Goal: Task Accomplishment & Management: Use online tool/utility

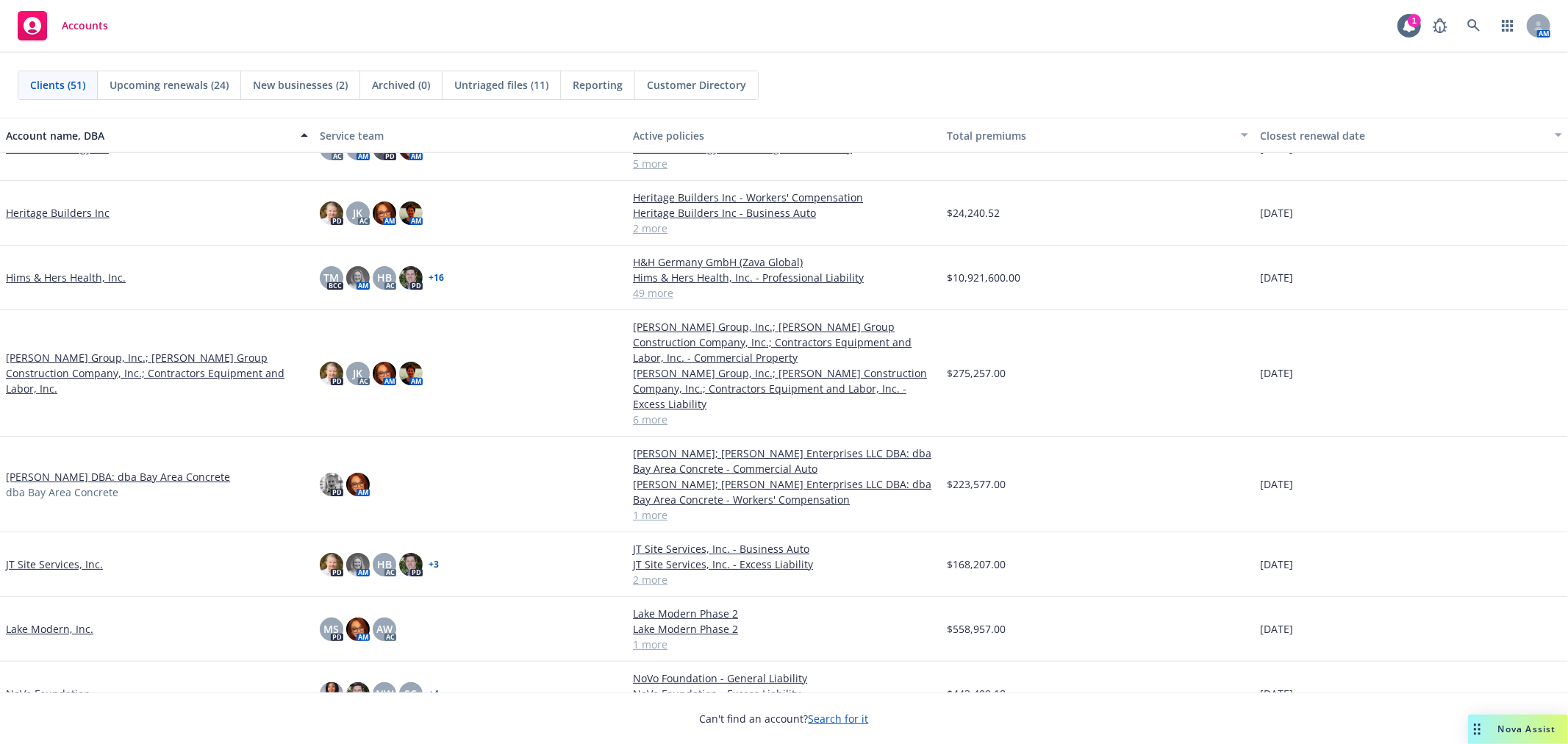
scroll to position [1144, 0]
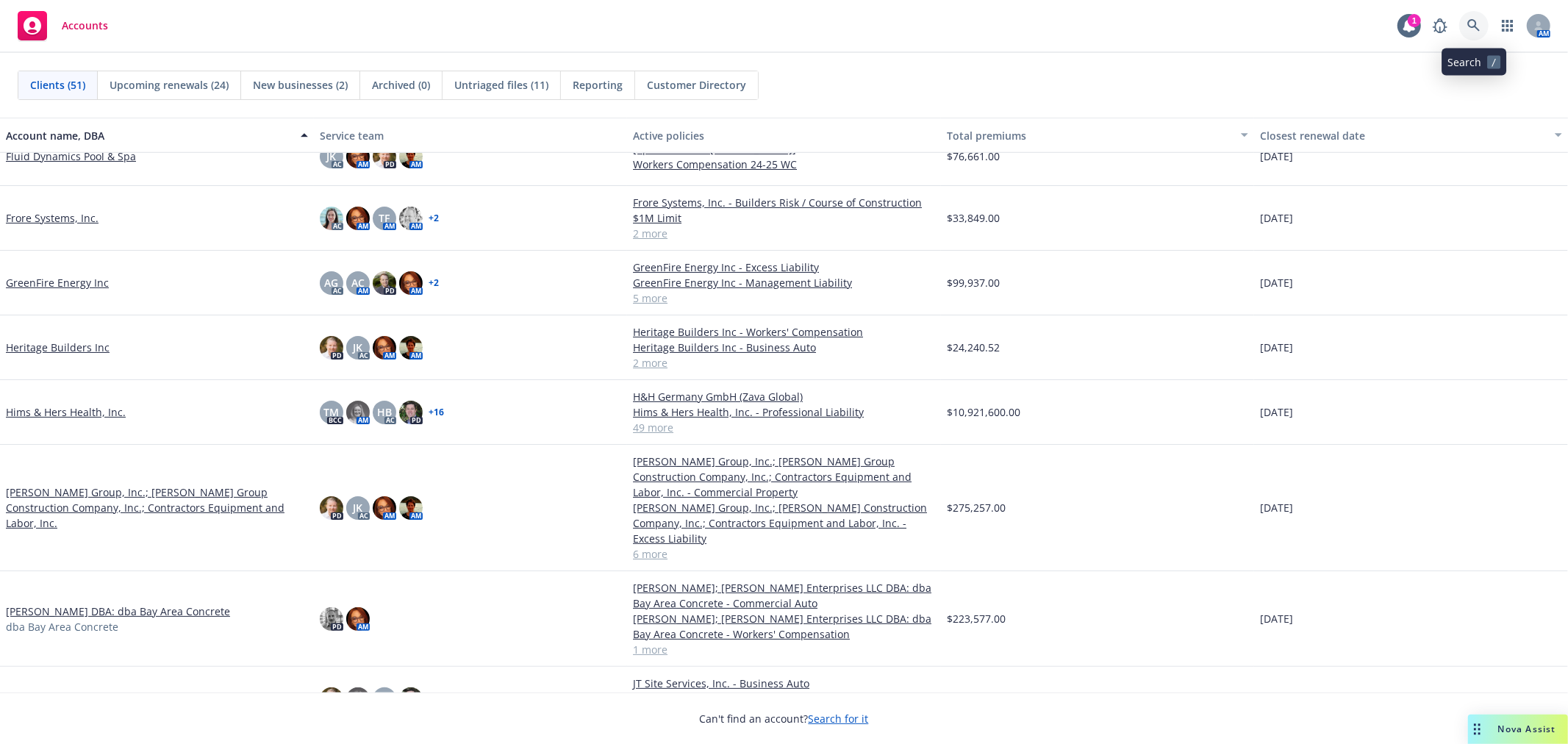
click at [1474, 23] on icon at bounding box center [1473, 25] width 12 height 12
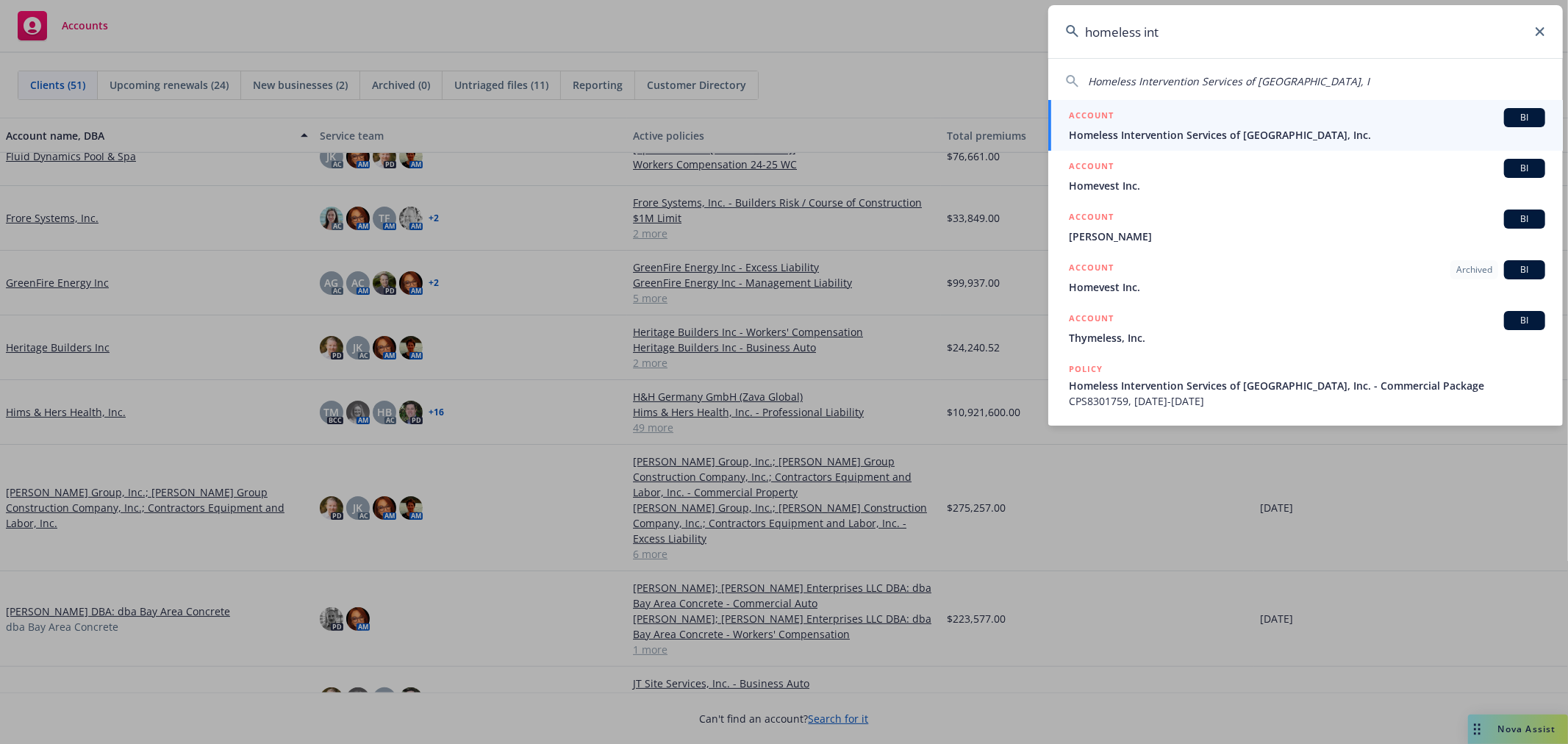
type input "homeless int"
click at [1331, 125] on div "ACCOUNT BI" at bounding box center [1307, 118] width 476 height 19
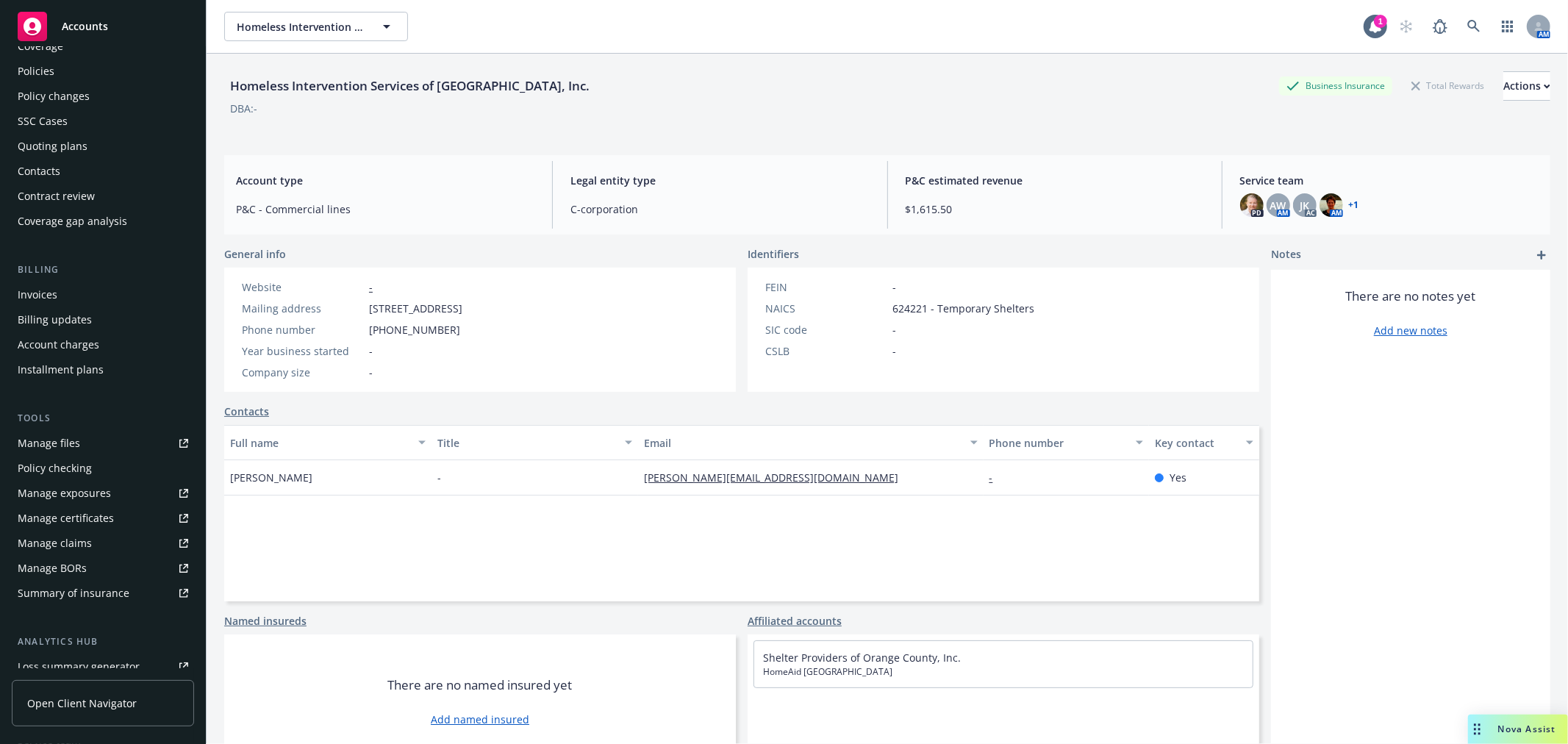
scroll to position [238, 0]
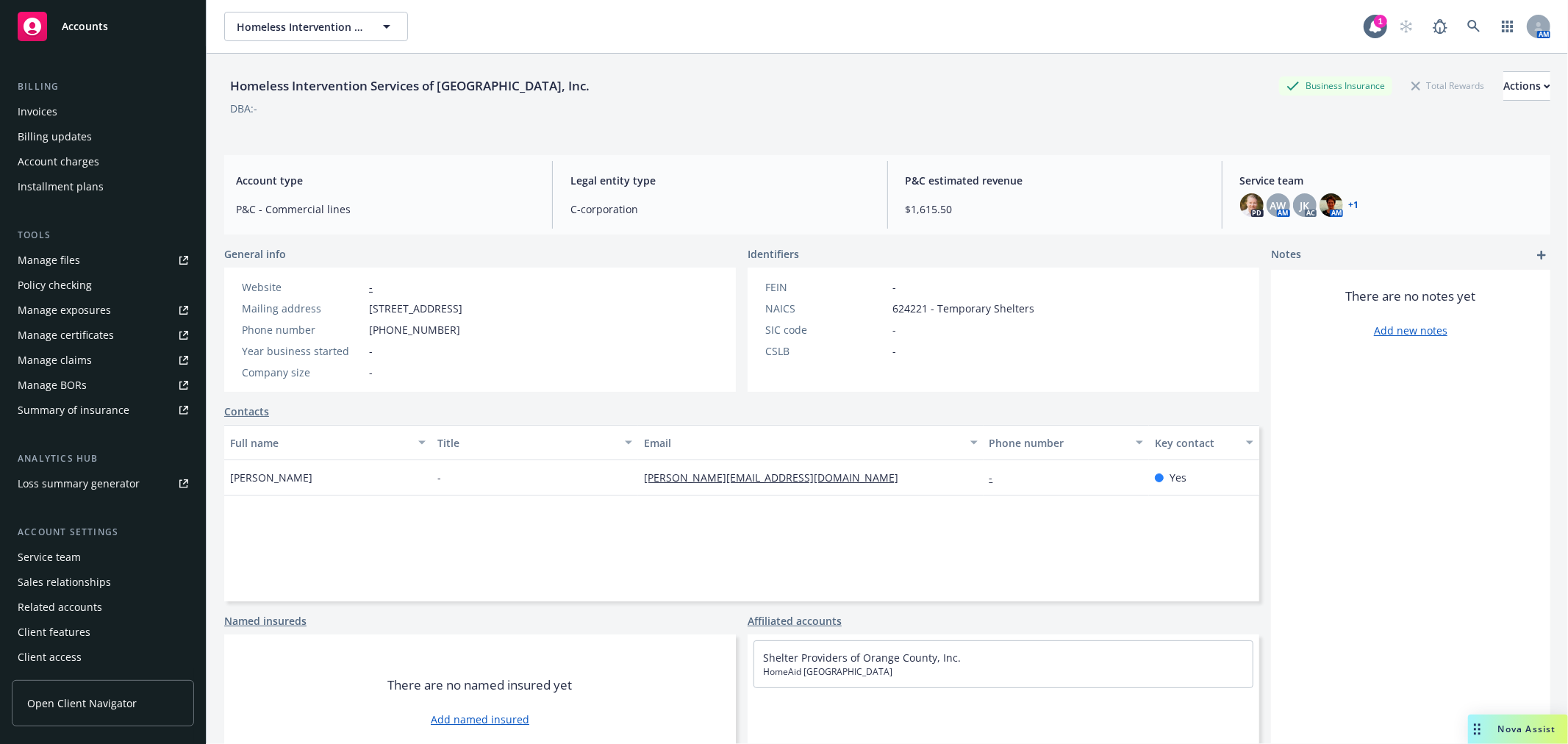
click at [101, 556] on div "Service team" at bounding box center [102, 558] width 170 height 24
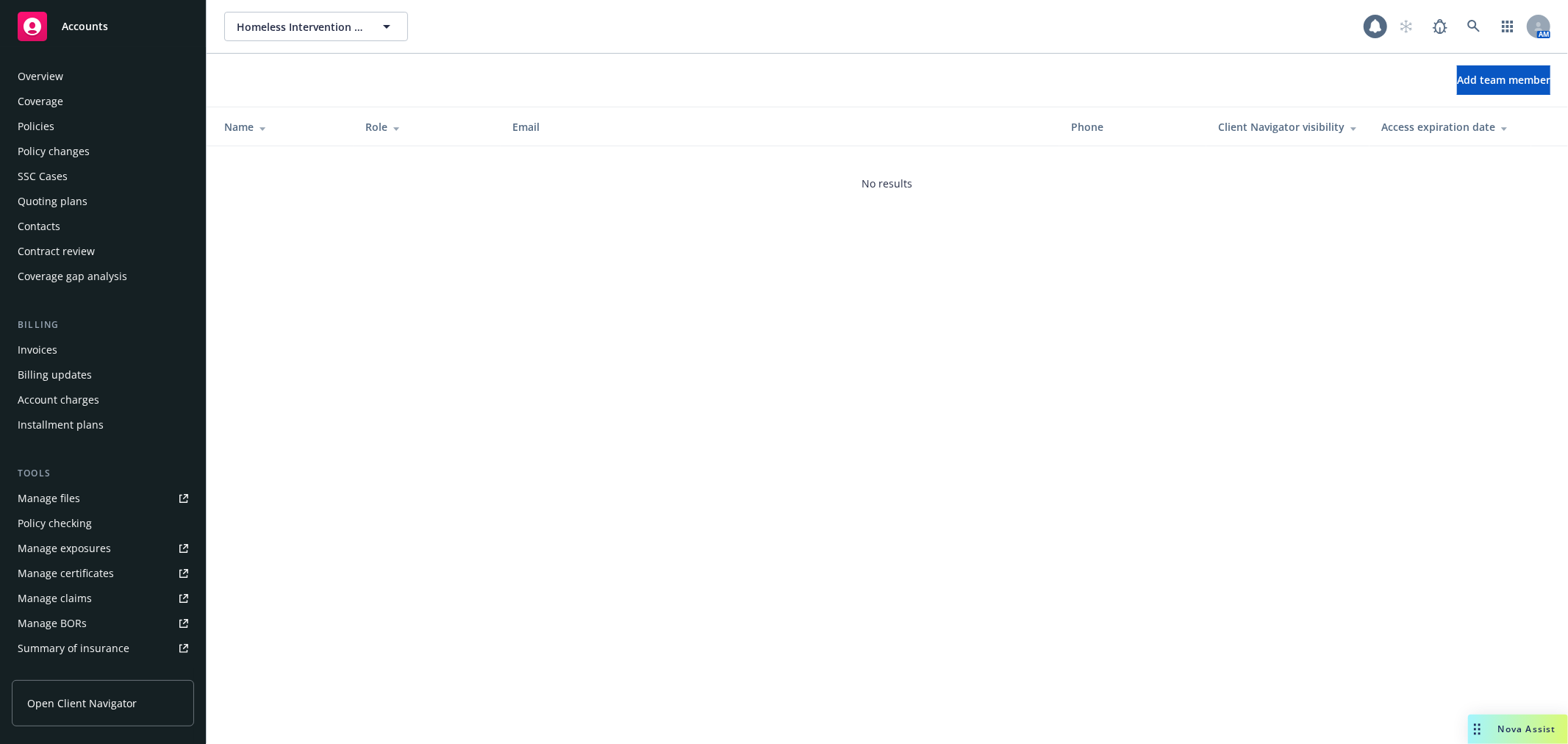
scroll to position [239, 0]
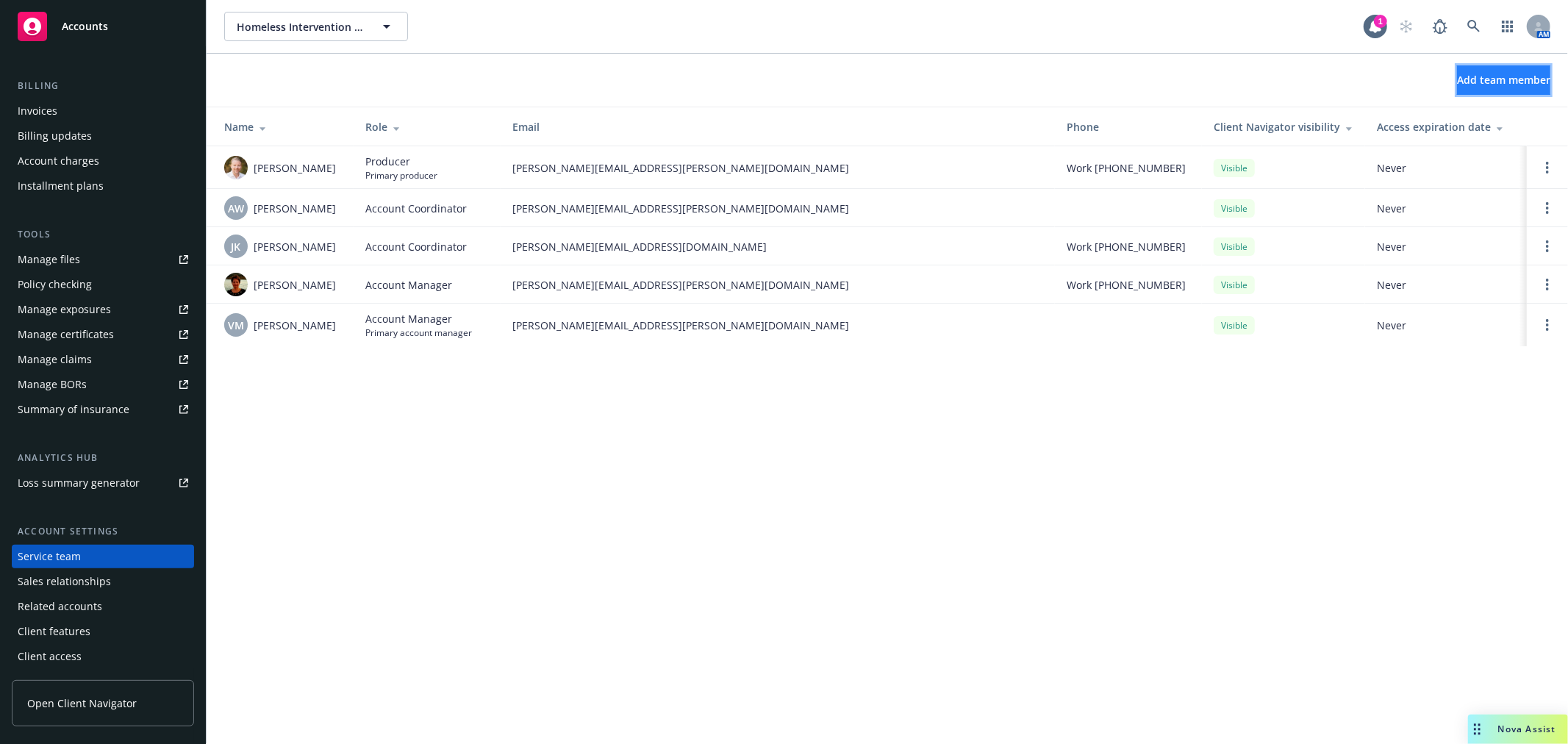
click at [1479, 75] on span "Add team member" at bounding box center [1504, 79] width 94 height 14
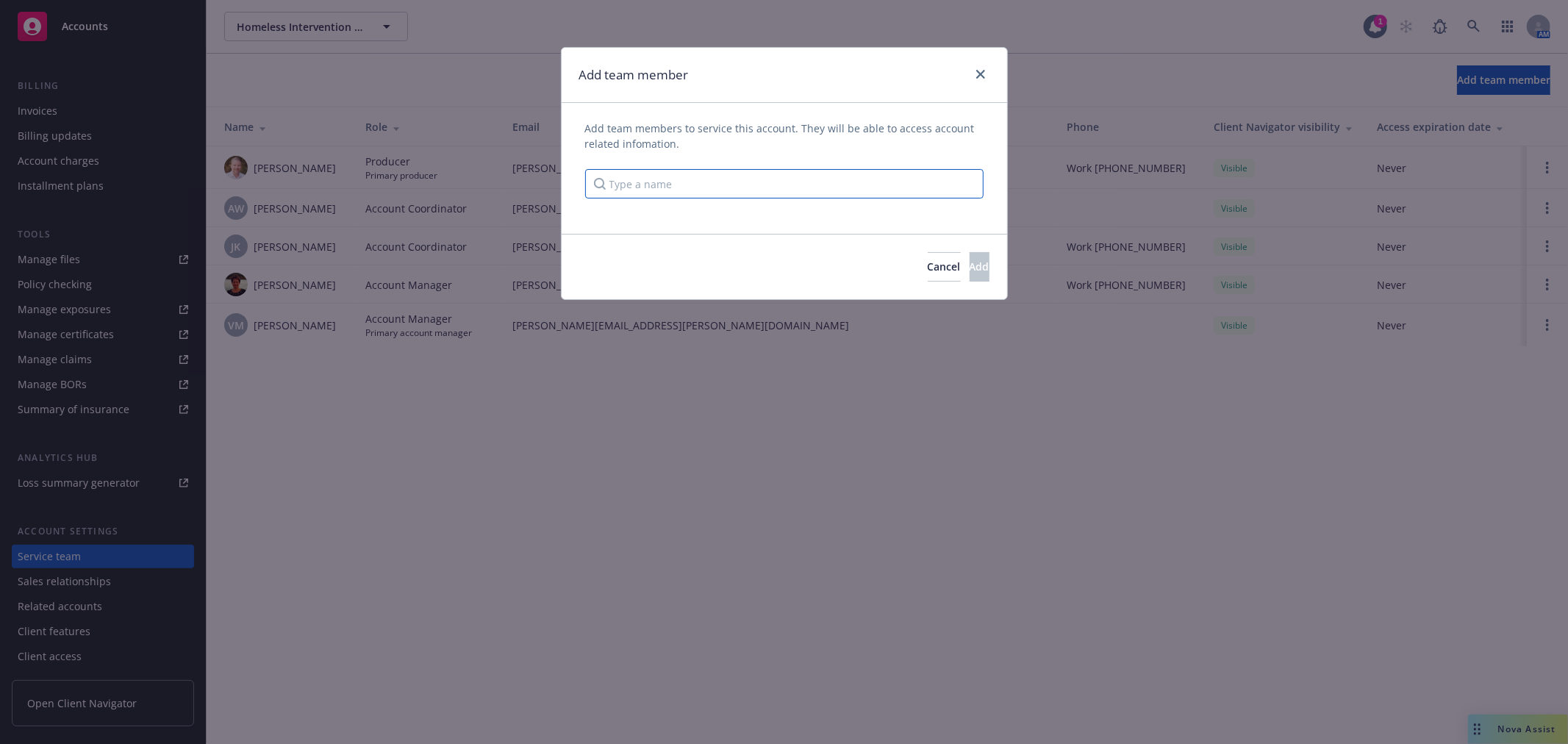
click at [807, 186] on input "Type a name" at bounding box center [784, 184] width 399 height 30
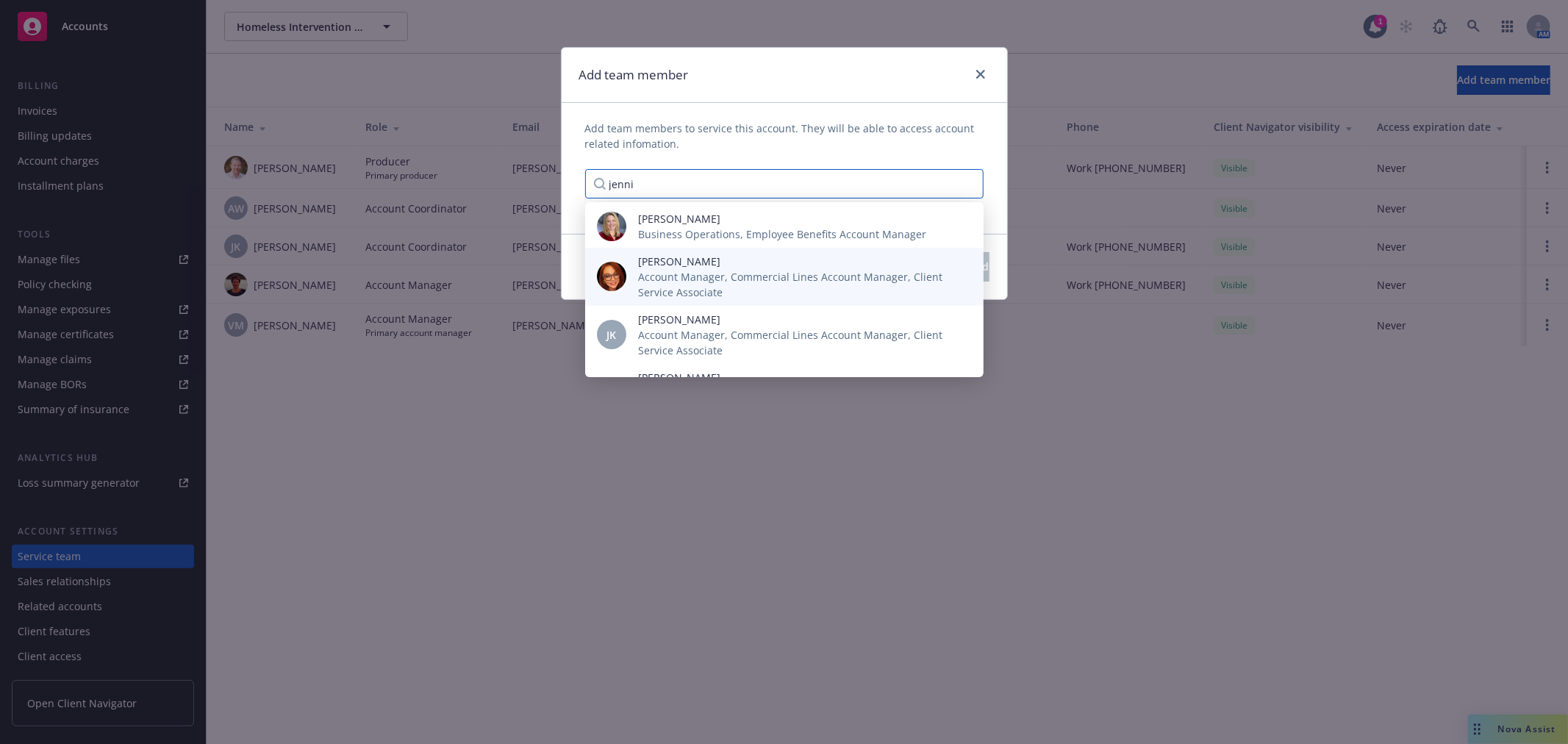
type input "jenni"
click at [717, 278] on span "Account Manager, Commercial Lines Account Manager, Client Service Associate" at bounding box center [798, 284] width 322 height 31
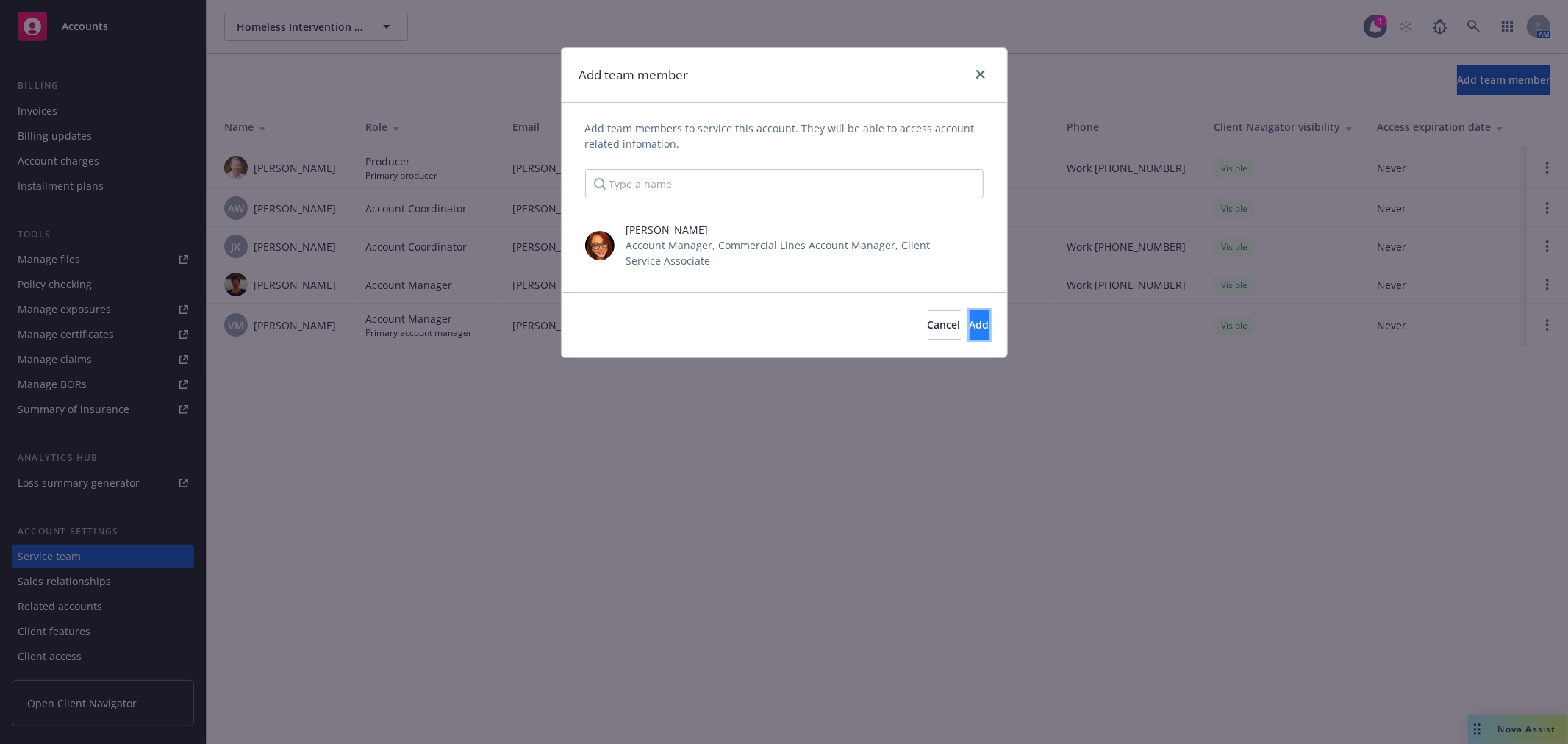
click at [969, 323] on span "Add" at bounding box center [979, 324] width 20 height 14
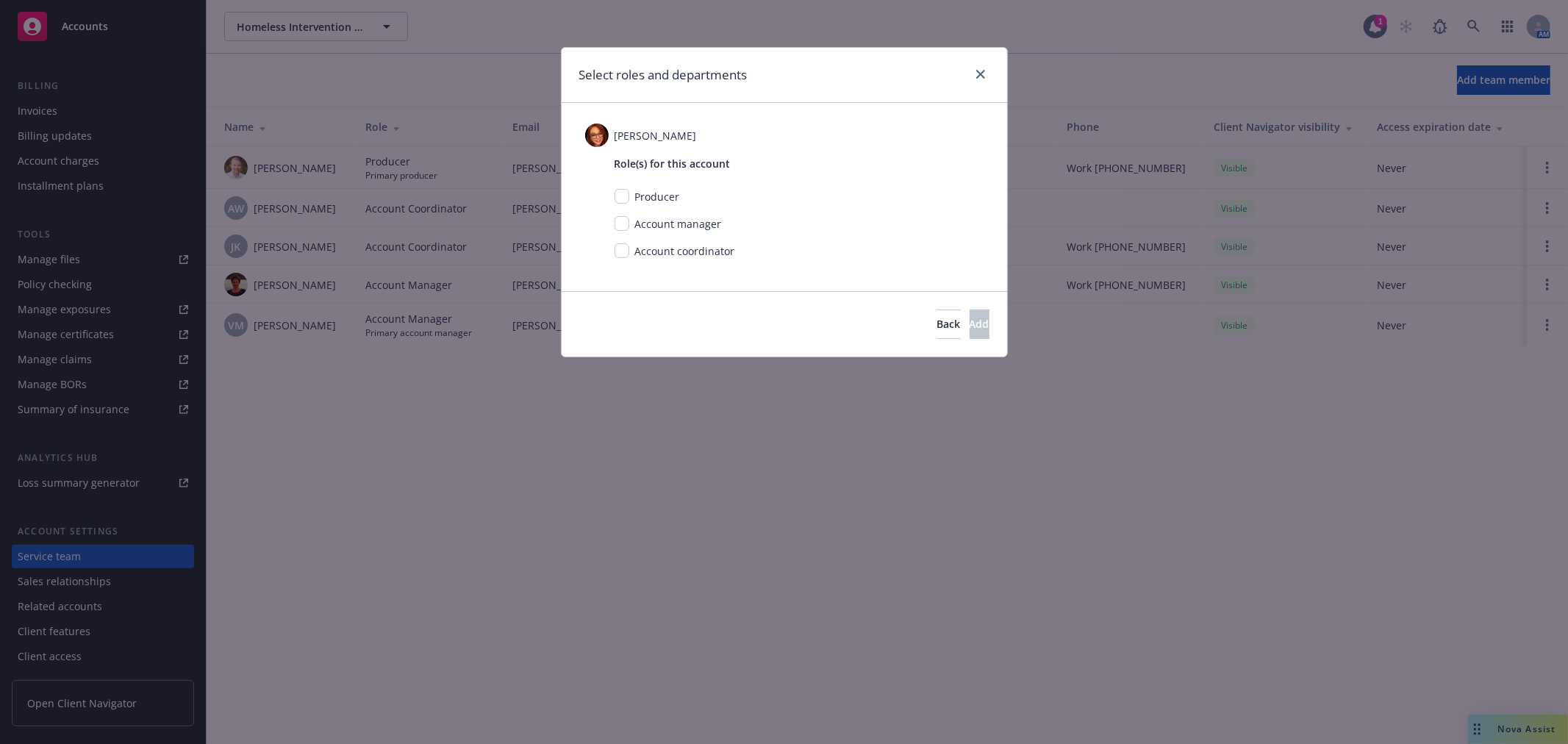
click at [629, 218] on div "Account manager" at bounding box center [677, 224] width 96 height 15
click at [618, 225] on input "checkbox" at bounding box center [621, 223] width 14 height 14
checkbox input "true"
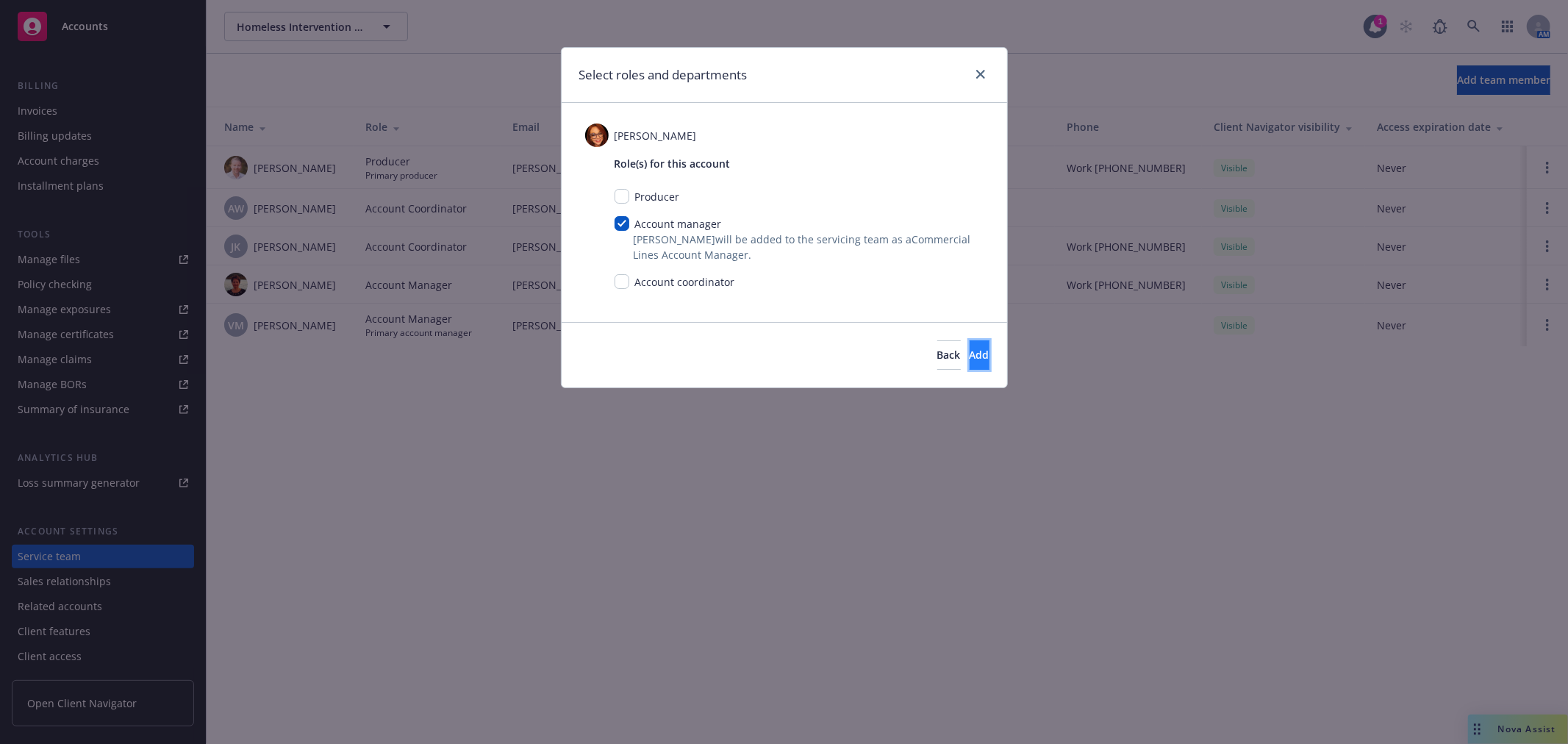
click at [969, 356] on button "Add" at bounding box center [979, 355] width 20 height 30
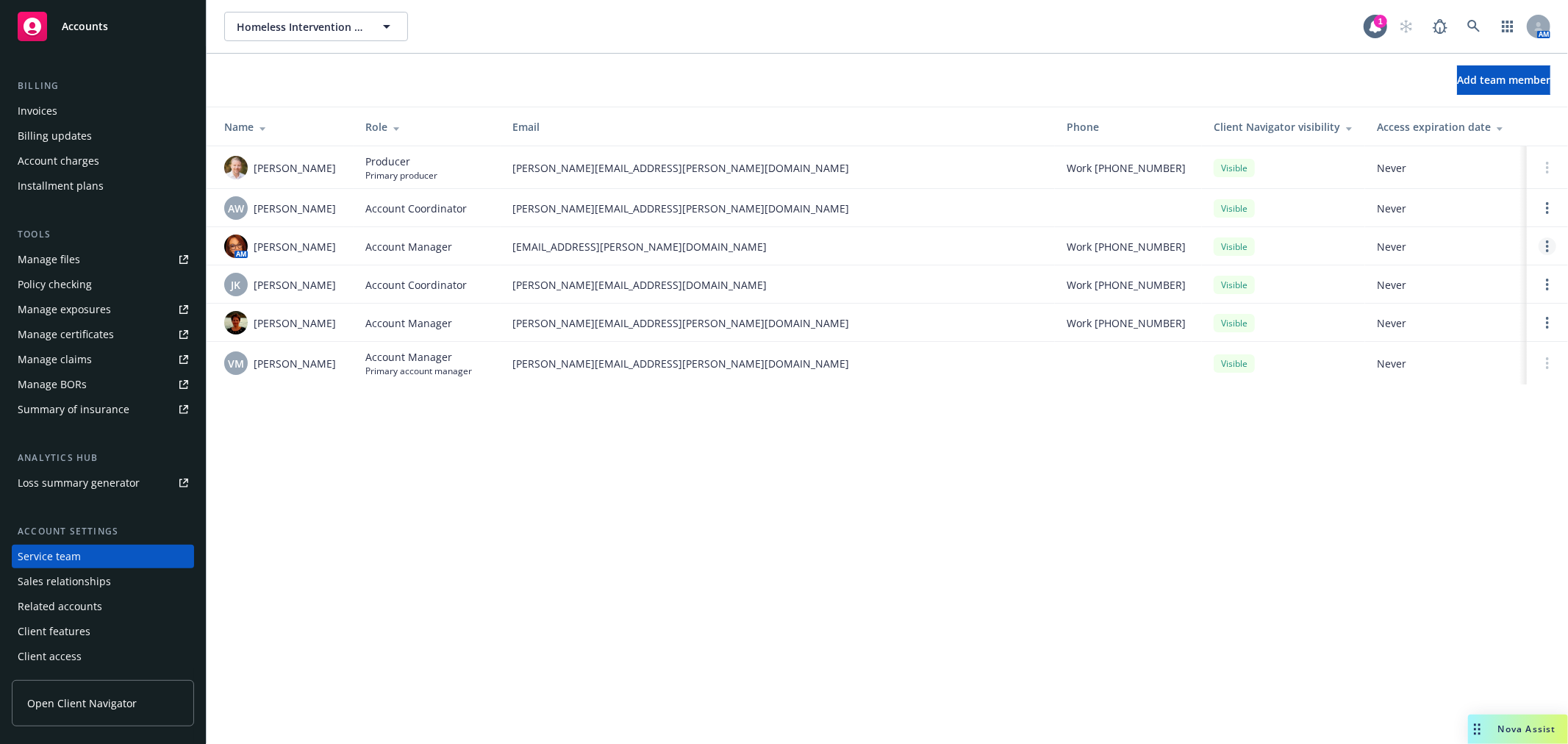
click at [1546, 247] on icon "Open options" at bounding box center [1547, 246] width 3 height 11
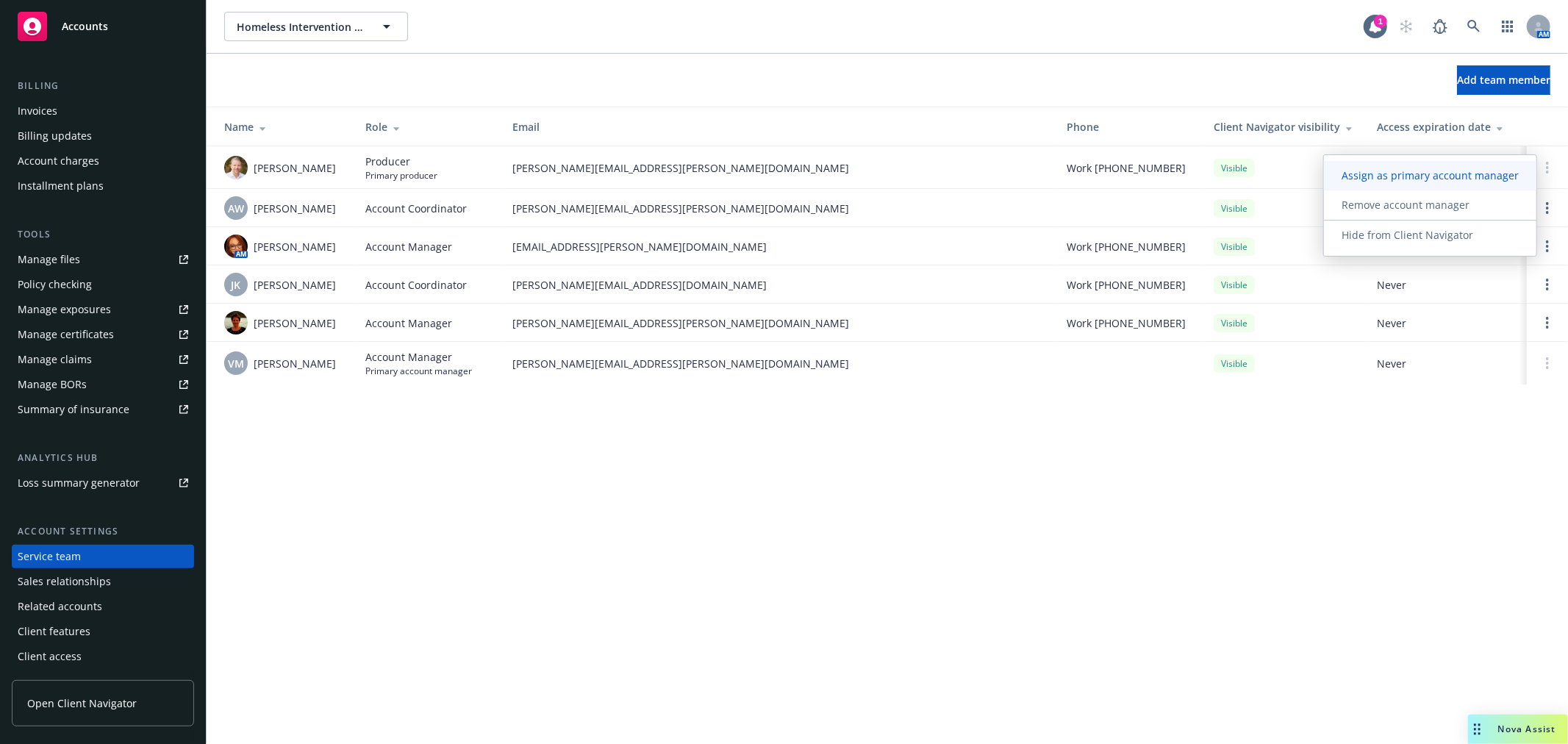
click at [1500, 179] on span "Assign as primary account manager" at bounding box center [1430, 175] width 212 height 14
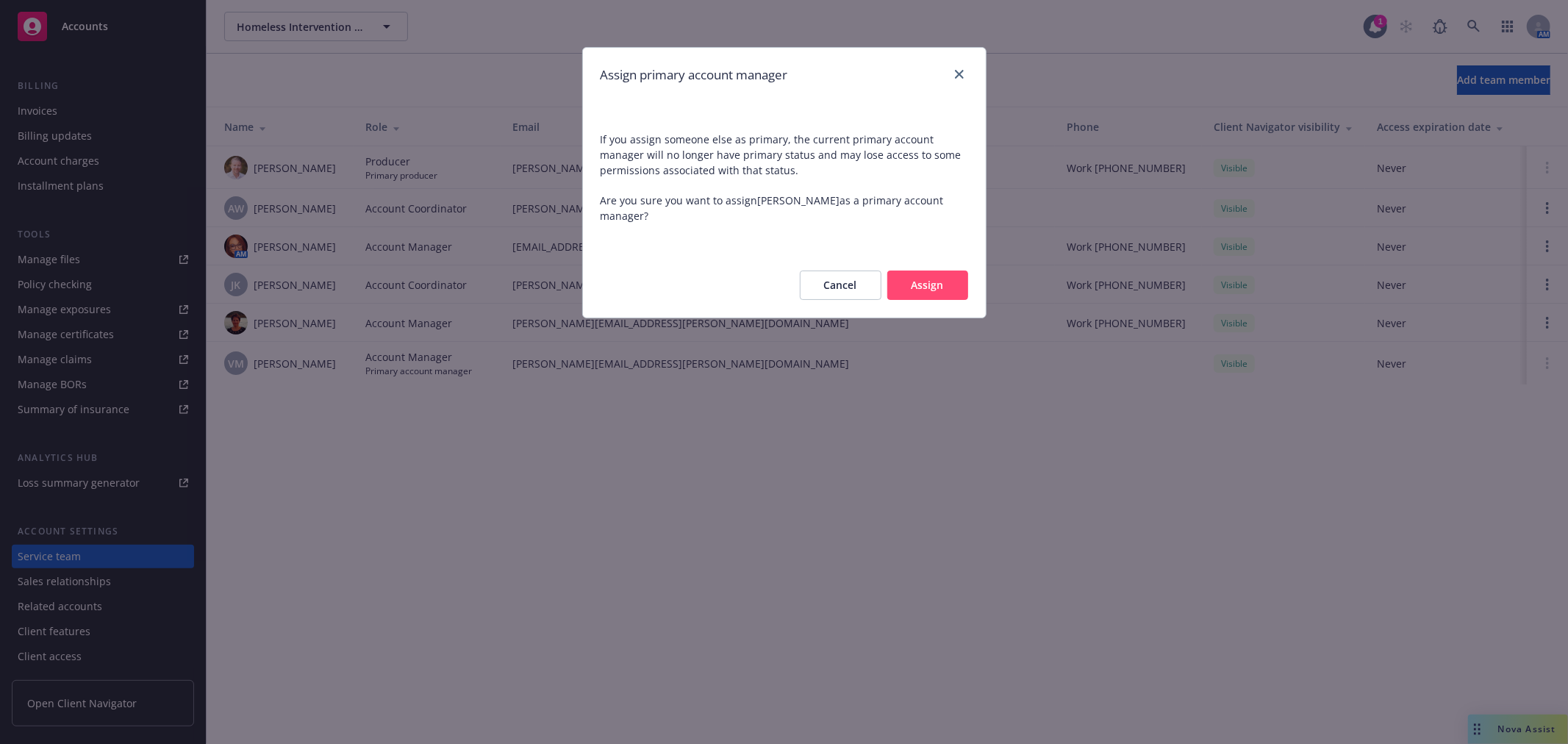
click at [914, 287] on button "Assign" at bounding box center [927, 285] width 81 height 30
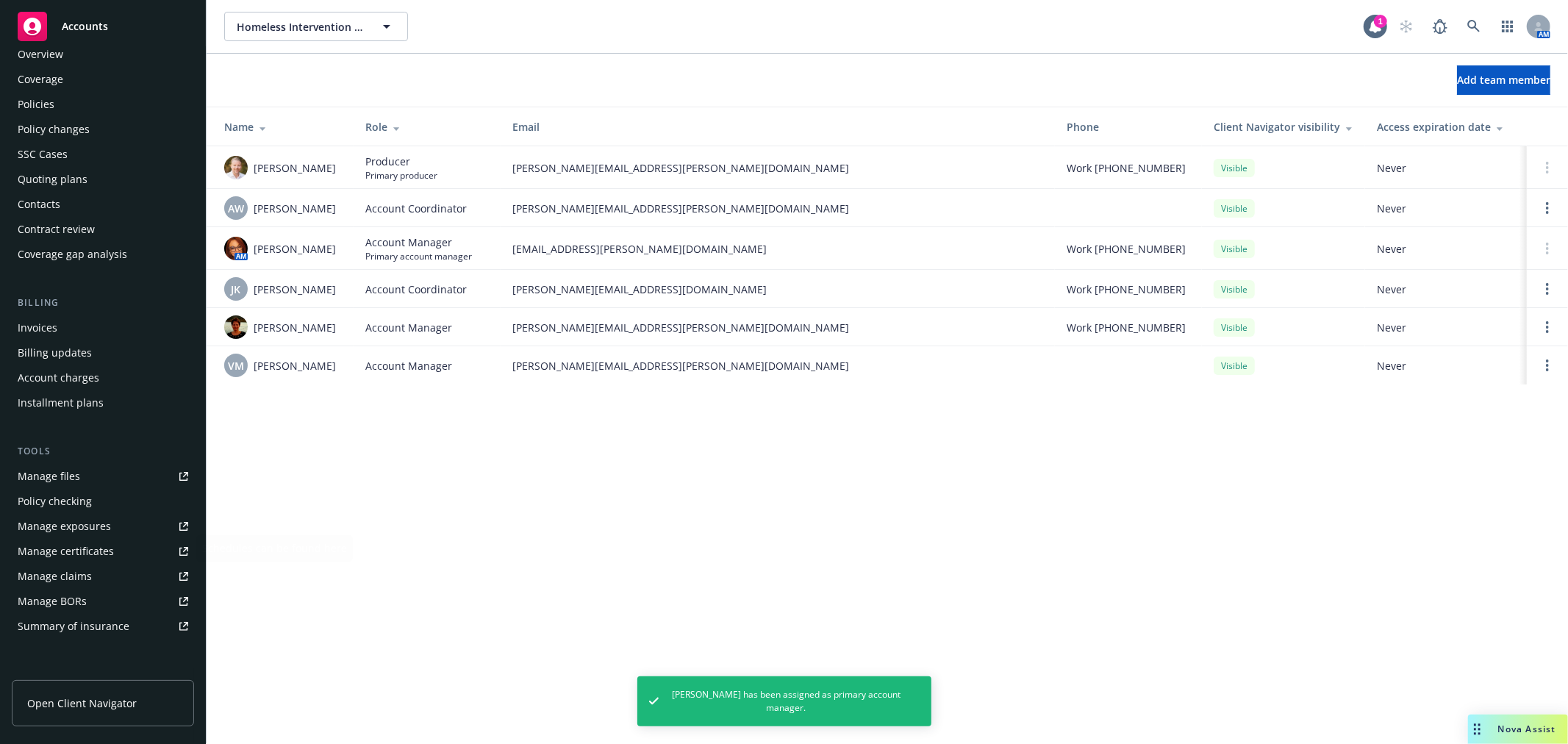
scroll to position [0, 0]
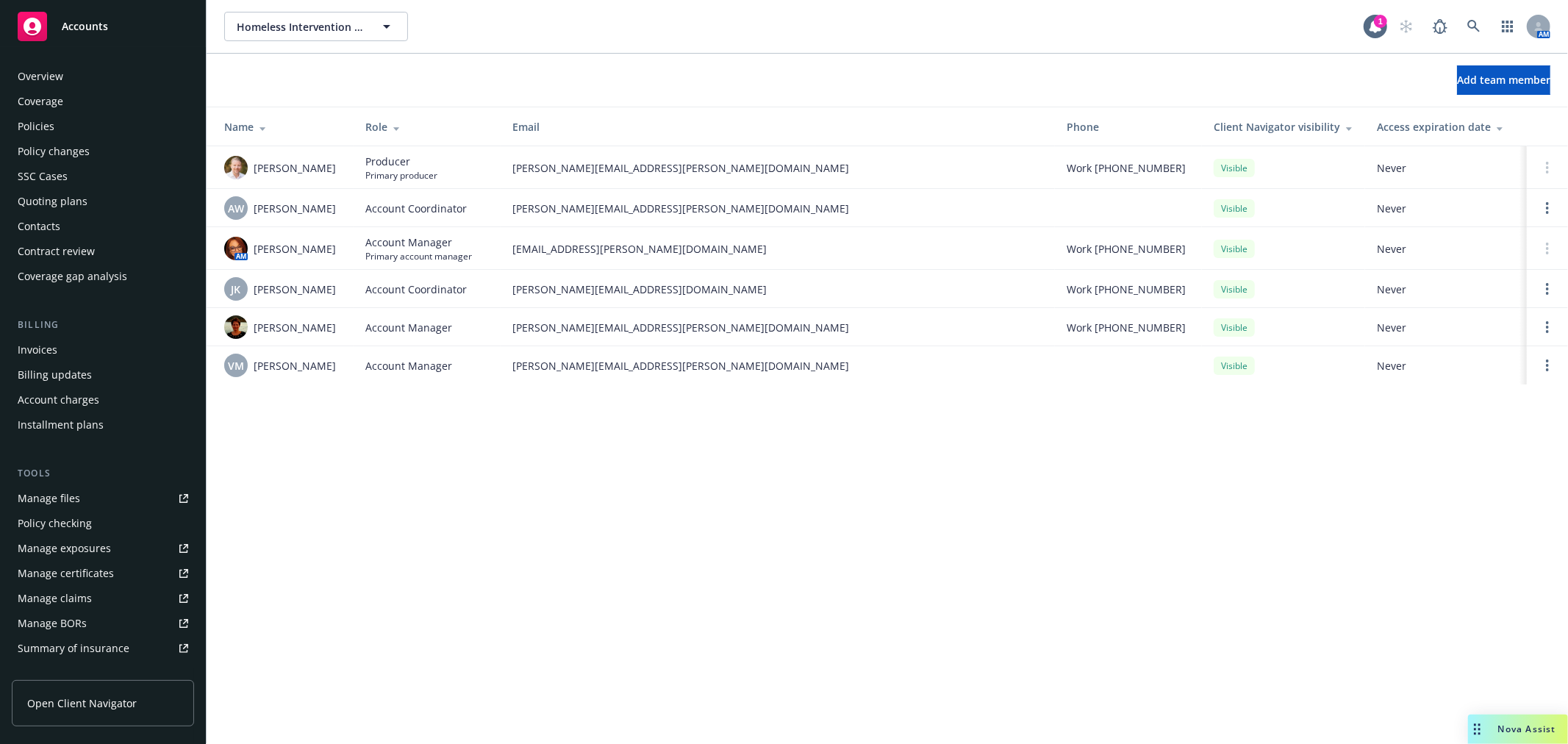
click at [76, 126] on div "Policies" at bounding box center [102, 126] width 170 height 24
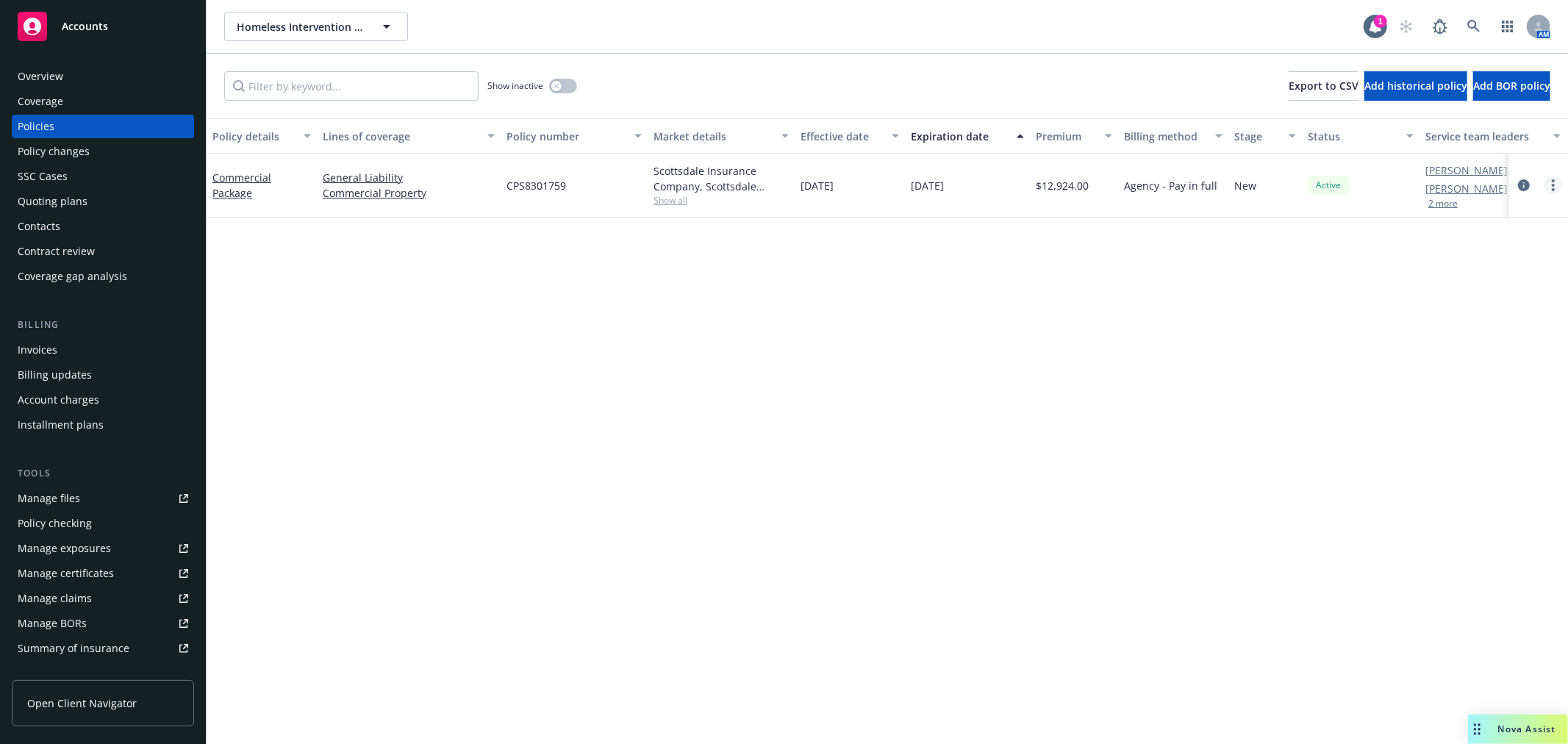
click at [1551, 186] on link "more" at bounding box center [1553, 186] width 17 height 17
click at [1475, 402] on link "Copy logging email" at bounding box center [1474, 391] width 173 height 30
click at [1532, 733] on span "Nova Assist" at bounding box center [1527, 729] width 58 height 12
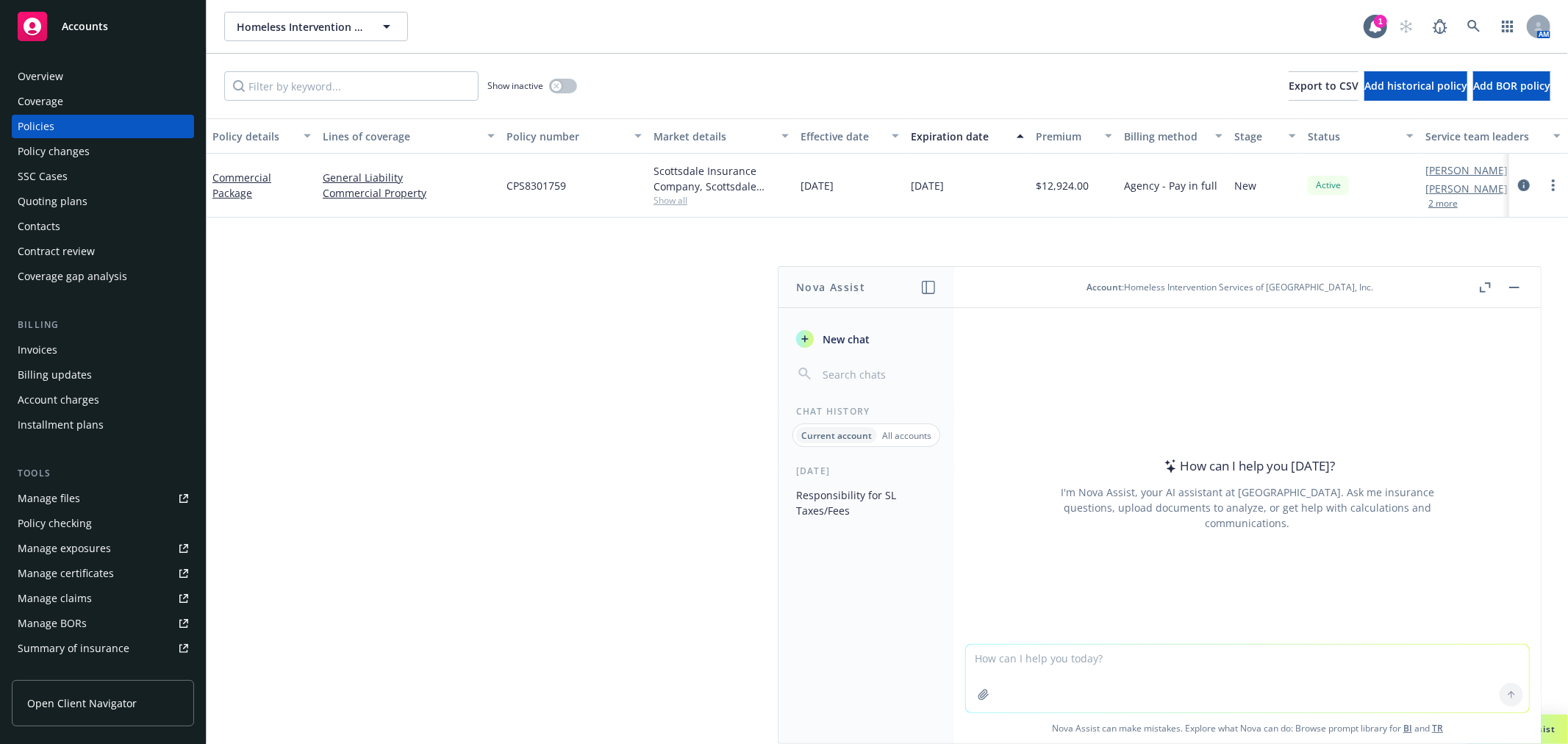
click at [1092, 667] on textarea at bounding box center [1247, 678] width 563 height 68
paste textarea "Hi Yvette, Can you please provide the address and vesting showing how this shou…"
type textarea "reword this email; Hi Yvette, Can you please provide the address and vesting sh…"
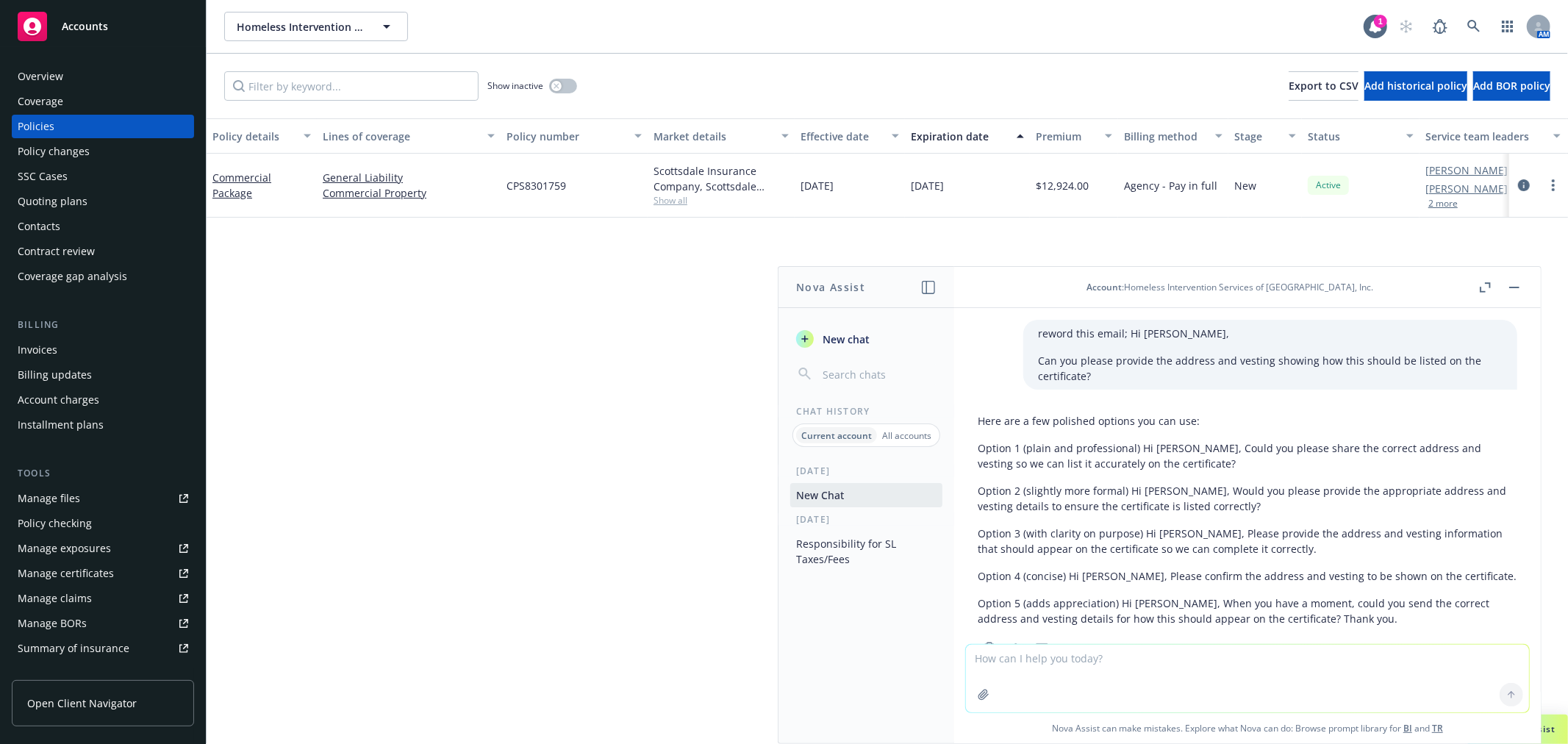
scroll to position [50, 0]
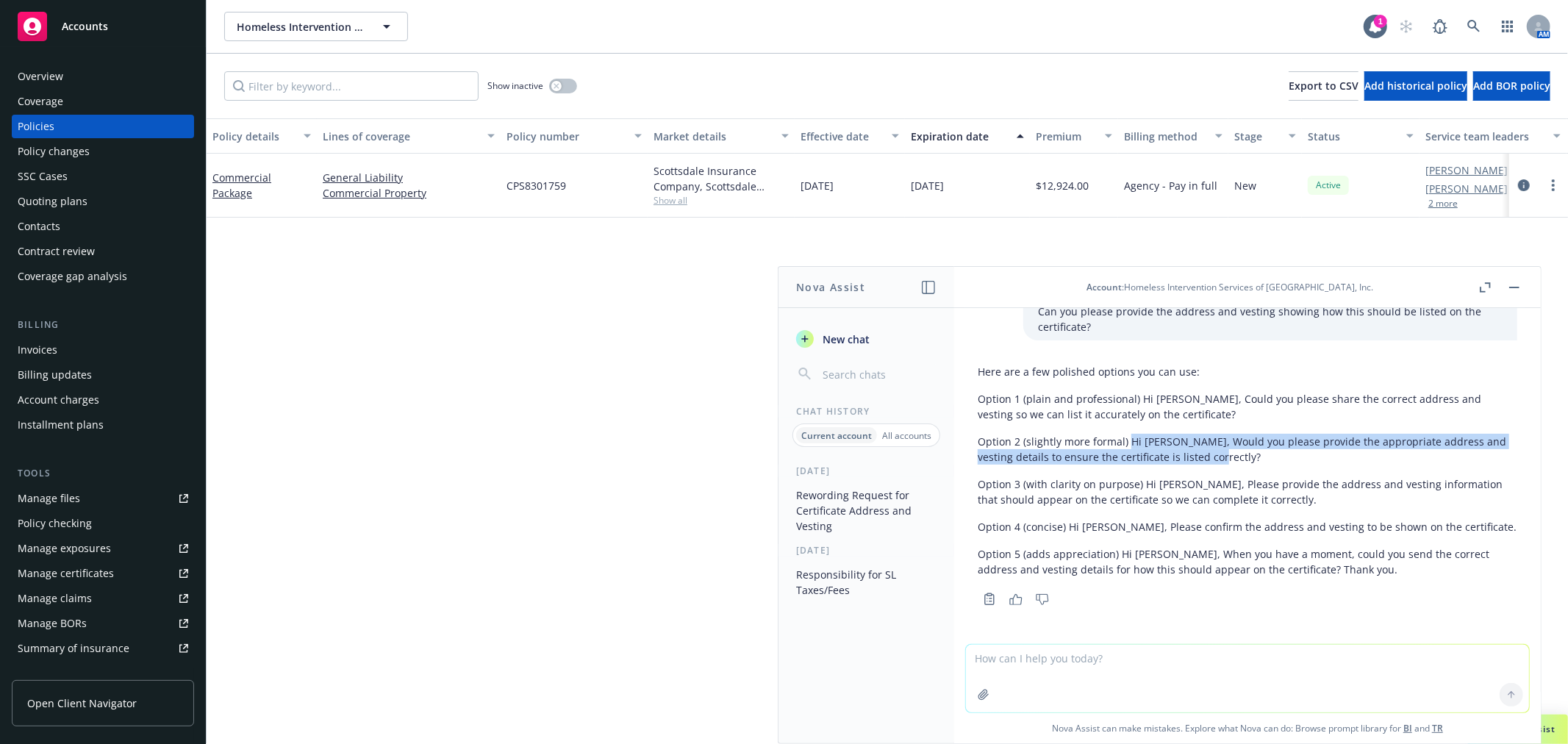
drag, startPoint x: 1128, startPoint y: 438, endPoint x: 1213, endPoint y: 456, distance: 86.9
click at [1213, 456] on p "Option 2 (slightly more formal) Hi Yvette, Would you please provide the appropr…" at bounding box center [1248, 449] width 539 height 31
copy p "Hi Yvette, Would you please provide the appropriate address and vesting details…"
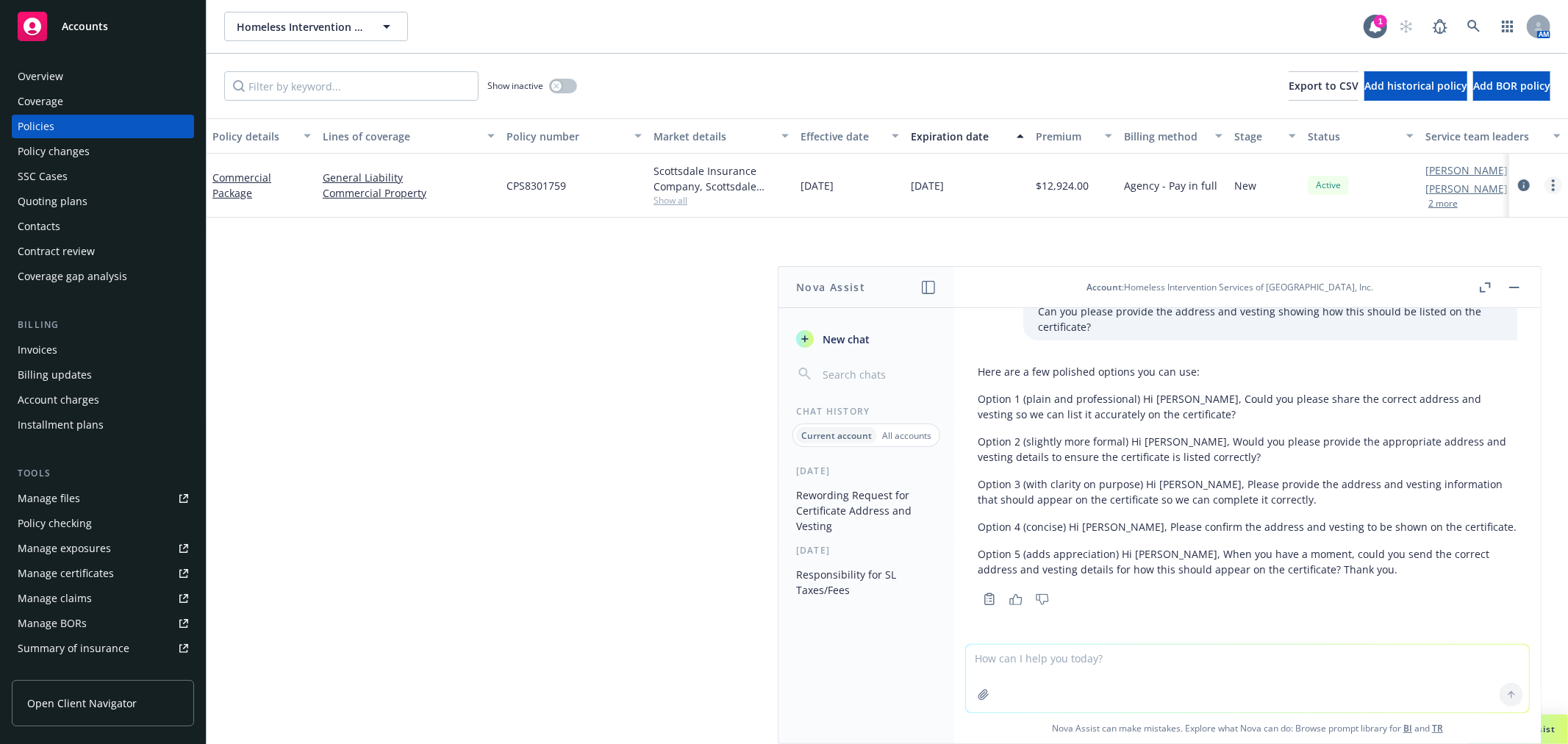
click at [1547, 187] on link "more" at bounding box center [1553, 186] width 17 height 17
click at [1459, 395] on link "Copy logging email" at bounding box center [1474, 391] width 173 height 30
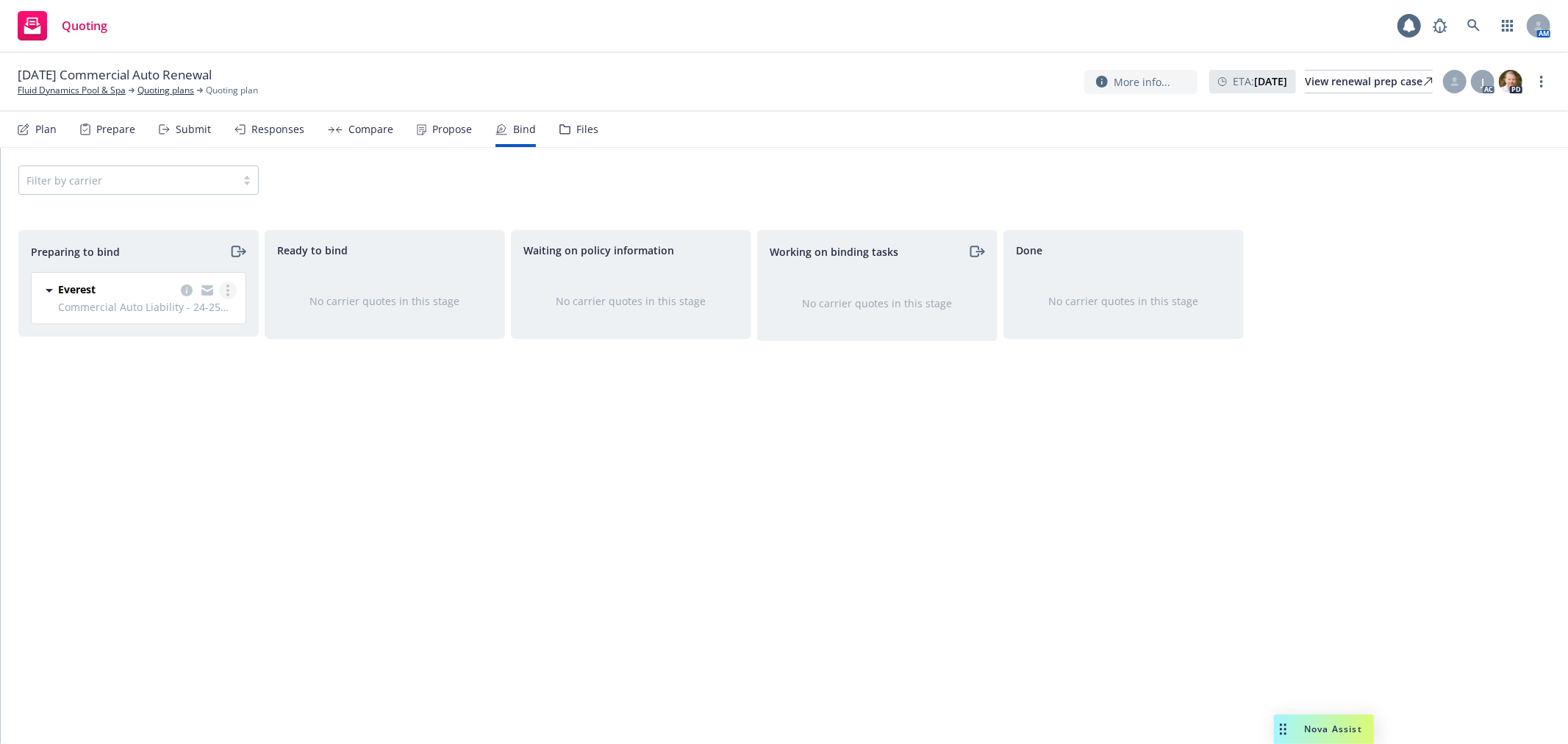
click at [227, 295] on icon "more" at bounding box center [228, 291] width 3 height 11
click at [226, 352] on link "Log bind order" at bounding box center [163, 350] width 144 height 30
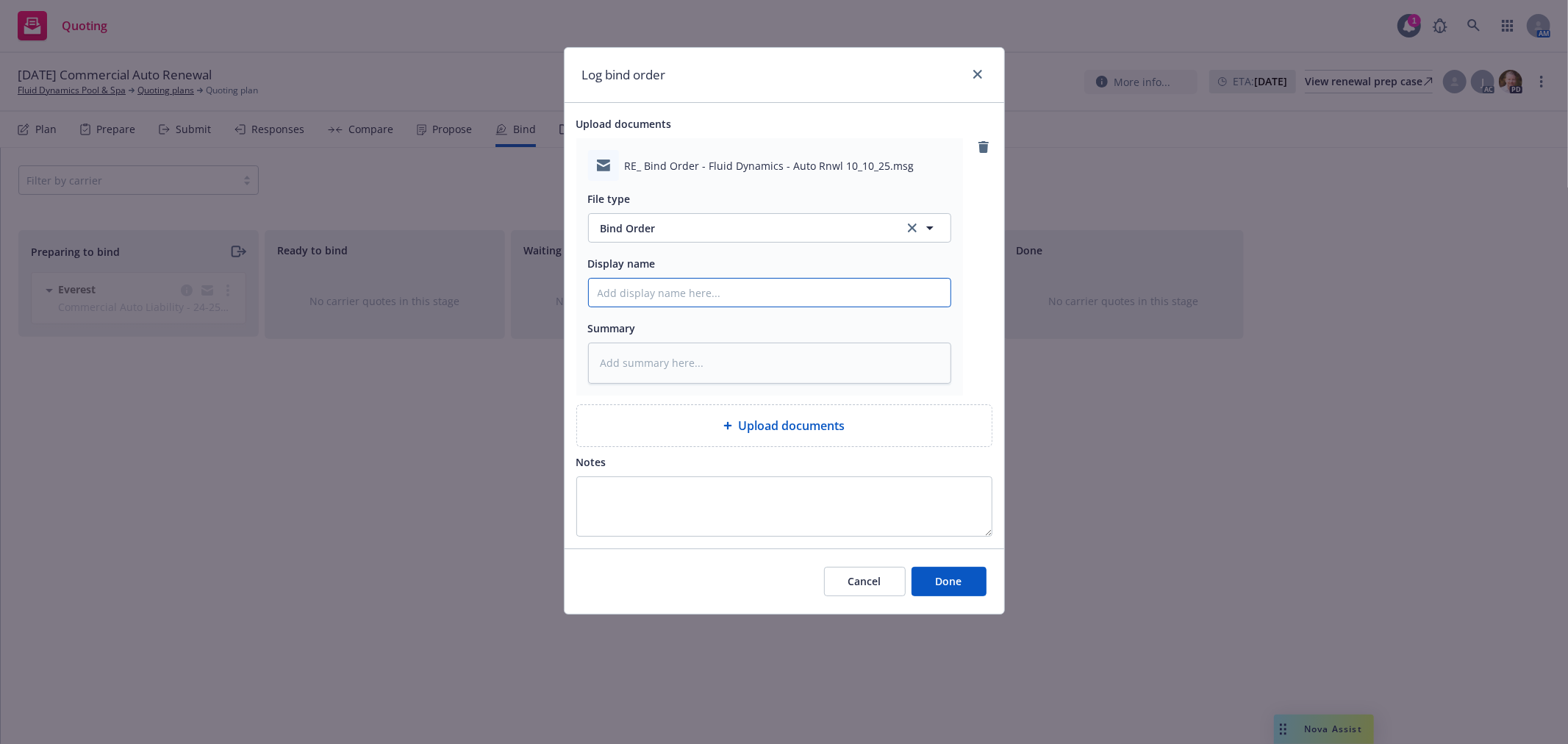
click at [696, 301] on input "Display name" at bounding box center [770, 292] width 361 height 28
type textarea "x"
type input "T"
type textarea "x"
type input "To"
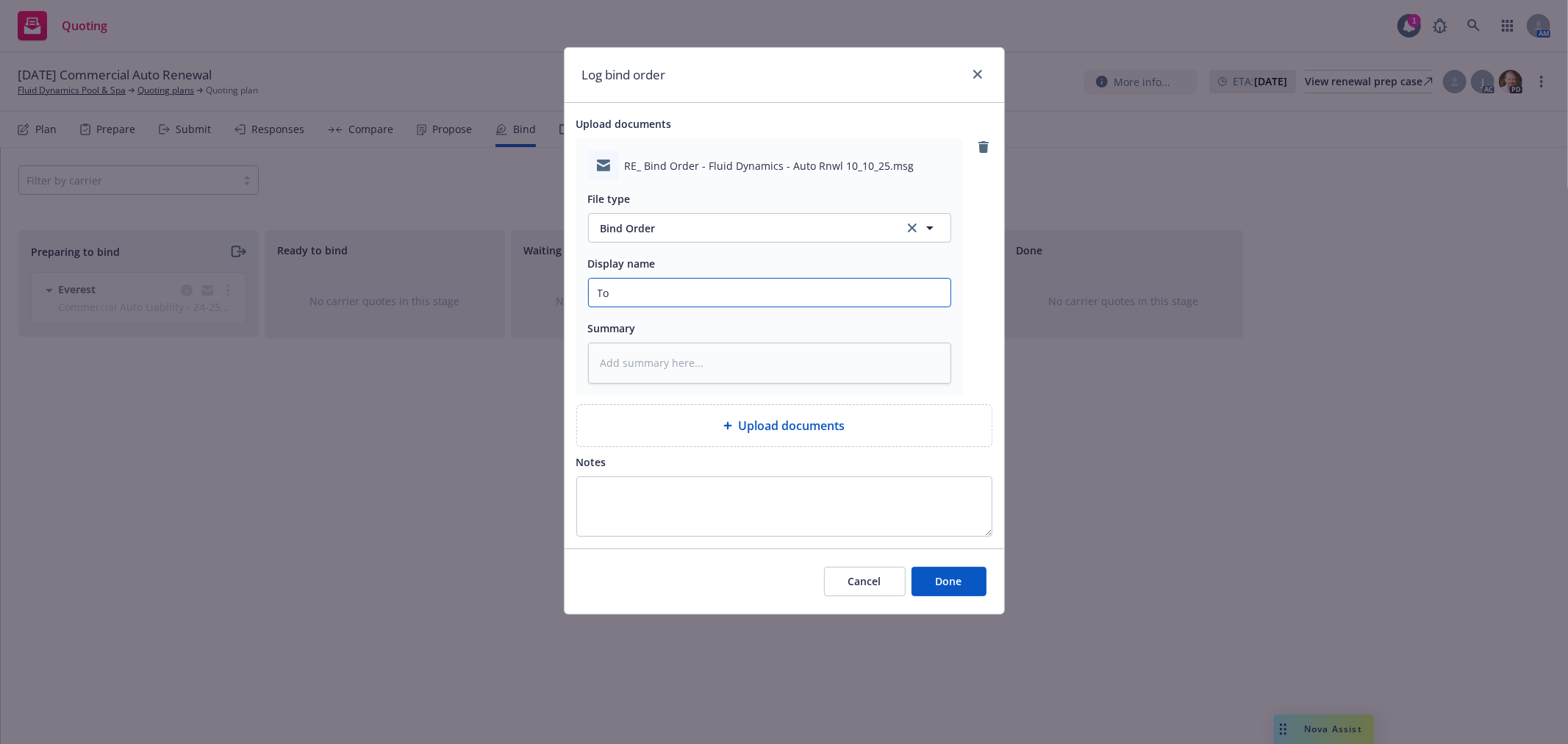
type textarea "x"
type input "To"
type textarea "x"
type input "To A"
type textarea "x"
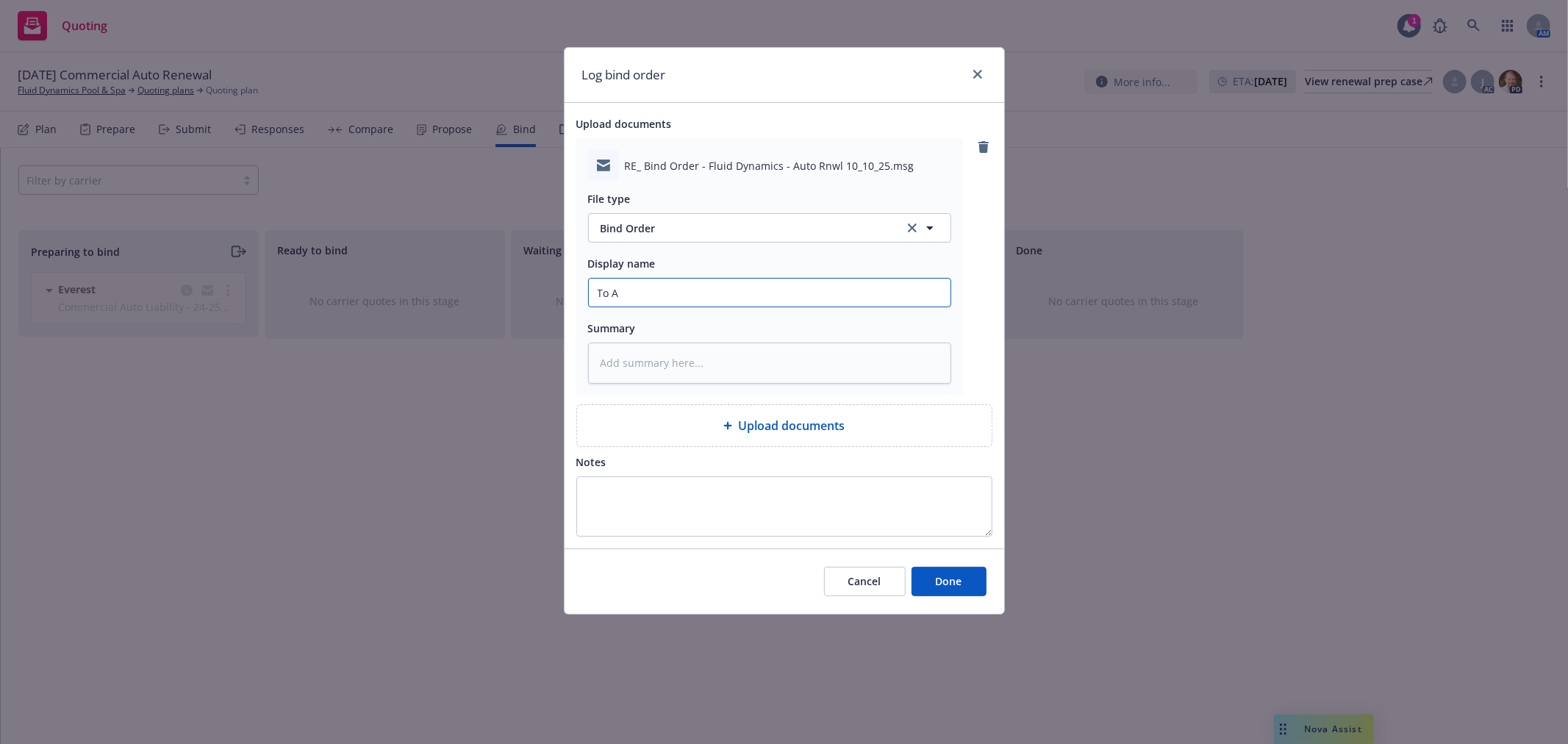
type input "To Ar"
type textarea "x"
type input "To Arr"
type textarea "x"
type input "To Arro"
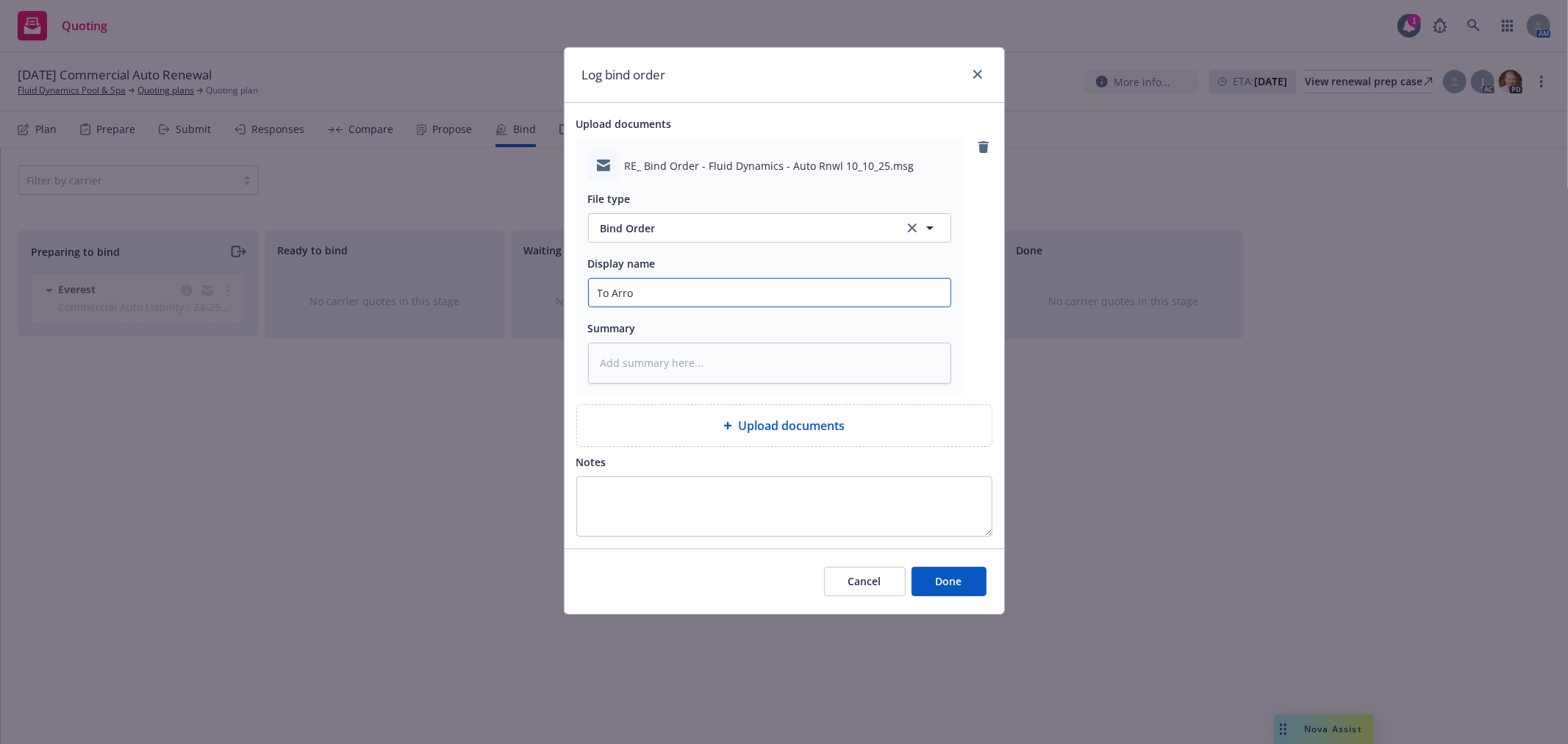
type textarea "x"
type input "To Arrow"
type textarea "x"
type input "To Arrowh"
type textarea "x"
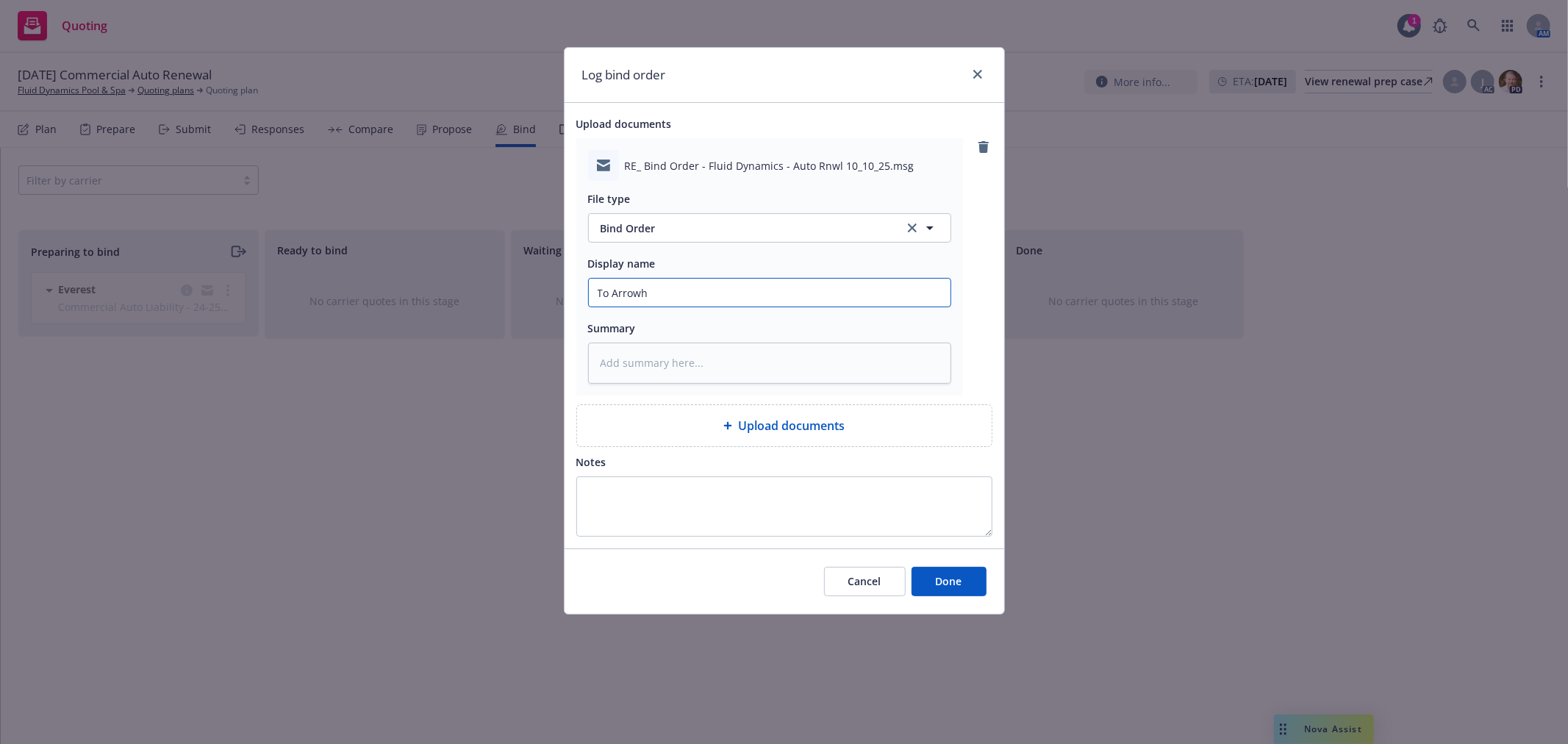
type input "To Arrowhe"
type textarea "x"
type input "To Arrowhea"
type textarea "x"
type input "To Arrowhead"
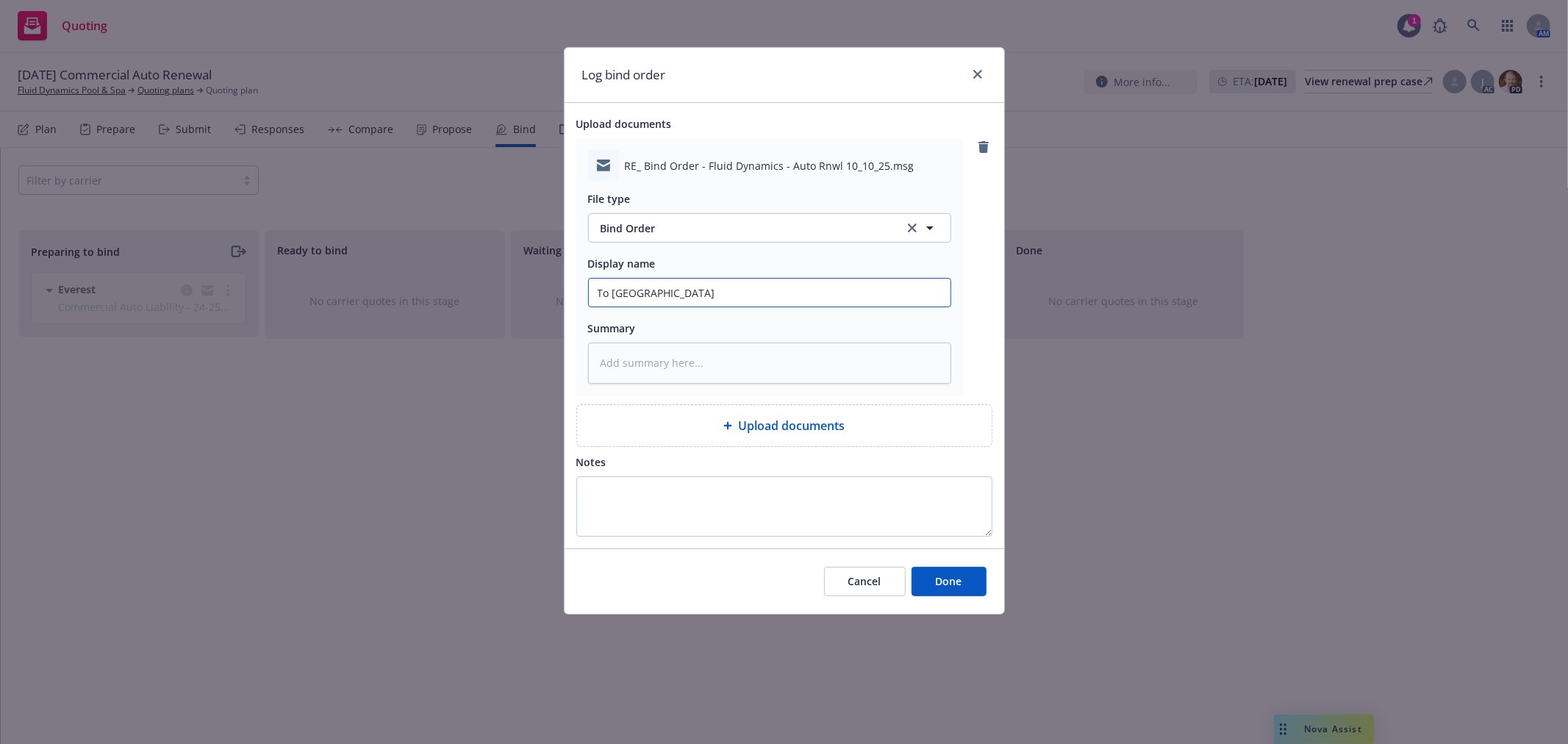
type textarea "x"
type input "To Arrowhead"
type textarea "x"
type input "To Arrowhead -"
type textarea "x"
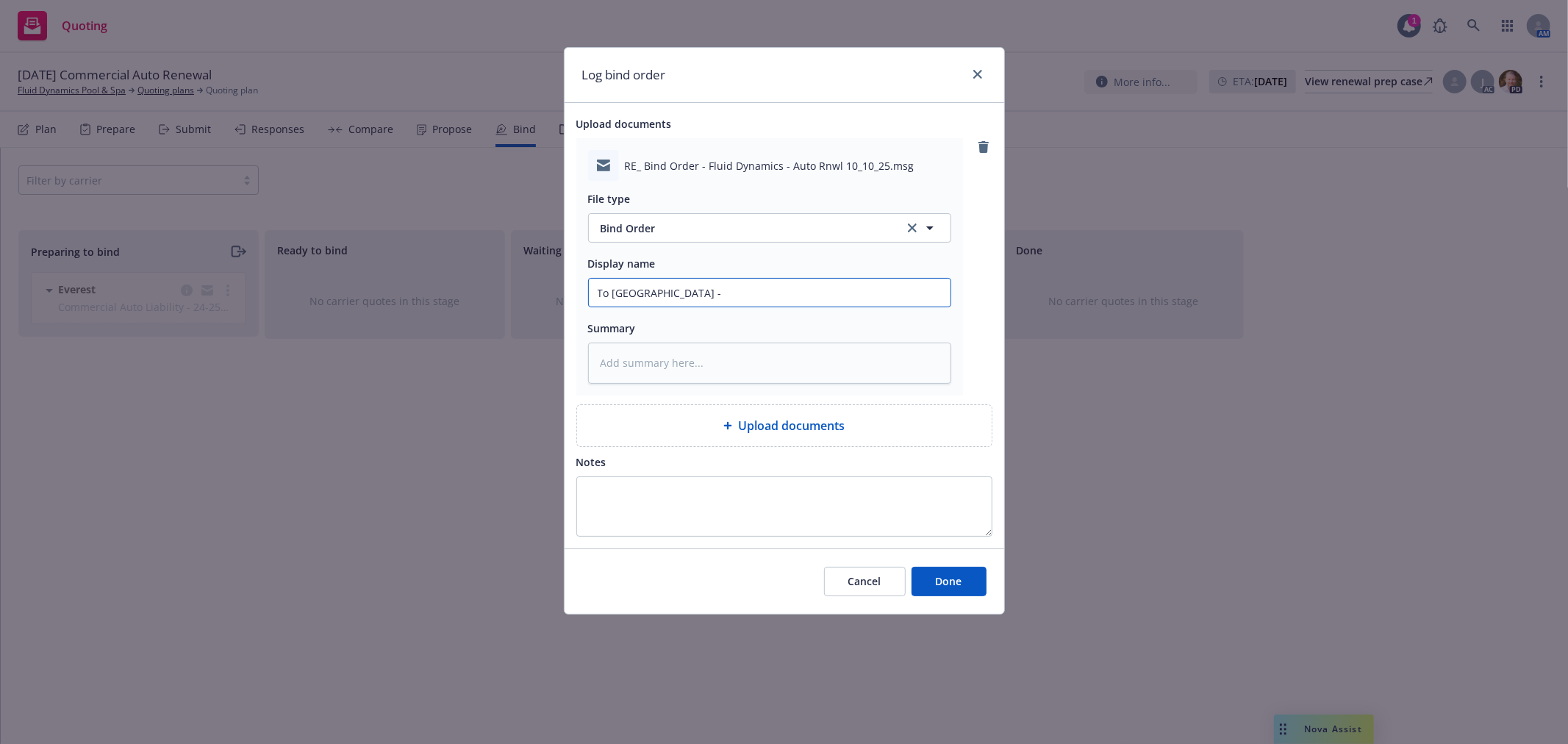
type input "To Arrowhead -"
type textarea "x"
type input "To Arrowhead - B"
type textarea "x"
type input "To Arrowhead - Bi"
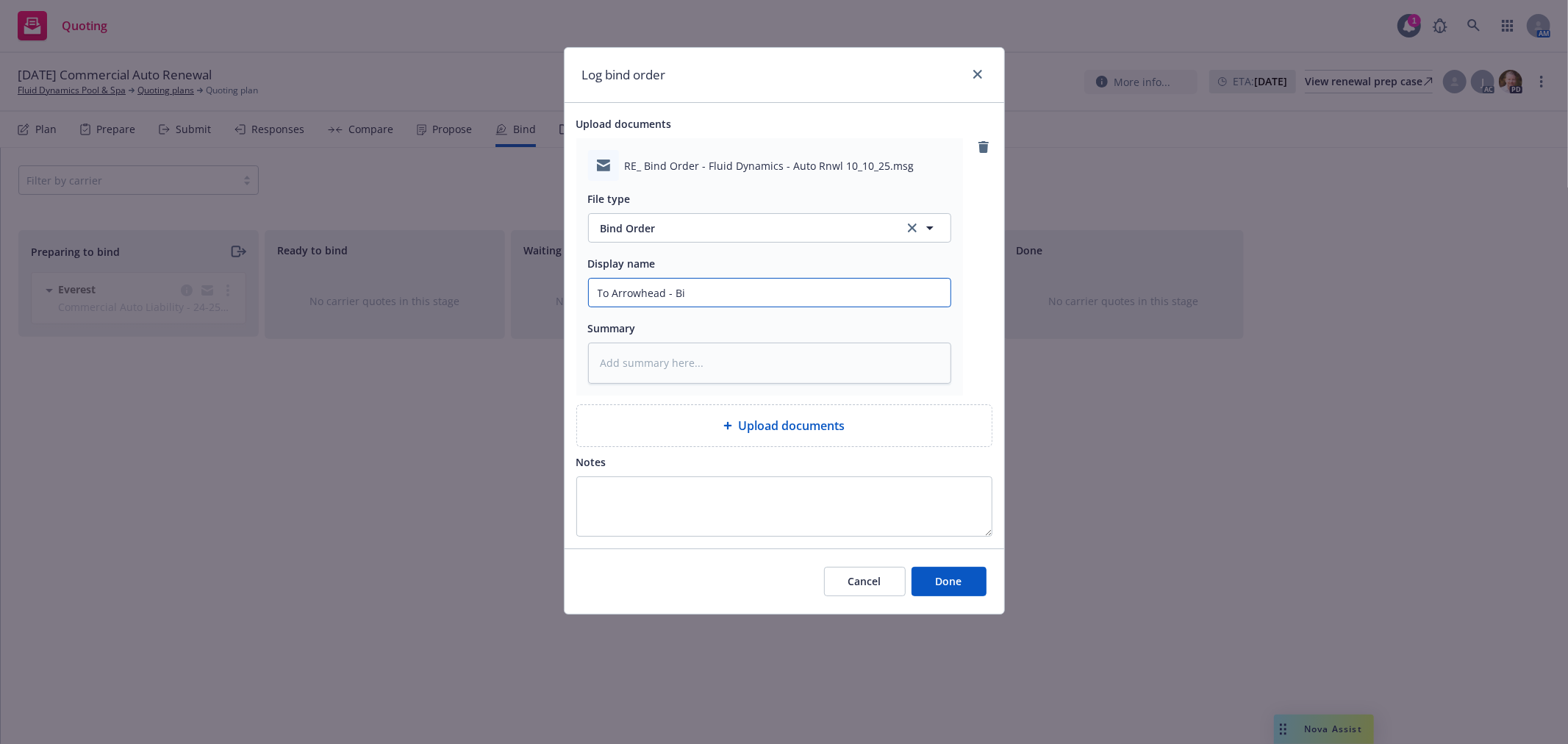
type textarea "x"
type input "To Arrowhead - Bin"
type textarea "x"
type input "To Arrowhead - Bind"
type textarea "x"
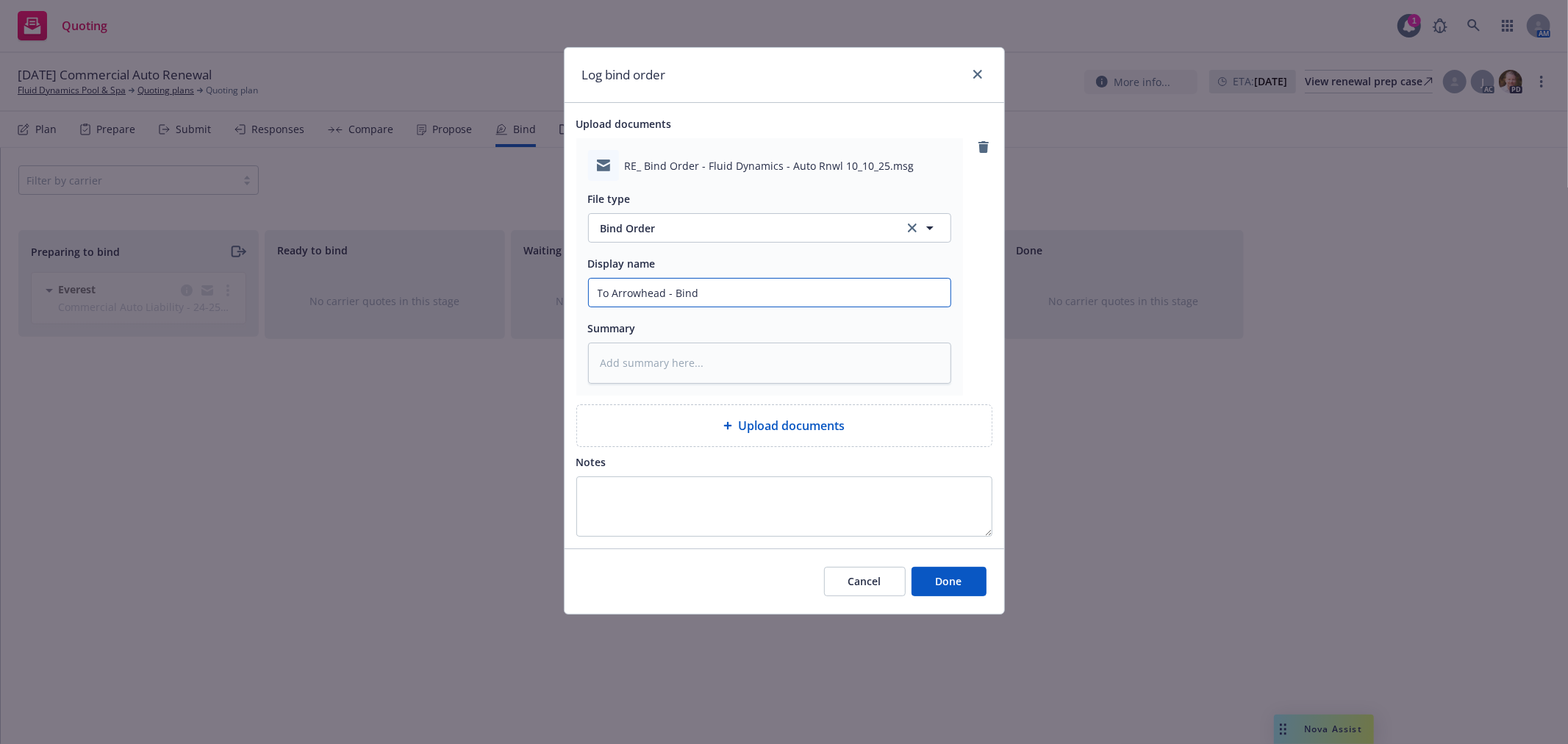
type input "To Arrowhead - Bind"
type textarea "x"
type input "To Arrowhead - Bind R"
type textarea "x"
type input "To Arrowhead - Bind"
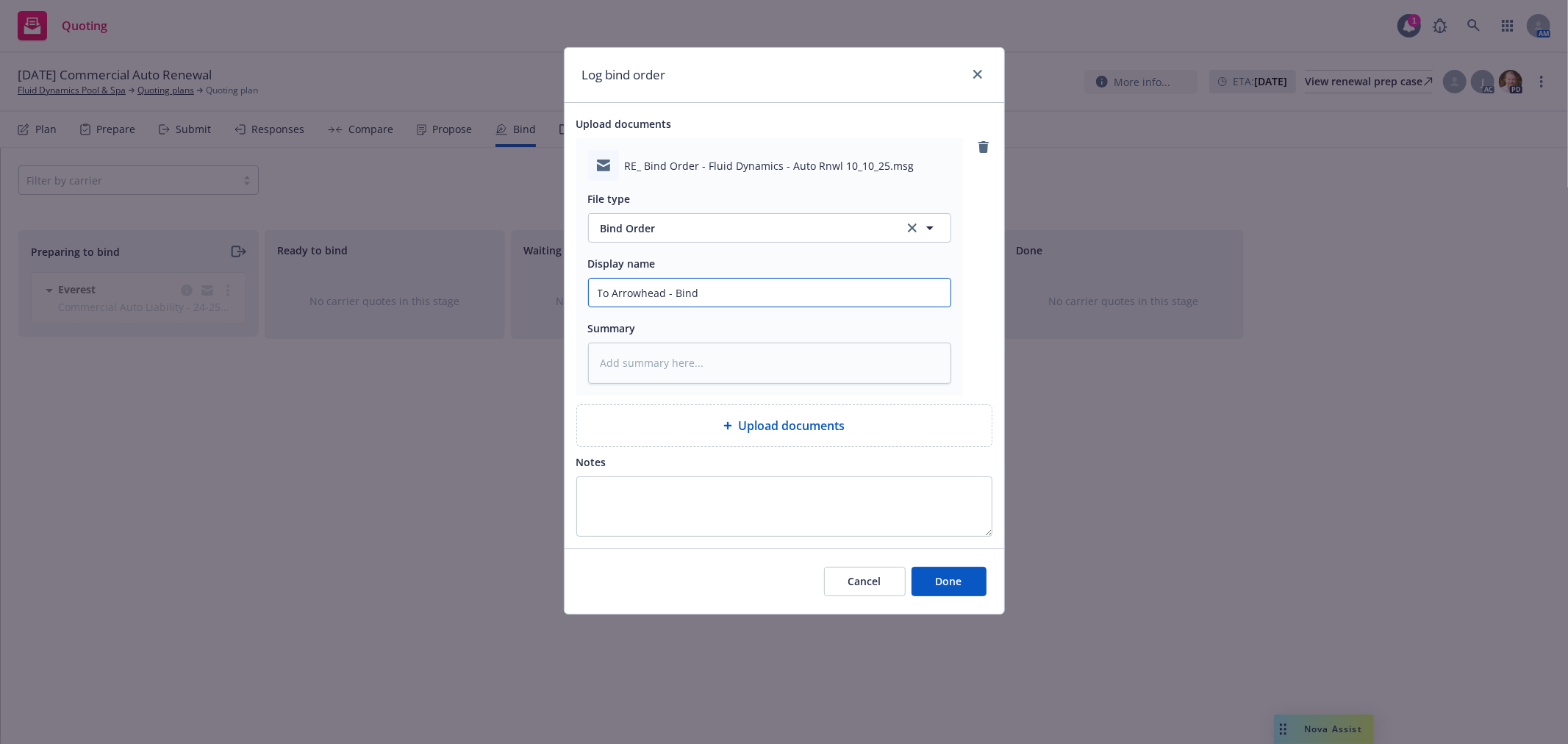
type textarea "x"
type input "To Arrowhead - Bind O"
type textarea "x"
type input "To Arrowhead - Bind Or"
type textarea "x"
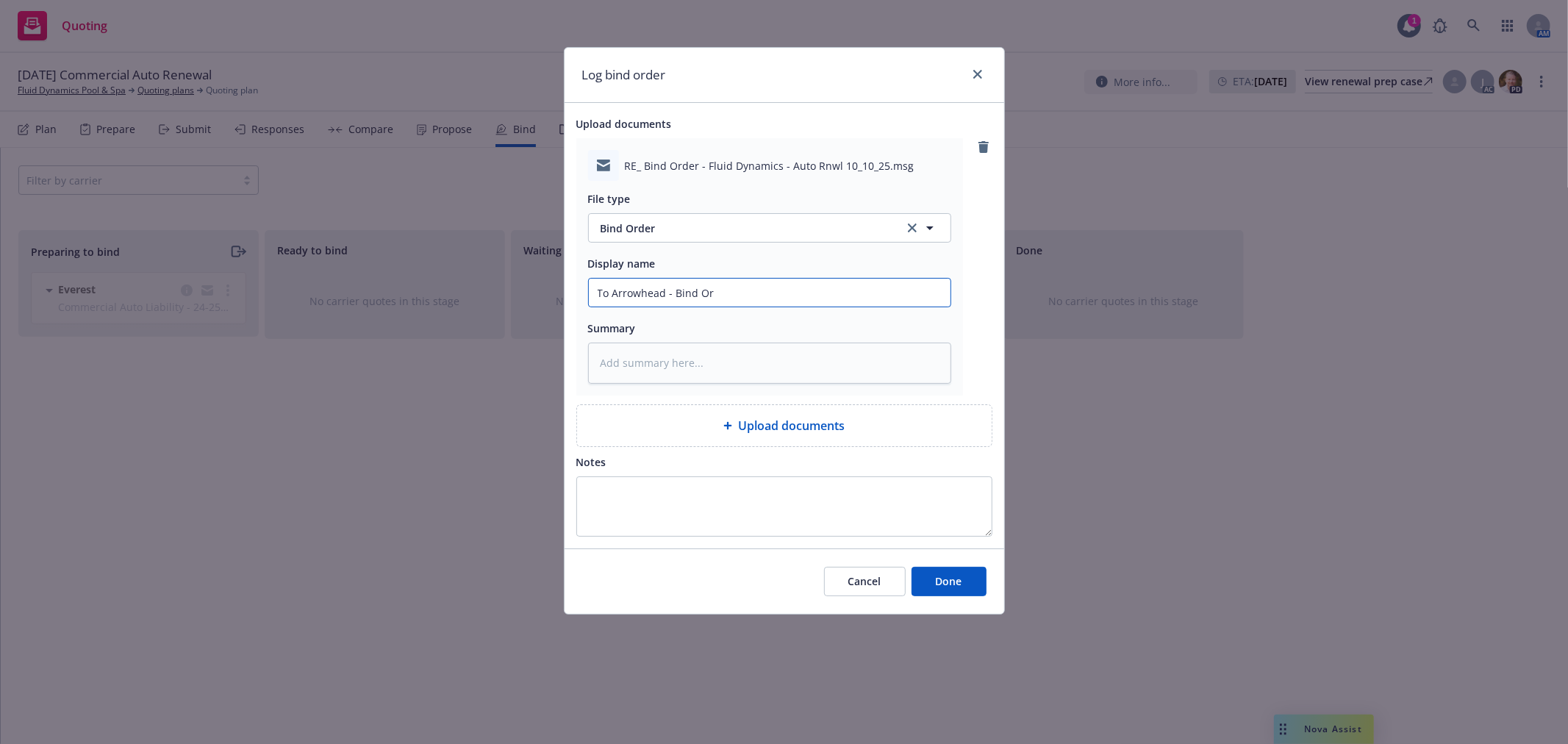
type input "To Arrowhead - Bind Ord"
type textarea "x"
type input "To Arrowhead - Bind Orde"
type textarea "x"
type input "To Arrowhead - Bind Order"
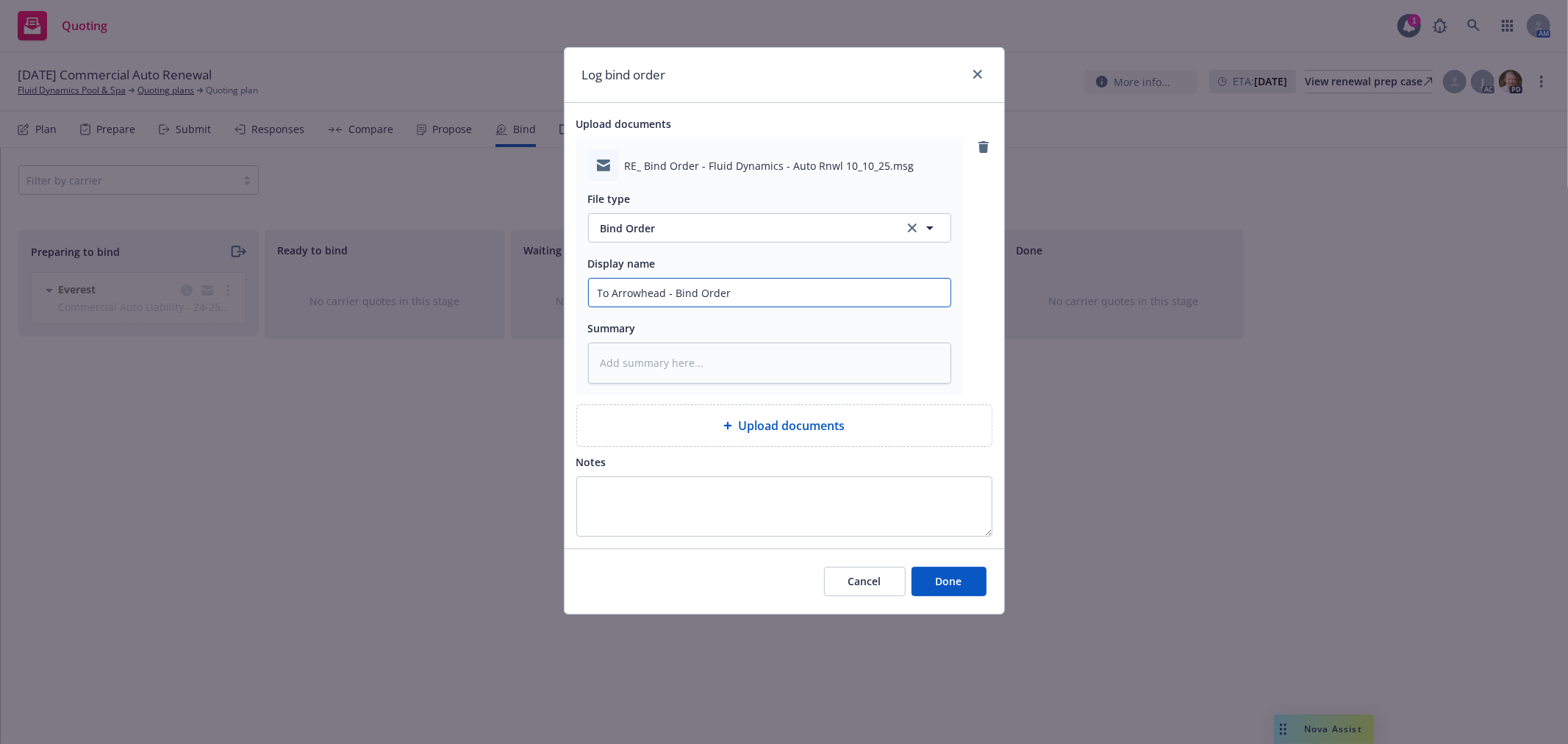
type textarea "x"
type input "To Arrowhead - Bind Order"
type textarea "x"
type input "To Arrowhead - Bind Order f"
type textarea "x"
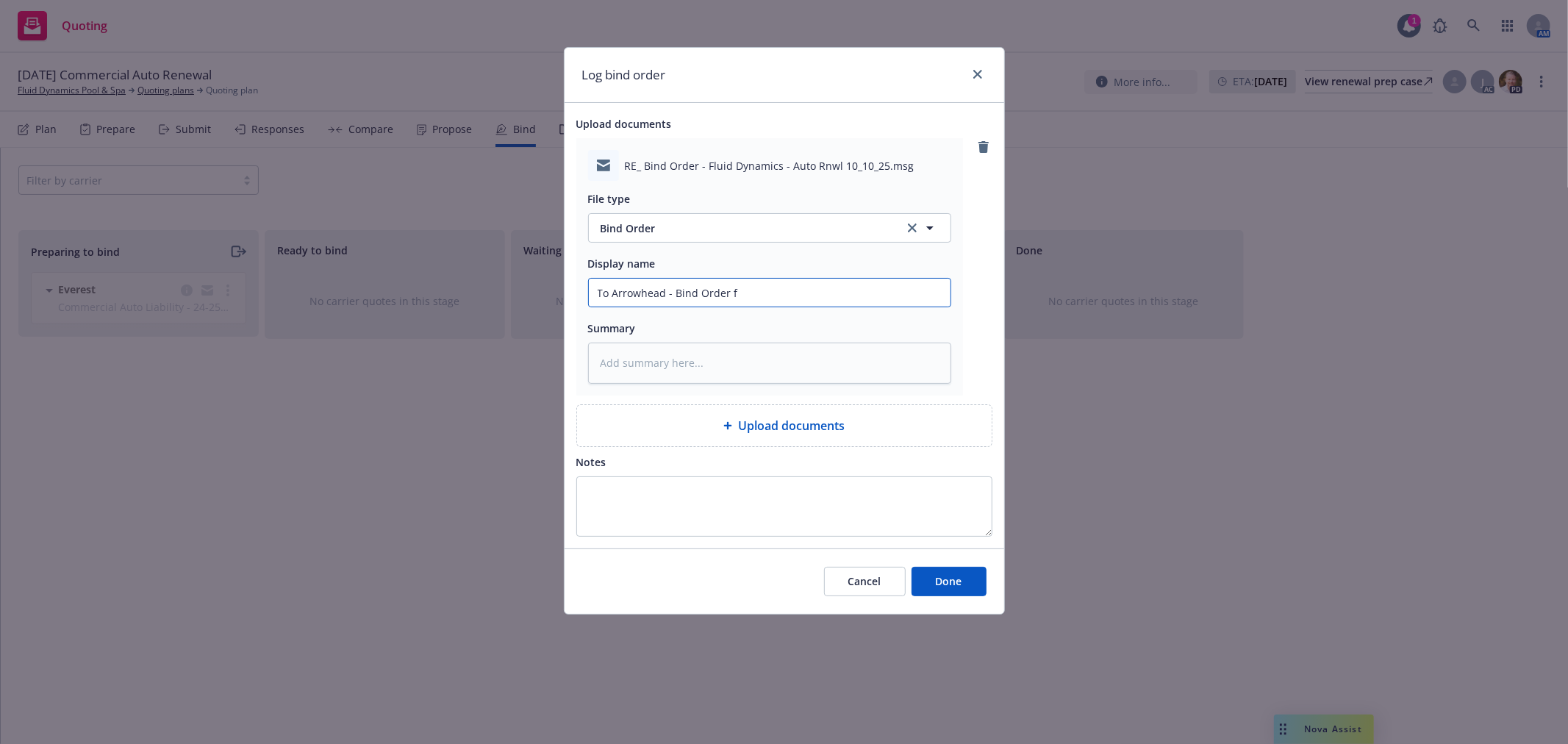
type input "To Arrowhead - Bind Order fo"
type textarea "x"
type input "To Arrowhead - Bind Order for"
type textarea "x"
type input "To Arrowhead - Bind Order for"
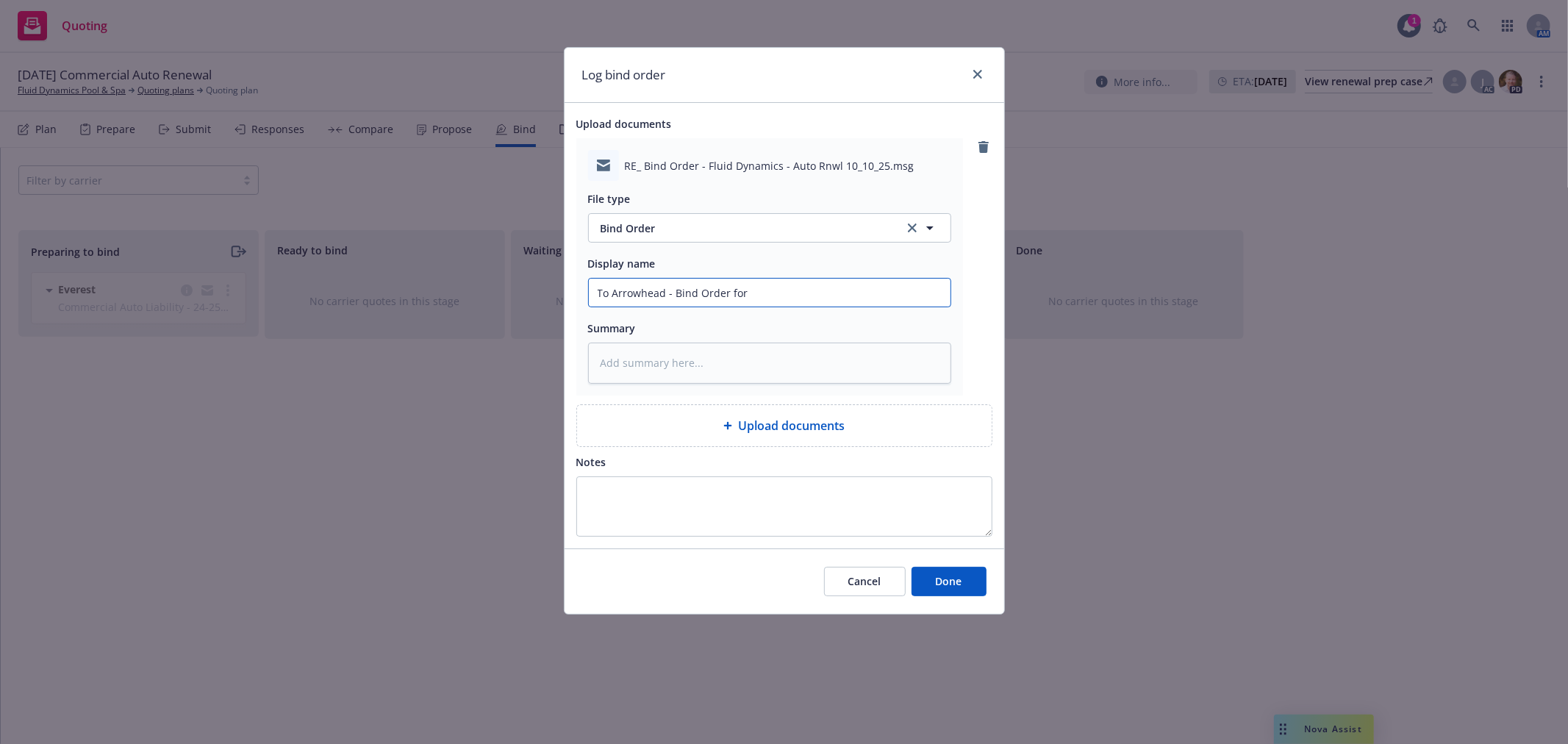
type textarea "x"
type input "To Arrowhead - Bind Order for C"
type textarea "x"
type input "To Arrowhead - Bind Order for Co"
type textarea "x"
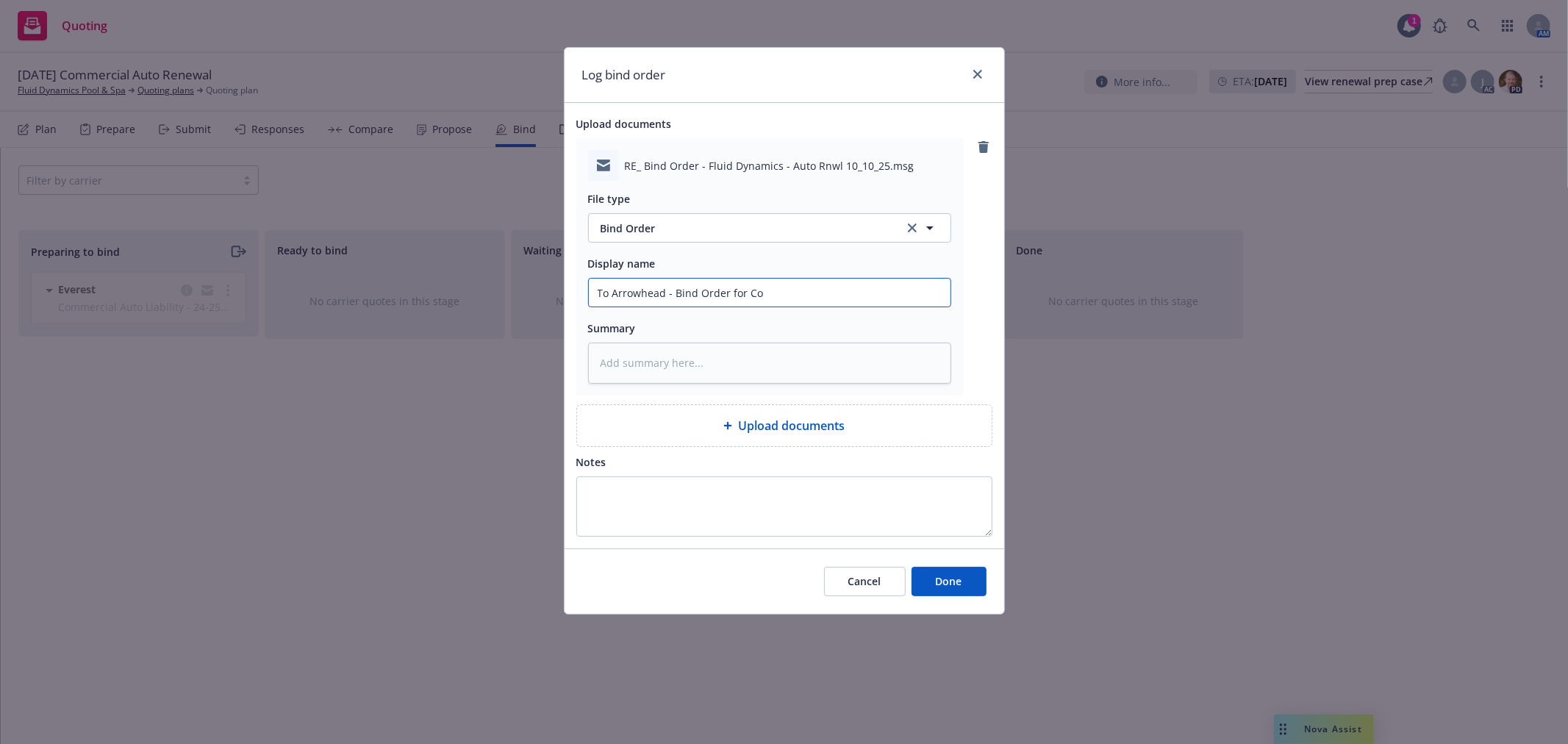
type input "To Arrowhead - Bind Order for Com"
type textarea "x"
type input "To Arrowhead - Bind Order for Comm"
type textarea "x"
type input "To Arrowhead - Bind Order for Comm"
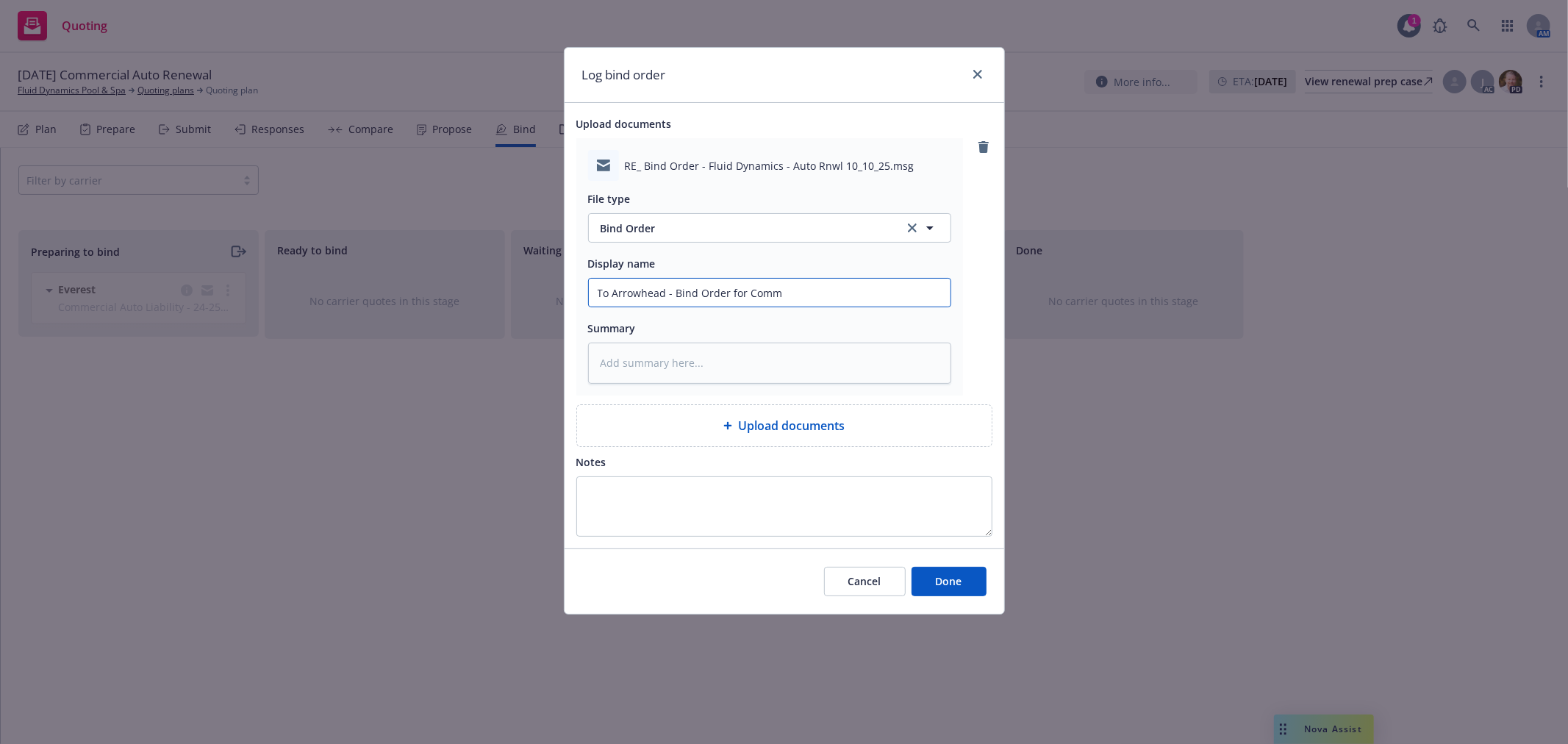
type textarea "x"
type input "To Arrowhead - Bind Order for Comm A"
type textarea "x"
type input "To Arrowhead - Bind Order for Comm Au"
type textarea "x"
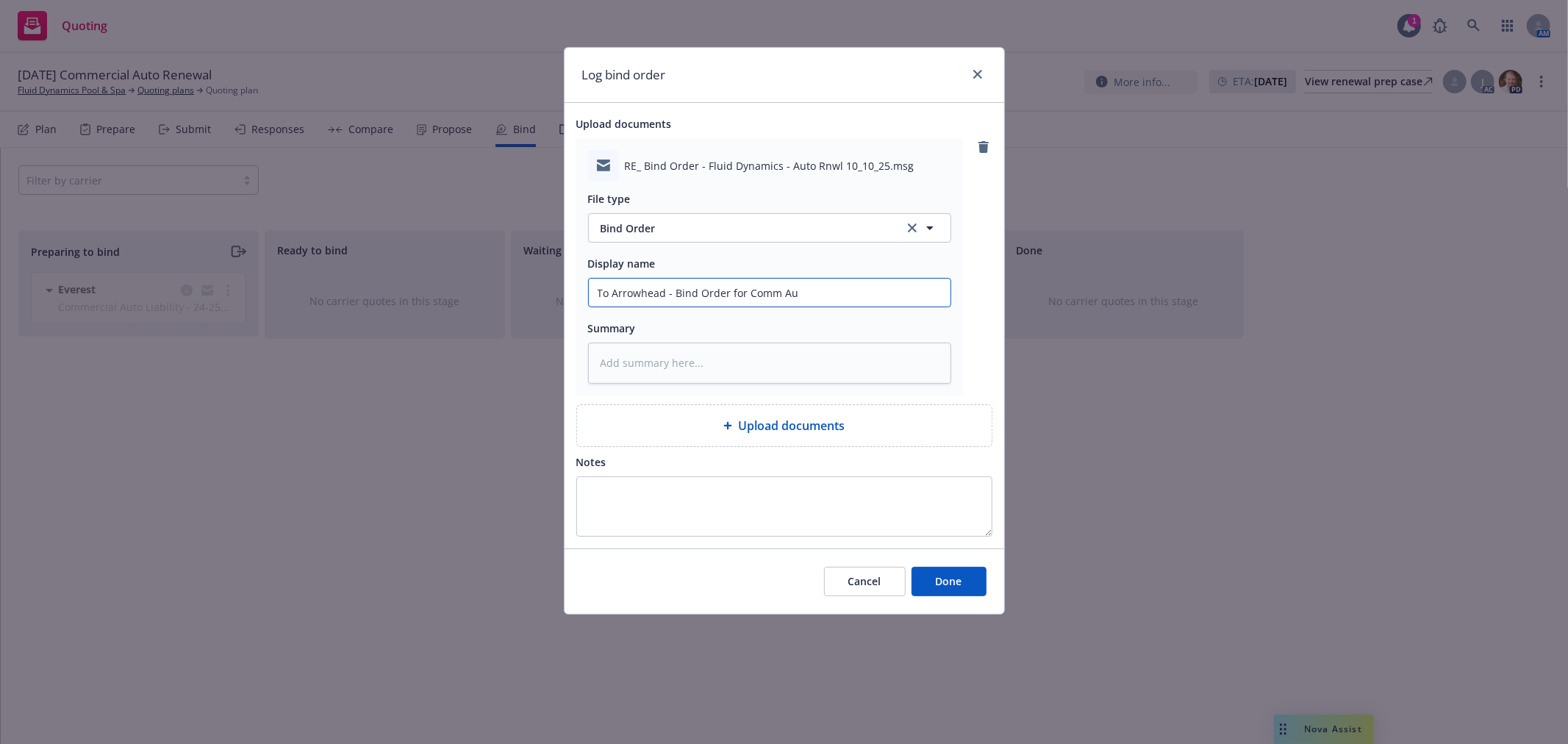
type input "To Arrowhead - Bind Order for Comm Aut"
type textarea "x"
type input "To Arrowhead - Bind Order for Comm Auto"
type textarea "x"
type input "To Arrowhead - Bind Order for Comm Auto"
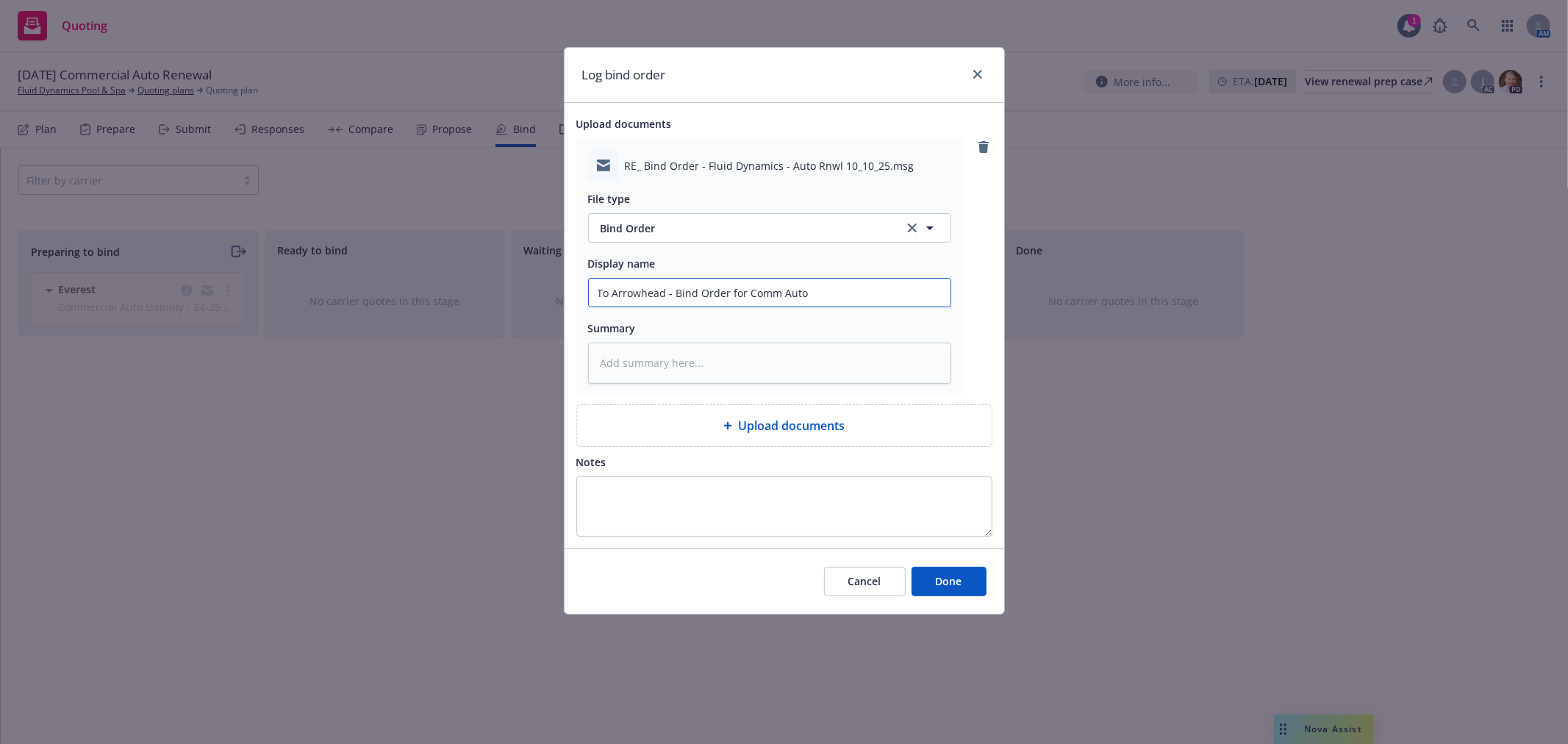
type textarea "x"
type input "To Arrowhead - Bind Order for Comm Auto R"
type textarea "x"
type input "To Arrowhead - Bind Order for Comm Auto Rn"
type textarea "x"
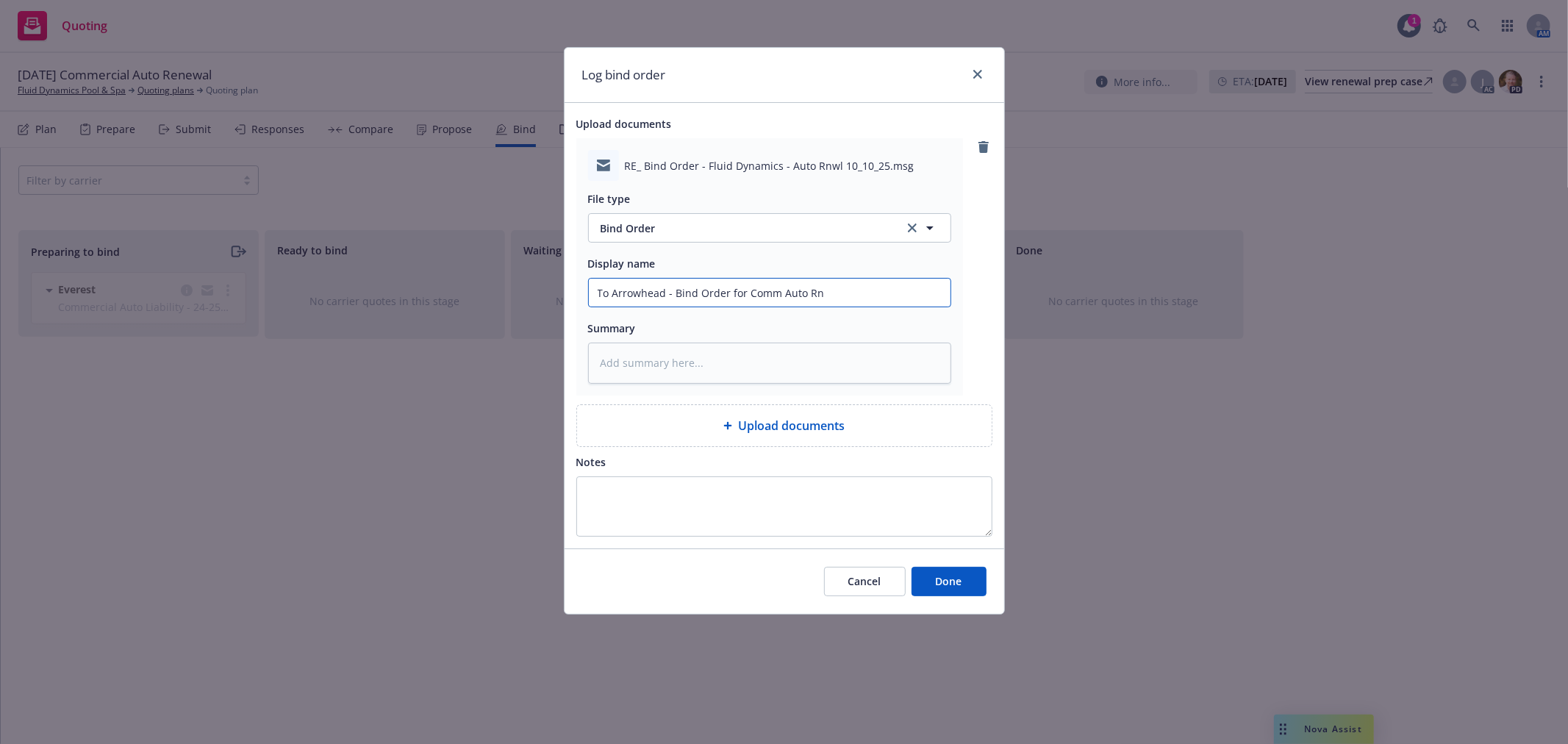
type input "To Arrowhead - Bind Order for Comm Auto Rnw"
type textarea "x"
type input "To Arrowhead - Bind Order for Comm Auto Rnw;"
type textarea "x"
type input "To Arrowhead - Bind Order for Comm Auto Rnw;l"
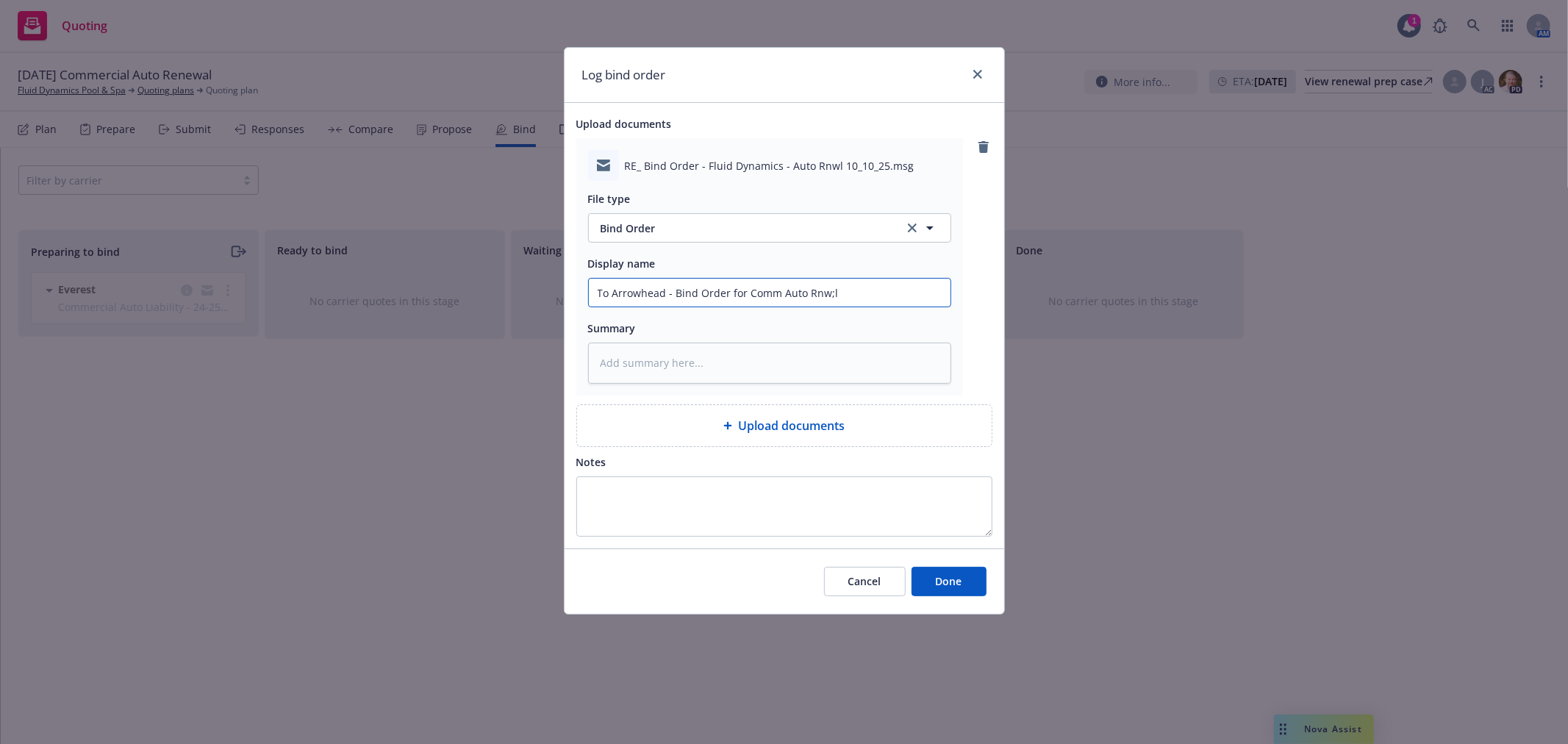
type textarea "x"
type input "To Arrowhead - Bind Order for Comm Auto Rnw;"
type textarea "x"
type input "To Arrowhead - Bind Order for Comm Auto Rnw"
type textarea "x"
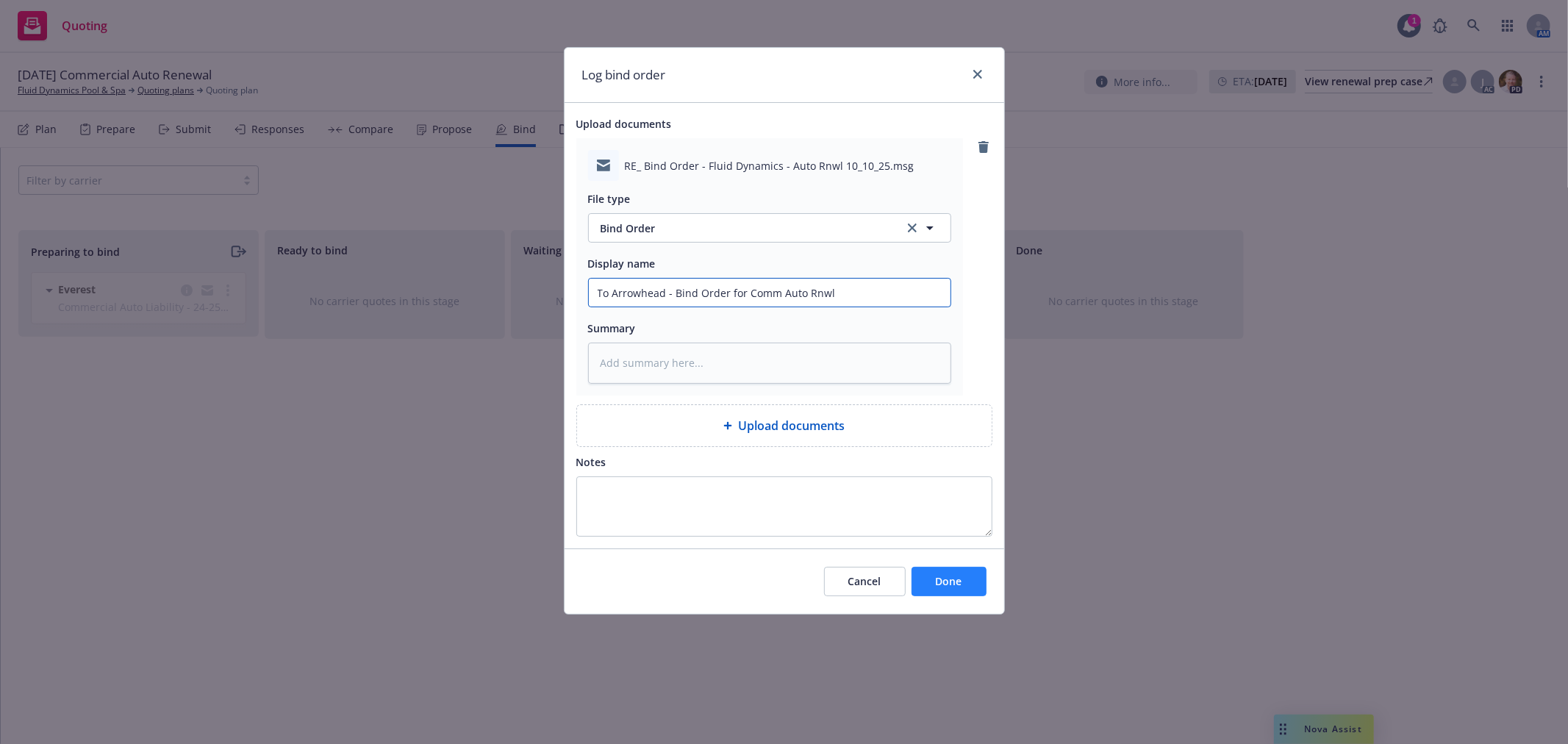
type input "To Arrowhead - Bind Order for Comm Auto Rnwl"
click at [961, 583] on span "Done" at bounding box center [949, 581] width 27 height 14
type textarea "x"
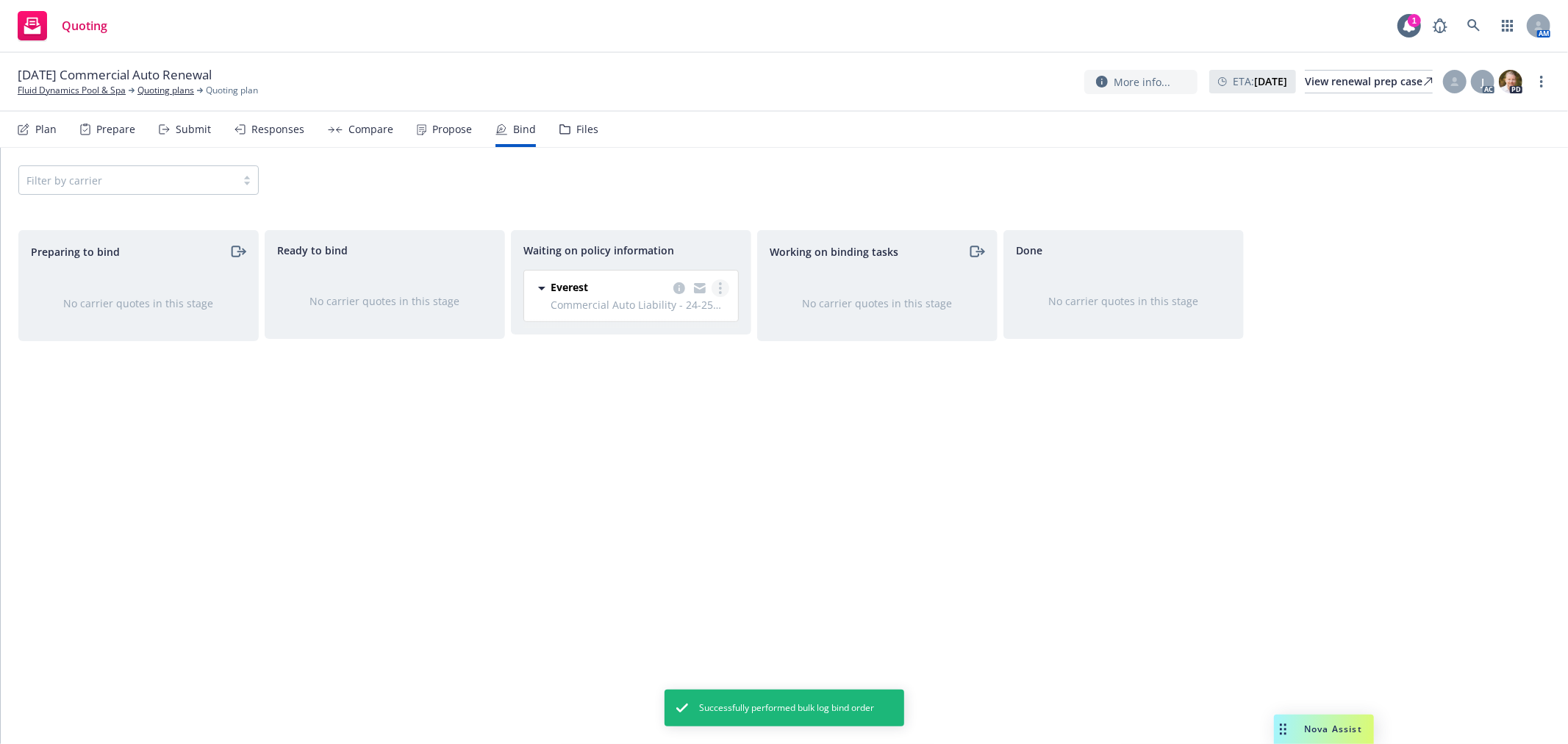
click at [724, 284] on link "more" at bounding box center [720, 288] width 17 height 17
click at [686, 315] on span "Create policies" at bounding box center [649, 317] width 108 height 14
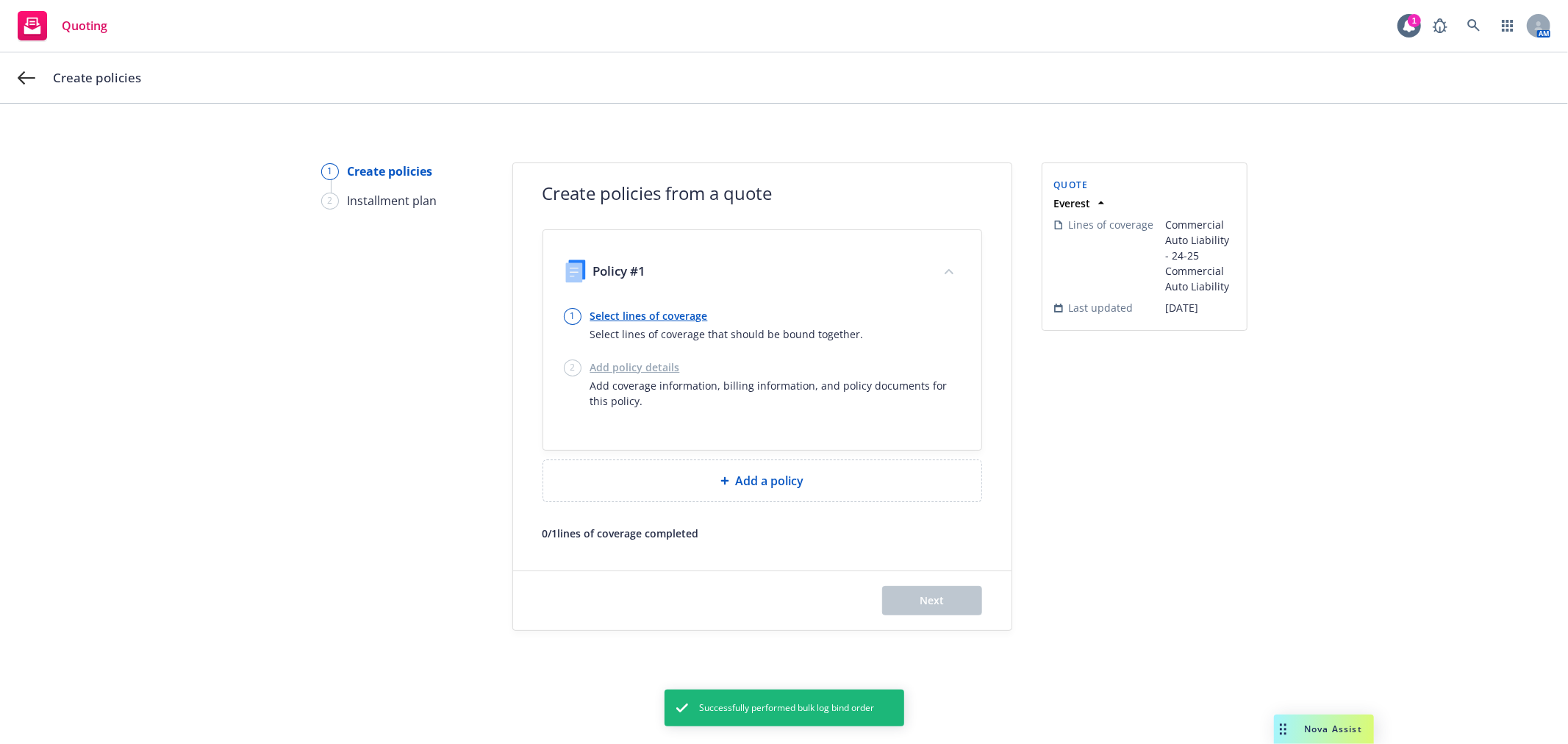
click at [677, 314] on link "Select lines of coverage" at bounding box center [727, 316] width 273 height 15
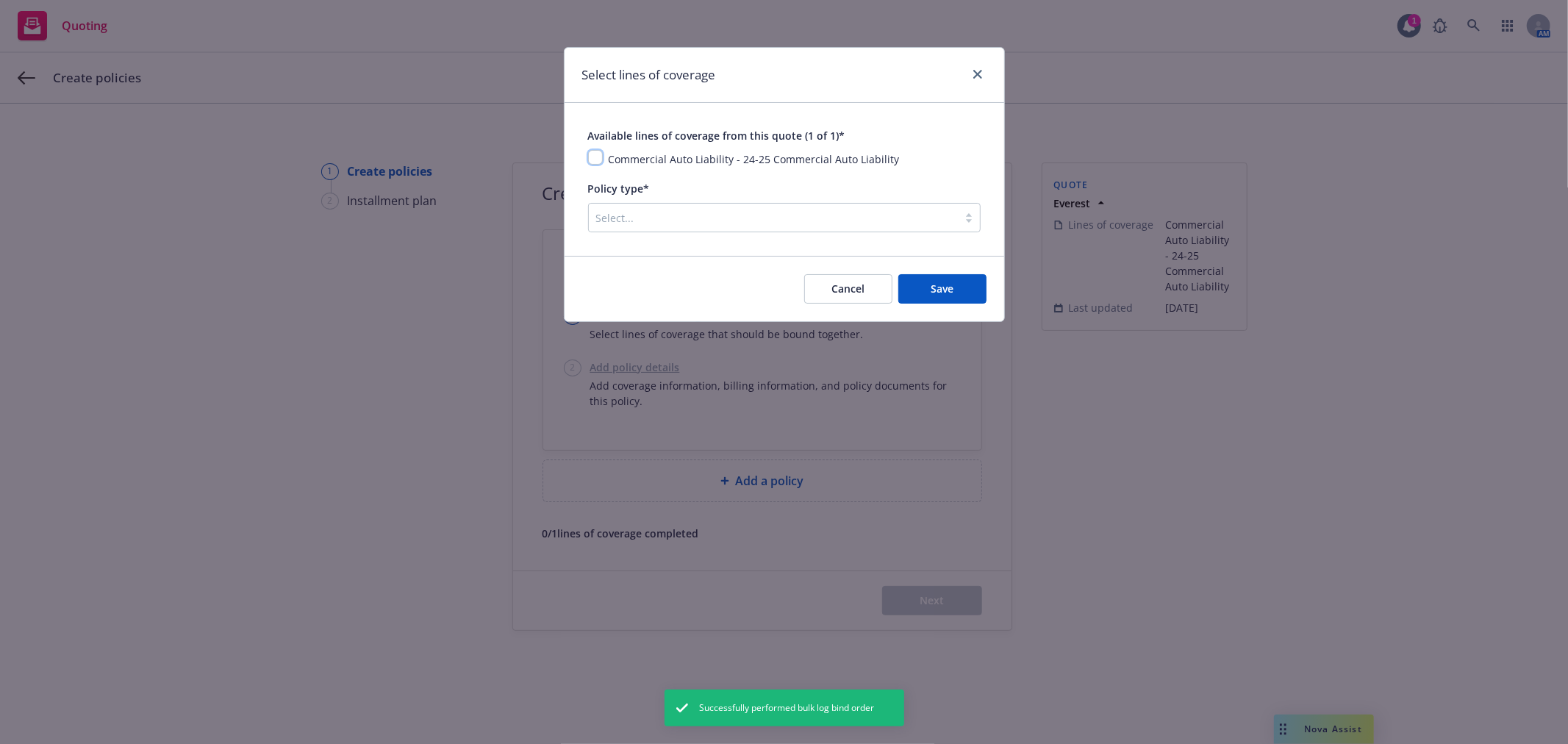
click at [599, 152] on input "checkbox" at bounding box center [595, 157] width 14 height 14
checkbox input "true"
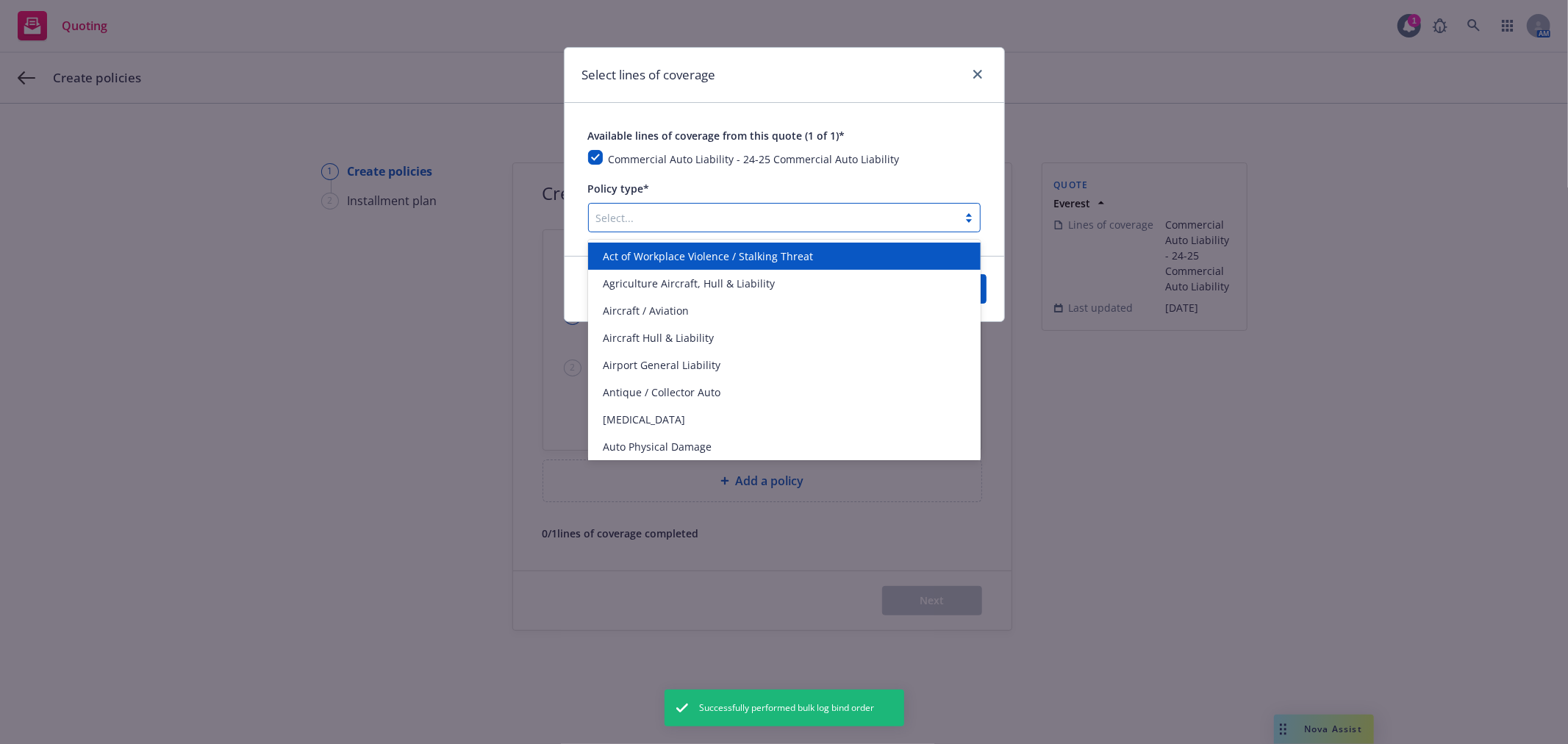
click at [692, 215] on div at bounding box center [773, 217] width 355 height 17
type input "auto"
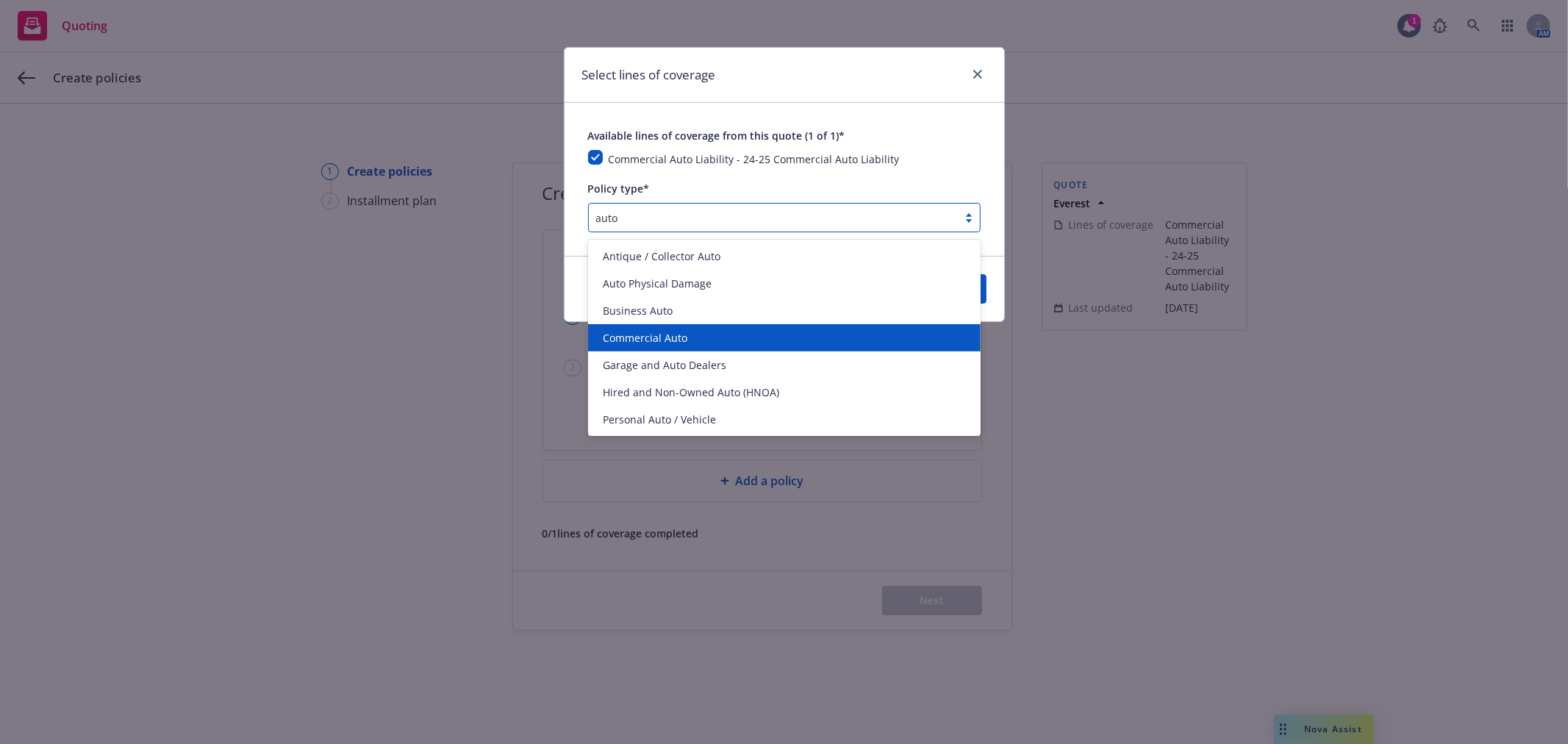
click at [652, 339] on span "Commercial Auto" at bounding box center [645, 338] width 84 height 15
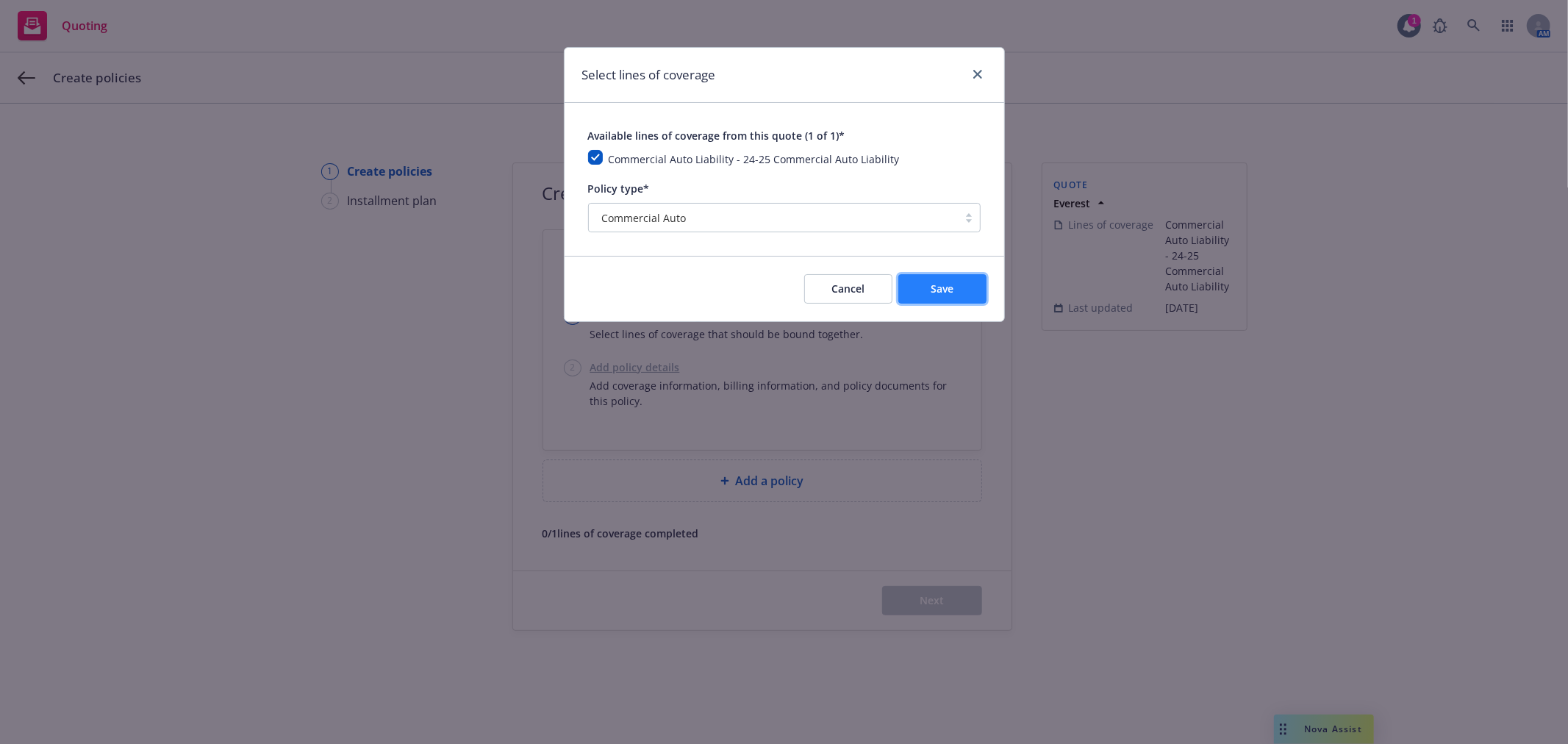
click at [923, 288] on button "Save" at bounding box center [943, 289] width 88 height 30
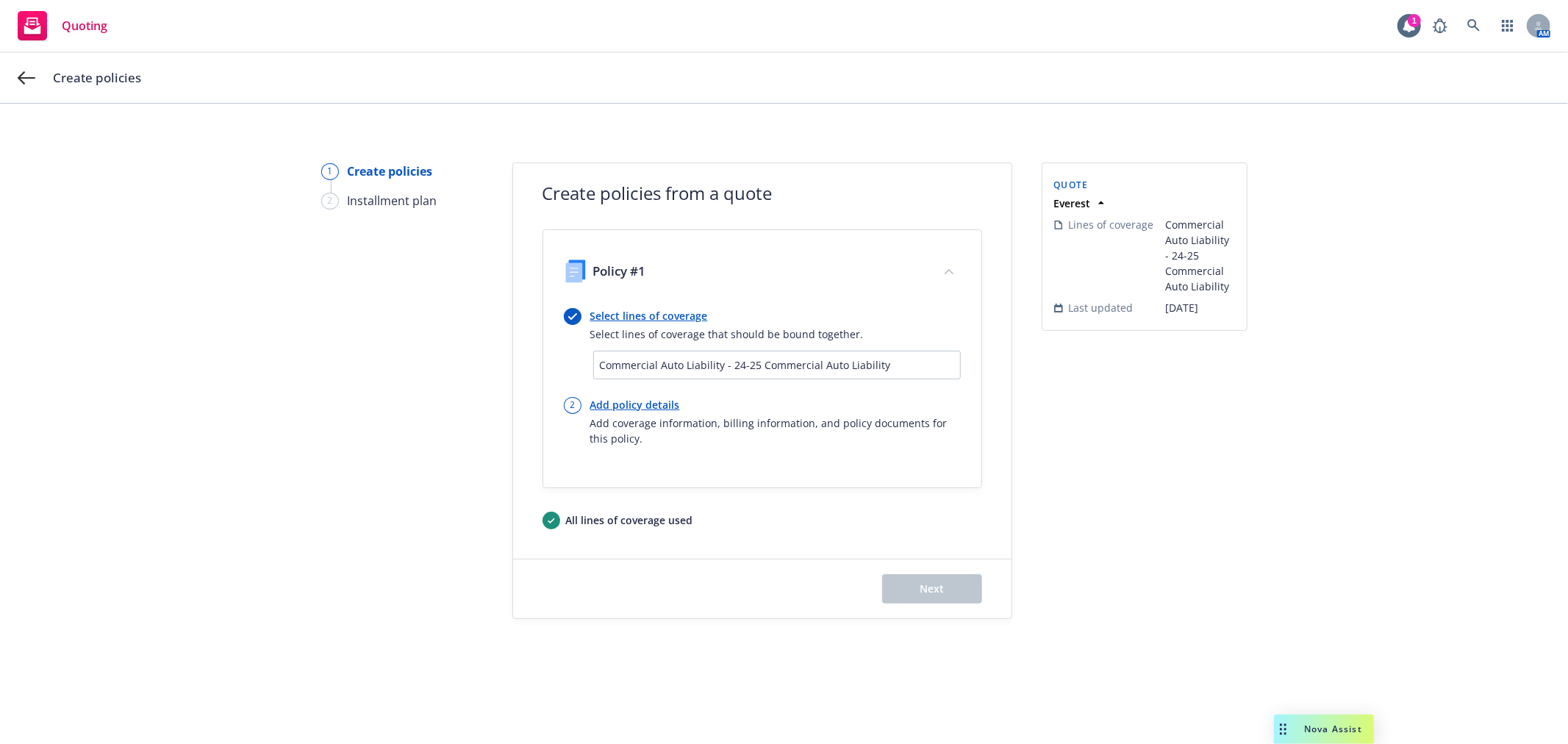
click at [637, 402] on link "Add policy details" at bounding box center [775, 405] width 371 height 15
select select "12"
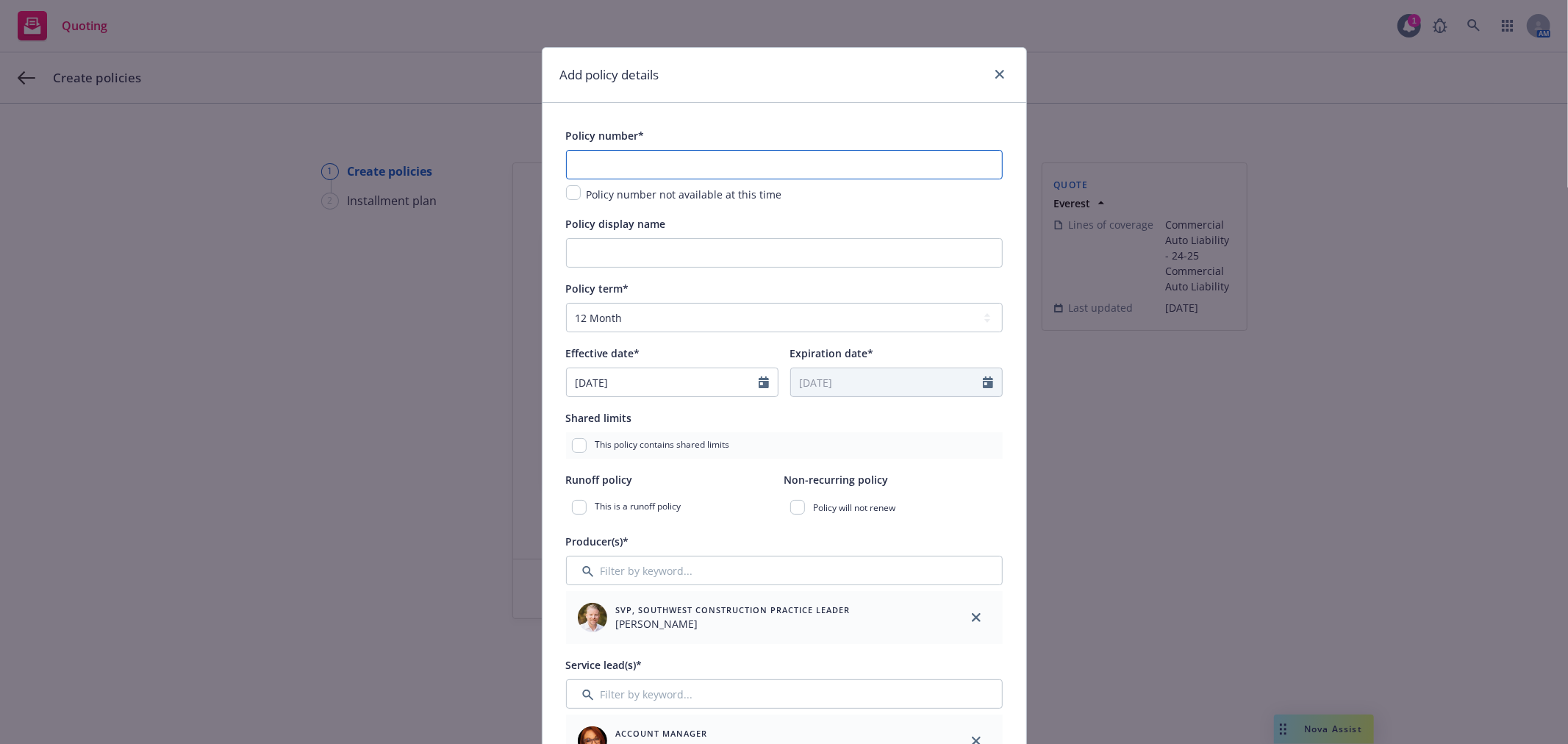
click at [689, 158] on input "text" at bounding box center [784, 164] width 437 height 30
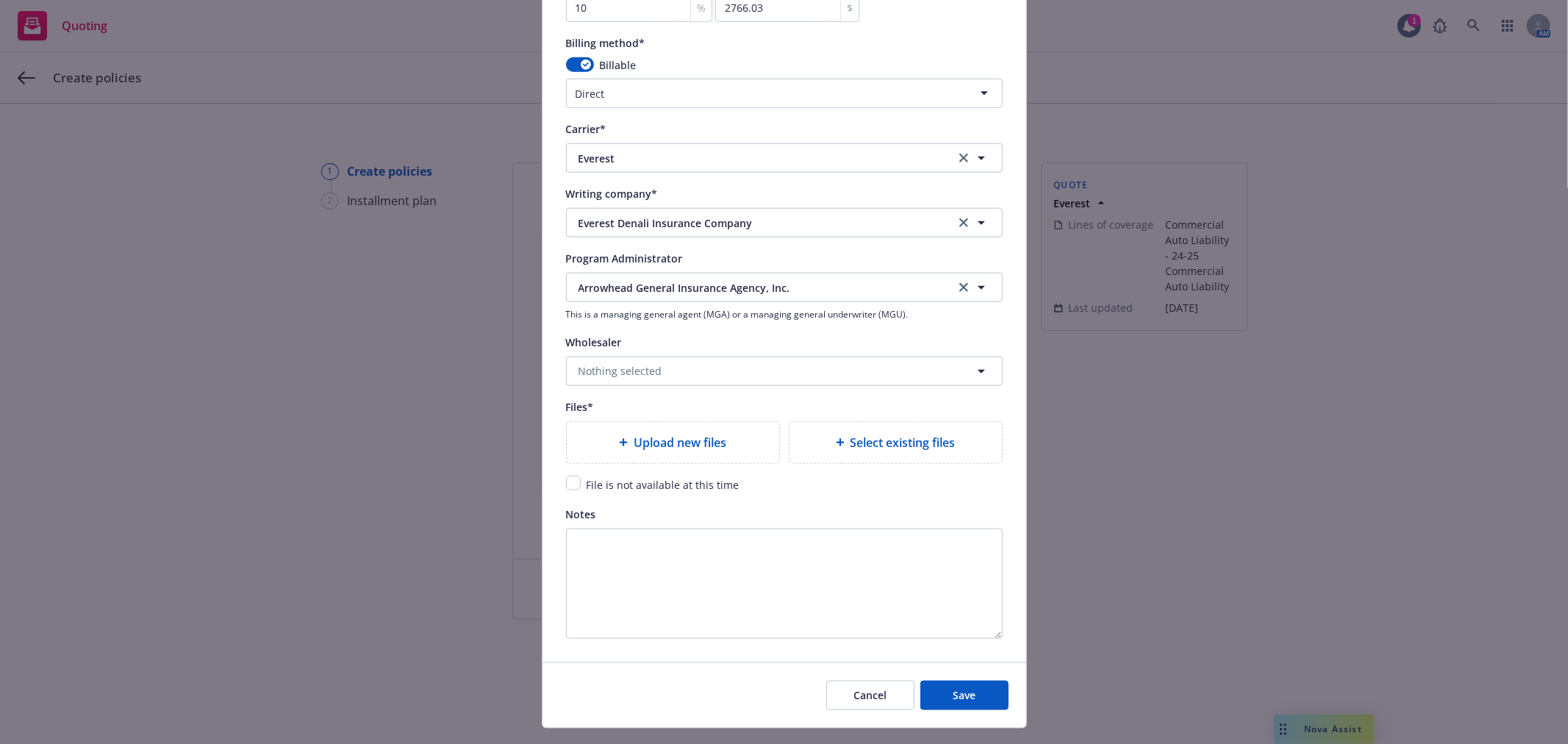
scroll to position [1376, 0]
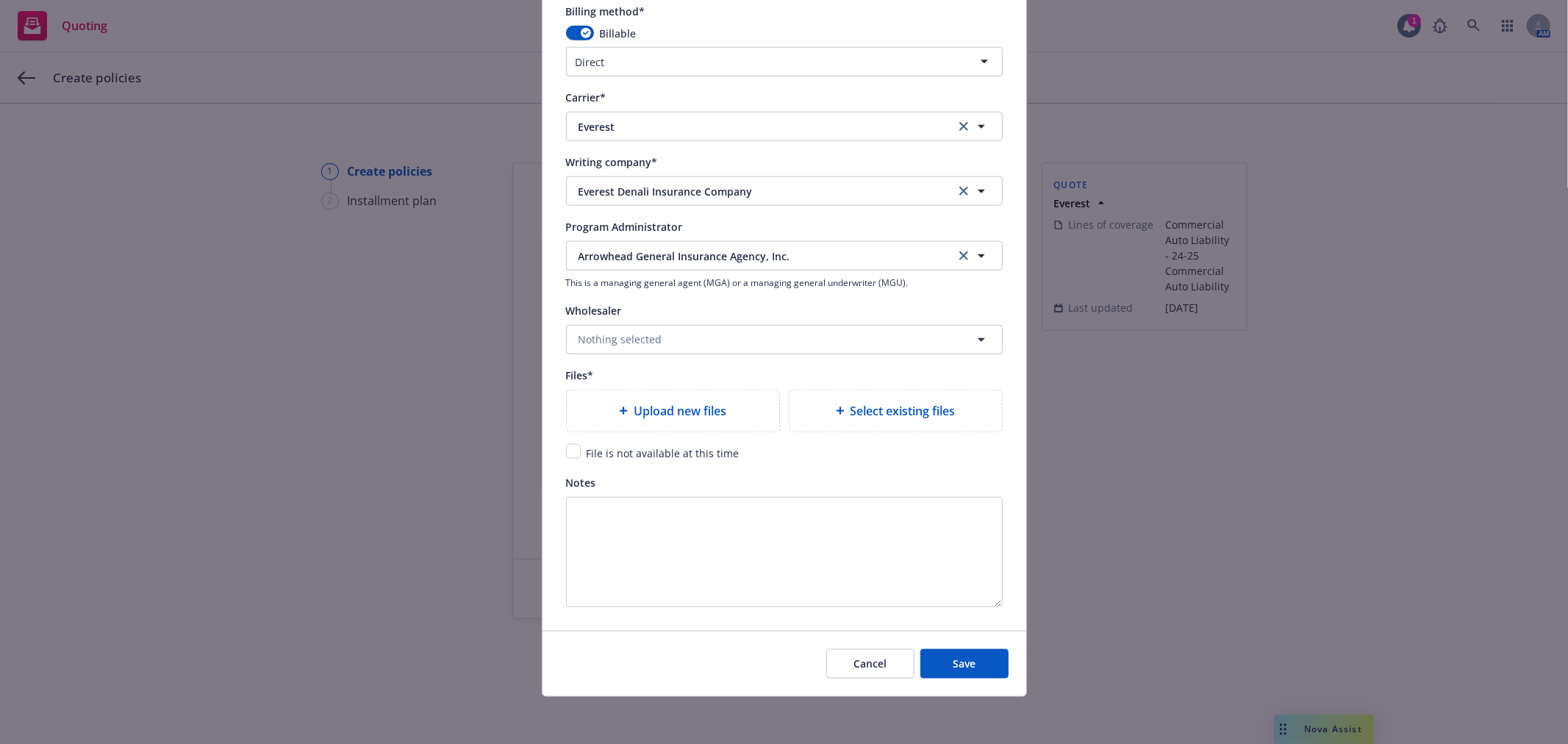
type input "TBD"
click at [566, 449] on input "checkbox" at bounding box center [573, 450] width 14 height 14
checkbox input "true"
click at [953, 658] on span "Save" at bounding box center [965, 664] width 23 height 14
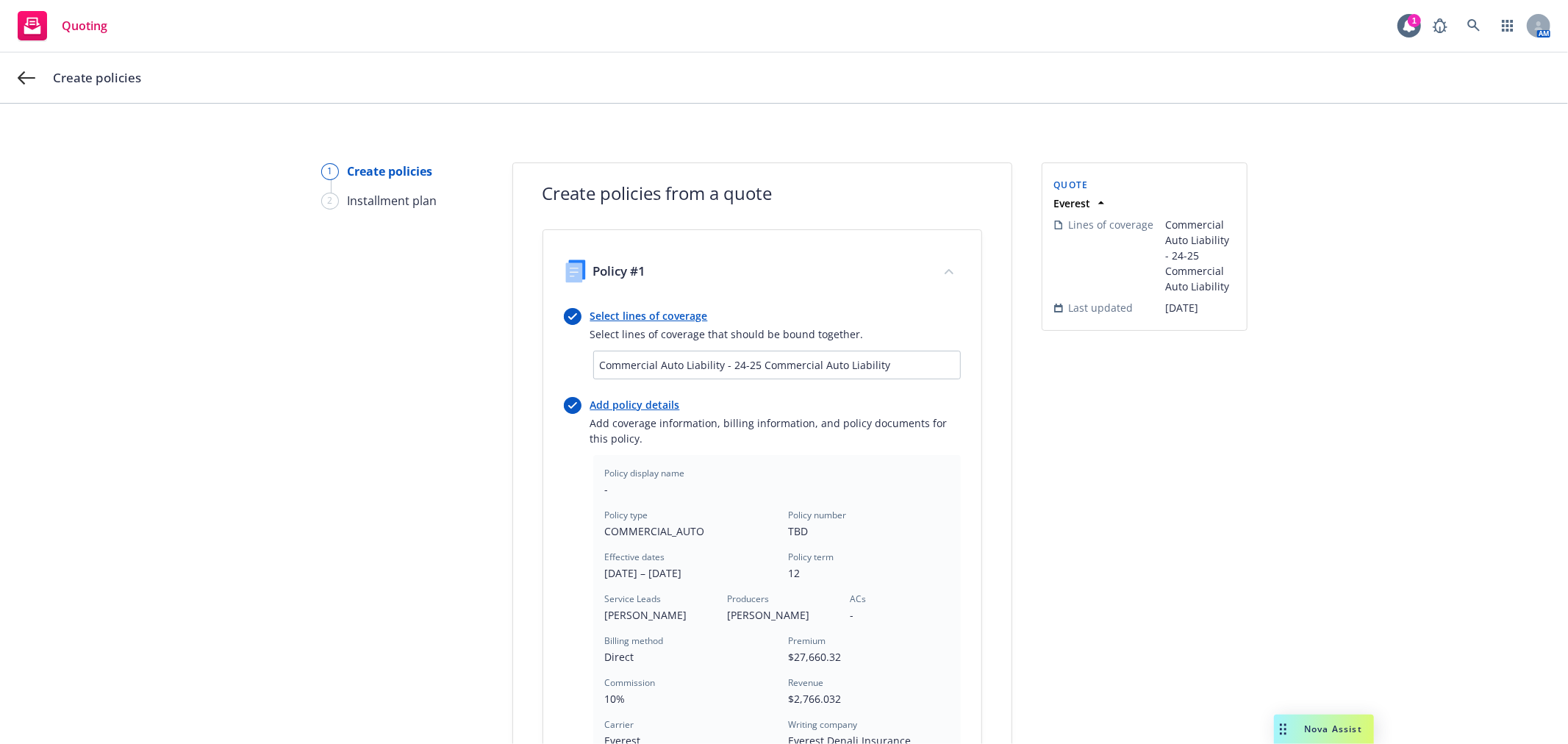
scroll to position [398, 0]
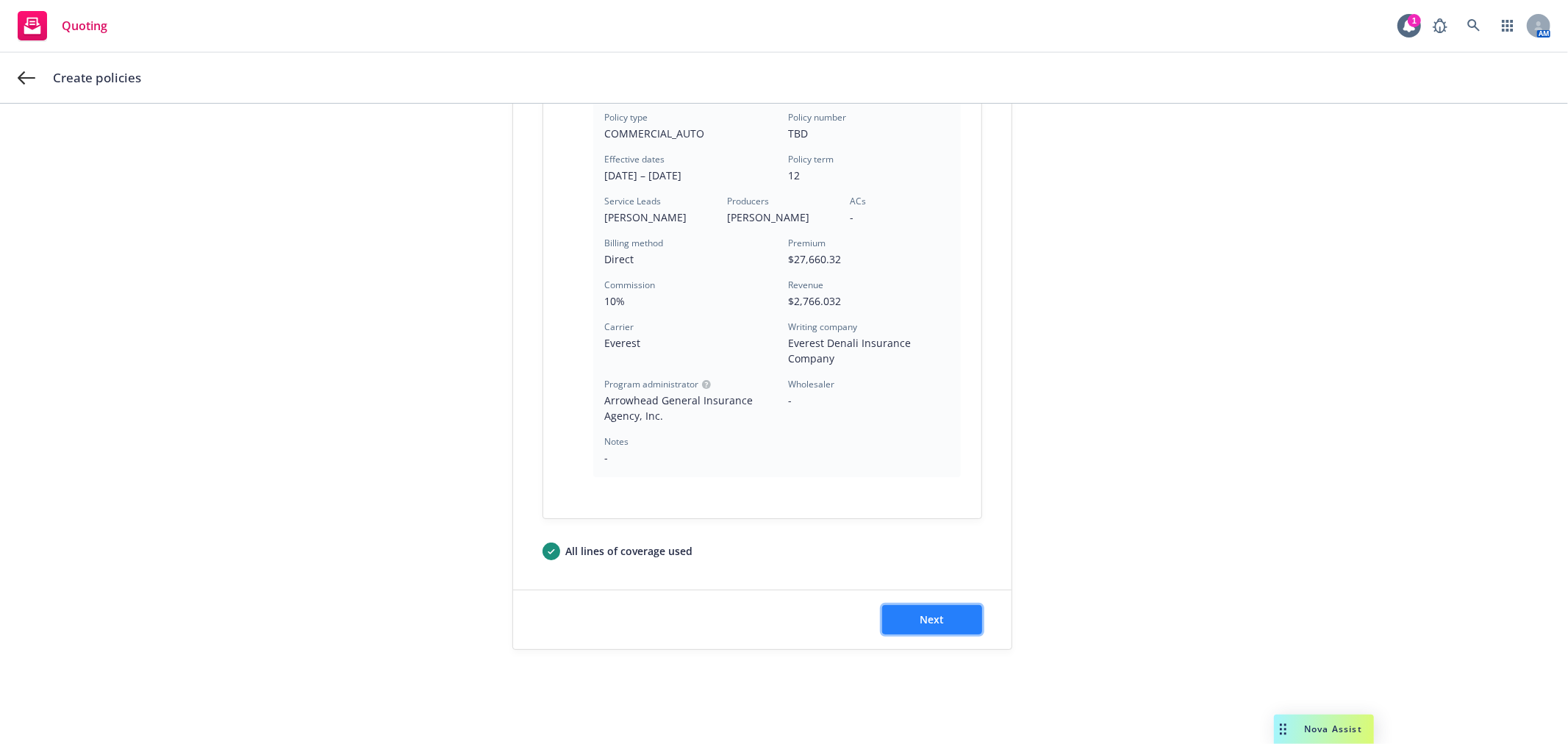
click at [940, 615] on button "Next" at bounding box center [932, 620] width 100 height 30
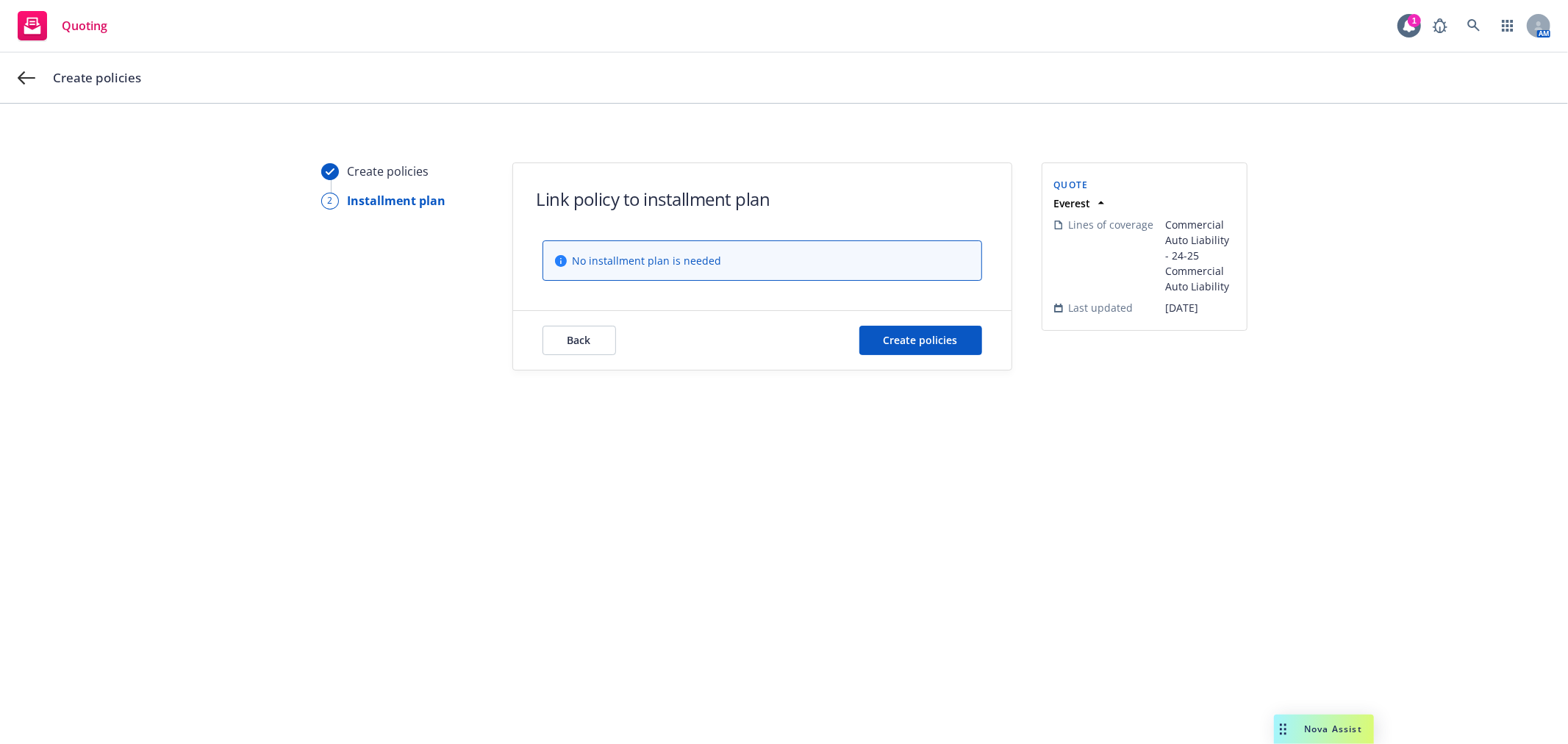
scroll to position [0, 0]
click at [952, 339] on span "Create policies" at bounding box center [921, 339] width 75 height 14
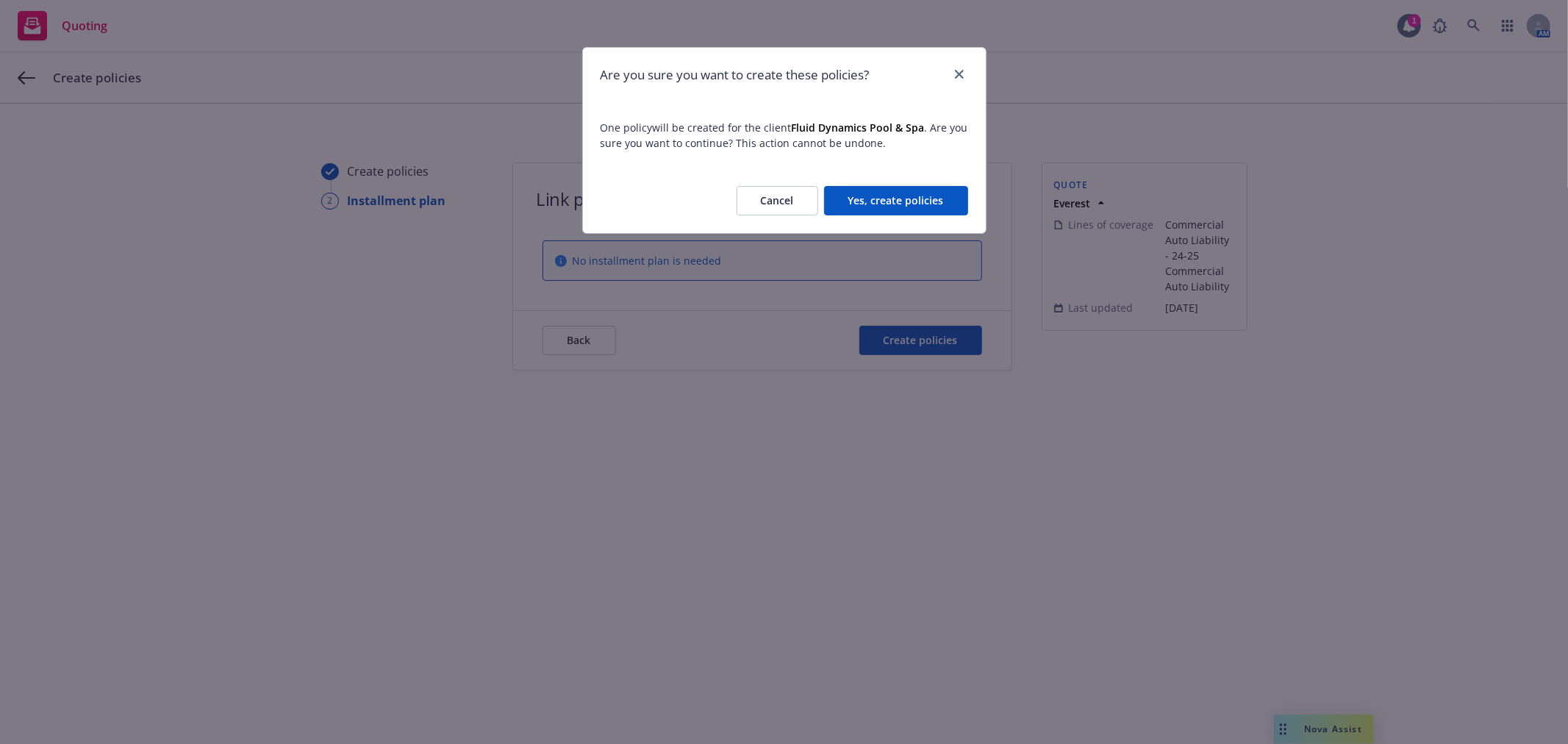
click at [911, 192] on button "Yes, create policies" at bounding box center [896, 201] width 144 height 30
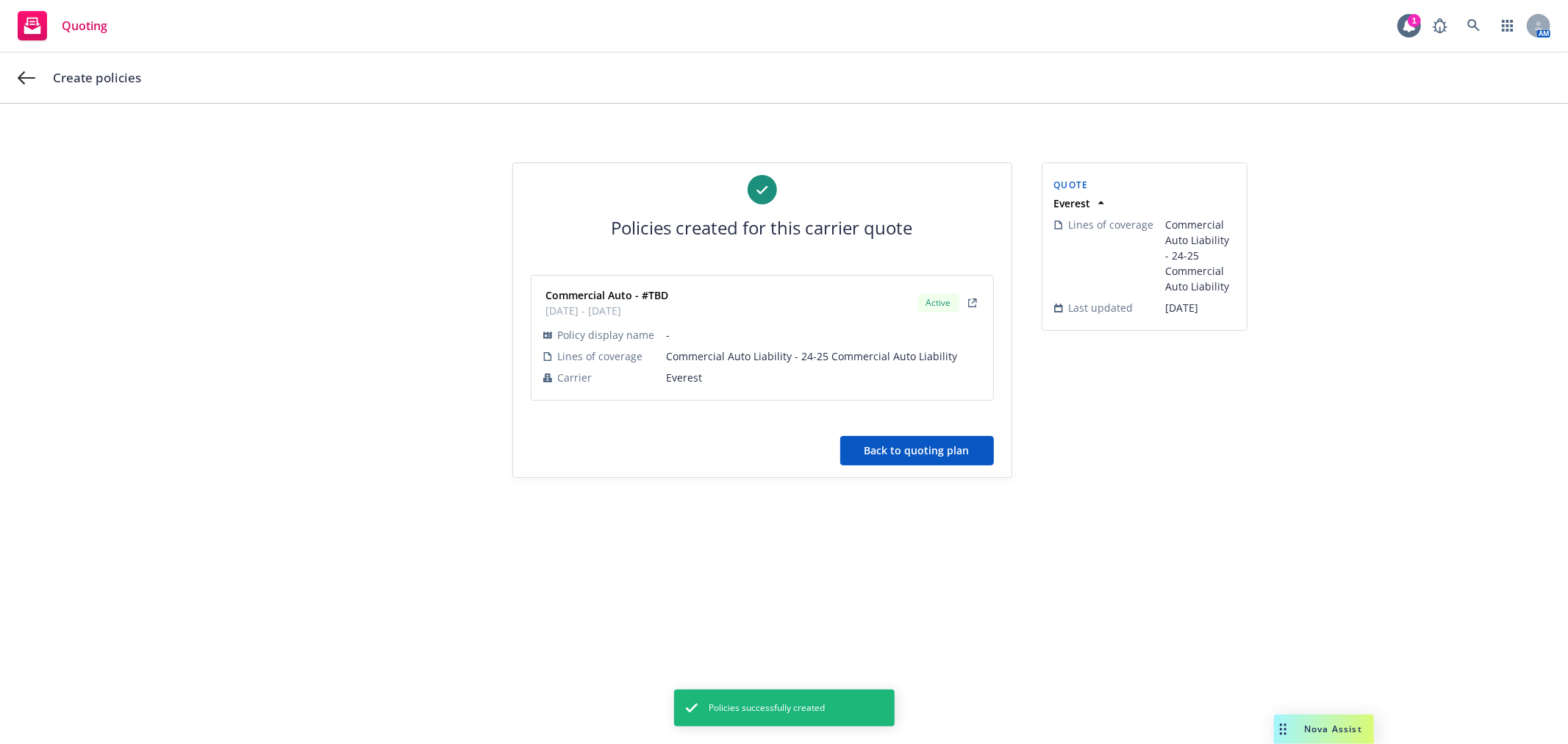
click at [935, 453] on button "Back to quoting plan" at bounding box center [917, 450] width 154 height 30
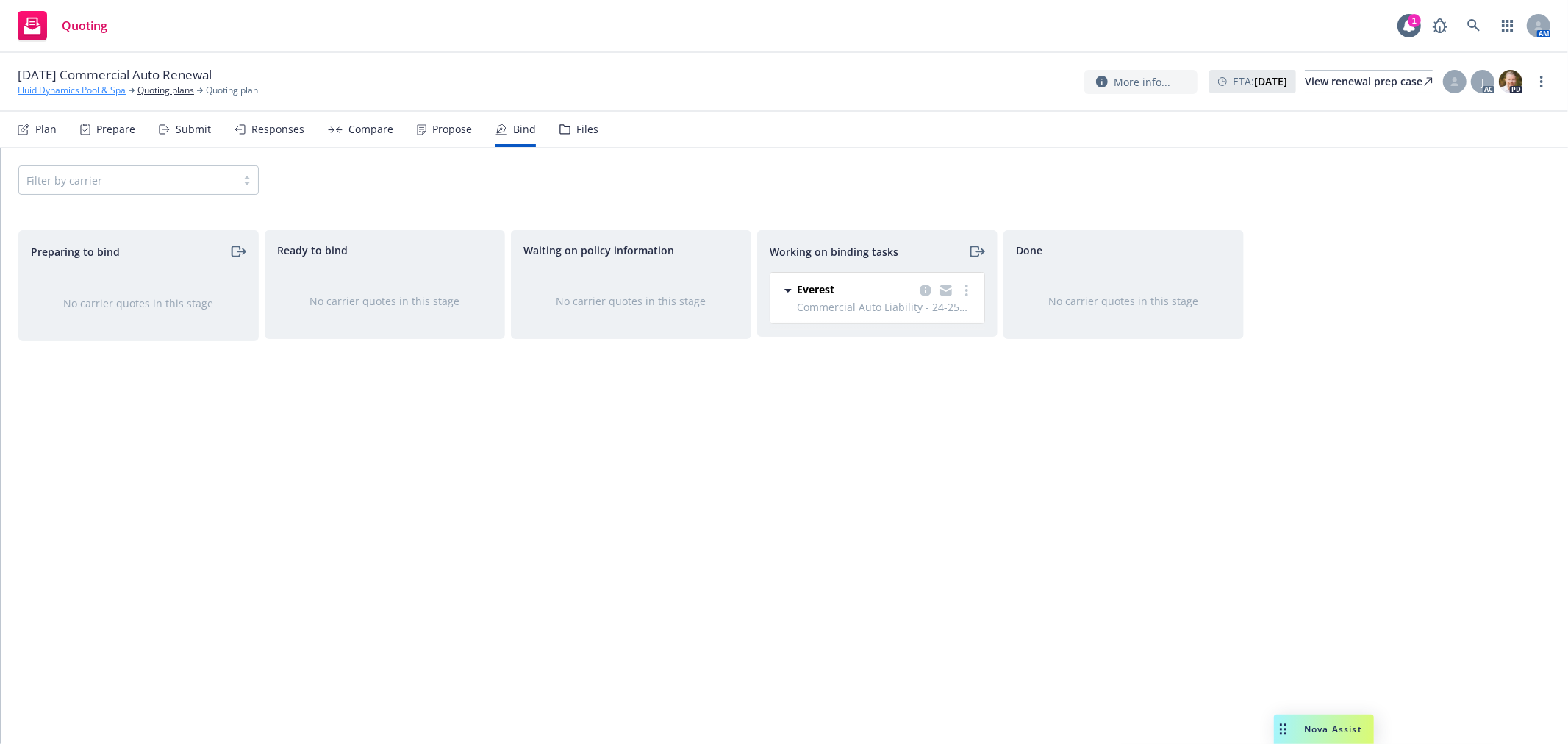
click at [85, 90] on link "Fluid Dynamics Pool & Spa" at bounding box center [71, 91] width 108 height 13
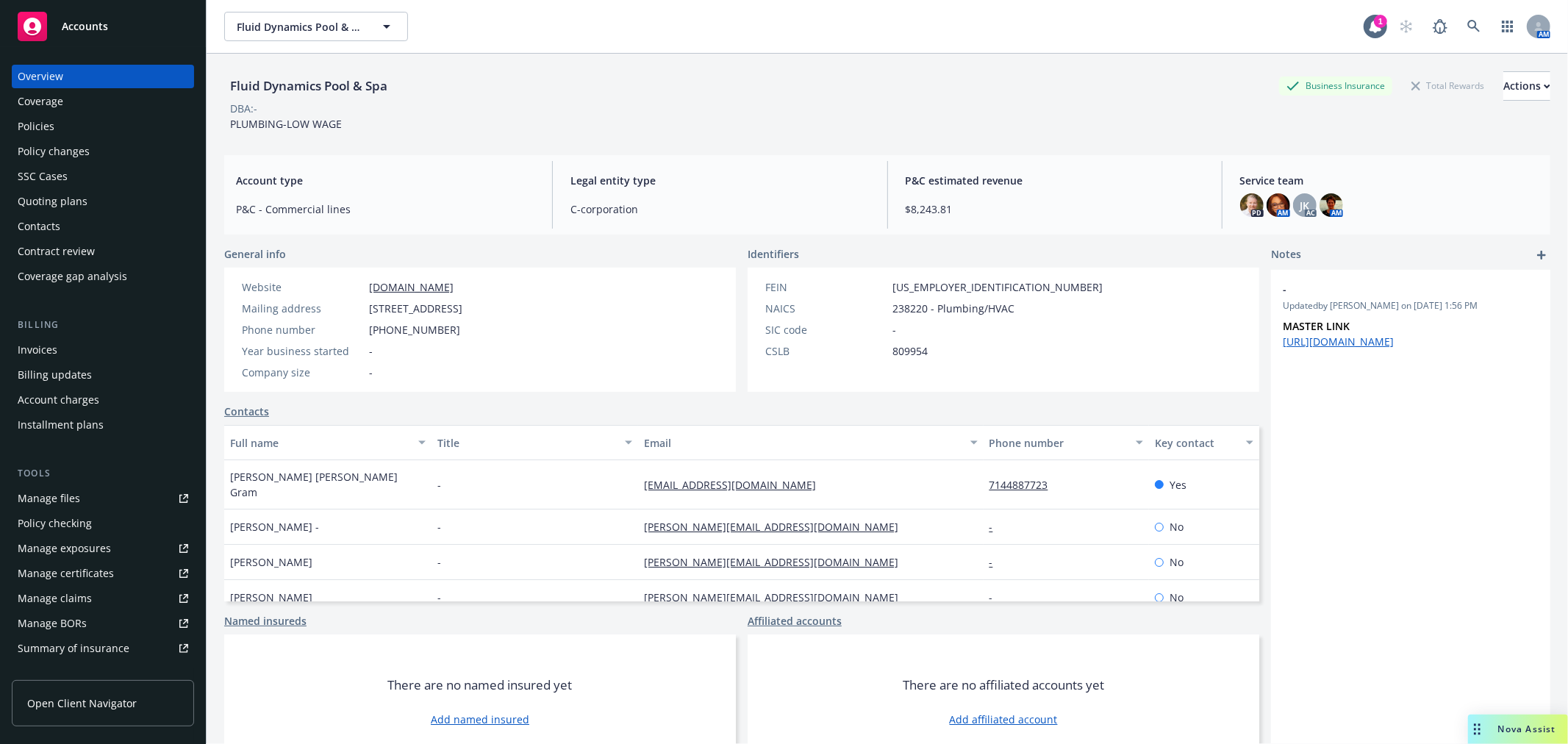
click at [106, 30] on span "Accounts" at bounding box center [85, 27] width 46 height 11
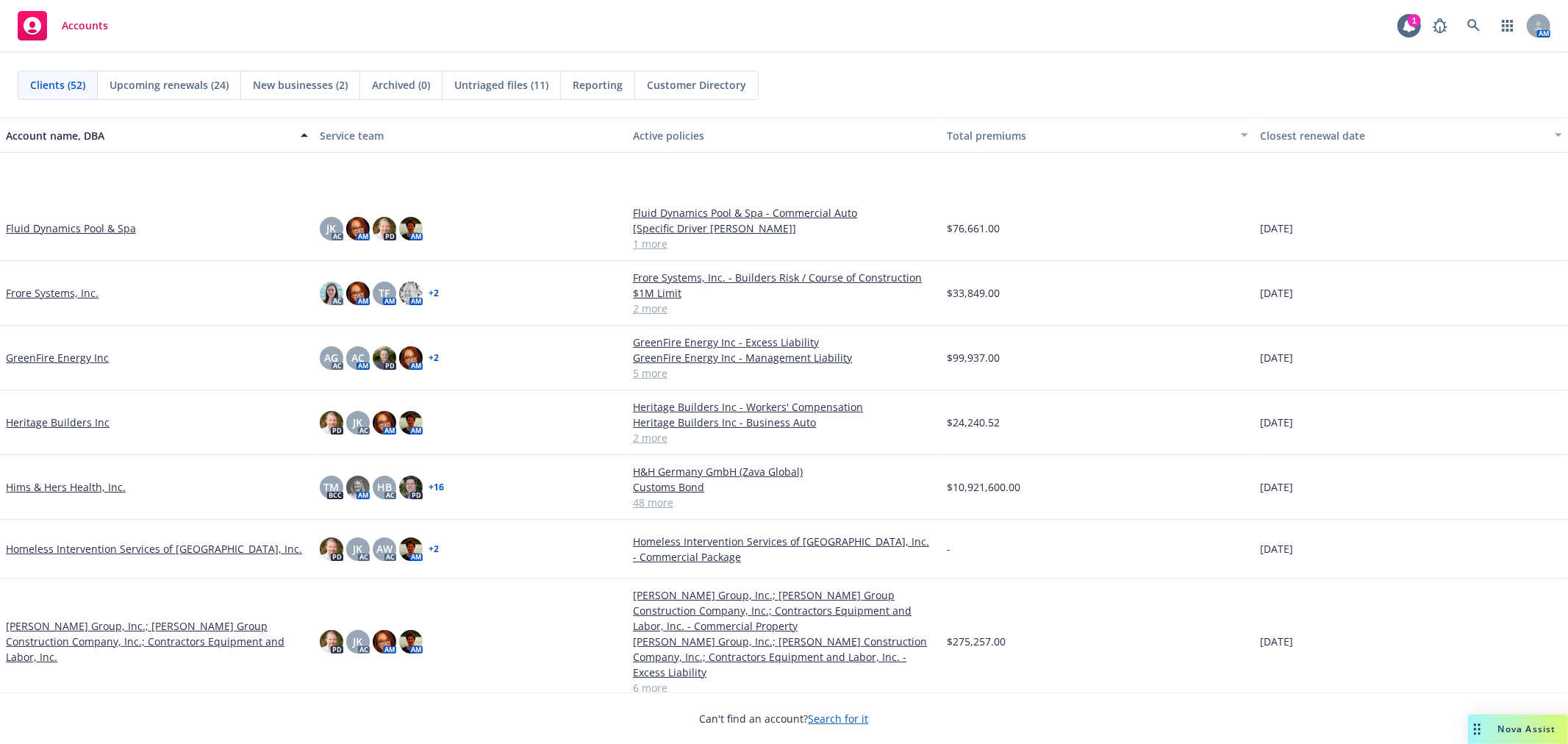
scroll to position [1225, 0]
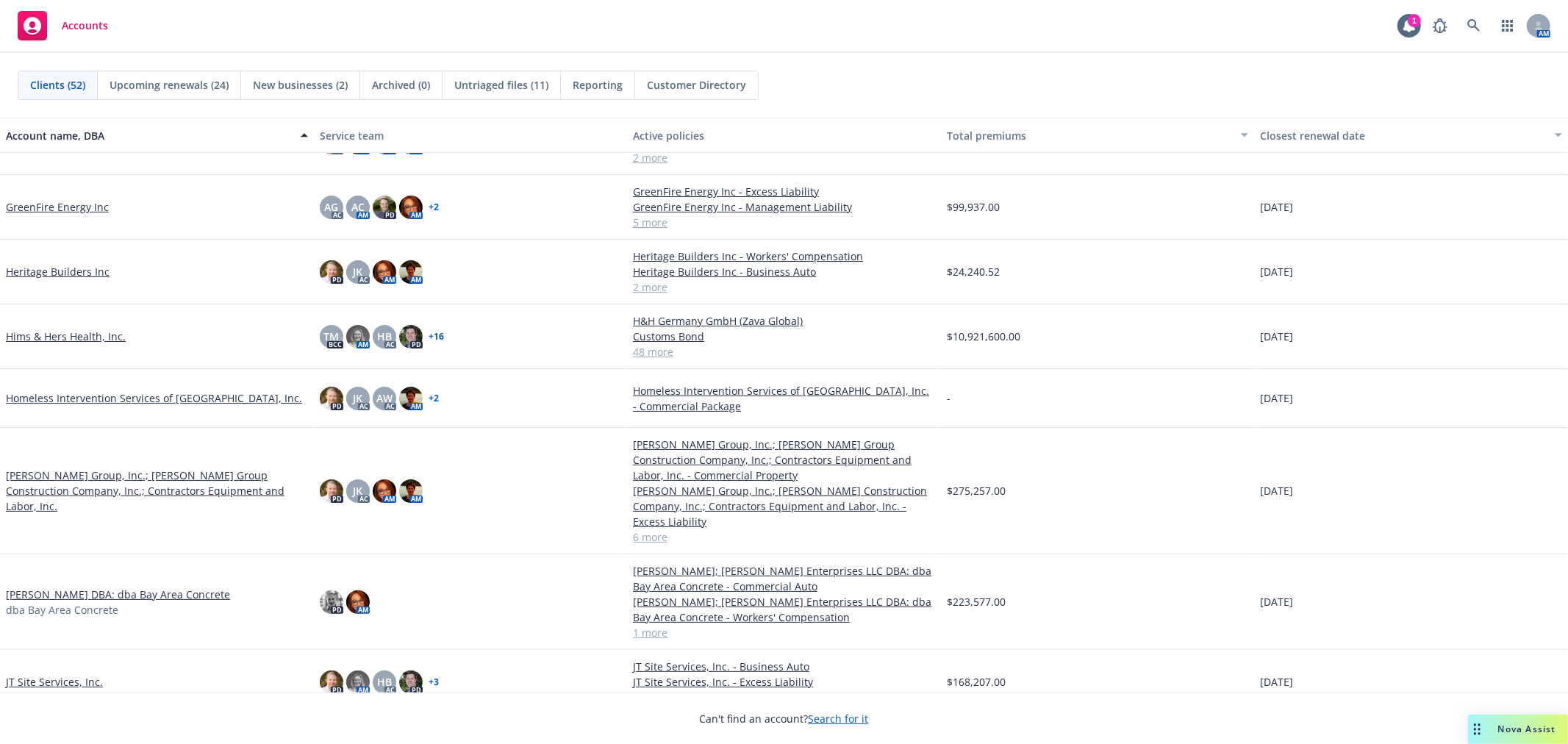
click at [182, 469] on link "J. D. Group, Inc.; J.D. Group Construction Company, Inc.; Contractors Equipment…" at bounding box center [157, 491] width 302 height 46
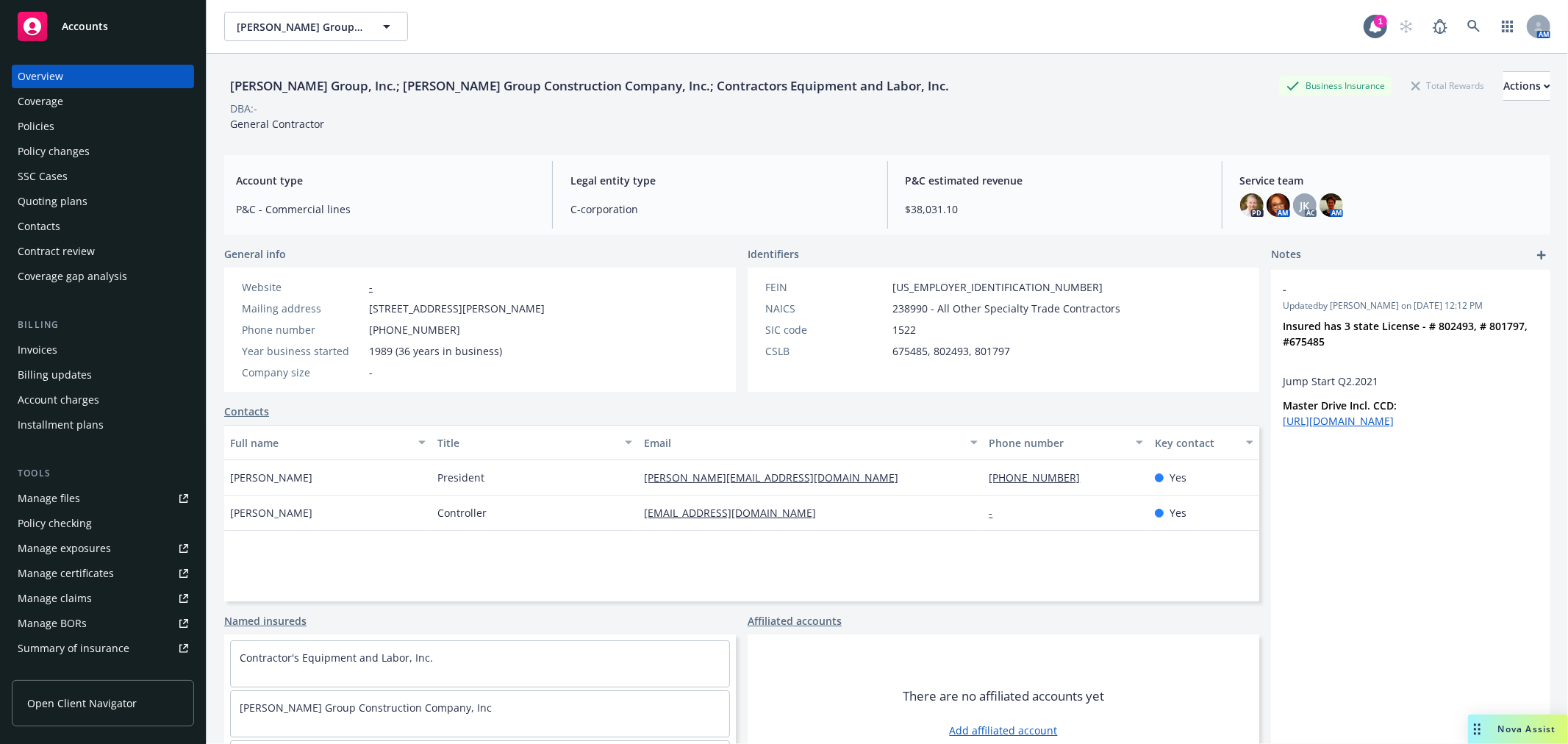
click at [85, 127] on div "Policies" at bounding box center [102, 126] width 170 height 24
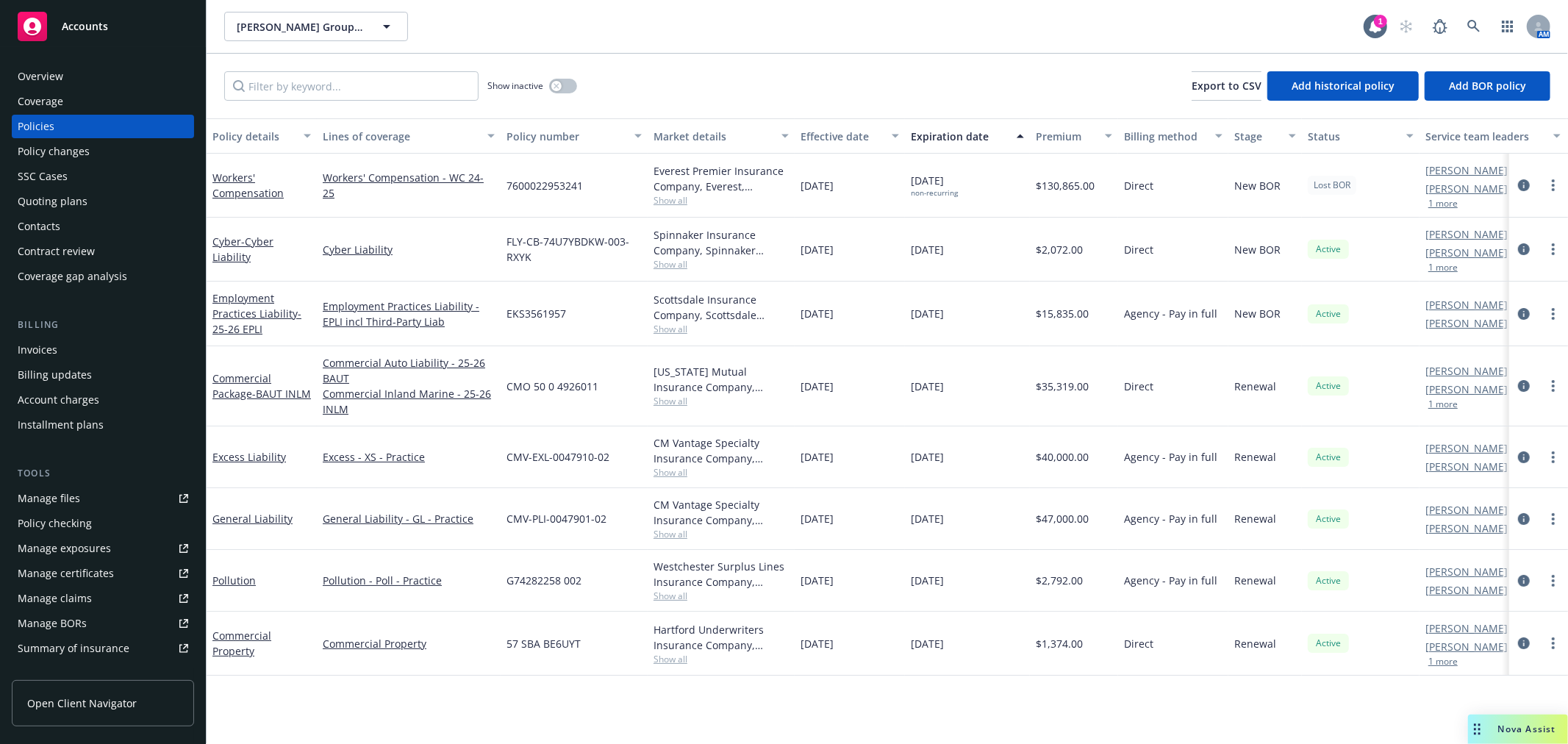
click at [89, 72] on div "Overview" at bounding box center [102, 77] width 170 height 24
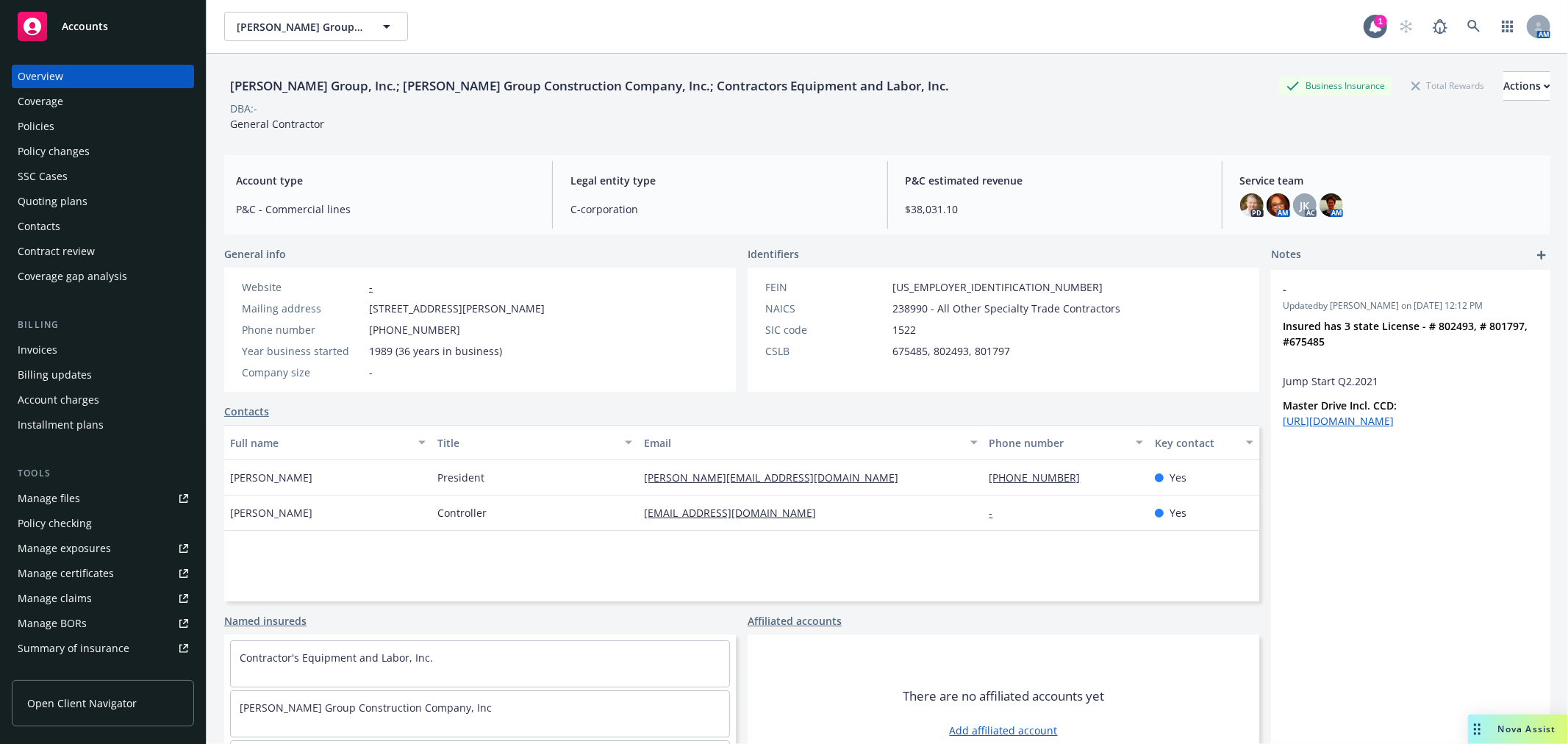
click at [98, 33] on div "Accounts" at bounding box center [102, 26] width 170 height 30
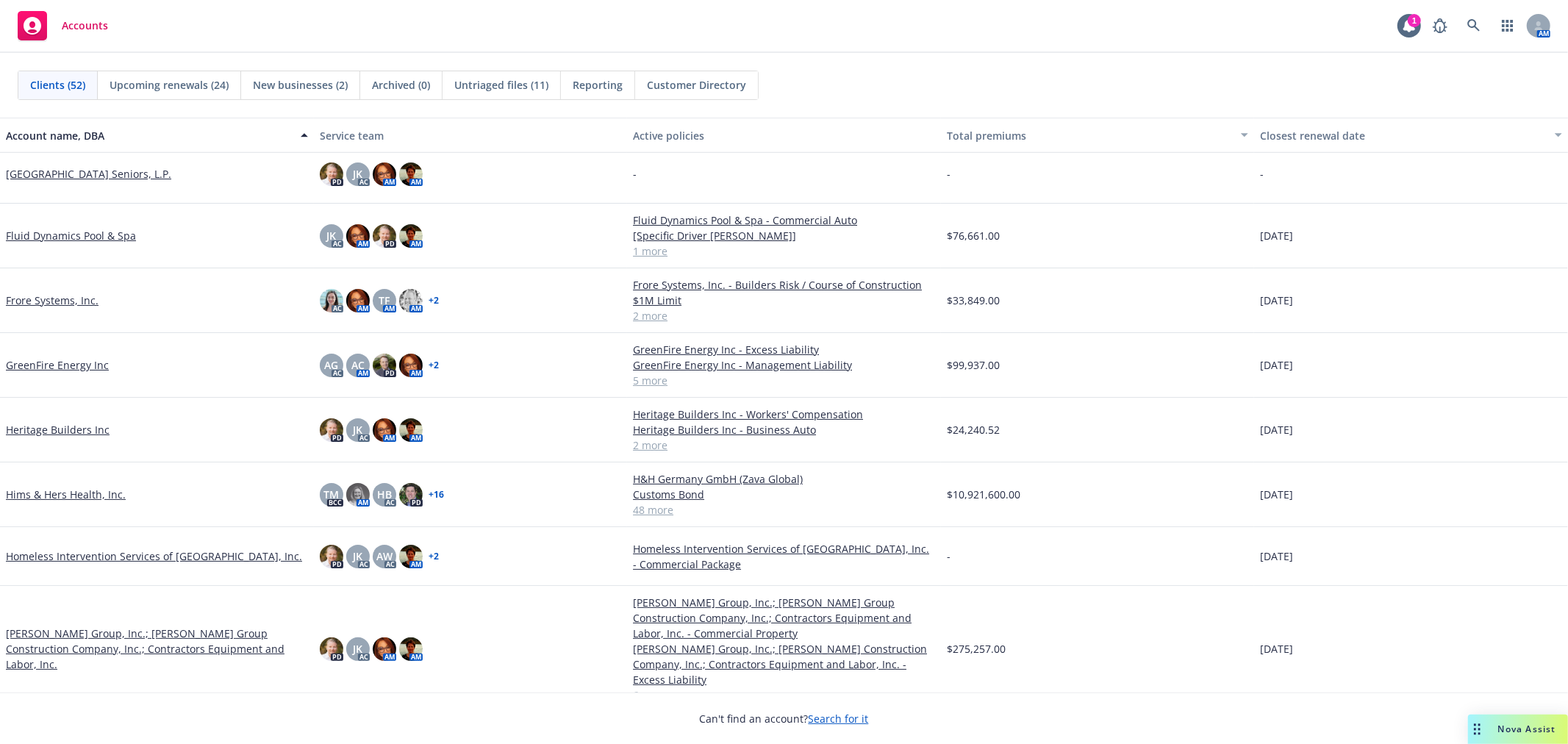
scroll to position [1061, 0]
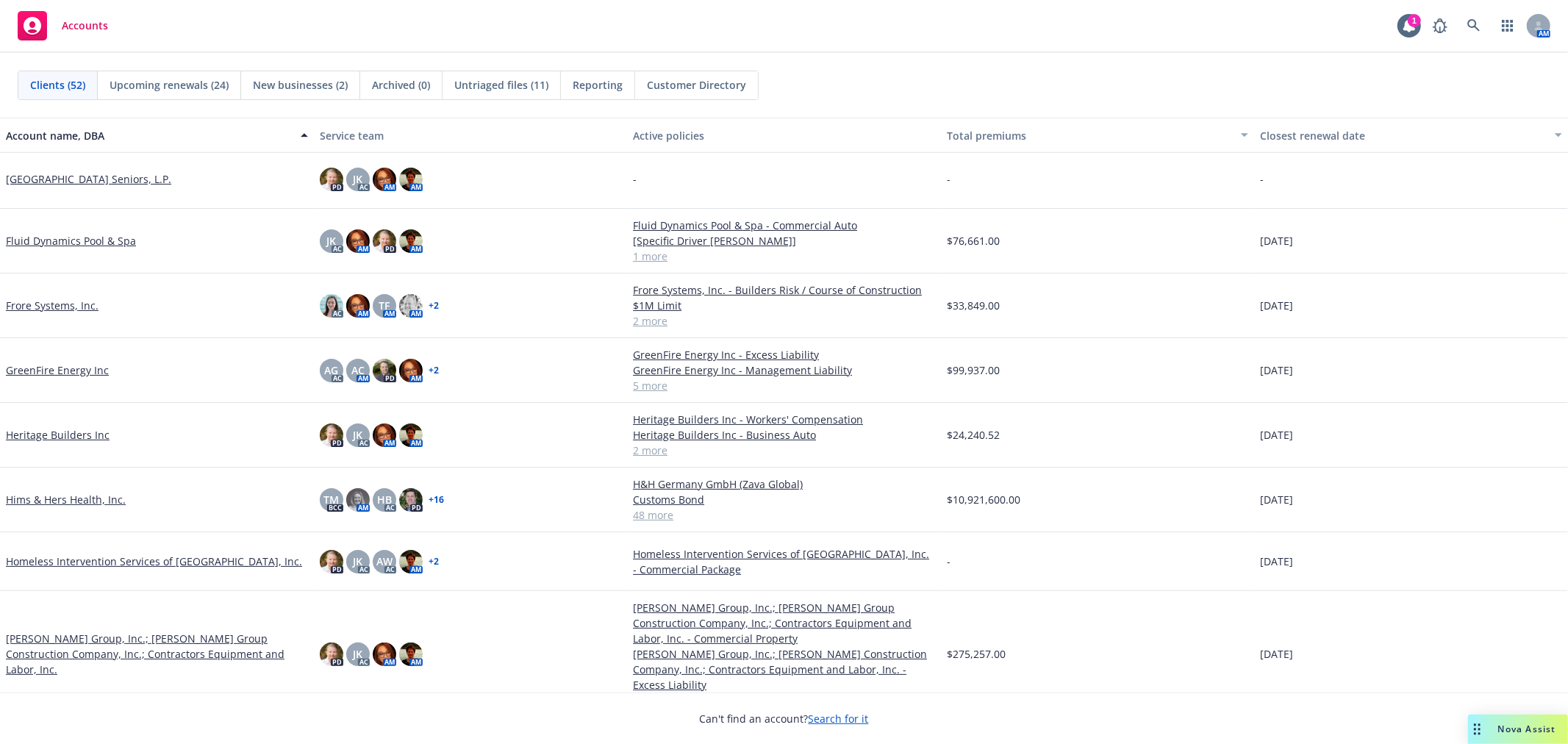
click at [46, 237] on link "Fluid Dynamics Pool & Spa" at bounding box center [71, 241] width 130 height 15
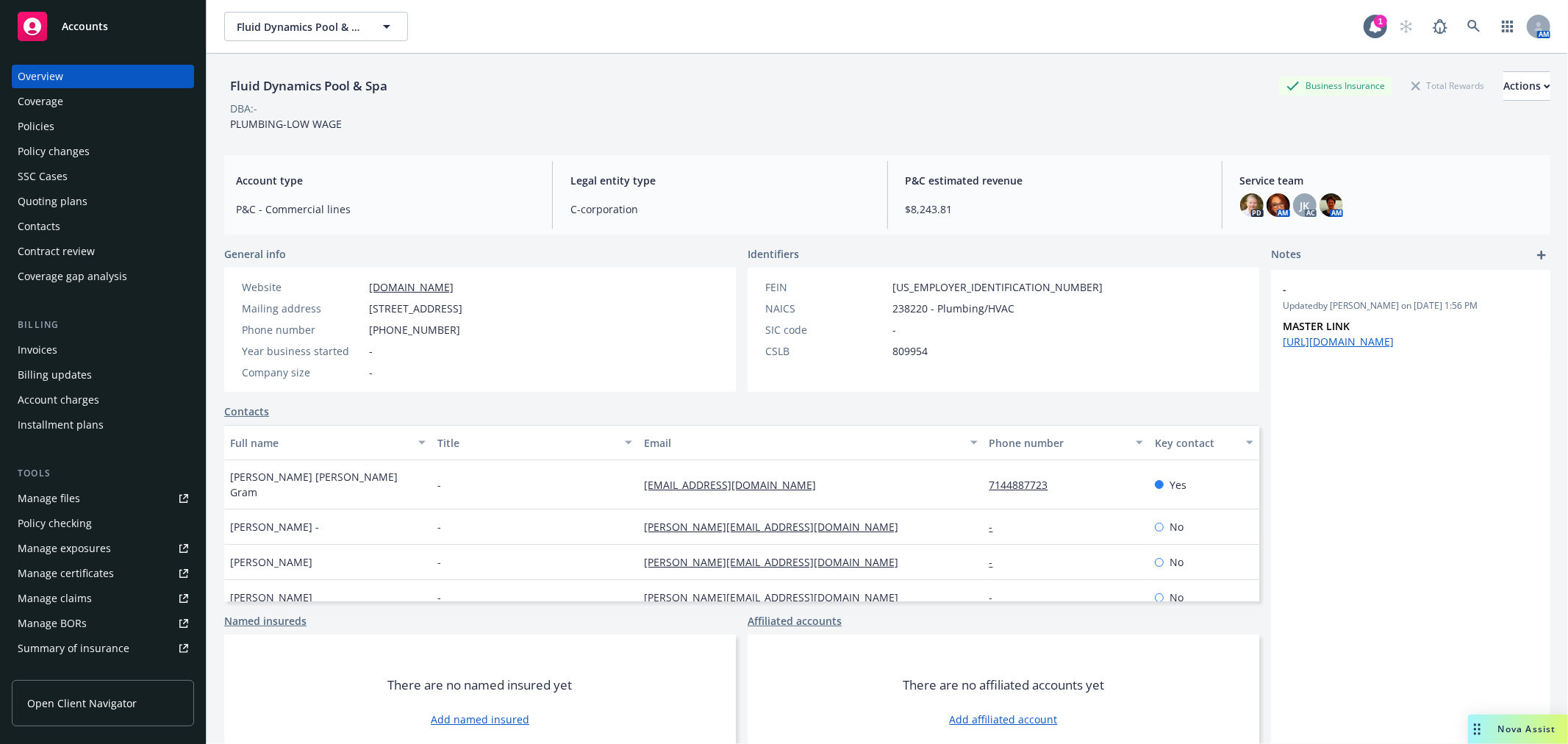
click at [43, 126] on div "Policies" at bounding box center [35, 126] width 36 height 24
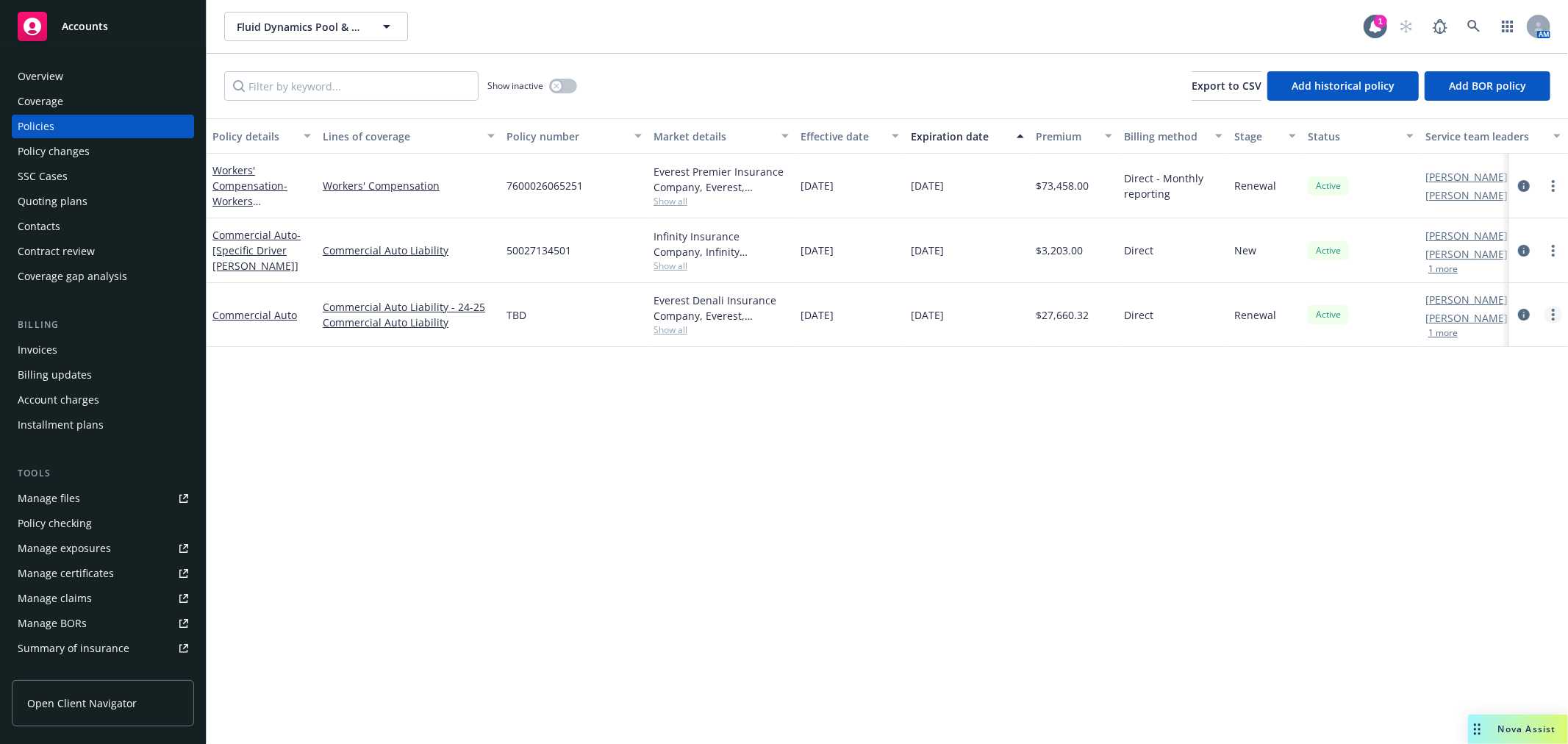
click at [1551, 315] on link "more" at bounding box center [1553, 315] width 17 height 17
click at [236, 308] on link "Commercial Auto" at bounding box center [254, 315] width 84 height 14
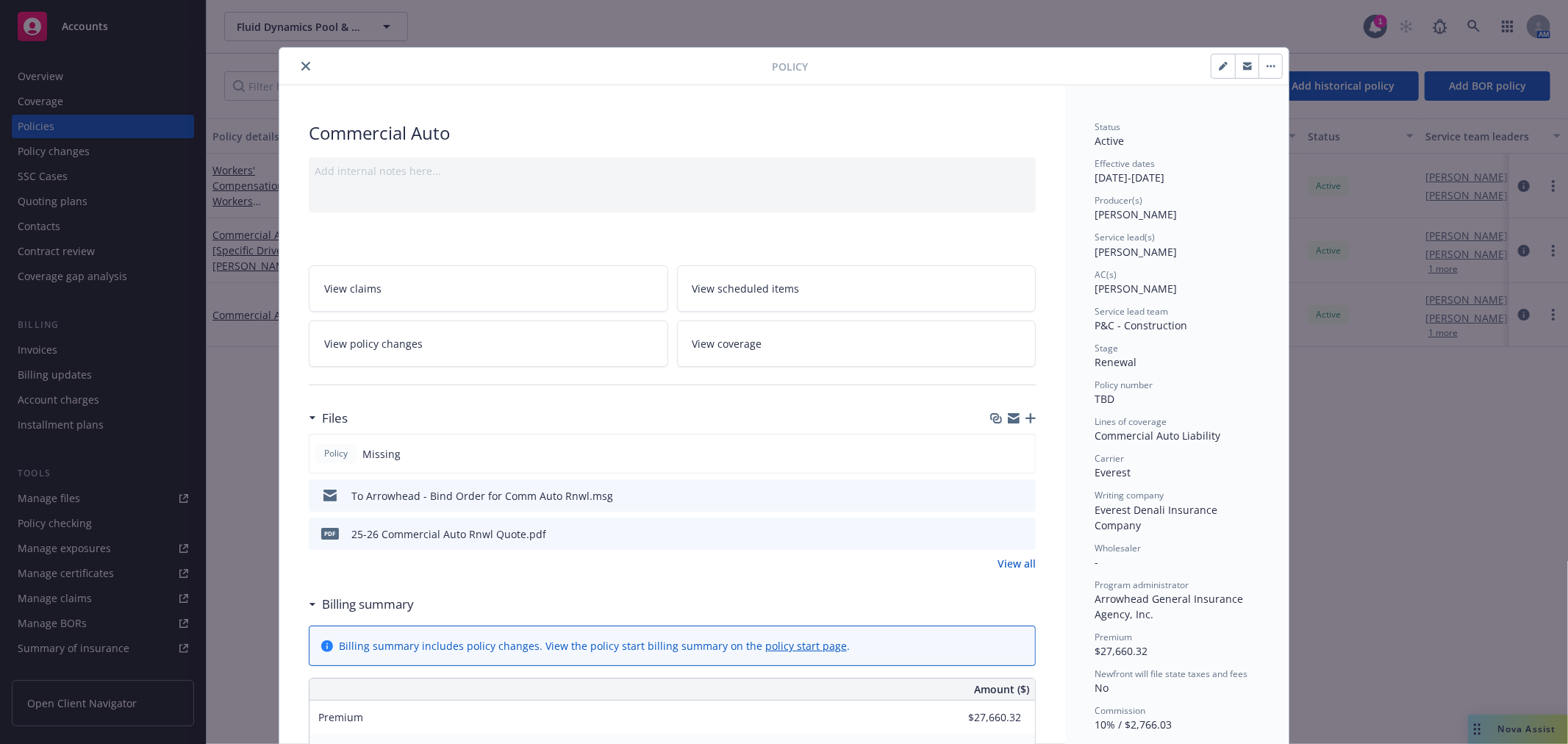
click at [1219, 63] on icon "button" at bounding box center [1223, 66] width 9 height 9
select select "RENEWAL"
select select "12"
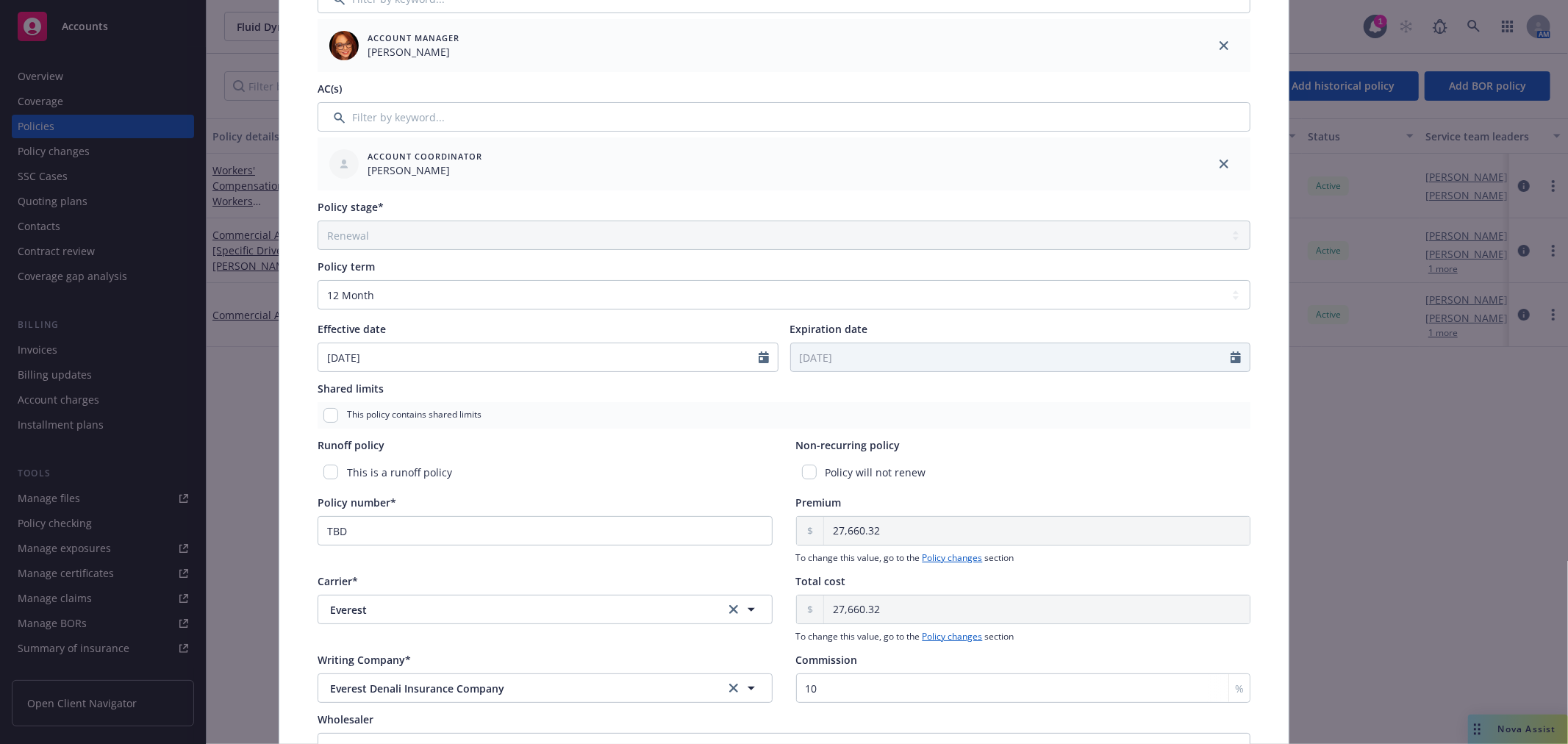
scroll to position [408, 0]
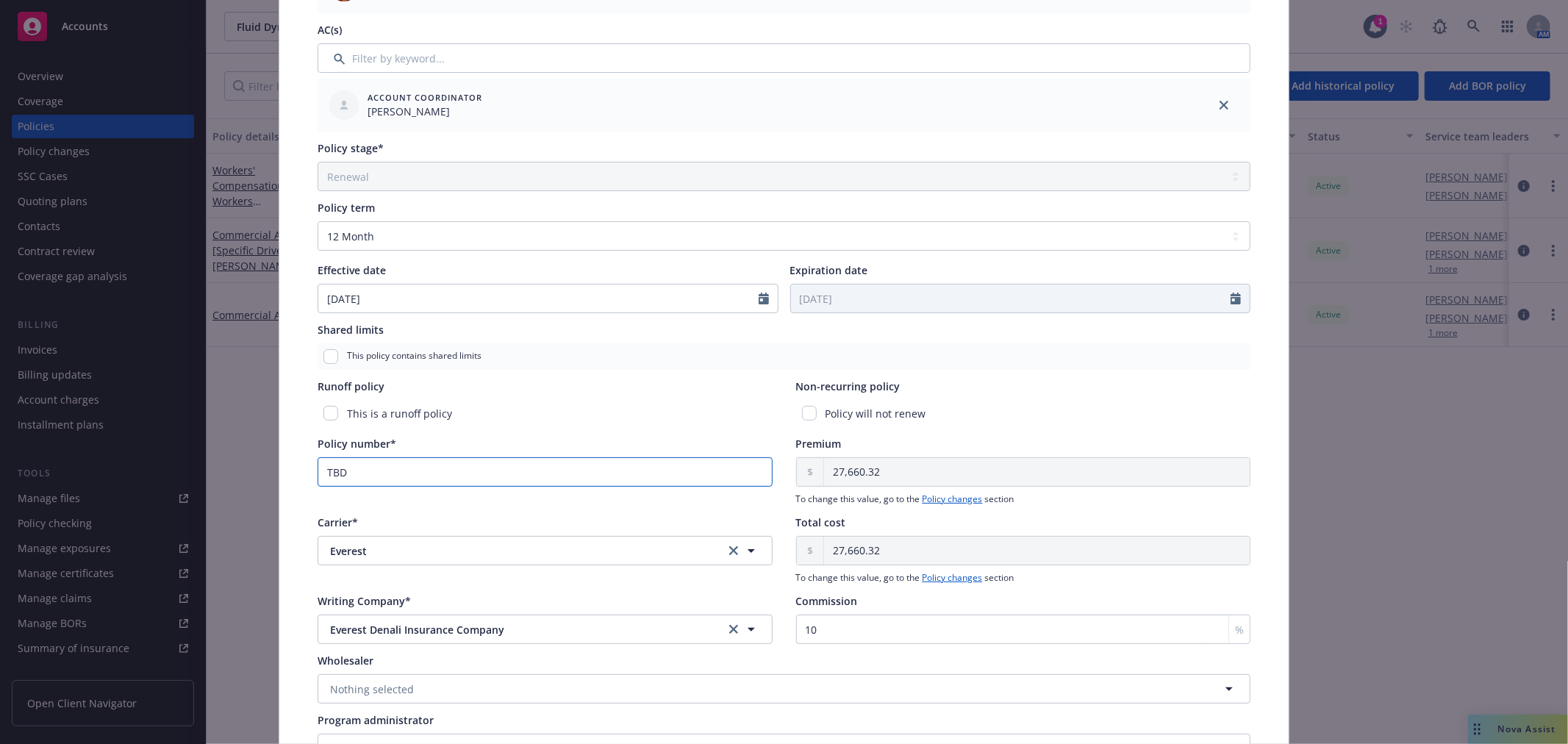
drag, startPoint x: 394, startPoint y: 472, endPoint x: -86, endPoint y: 469, distance: 480.0
click at [0, 469] on html "Accounts Overview Coverage Policies Policy changes SSC Cases Quoting plans Cont…" at bounding box center [784, 372] width 1568 height 744
paste input "76CA000122251"
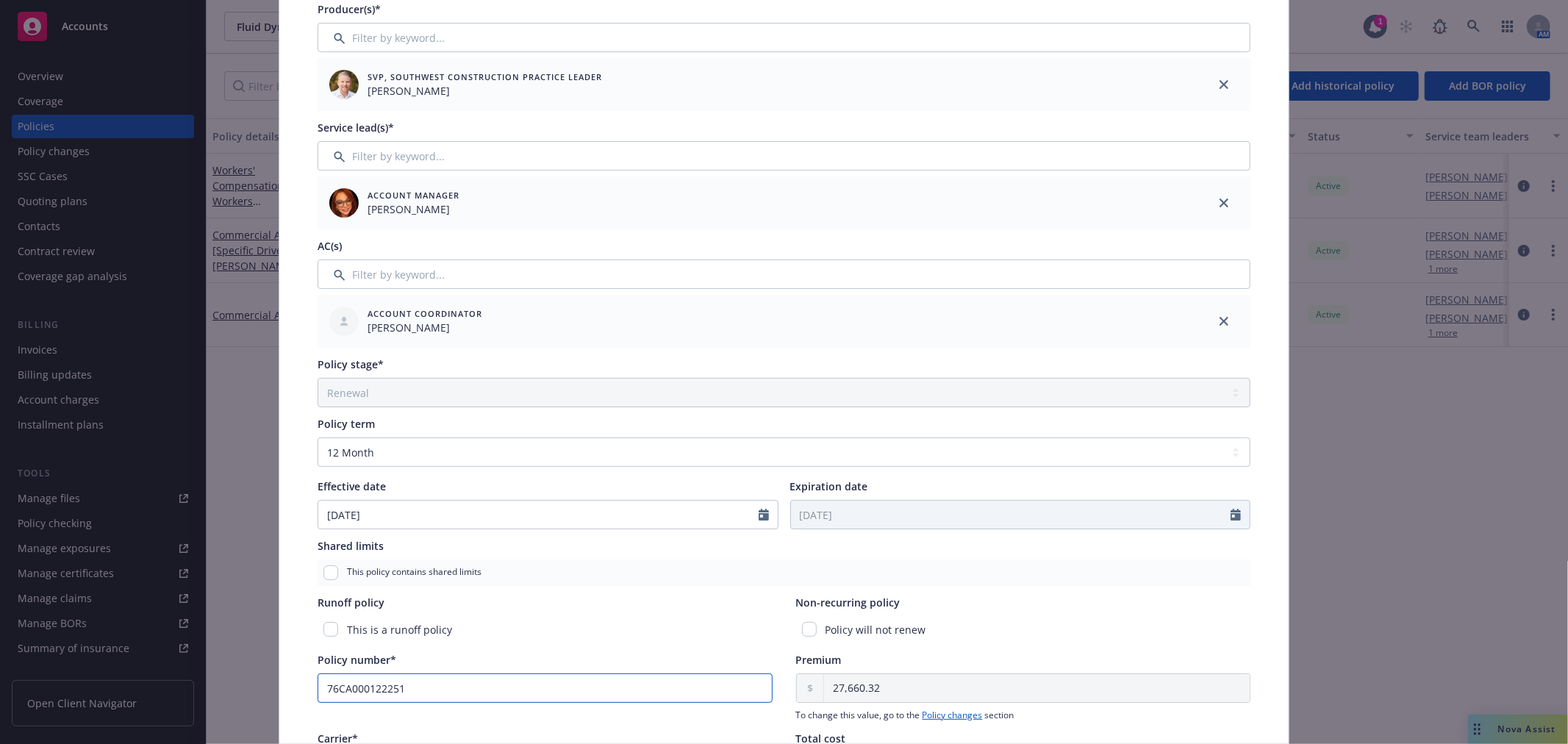
scroll to position [0, 0]
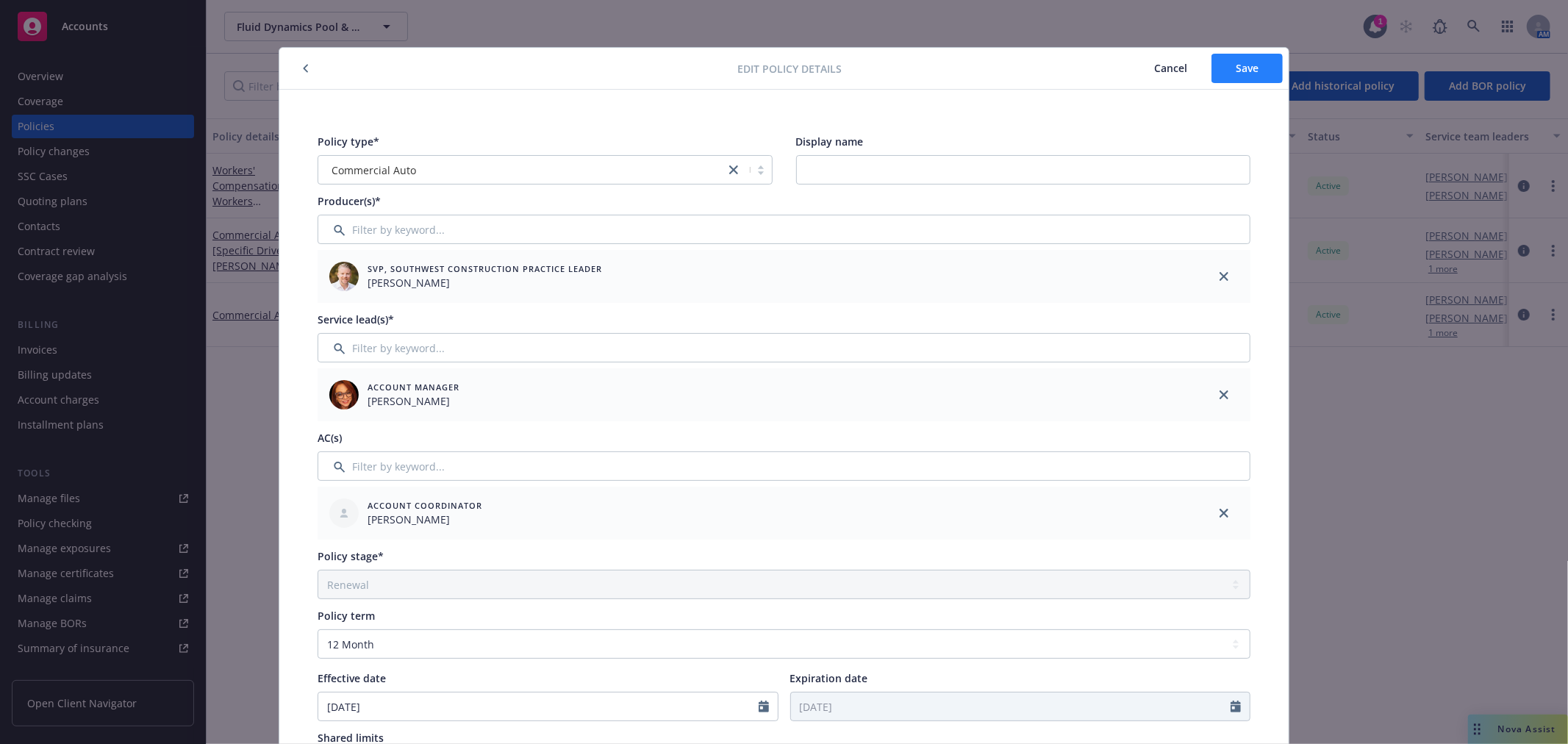
type input "76CA000122251"
click at [1247, 68] on span "Save" at bounding box center [1248, 68] width 23 height 14
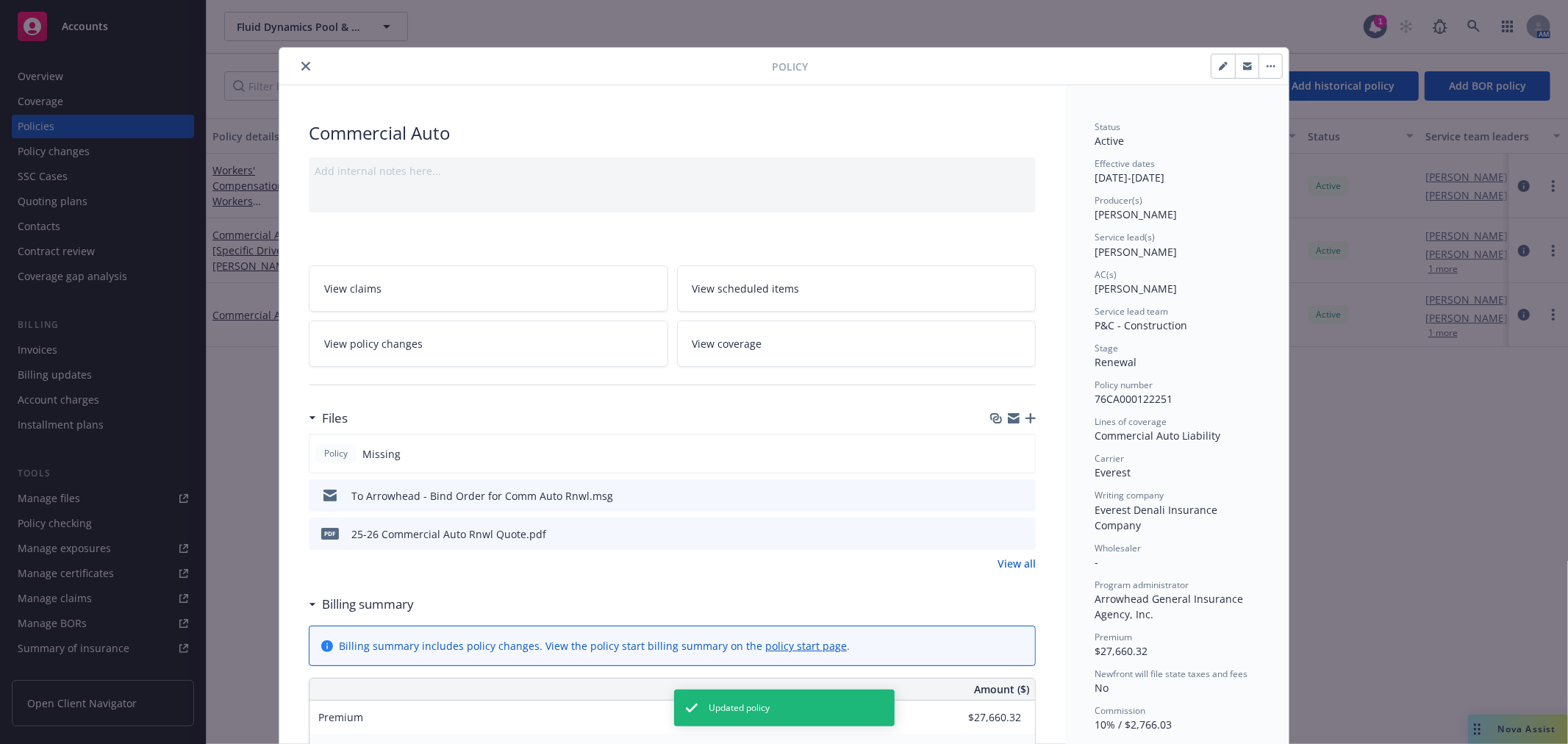
click at [303, 67] on icon "close" at bounding box center [305, 66] width 9 height 9
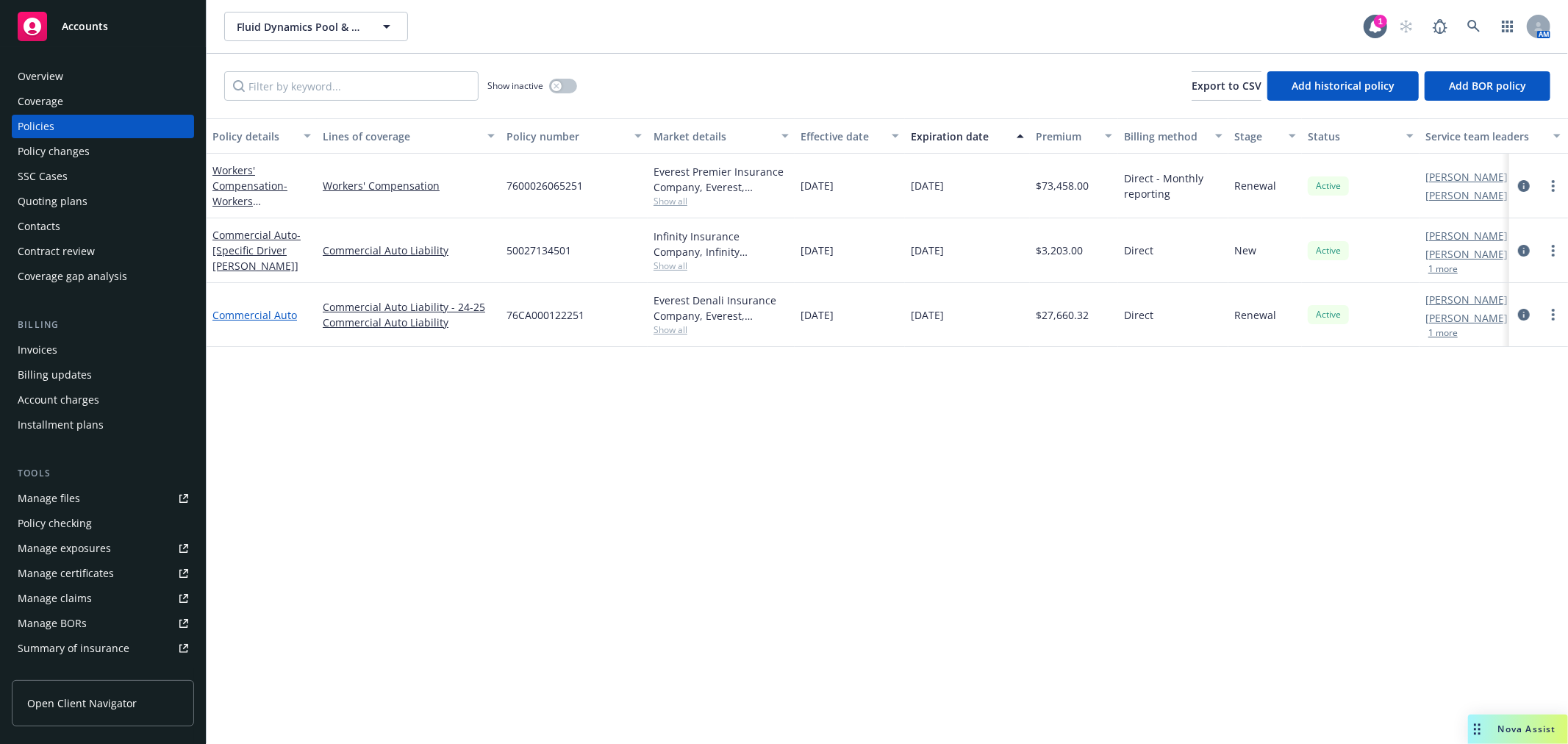
click at [266, 312] on link "Commercial Auto" at bounding box center [254, 315] width 84 height 14
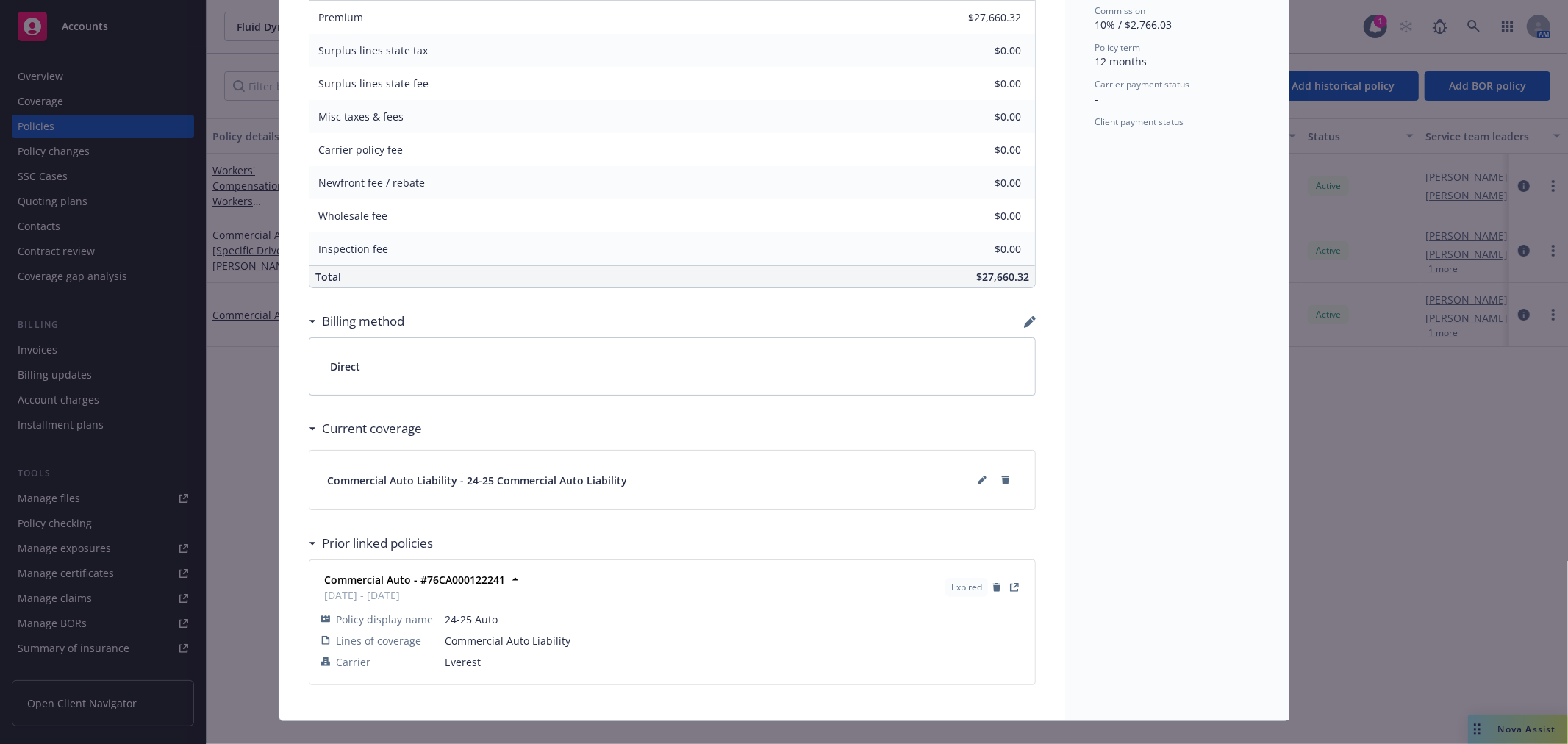
scroll to position [725, 0]
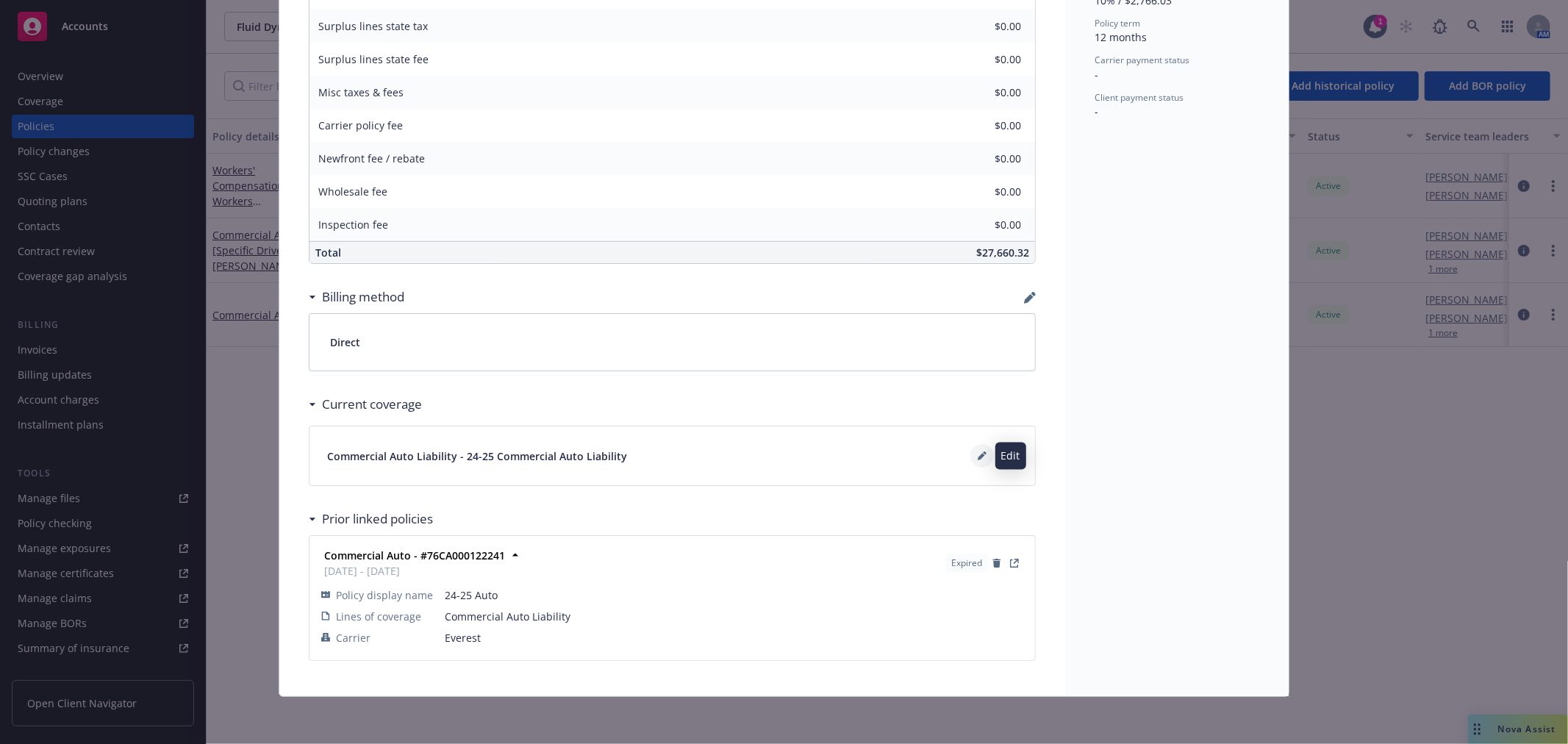
click at [971, 456] on button at bounding box center [982, 455] width 24 height 24
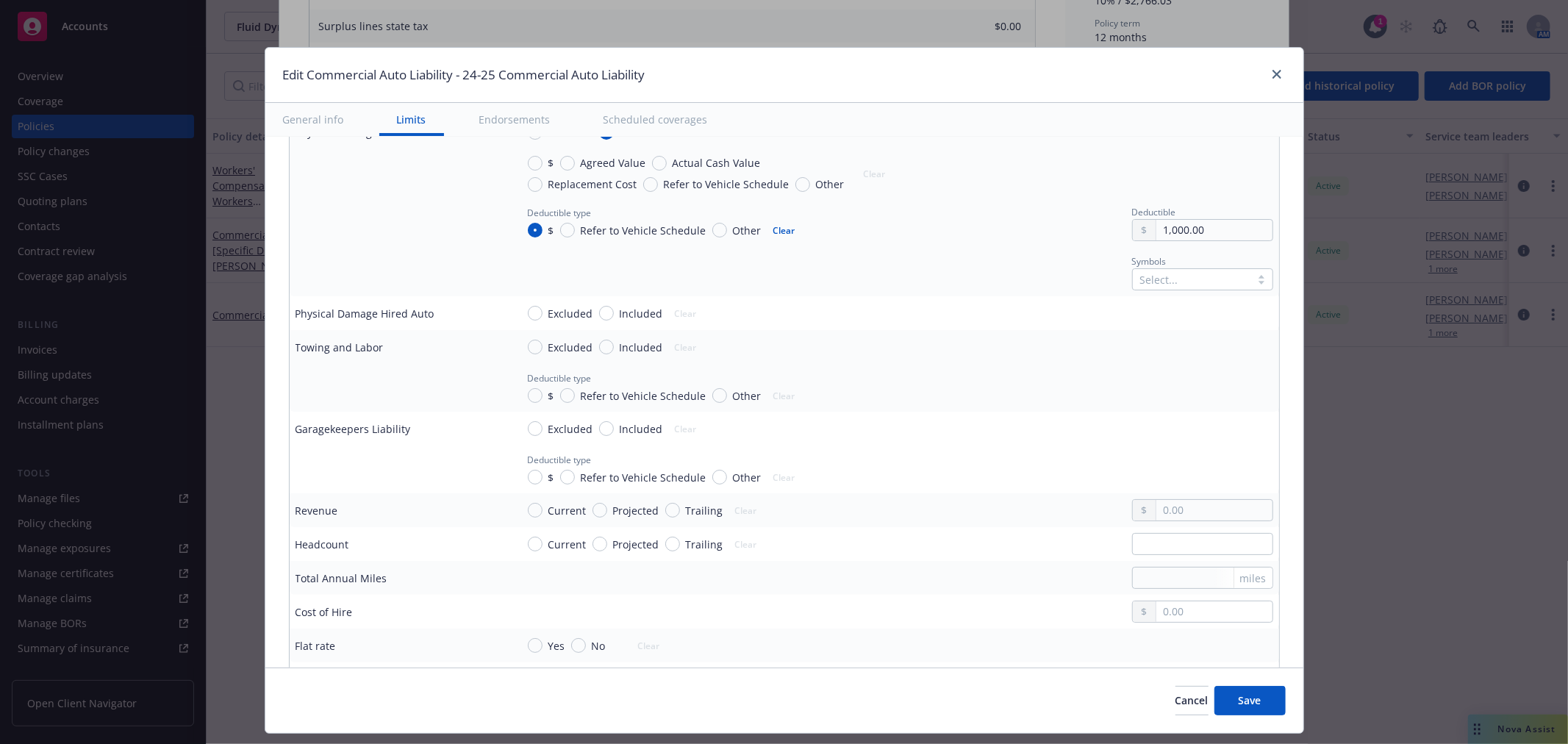
scroll to position [1879, 0]
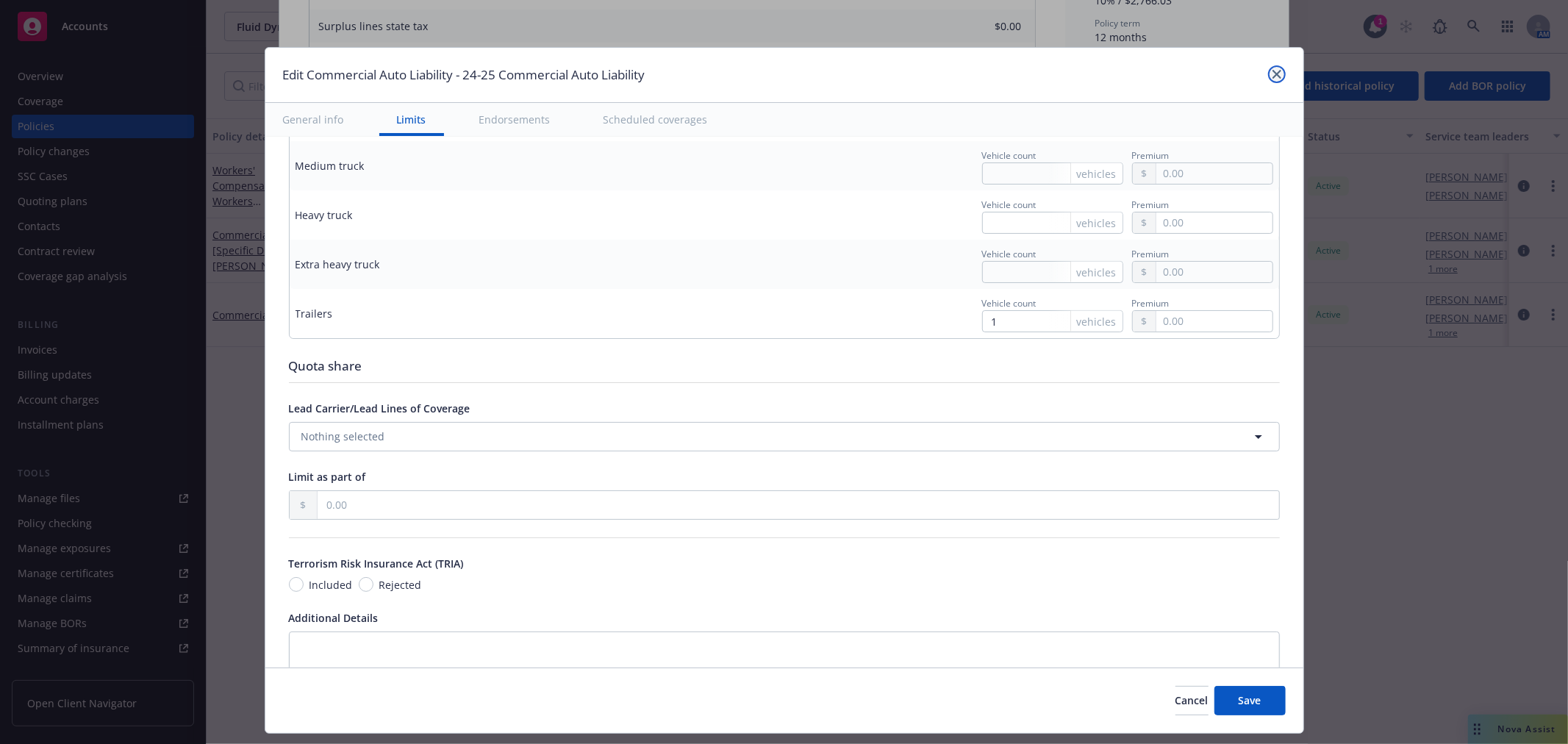
click at [1273, 72] on icon "close" at bounding box center [1276, 74] width 9 height 9
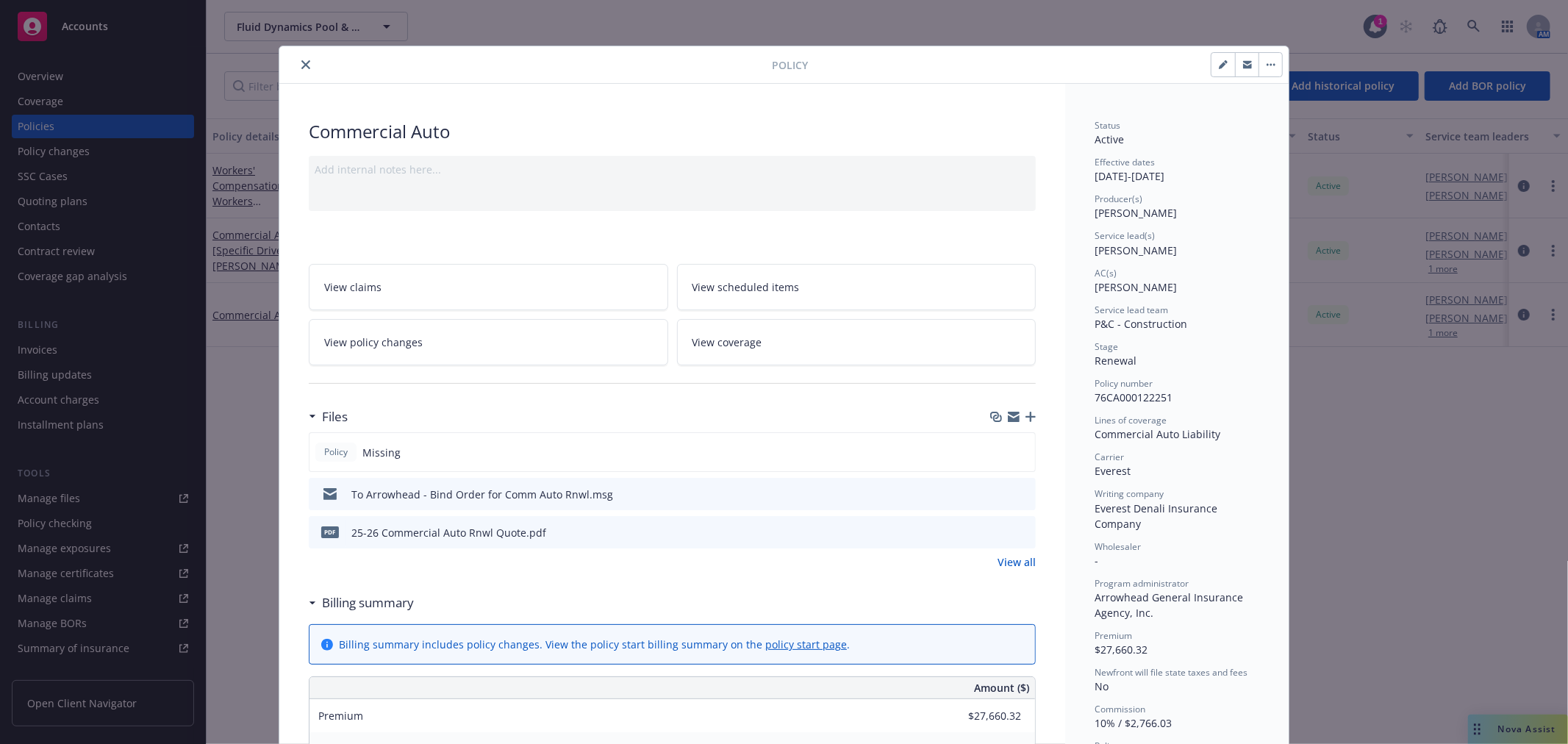
scroll to position [0, 0]
click at [301, 66] on icon "close" at bounding box center [305, 66] width 9 height 9
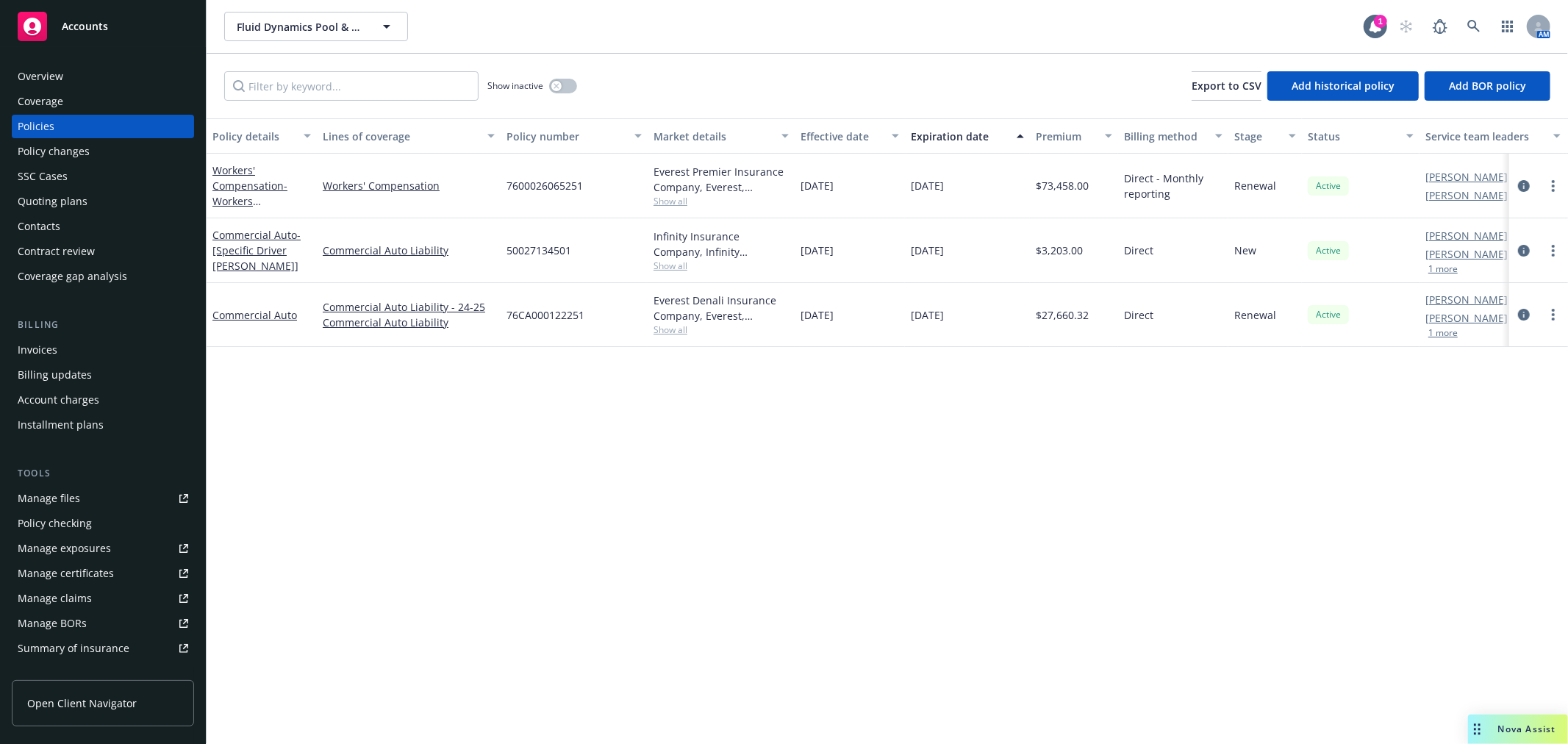
click at [110, 22] on div "Accounts" at bounding box center [102, 26] width 170 height 30
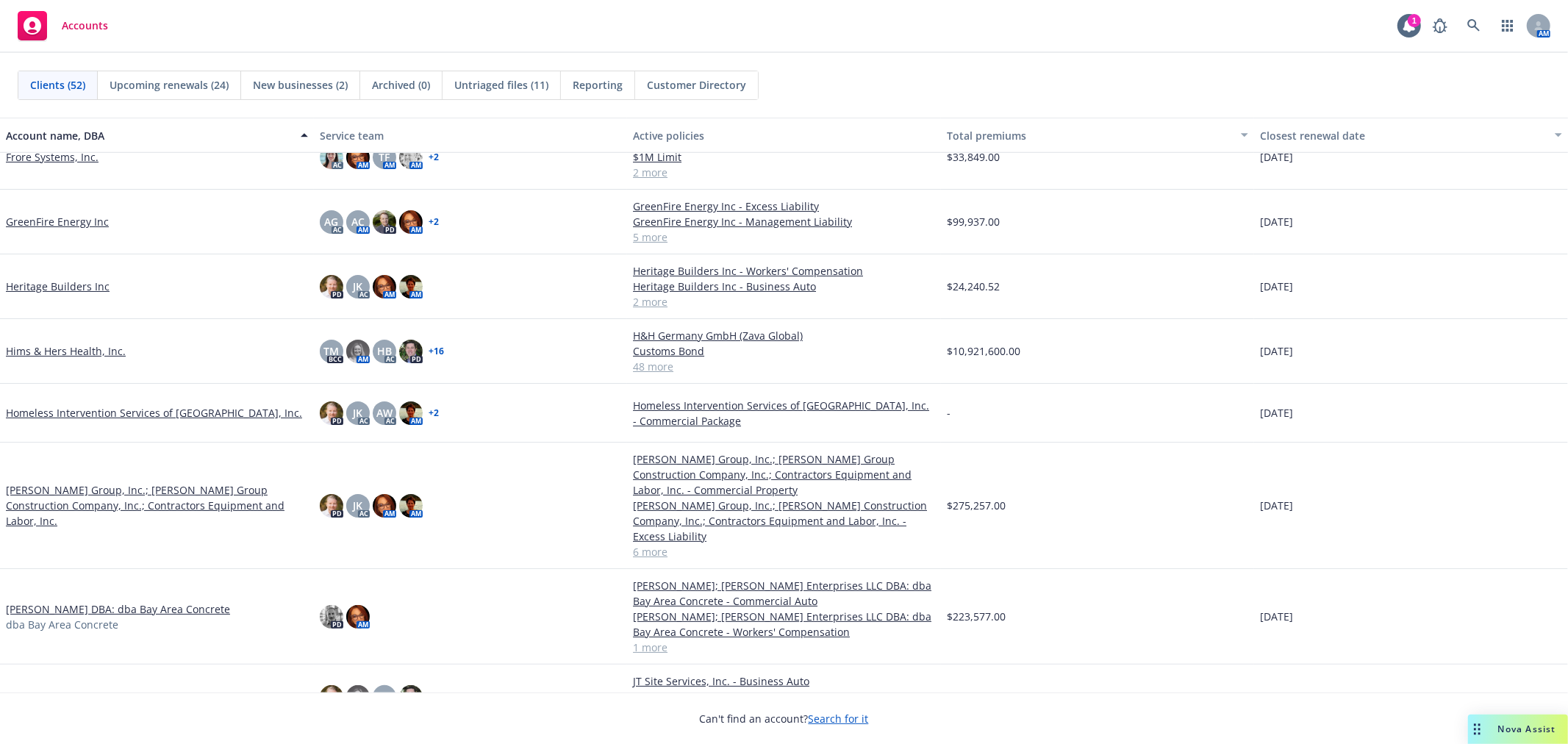
scroll to position [1225, 0]
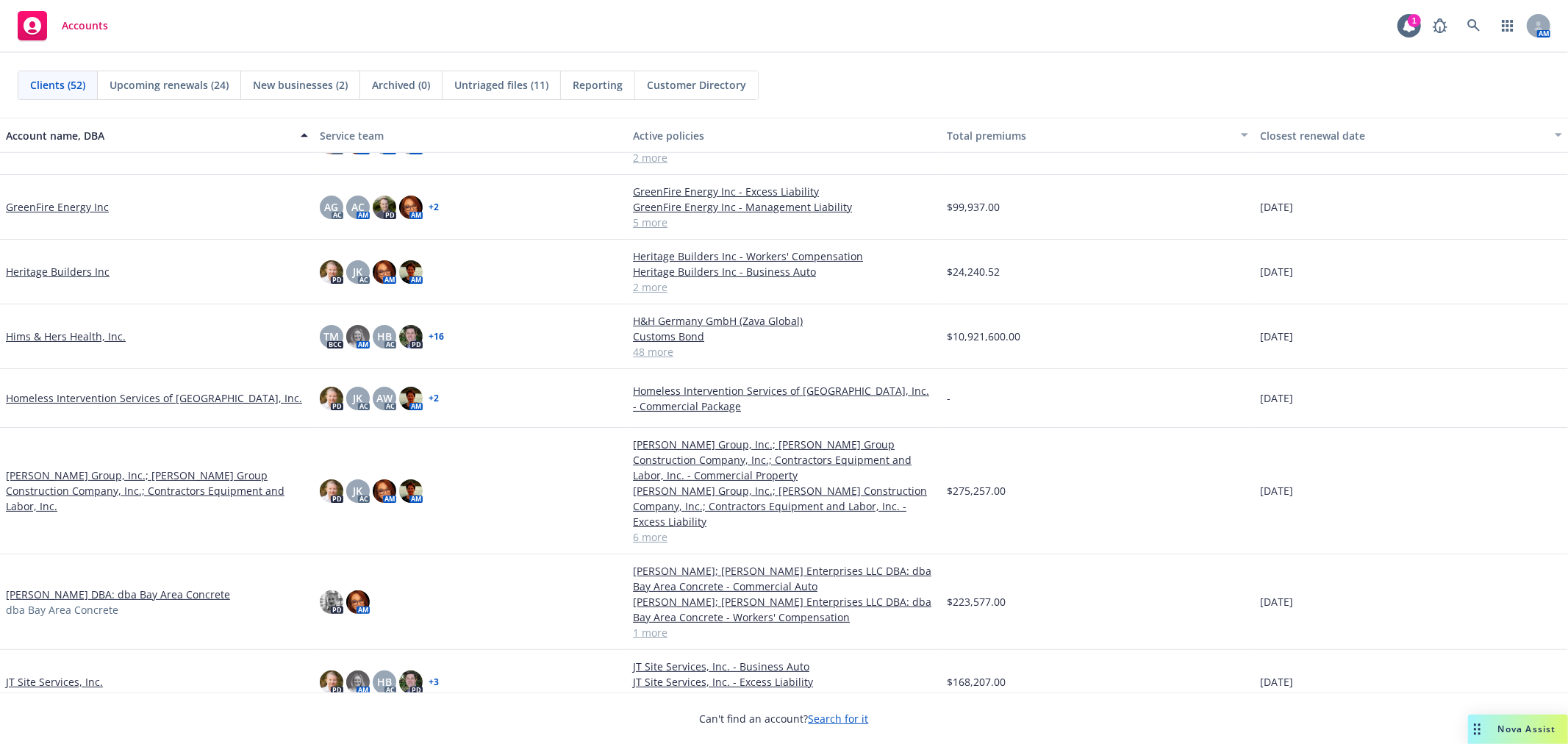
click at [81, 472] on link "J. D. Group, Inc.; J.D. Group Construction Company, Inc.; Contractors Equipment…" at bounding box center [157, 491] width 302 height 46
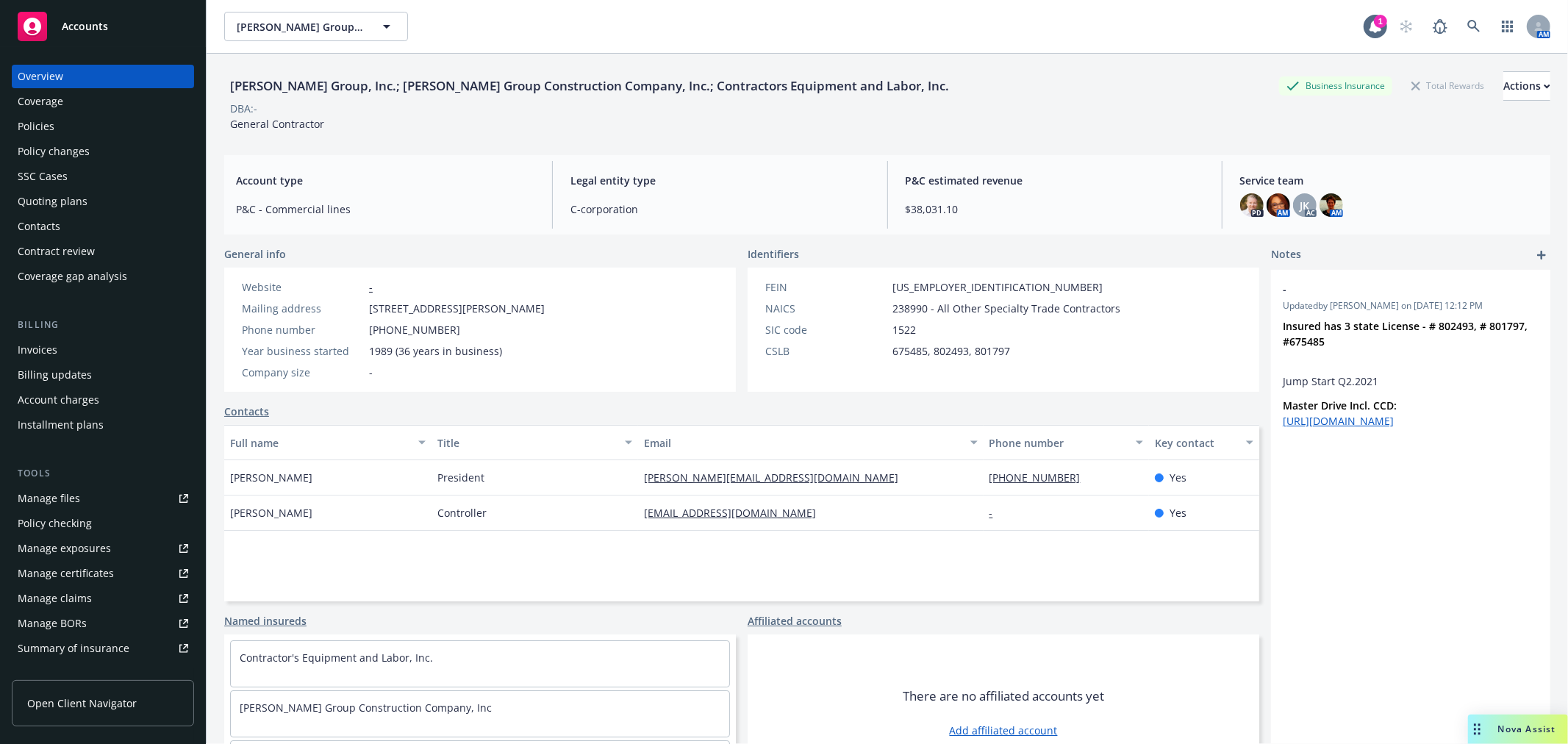
click at [103, 123] on div "Policies" at bounding box center [102, 126] width 170 height 24
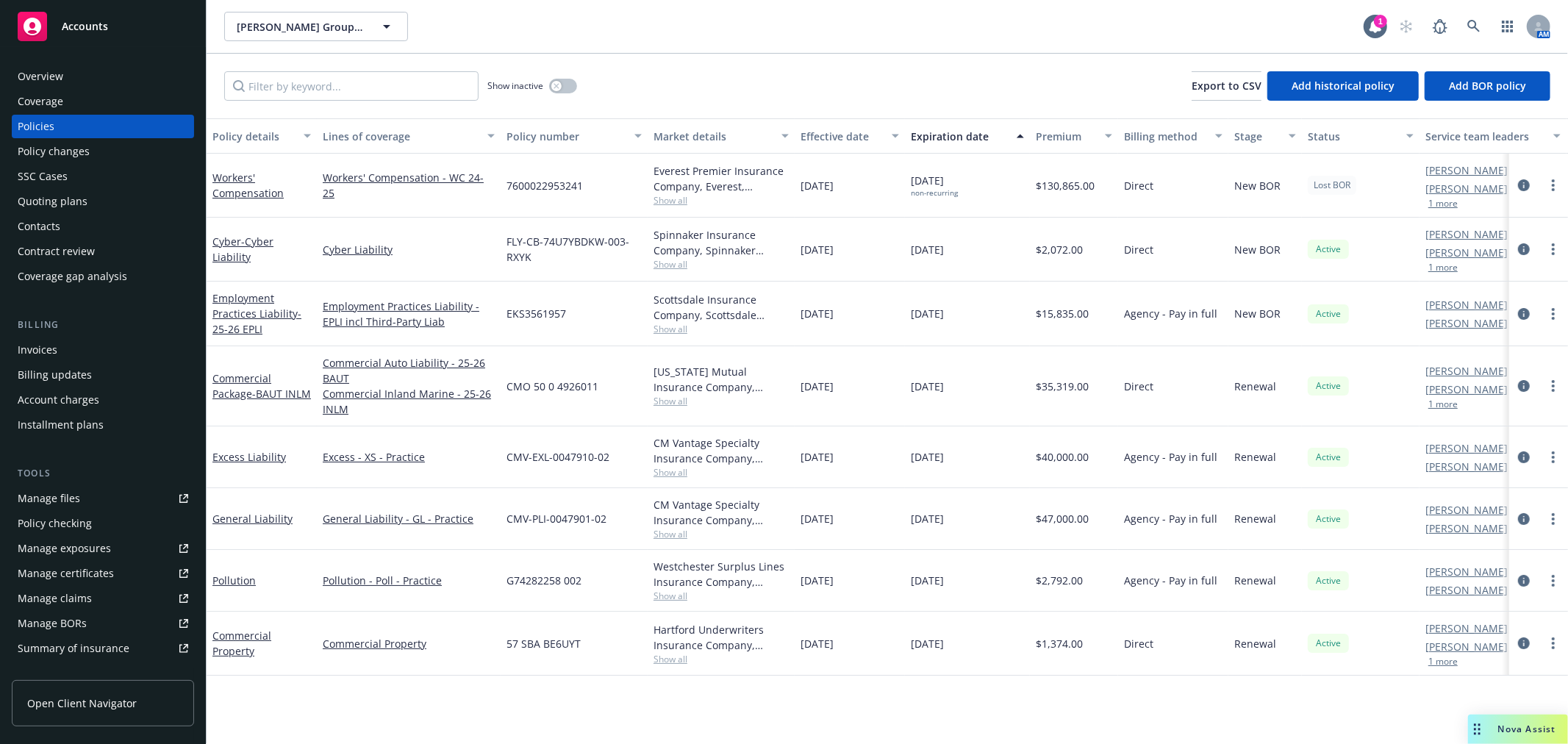
click at [608, 22] on div "J. D. Group, Inc.; J.D. Group Construction Company, Inc.; Contractors Equipment…" at bounding box center [795, 26] width 1140 height 30
click at [103, 25] on span "Accounts" at bounding box center [85, 27] width 46 height 11
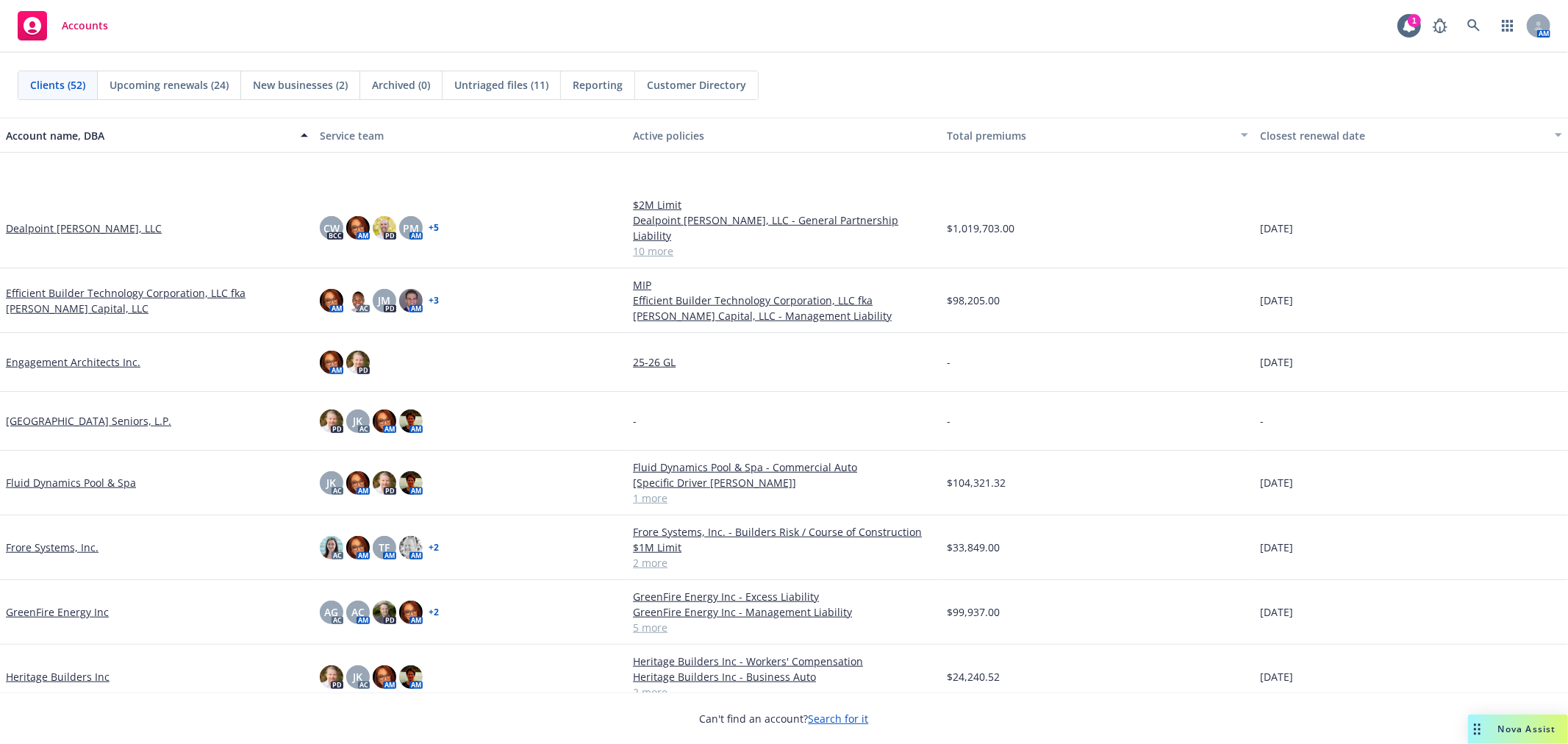
scroll to position [980, 0]
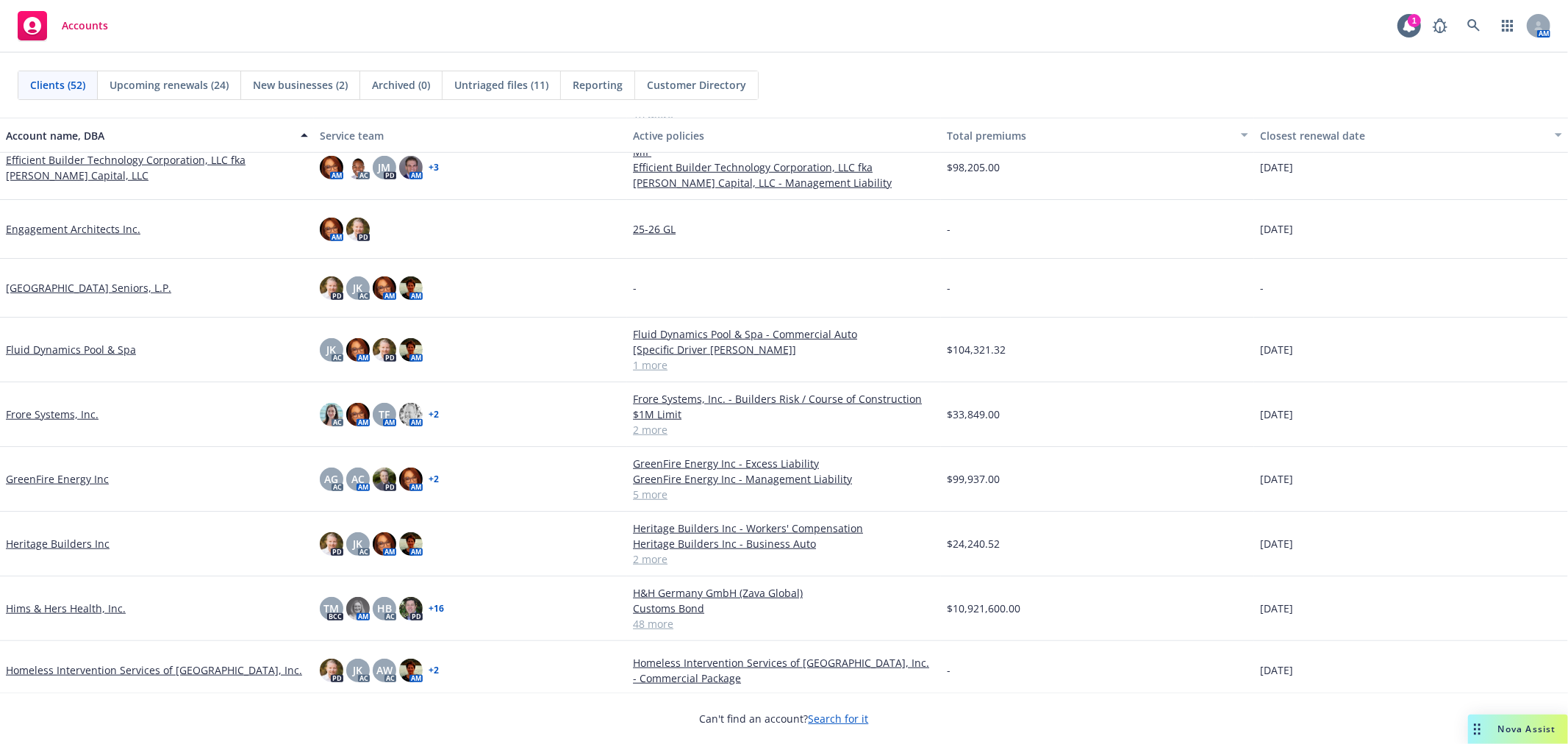
click at [81, 342] on link "Fluid Dynamics Pool & Spa" at bounding box center [71, 350] width 130 height 15
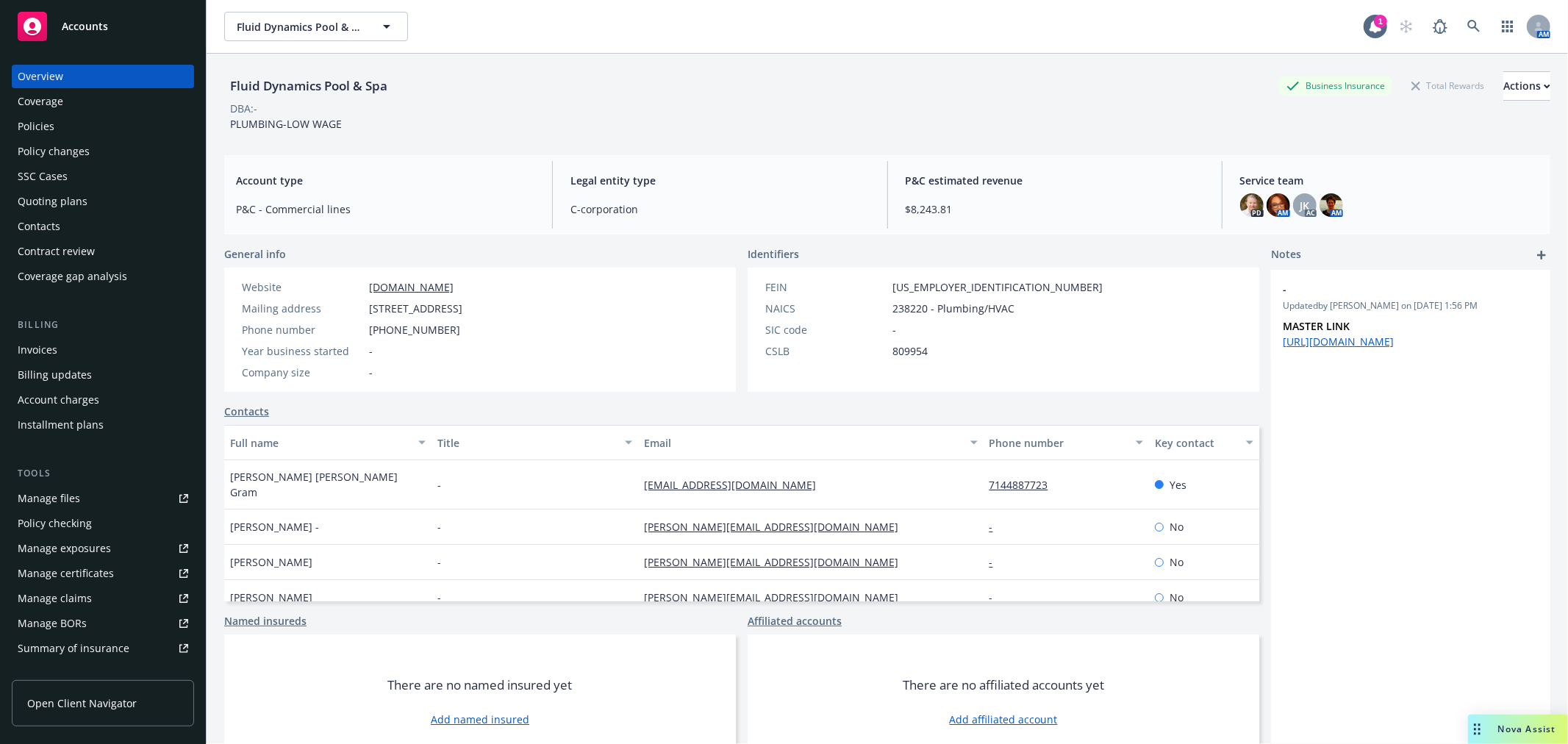
click at [115, 125] on div "Policies" at bounding box center [102, 126] width 170 height 24
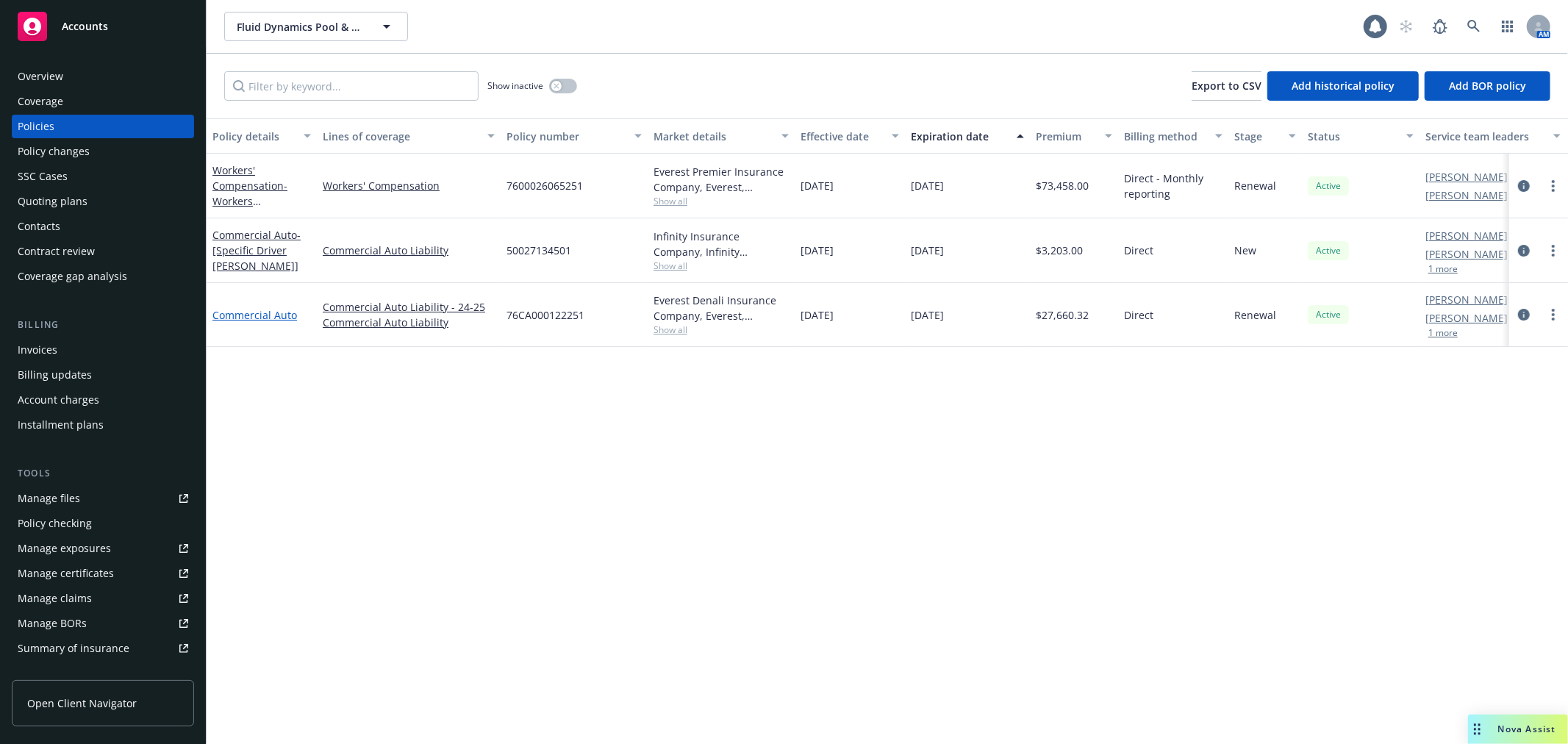
click at [236, 315] on link "Commercial Auto" at bounding box center [254, 315] width 84 height 14
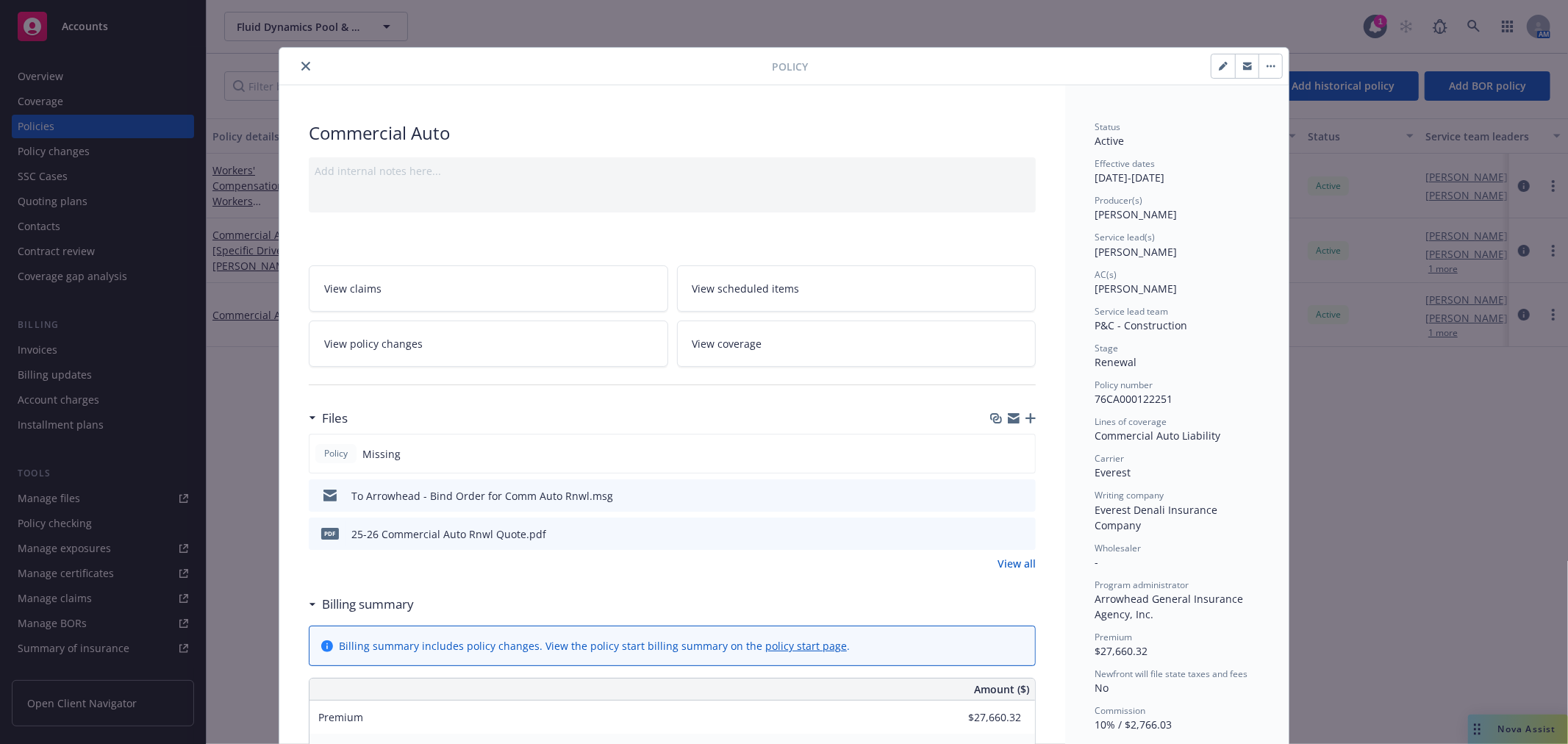
click at [1026, 418] on icon "button" at bounding box center [1031, 418] width 11 height 11
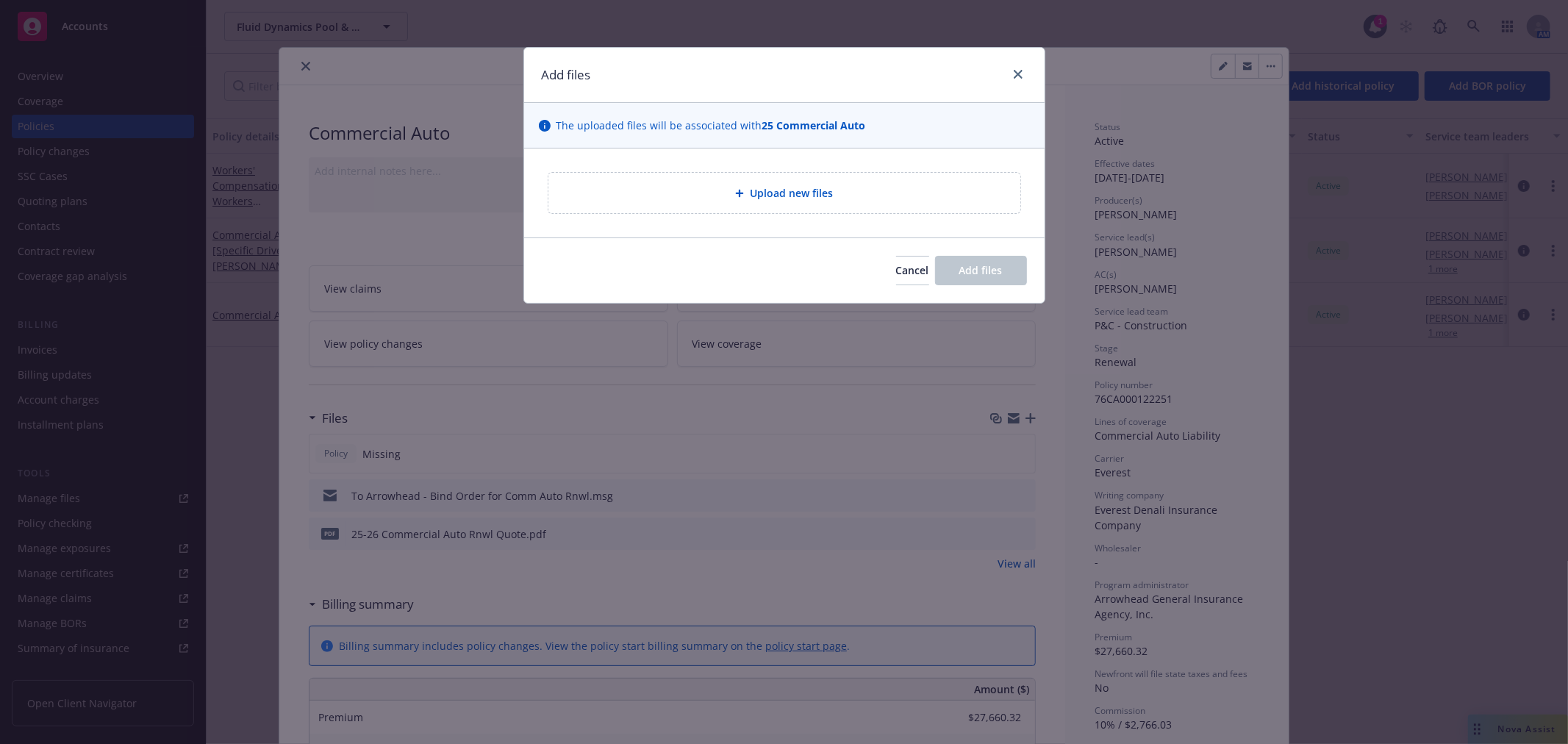
type textarea "x"
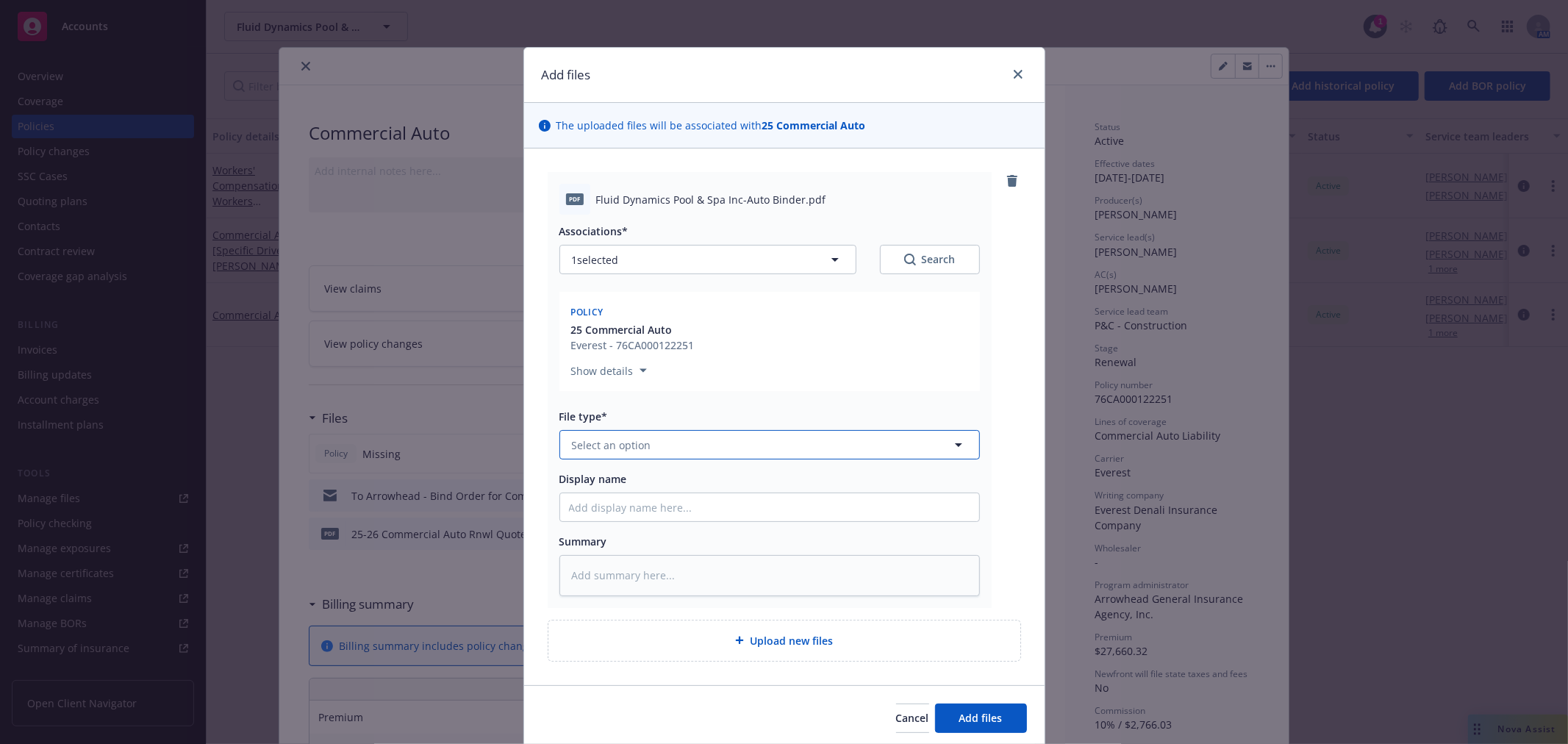
click at [634, 443] on span "Select an option" at bounding box center [611, 445] width 79 height 15
type input "binder"
click at [586, 492] on span "Binder" at bounding box center [591, 486] width 33 height 15
click at [650, 515] on input "Display name" at bounding box center [770, 507] width 419 height 28
type textarea "x"
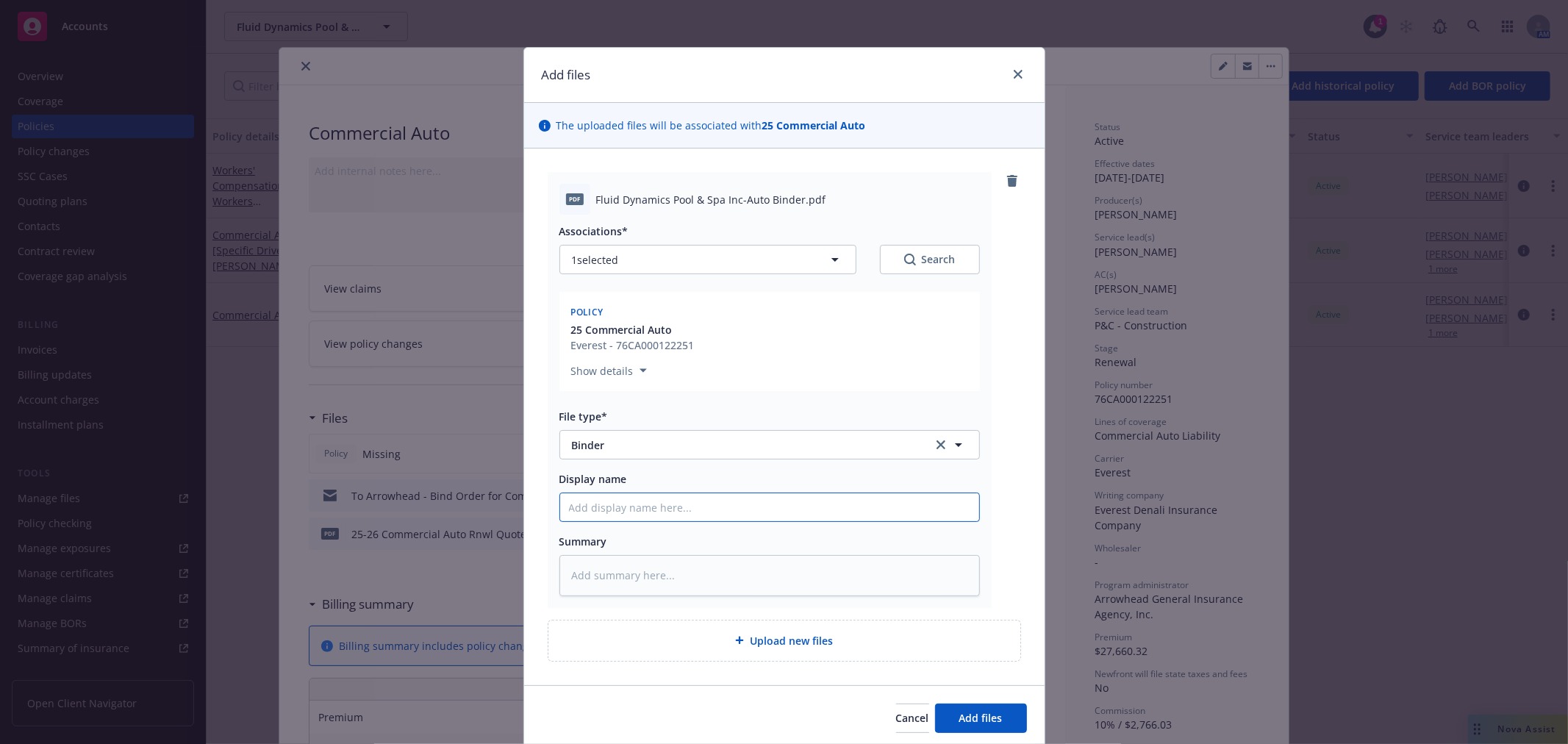
type input "2"
type textarea "x"
type input "25"
type textarea "x"
type input "25-2"
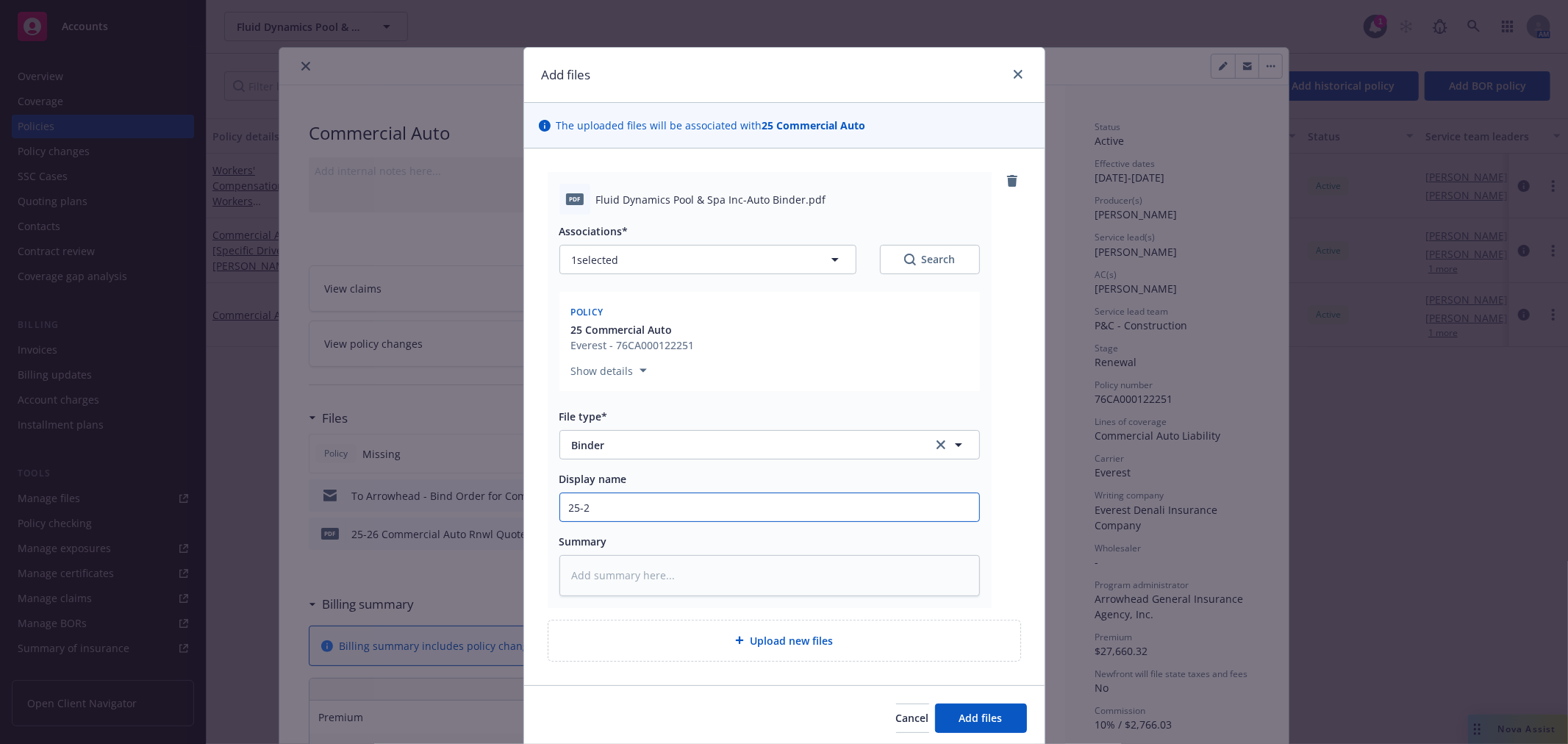
type textarea "x"
type input "25-26"
type textarea "x"
type input "25-26"
type textarea "x"
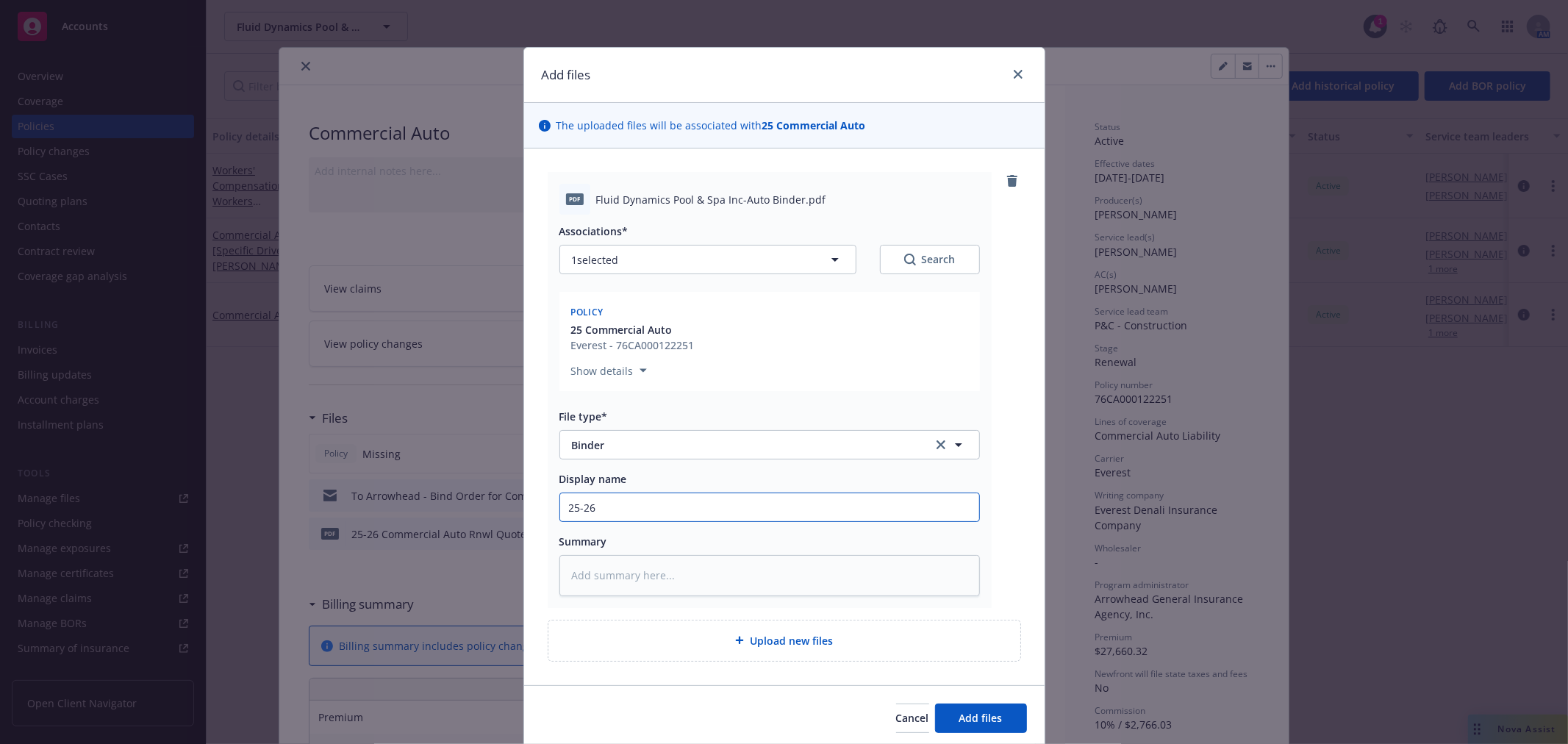
type input "25-26 C"
type textarea "x"
type input "25-26 Co"
type textarea "x"
type input "25-26 Com"
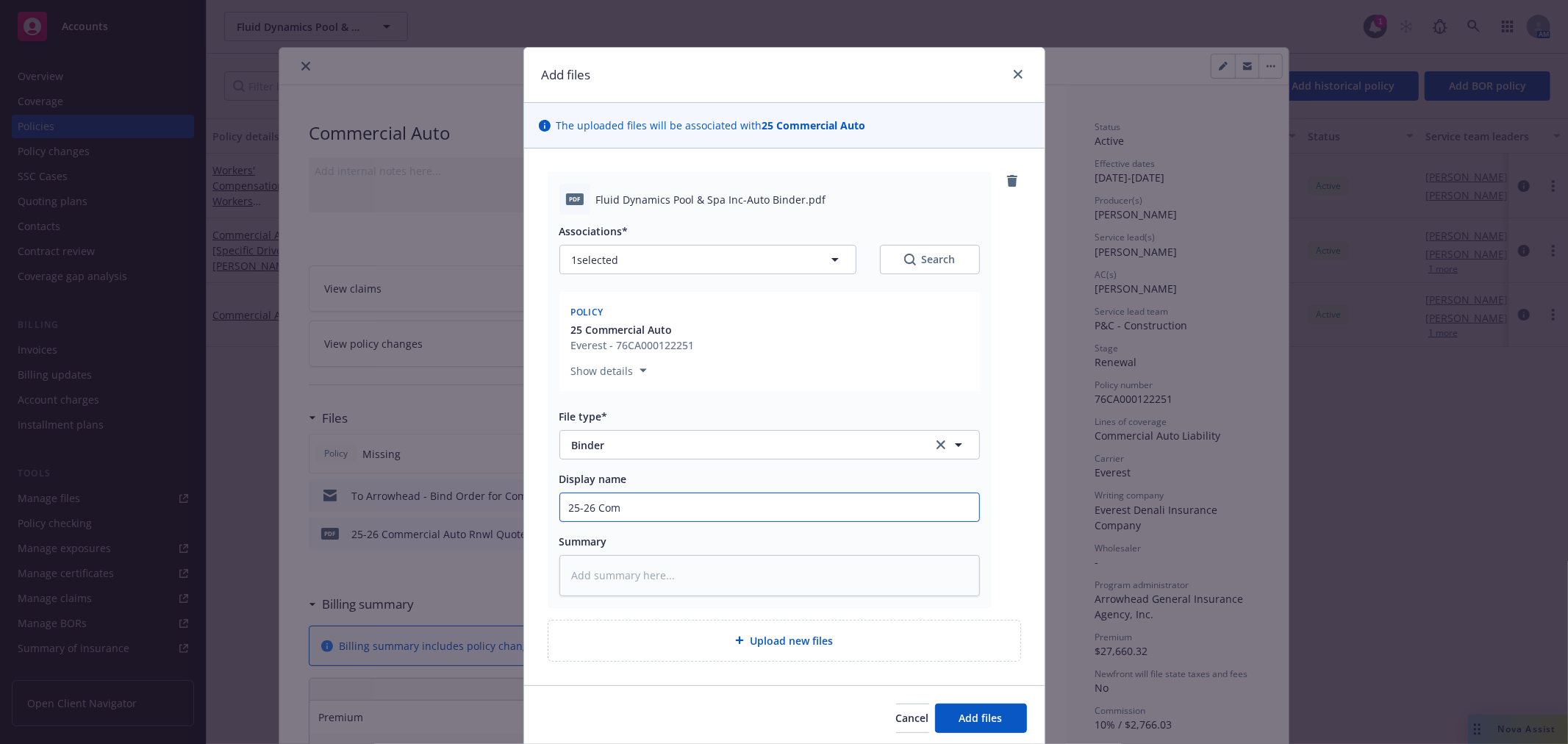
type textarea "x"
type input "25-26 Comme"
type textarea "x"
type input "25-26 Commer"
type textarea "x"
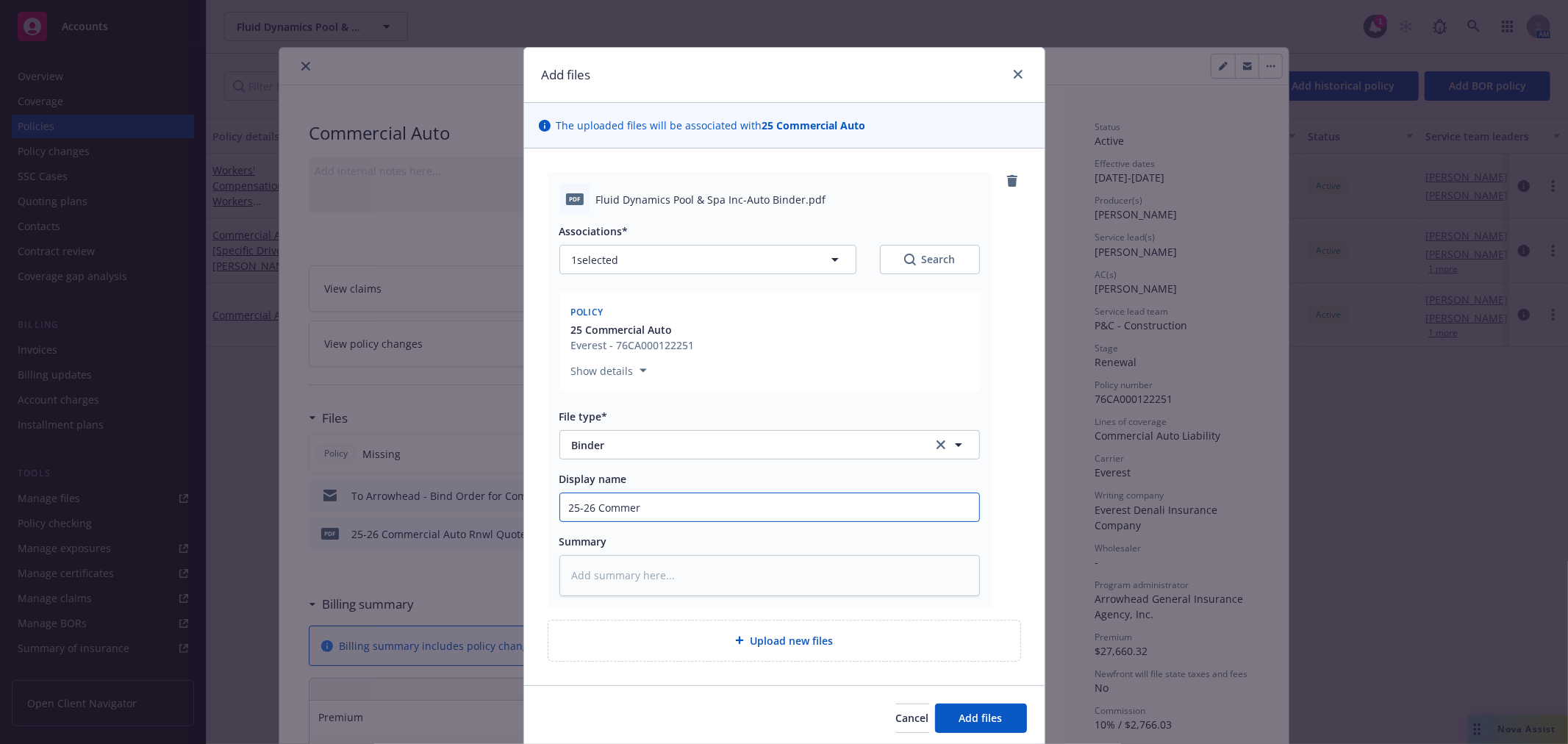
type input "25-26 Commerc"
type textarea "x"
type input "25-26 Commerci"
type textarea "x"
type input "25-26 Commercia"
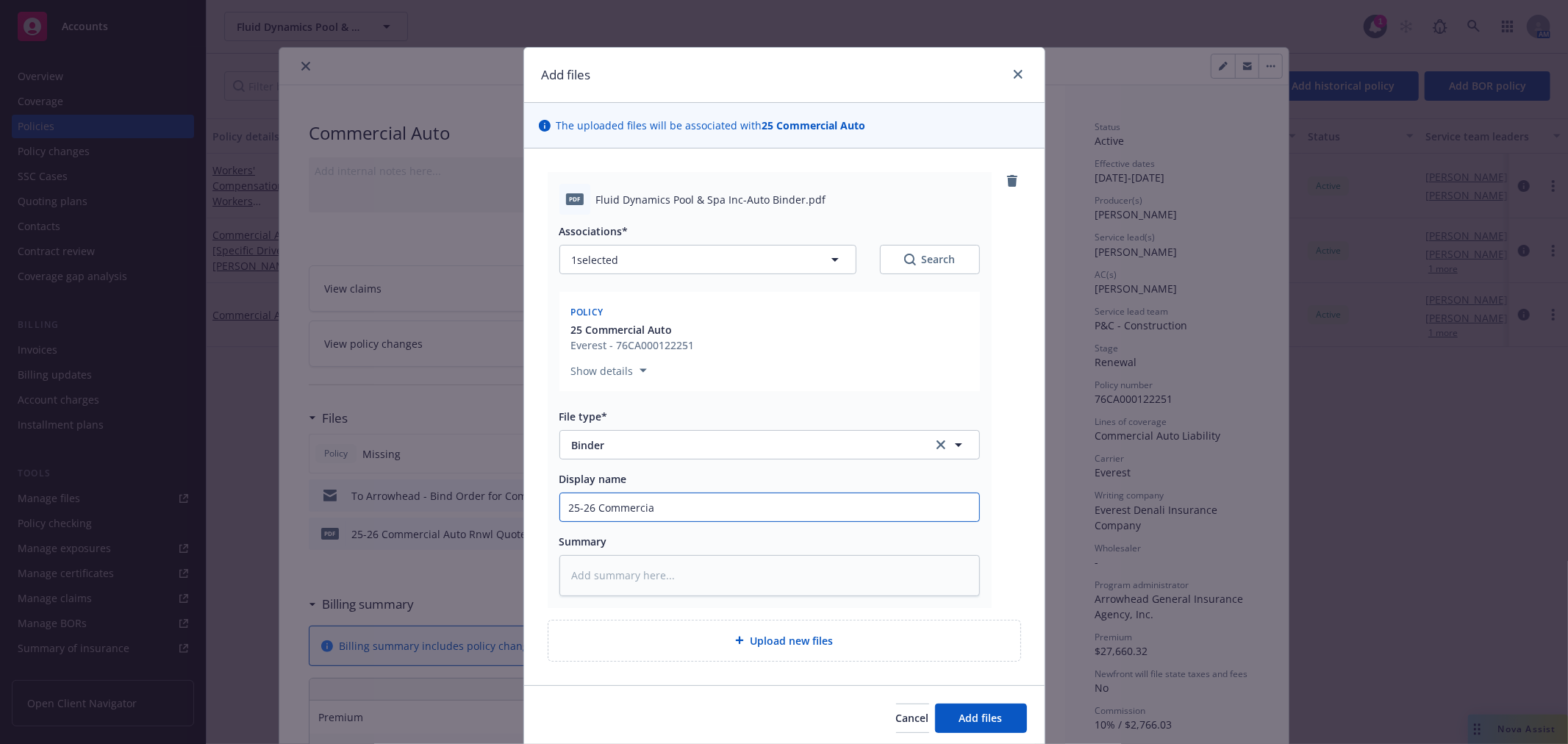
type textarea "x"
type input "25-26 Commercial"
type textarea "x"
type input "25-26 Commercial"
type textarea "x"
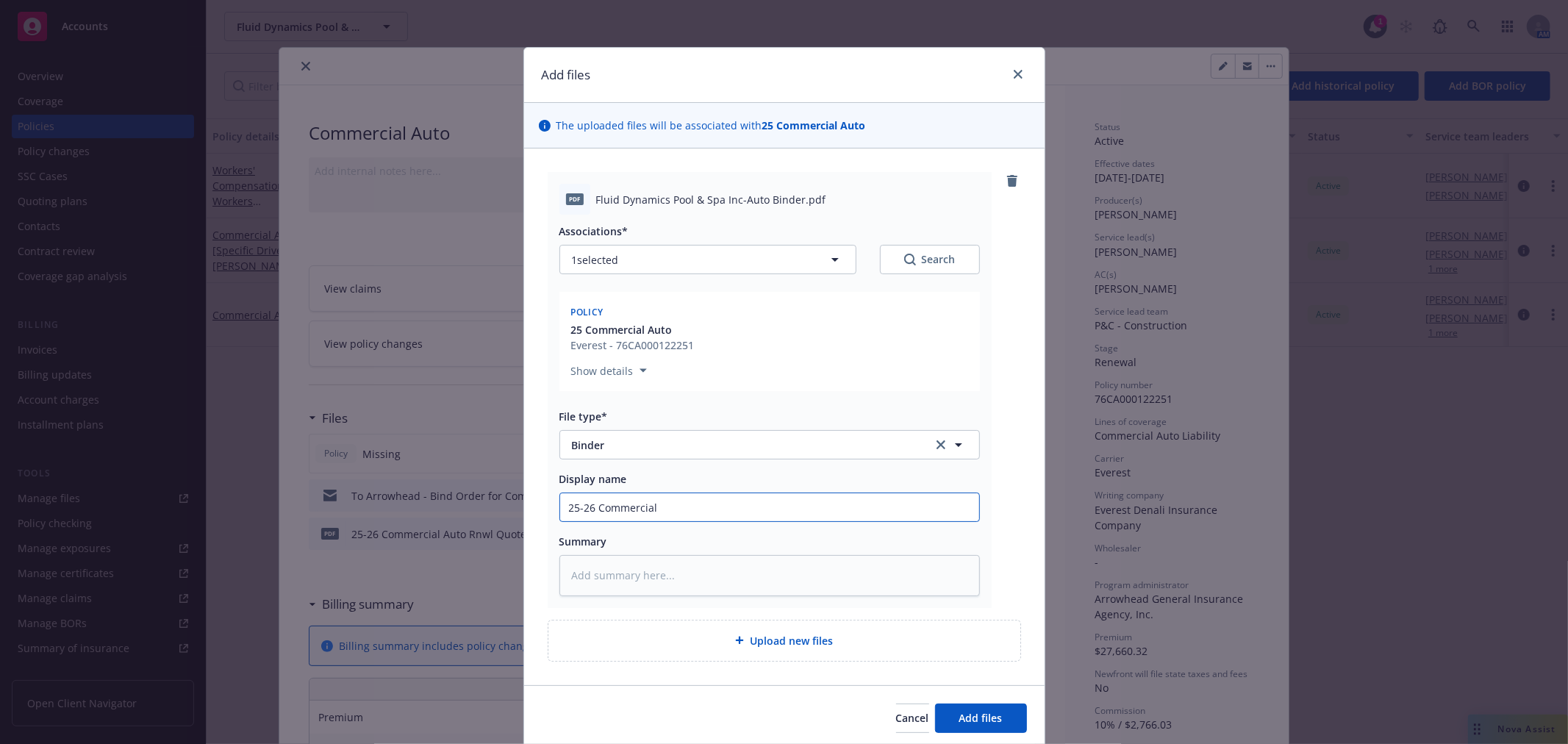
type input "25-26 Commercial A"
type textarea "x"
type input "25-26 Commercial Ai"
type textarea "x"
type input "25-26 Commercial Ait"
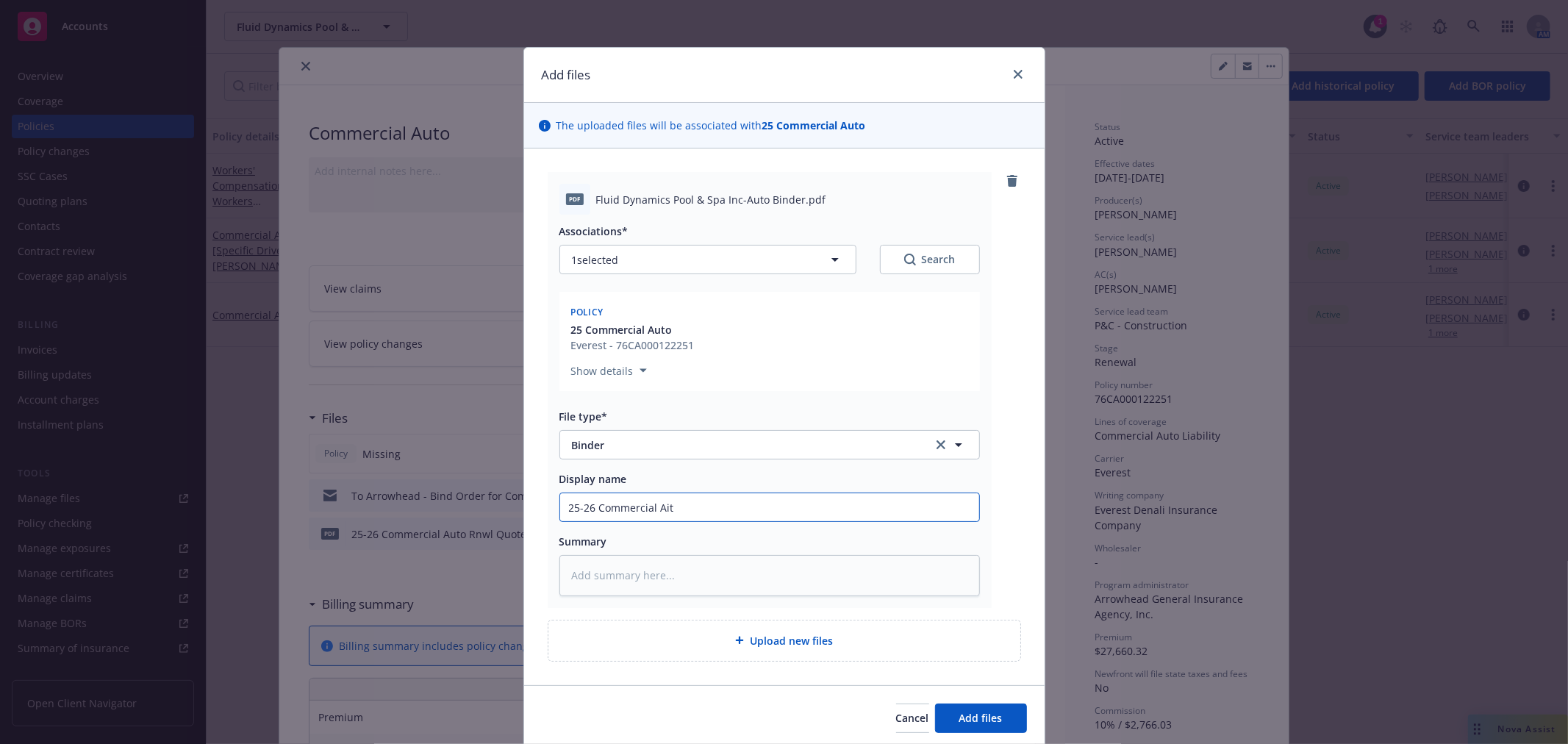
type textarea "x"
type input "25-26 Commercial Aitp"
type textarea "x"
type input "25-26 Commercial Aitp"
type textarea "x"
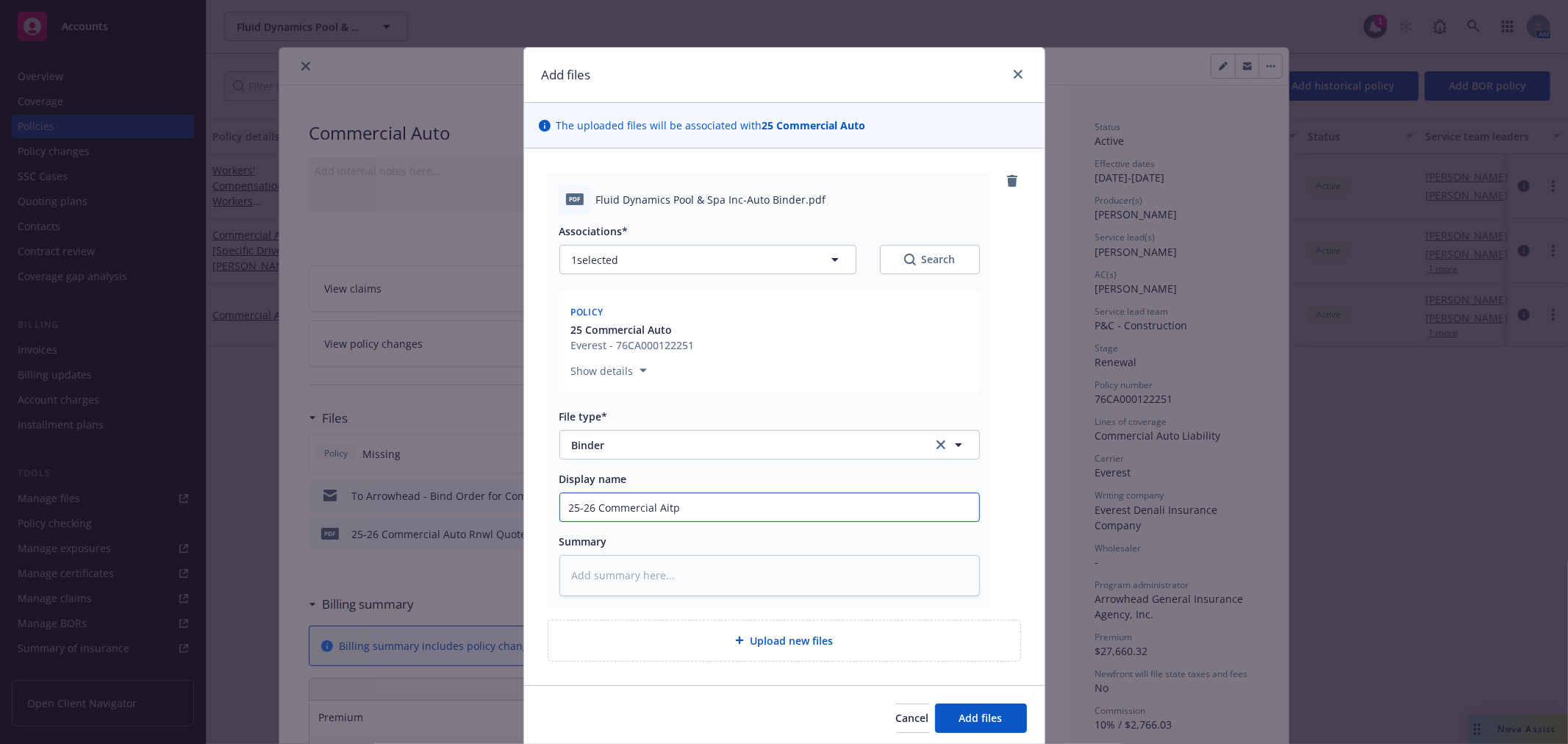
type input "25-26 Commercial Aitp"
type textarea "x"
type input "25-26 Commercial Ait"
type textarea "x"
type input "25-26 Commercial Ai"
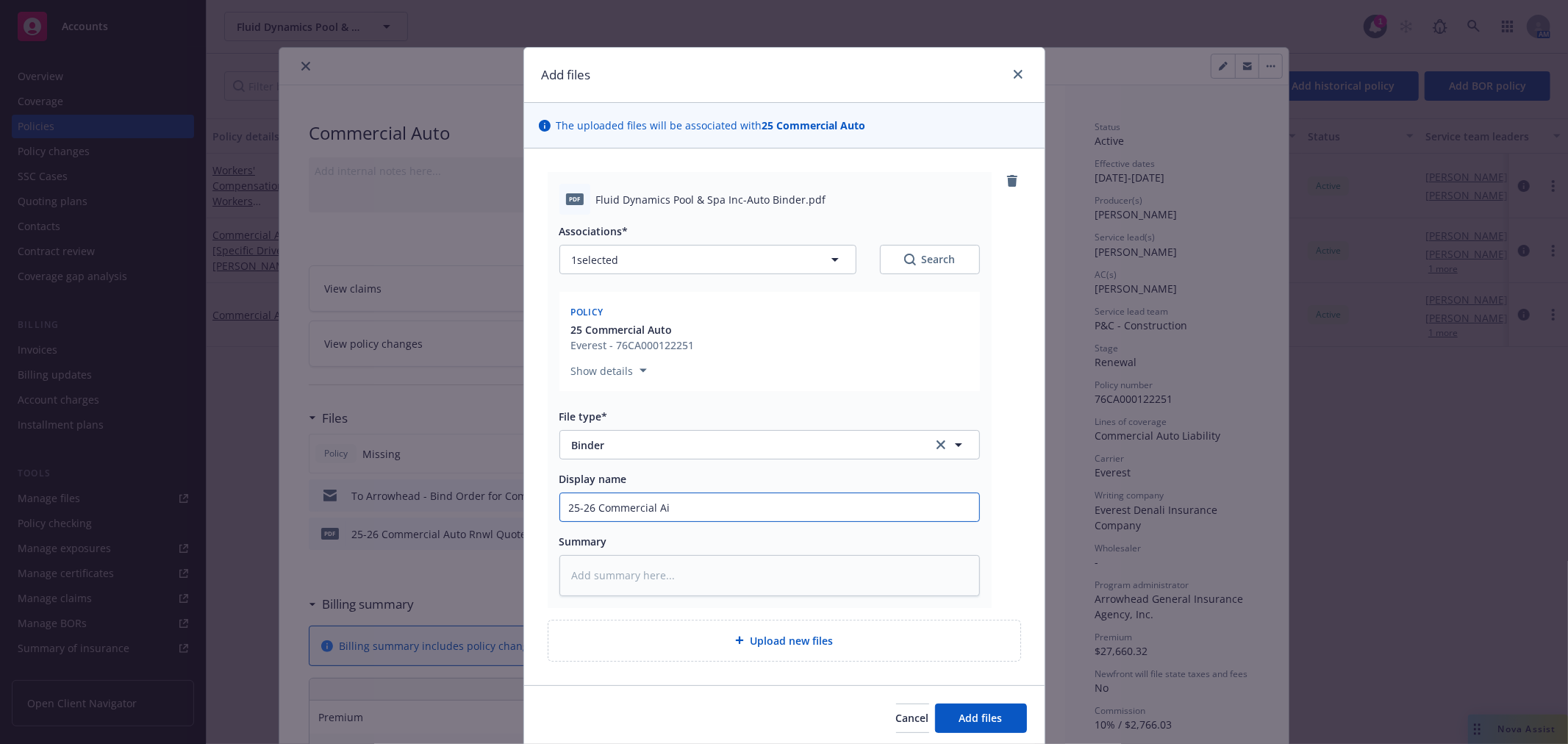
type textarea "x"
type input "25-26 Commercial A"
type textarea "x"
type input "25-26 Commercial Au"
type textarea "x"
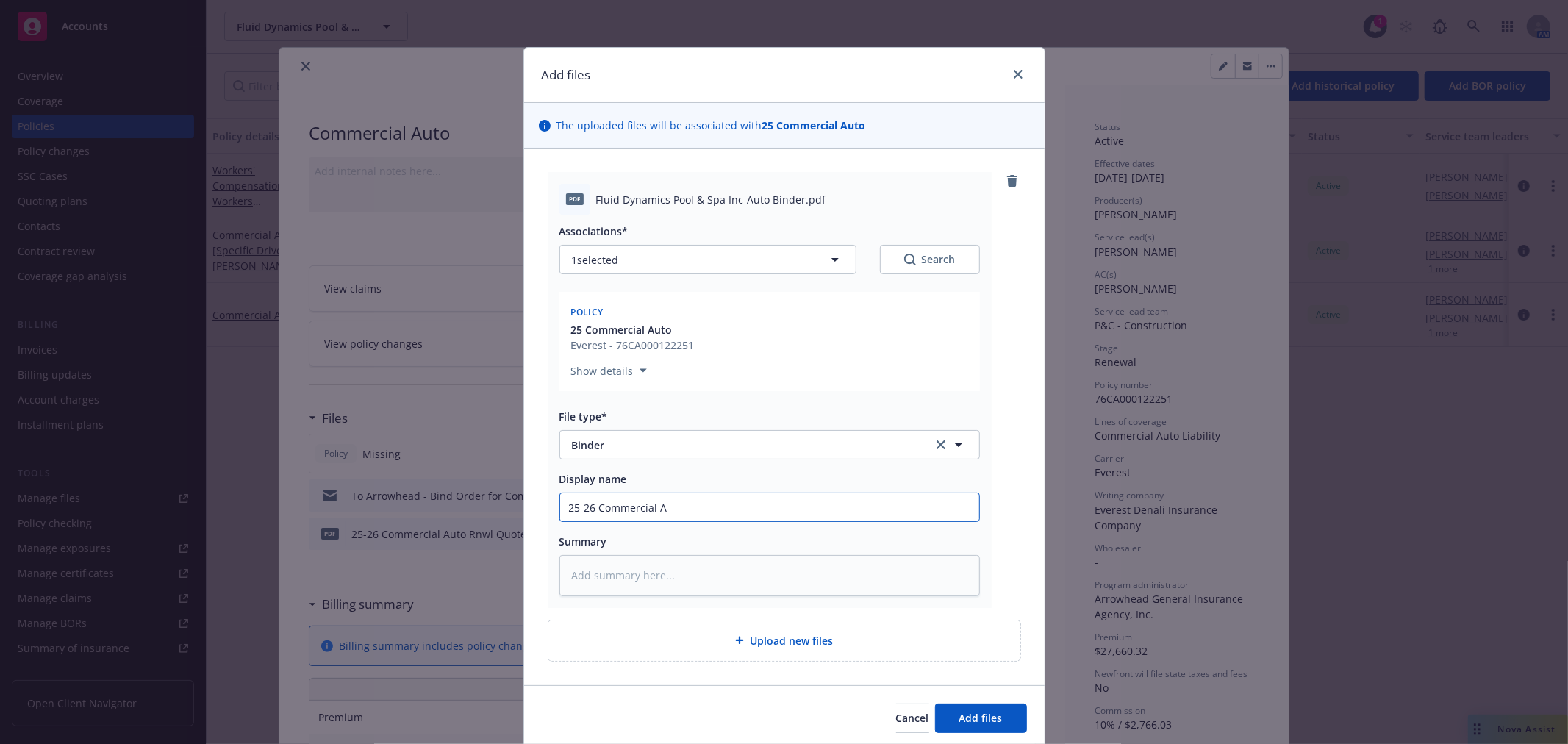
type input "25-26 Commercial Aut"
type textarea "x"
type input "25-26 Commercial Auto"
type textarea "x"
type input "25-26 Commercial Auto"
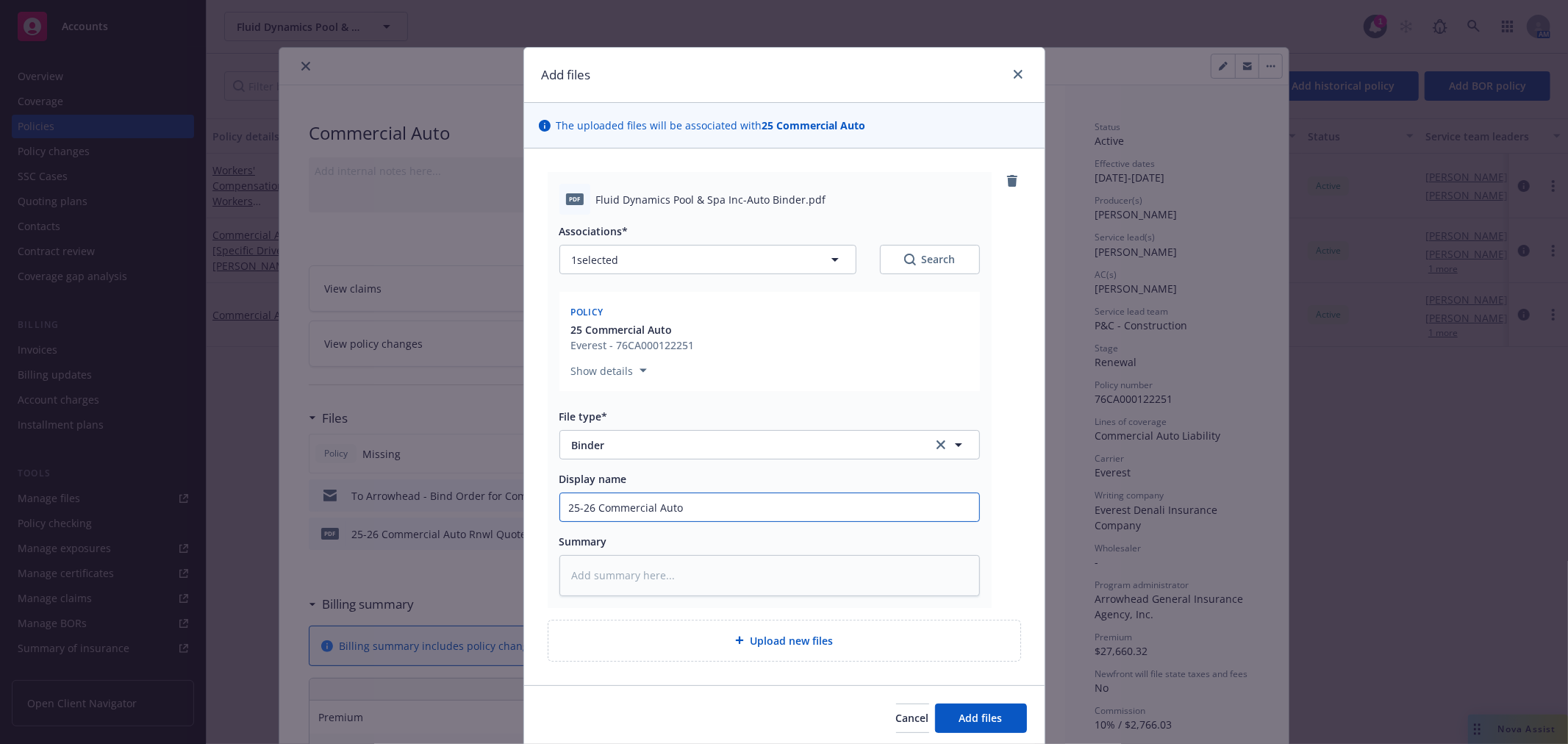
type textarea "x"
type input "25-26 Commercial Auto B"
type textarea "x"
type input "25-26 Commercial Auto Bi"
type textarea "x"
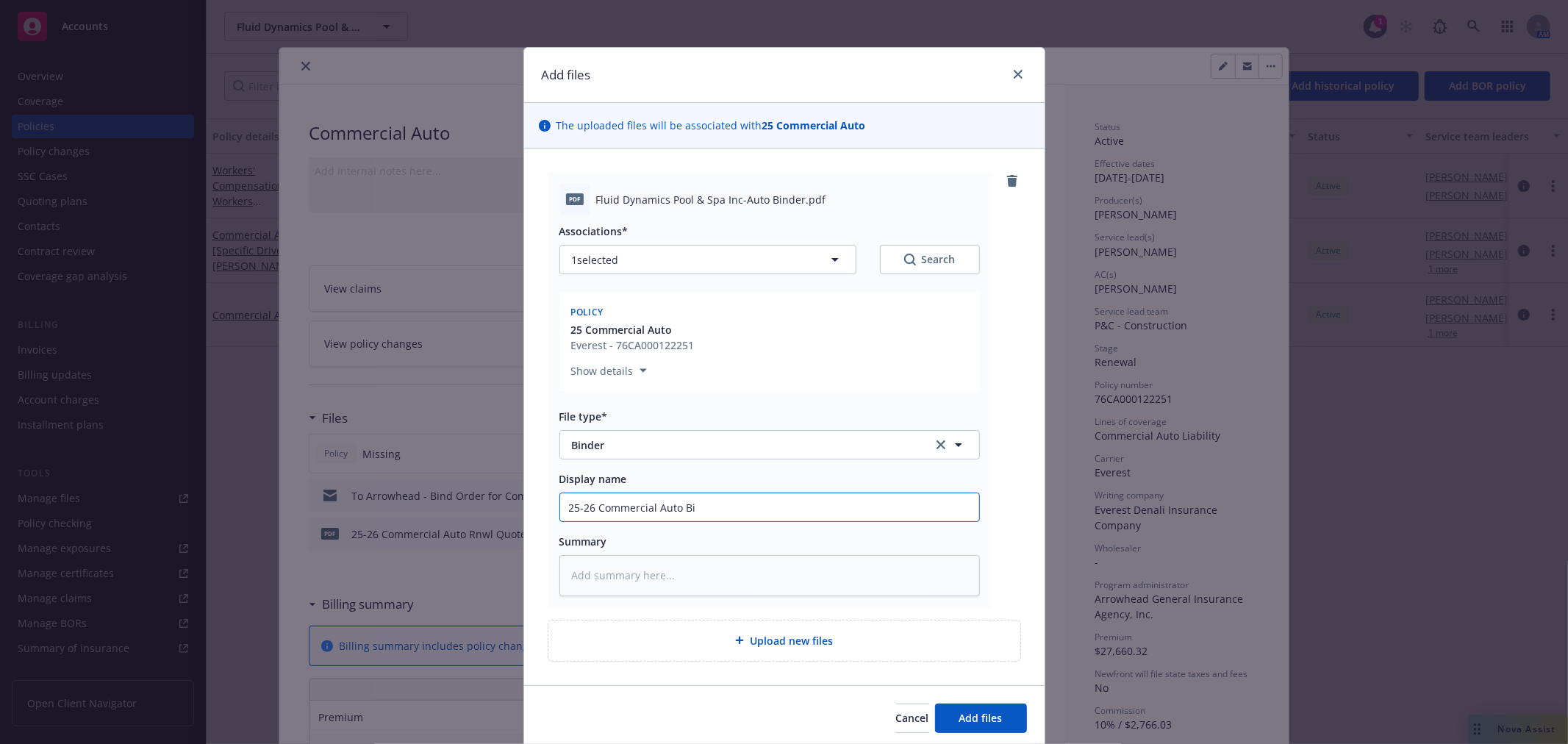
type input "25-26 Commercial Auto Bin"
type textarea "x"
type input "25-26 Commercial Auto Bind"
type textarea "x"
type input "25-26 Commercial Auto Binde"
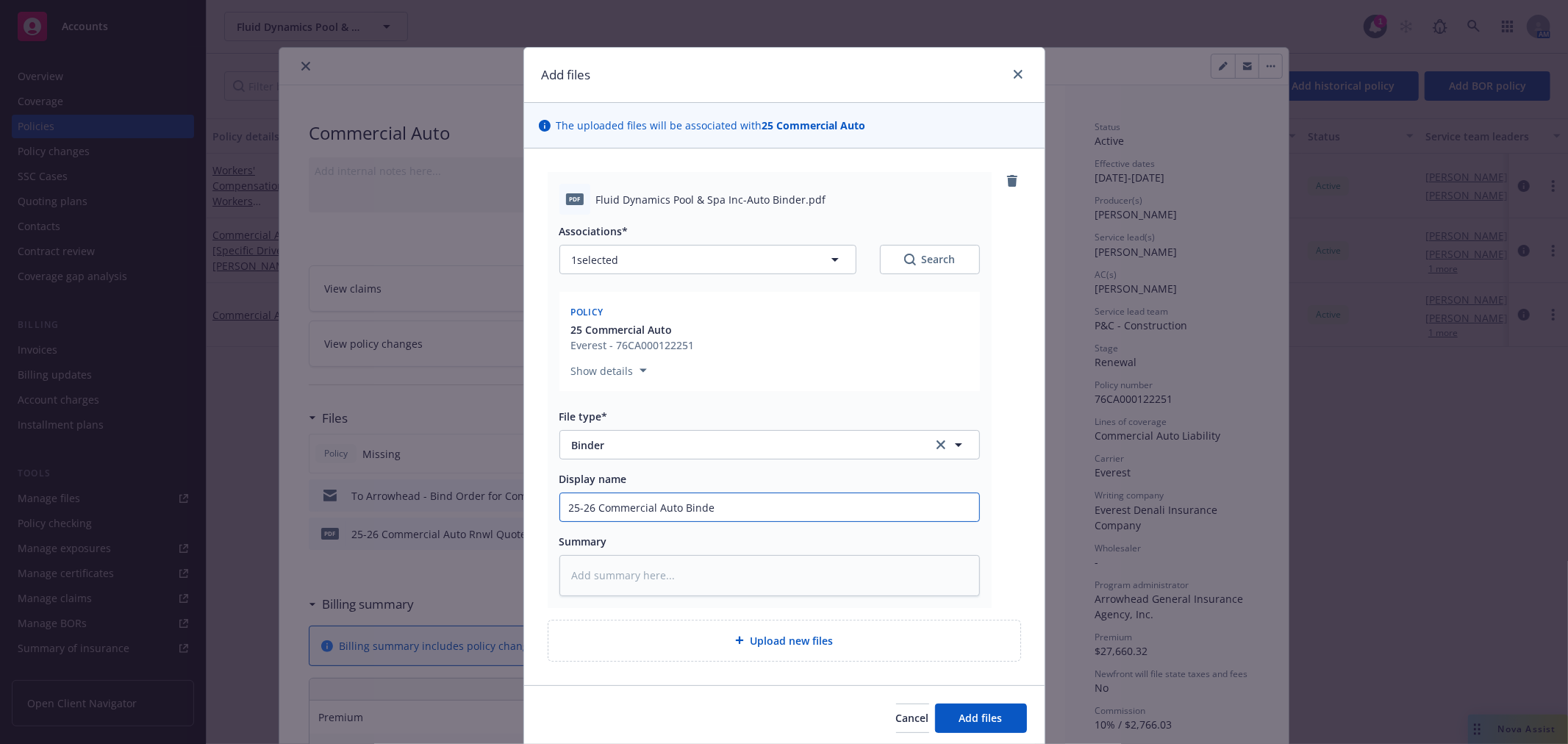
type textarea "x"
type input "25-26 Commercial Auto Binder"
click at [968, 711] on span "Add files" at bounding box center [980, 718] width 43 height 14
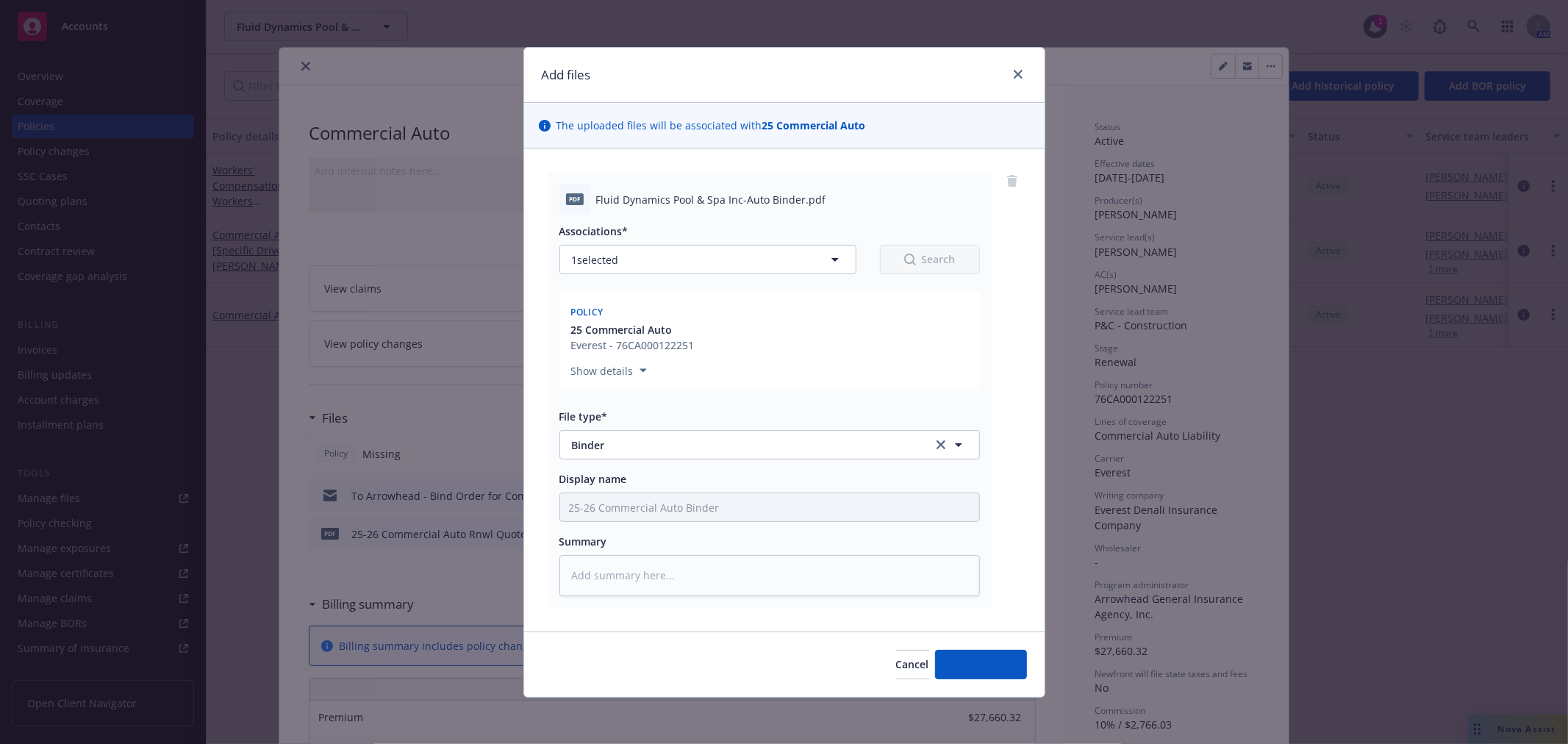
type textarea "x"
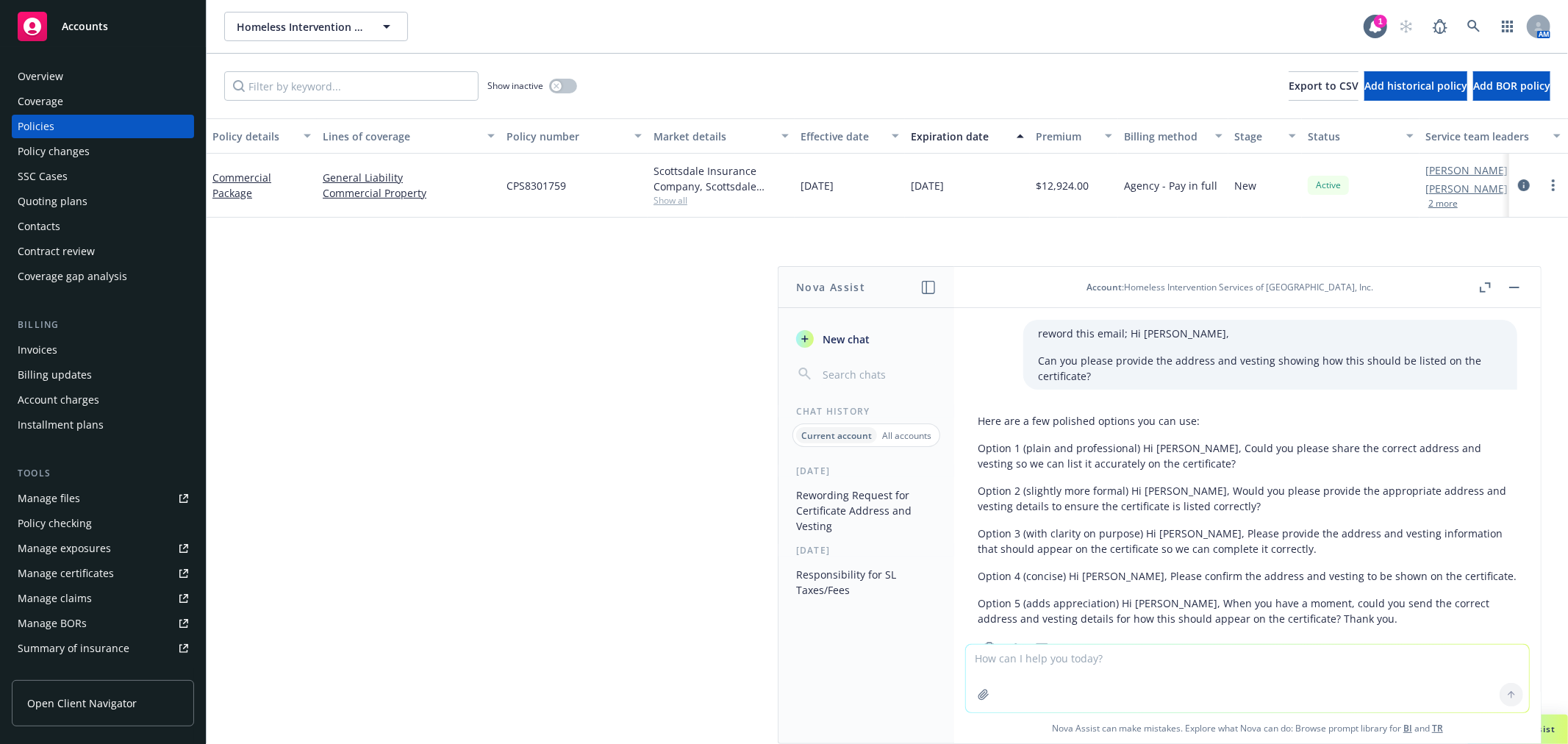
scroll to position [50, 0]
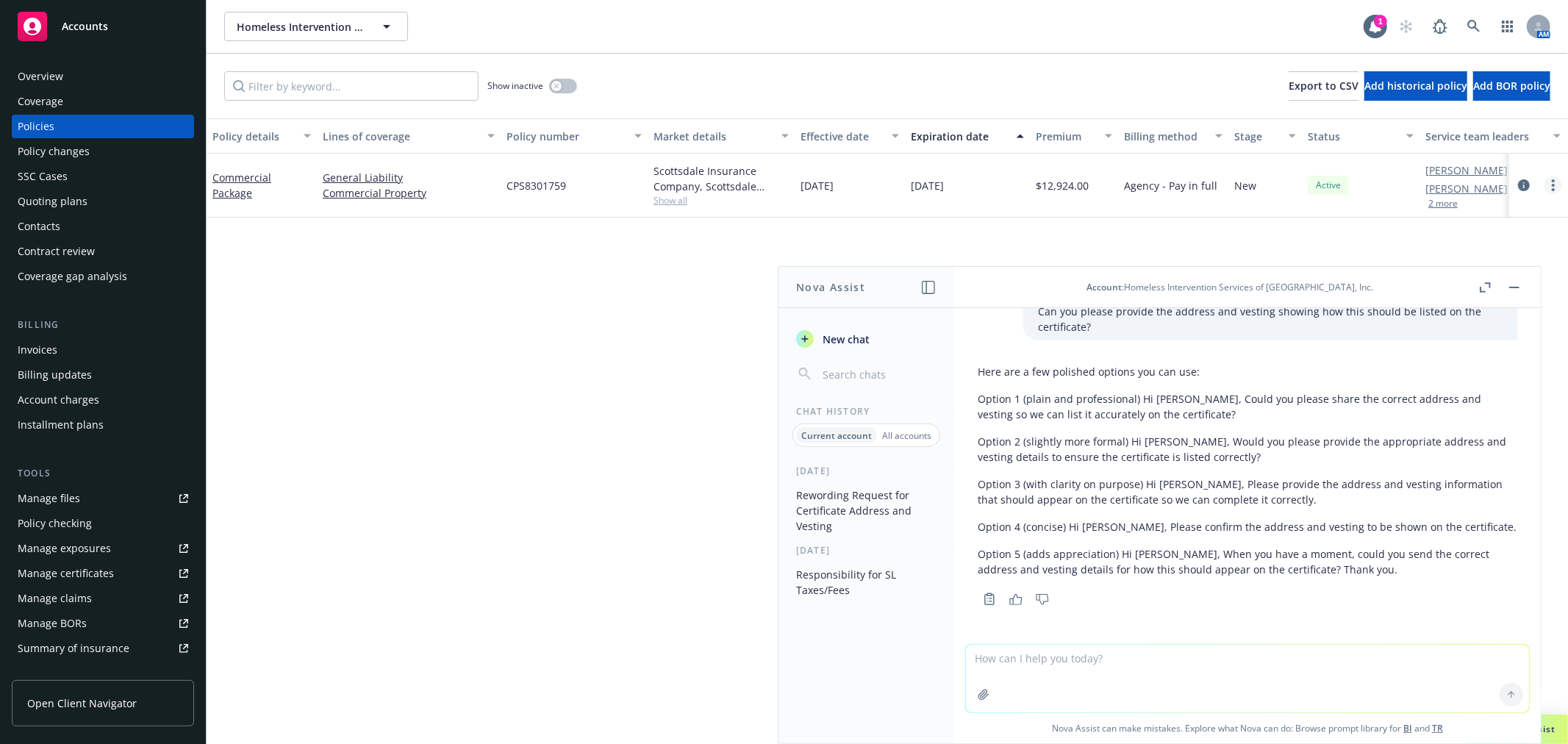
click at [1554, 185] on circle "more" at bounding box center [1553, 185] width 3 height 3
drag, startPoint x: 1455, startPoint y: 392, endPoint x: 1403, endPoint y: 398, distance: 52.3
click at [1456, 392] on link "Copy logging email" at bounding box center [1474, 391] width 173 height 30
click at [112, 32] on div "Accounts" at bounding box center [102, 26] width 170 height 30
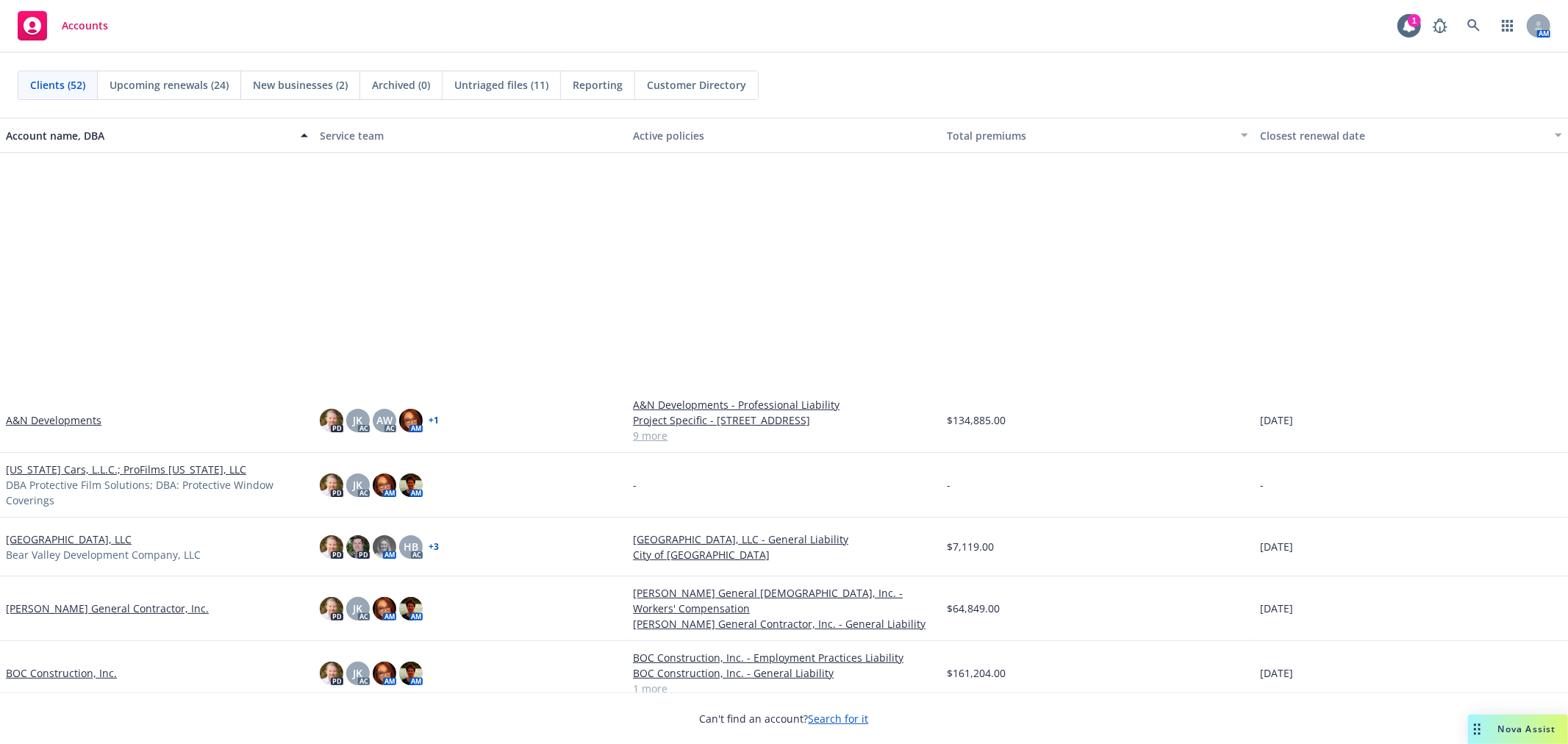
scroll to position [326, 0]
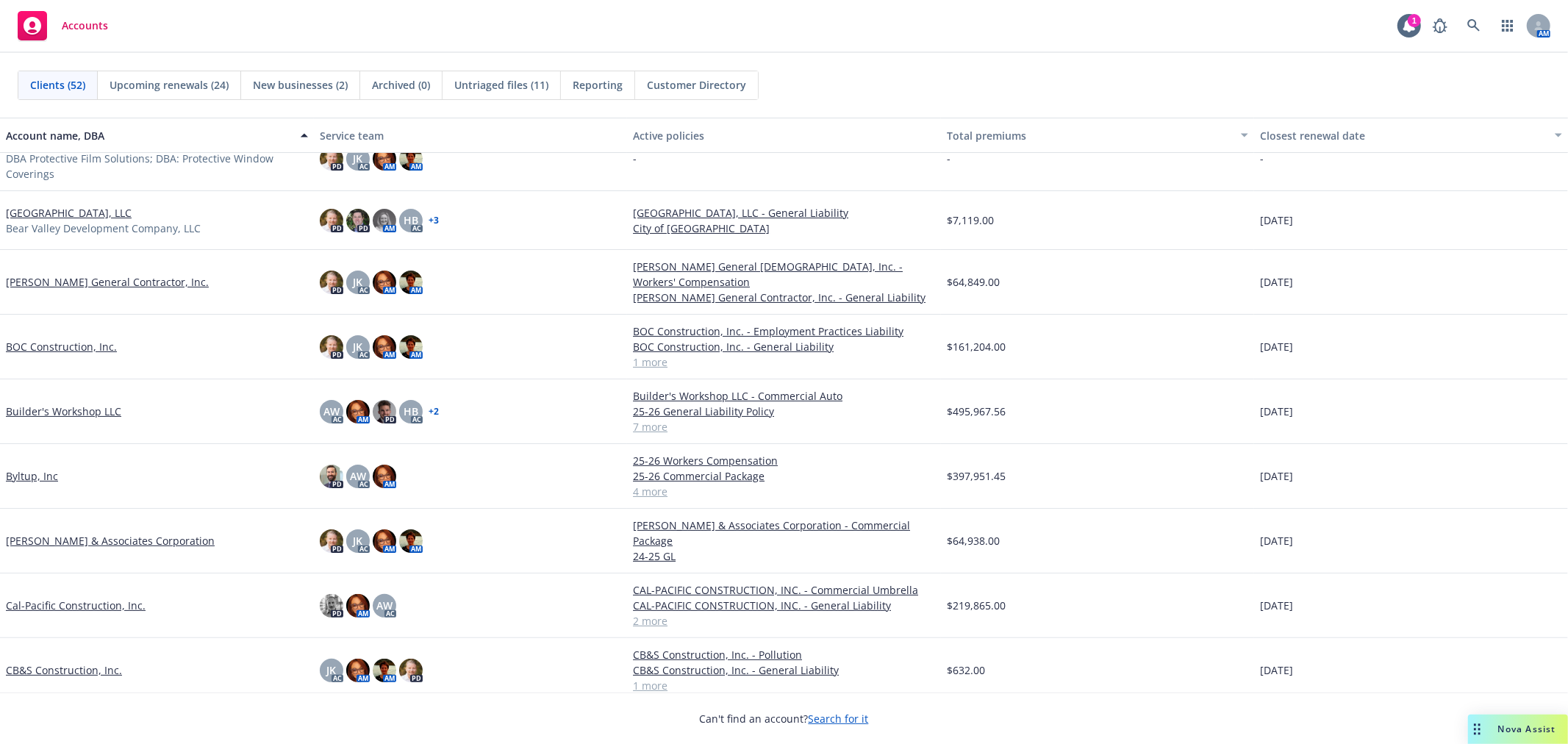
click at [75, 549] on link "[PERSON_NAME] & Associates Corporation" at bounding box center [110, 540] width 208 height 15
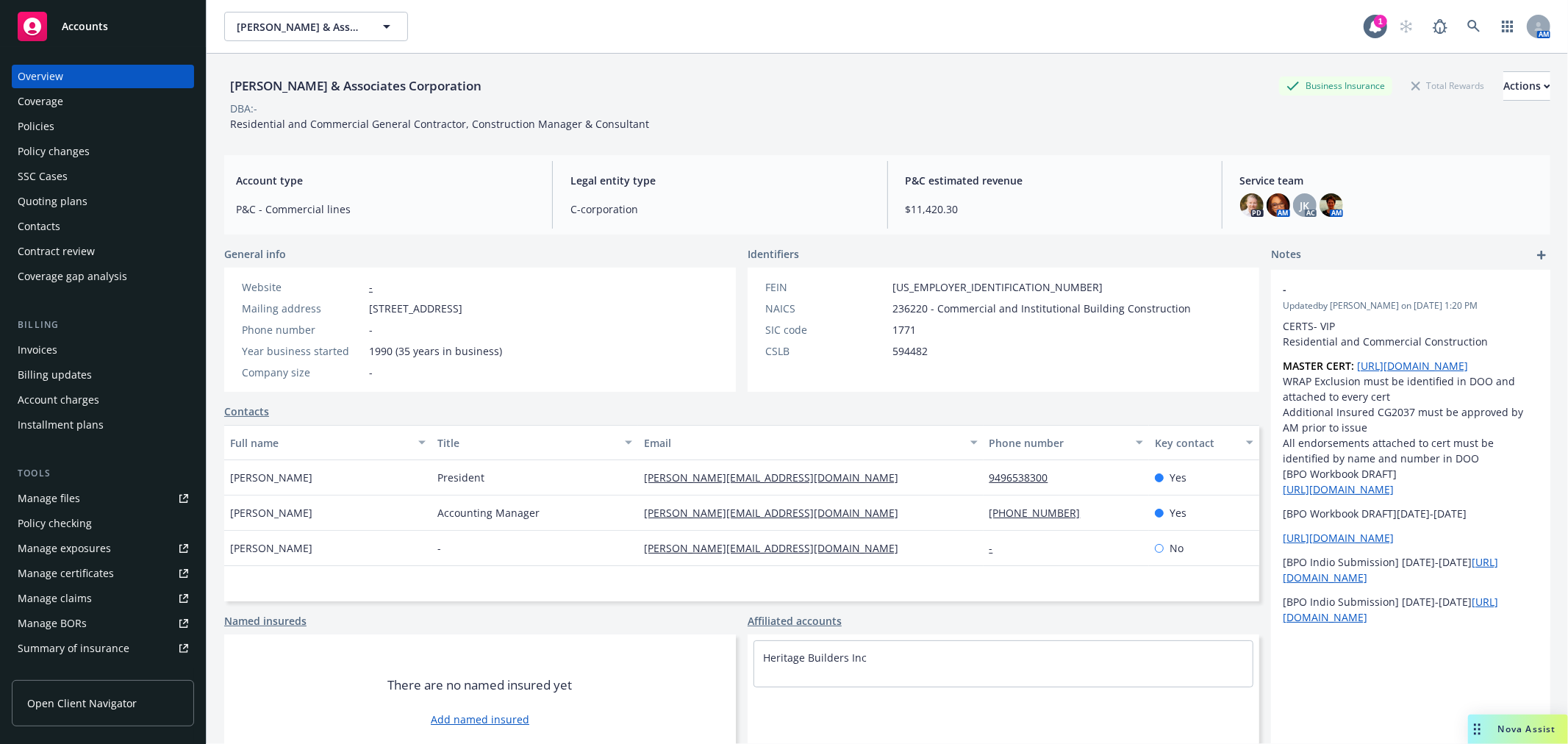
click at [62, 203] on div "Quoting plans" at bounding box center [52, 201] width 70 height 24
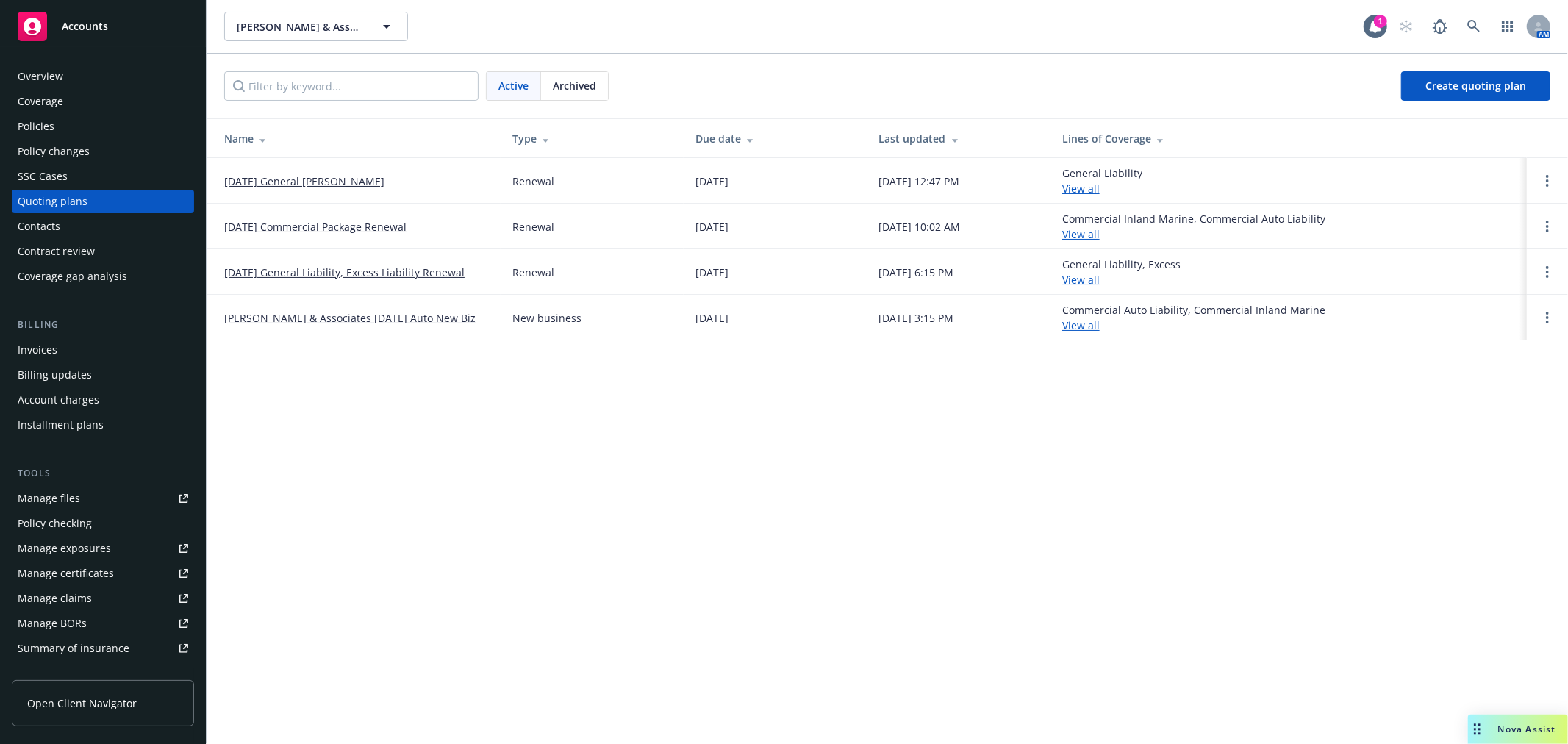
click at [319, 181] on link "10/13/25 General Liability Renewal" at bounding box center [305, 181] width 161 height 15
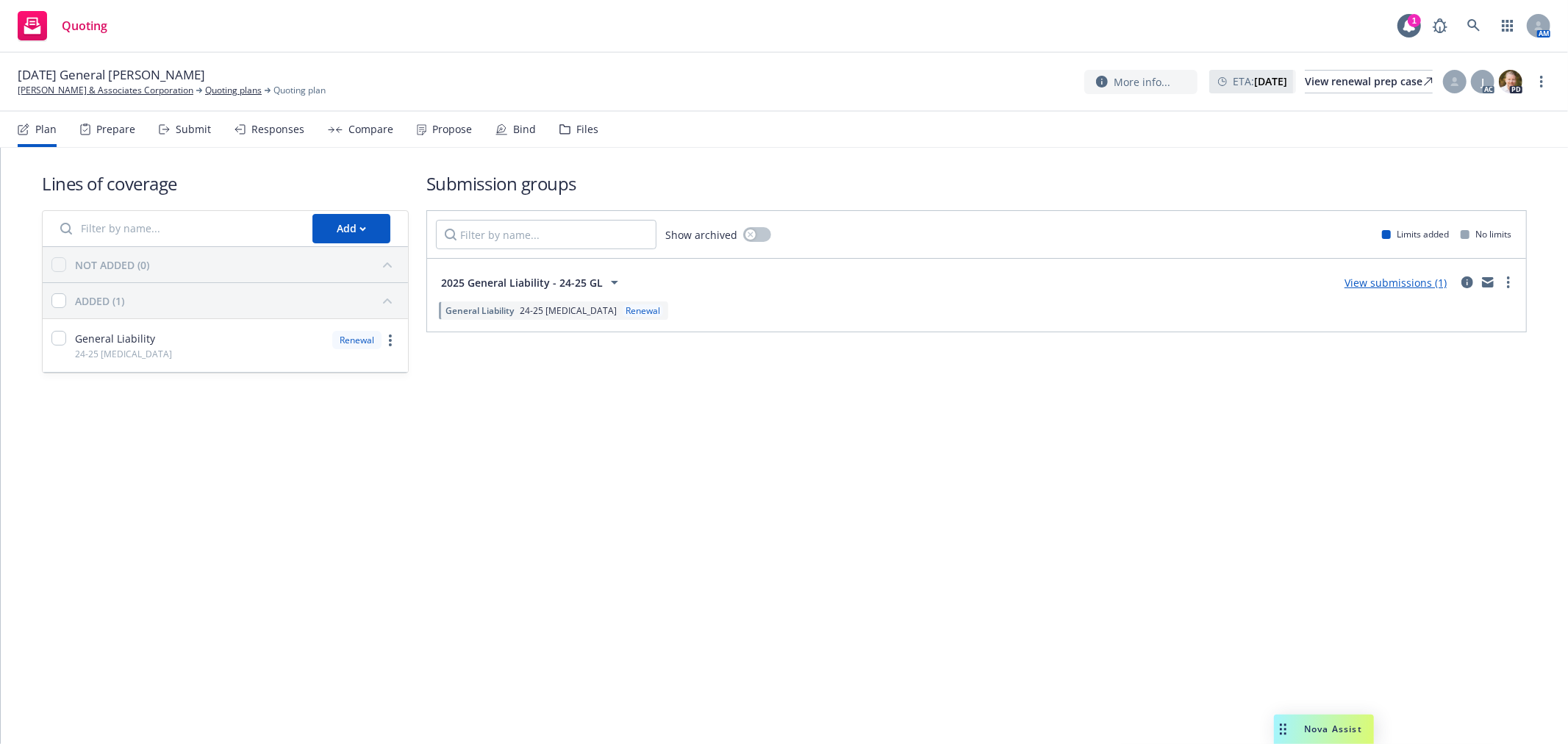
click at [244, 121] on div "Responses" at bounding box center [269, 129] width 70 height 35
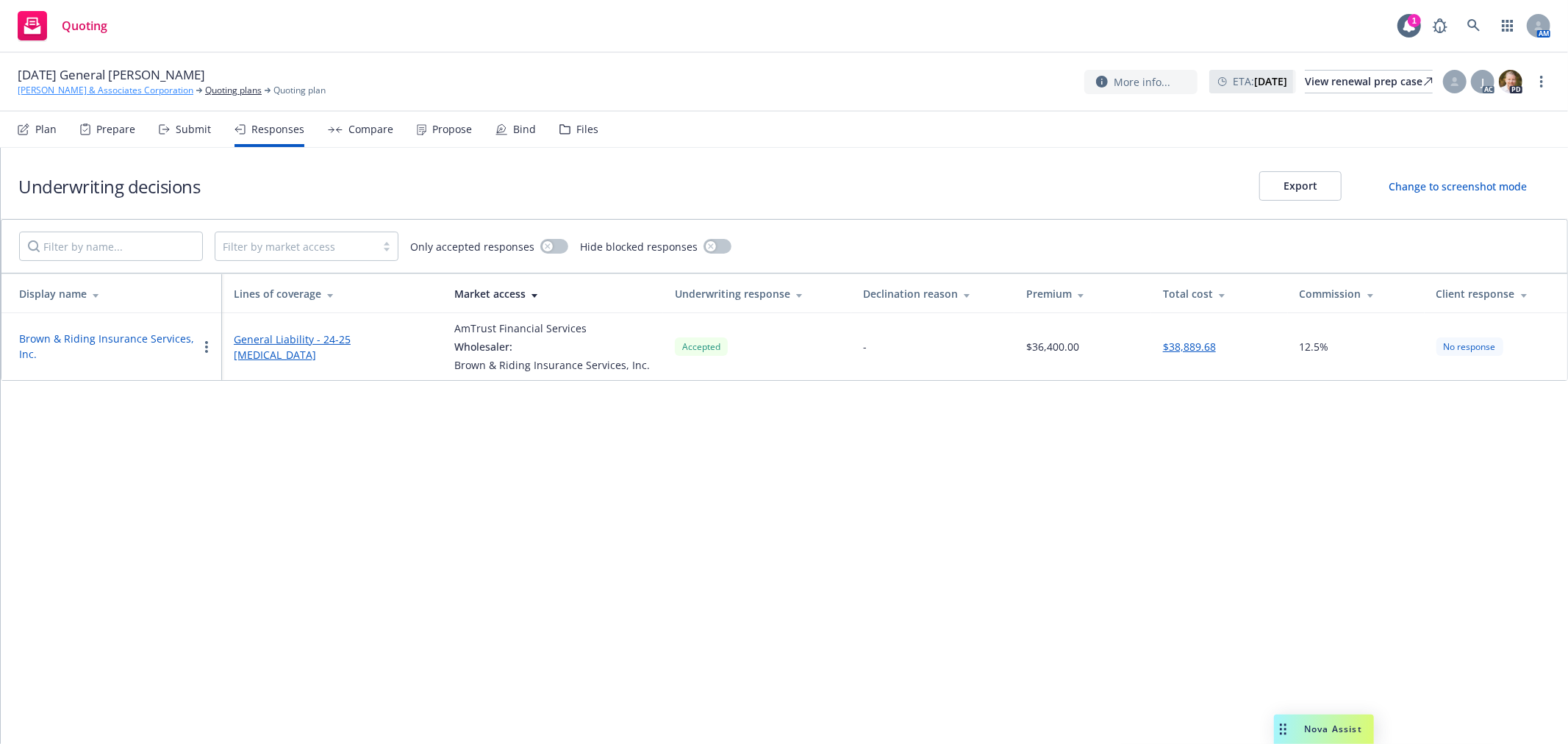
click at [96, 86] on link "[PERSON_NAME] & Associates Corporation" at bounding box center [105, 91] width 176 height 13
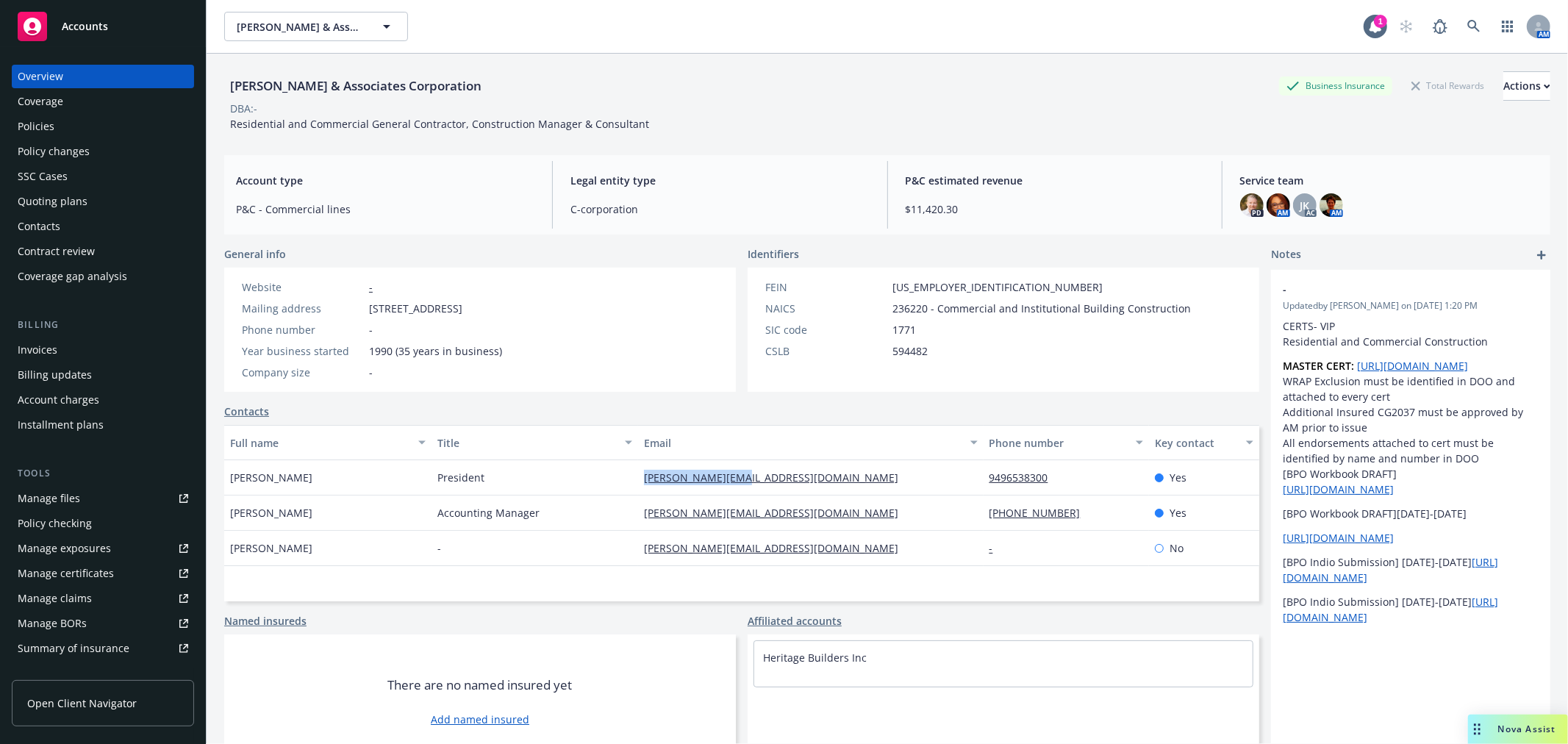
drag, startPoint x: 635, startPoint y: 480, endPoint x: 731, endPoint y: 486, distance: 96.2
click at [731, 486] on div "[PERSON_NAME][EMAIL_ADDRESS][DOMAIN_NAME]" at bounding box center [810, 477] width 345 height 35
copy link "[PERSON_NAME][EMAIL_ADDRESS][DOMAIN_NAME]"
drag, startPoint x: 638, startPoint y: 252, endPoint x: 749, endPoint y: 214, distance: 117.3
click at [638, 252] on div "General info" at bounding box center [480, 254] width 512 height 15
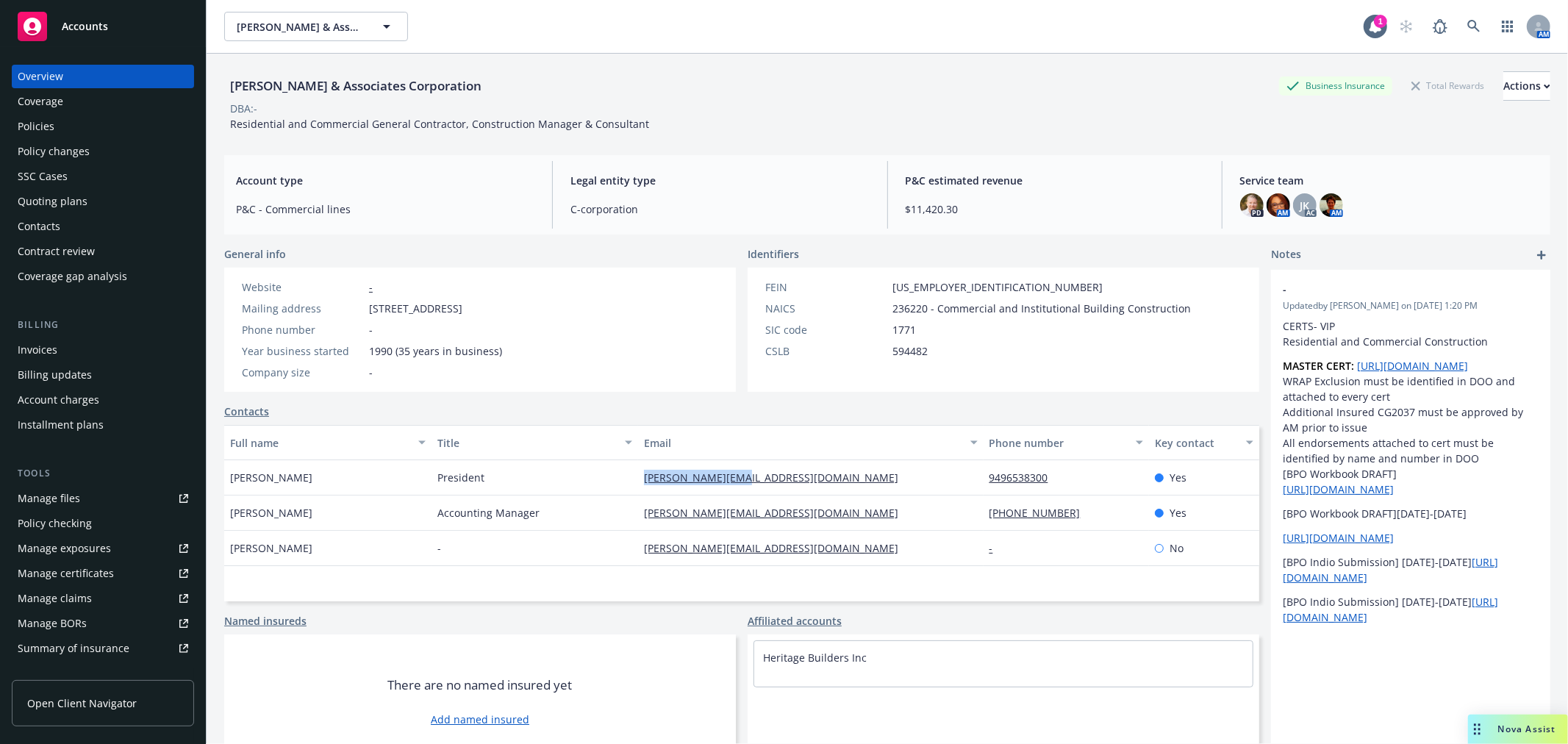
drag, startPoint x: 636, startPoint y: 480, endPoint x: 735, endPoint y: 489, distance: 99.4
click at [735, 489] on div "[PERSON_NAME][EMAIL_ADDRESS][DOMAIN_NAME]" at bounding box center [810, 477] width 345 height 35
copy link "[PERSON_NAME][EMAIL_ADDRESS][DOMAIN_NAME]"
